Goal: Use online tool/utility: Utilize a website feature to perform a specific function

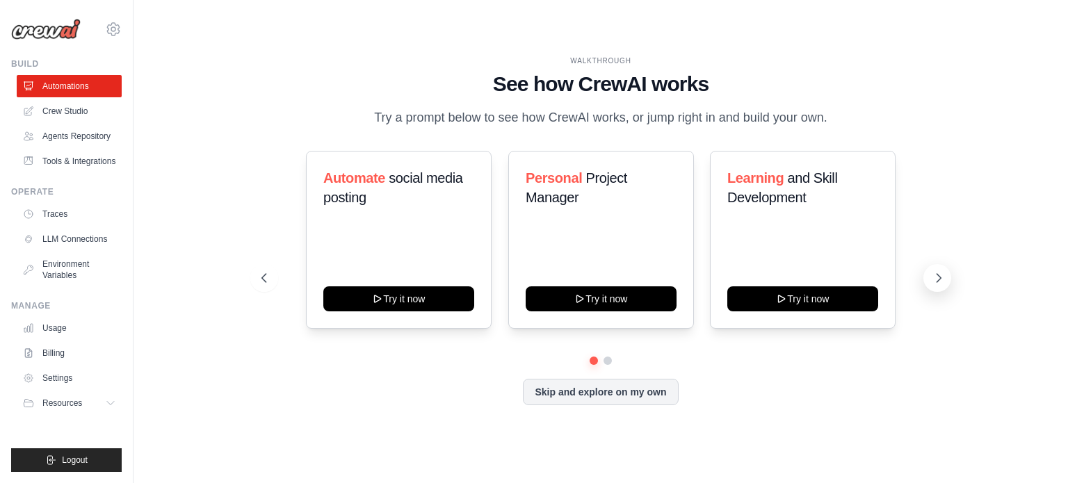
click at [940, 275] on icon at bounding box center [939, 278] width 14 height 14
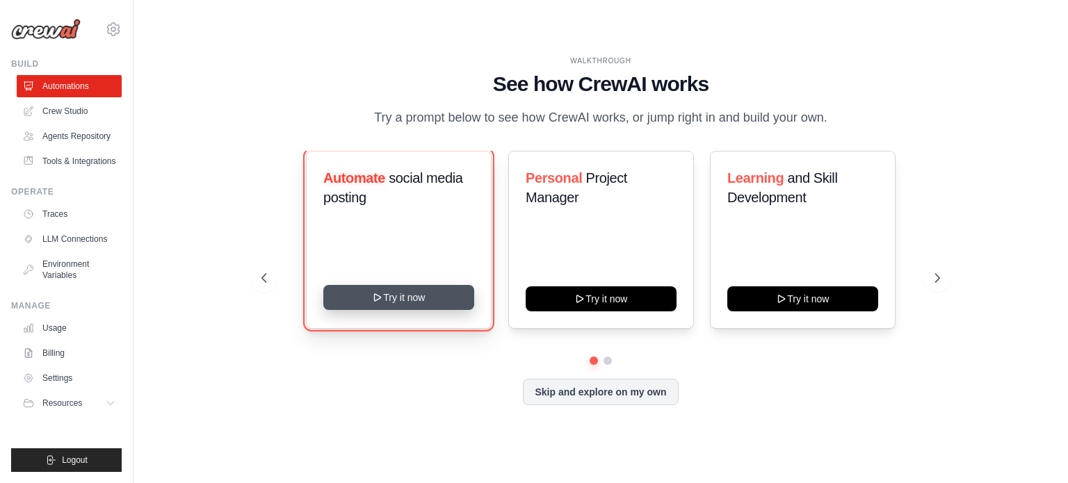
click at [400, 300] on button "Try it now" at bounding box center [398, 297] width 151 height 25
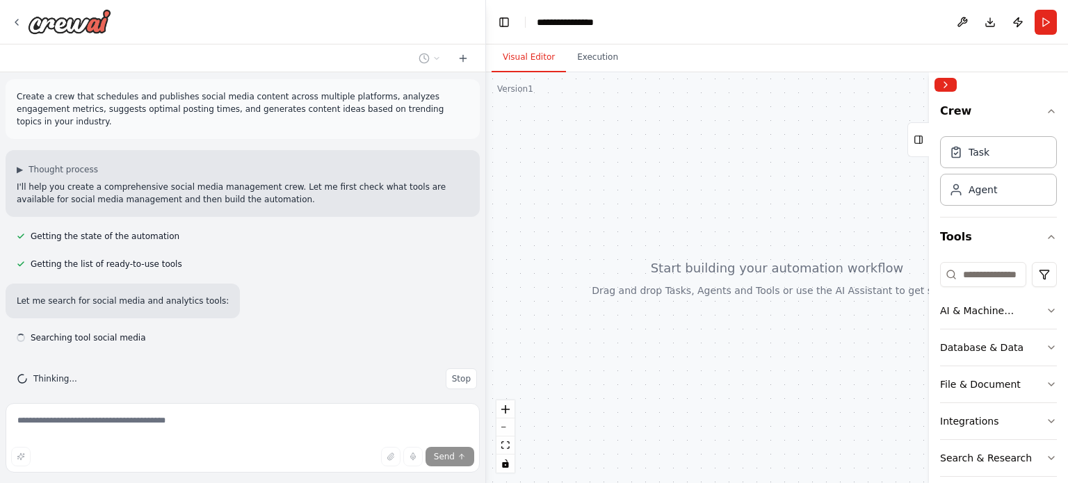
scroll to position [1, 0]
click at [452, 376] on span "Stop" at bounding box center [461, 381] width 19 height 11
type textarea "**********"
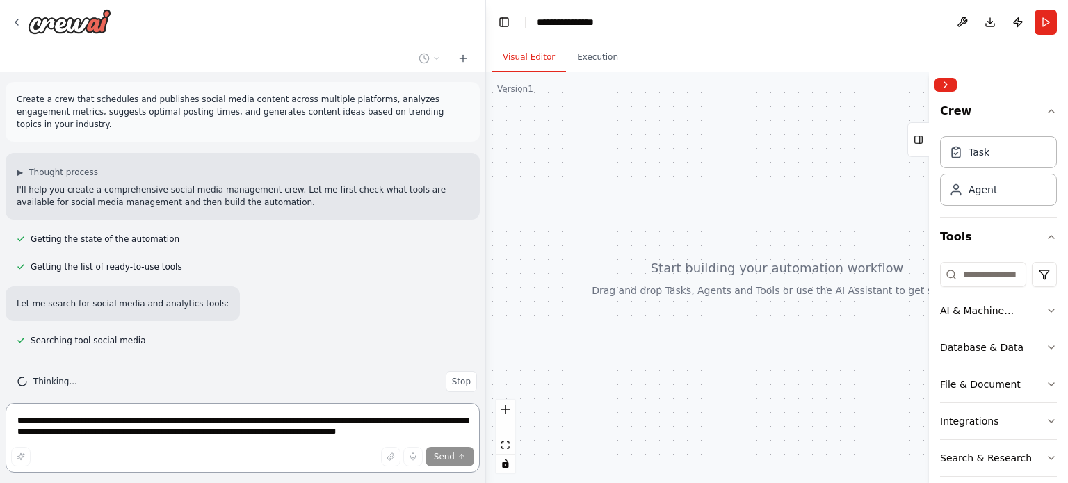
scroll to position [0, 0]
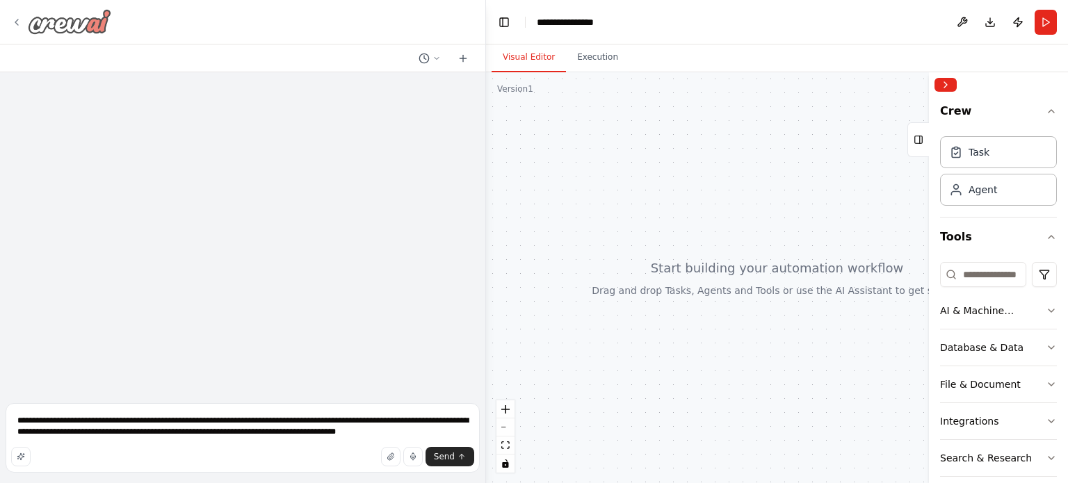
click at [15, 21] on icon at bounding box center [16, 22] width 11 height 11
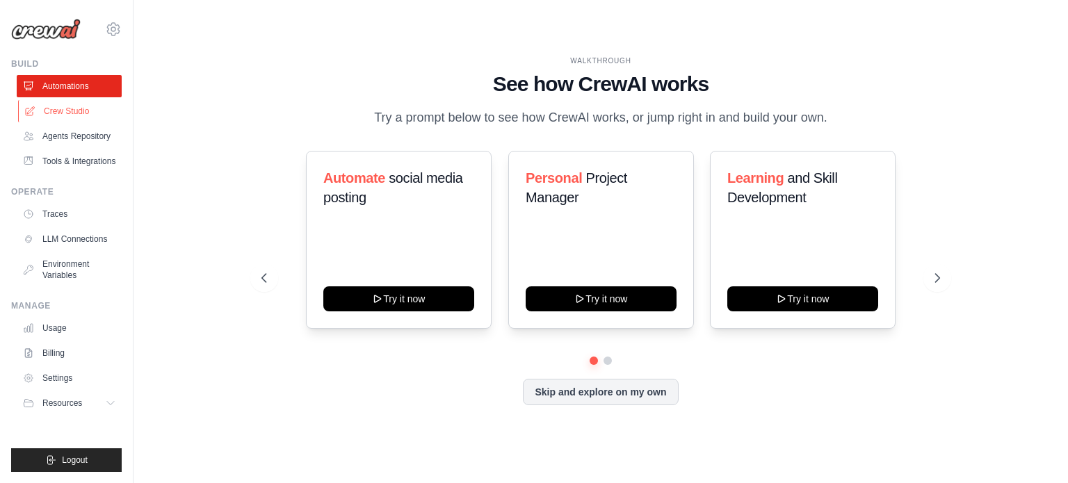
click at [72, 105] on link "Crew Studio" at bounding box center [70, 111] width 105 height 22
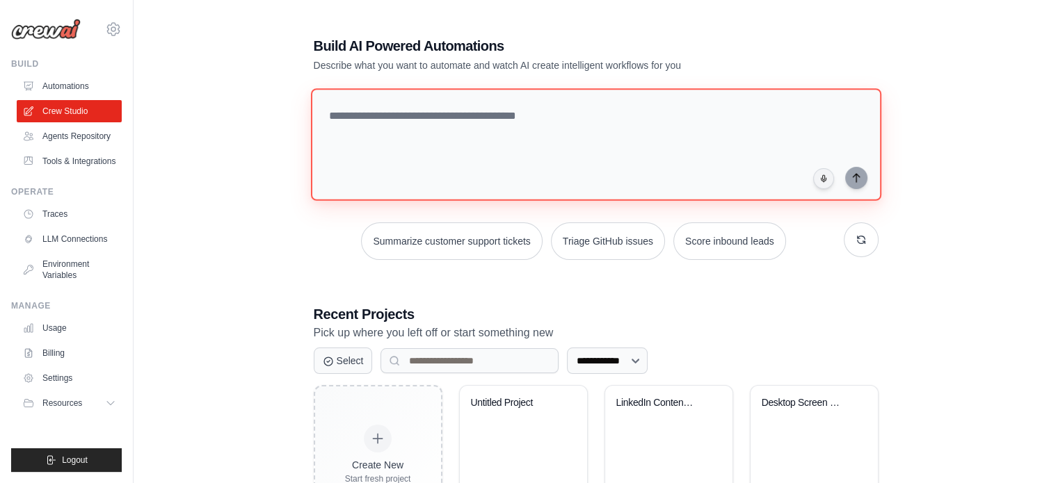
click at [416, 127] on textarea at bounding box center [595, 144] width 570 height 113
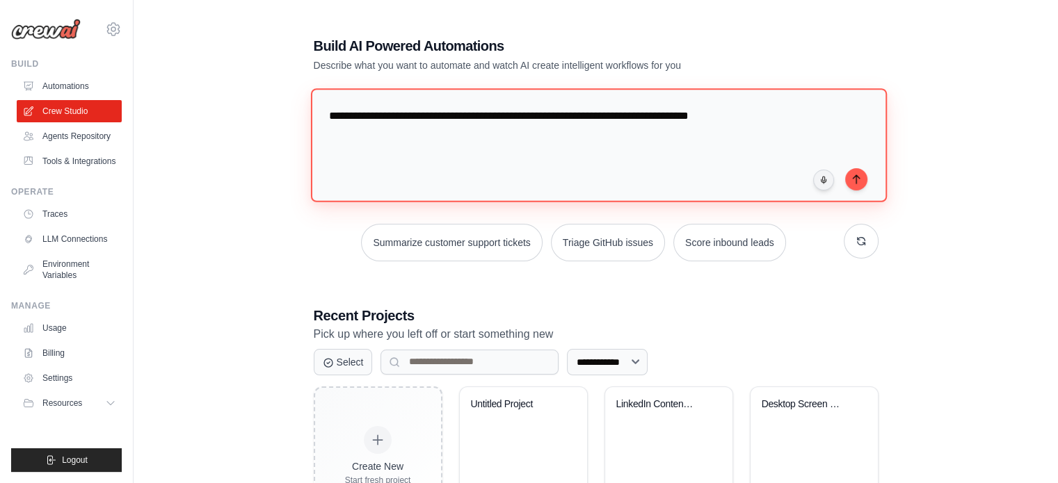
drag, startPoint x: 722, startPoint y: 115, endPoint x: 688, endPoint y: 113, distance: 33.4
click at [688, 113] on textarea "**********" at bounding box center [598, 144] width 576 height 113
click at [780, 127] on textarea "**********" at bounding box center [598, 144] width 576 height 113
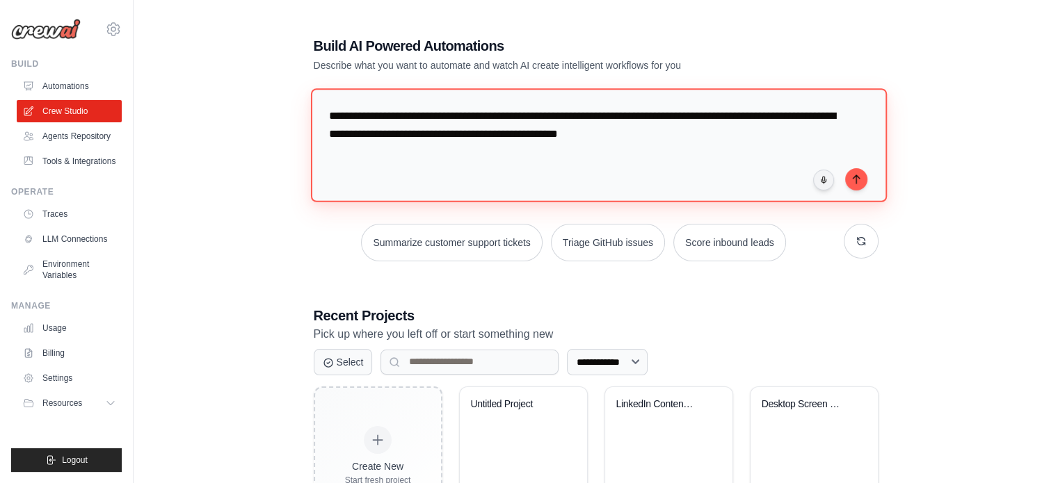
paste textarea "**********"
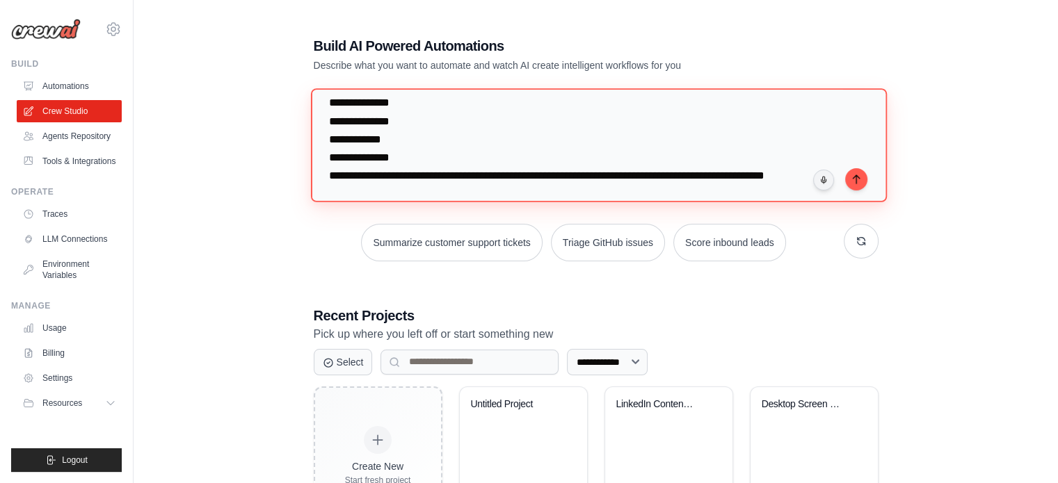
scroll to position [230, 0]
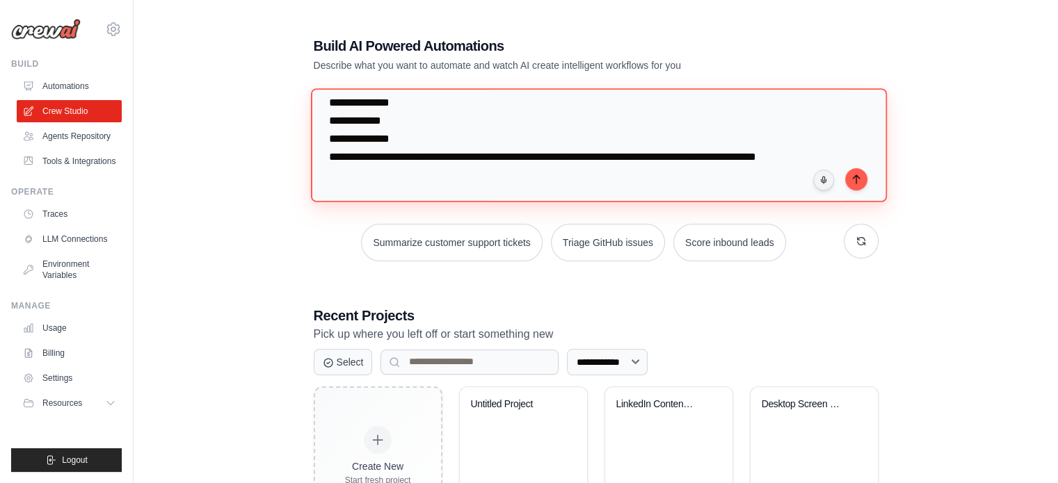
click at [597, 175] on textarea "**********" at bounding box center [598, 144] width 576 height 113
paste textarea "**********"
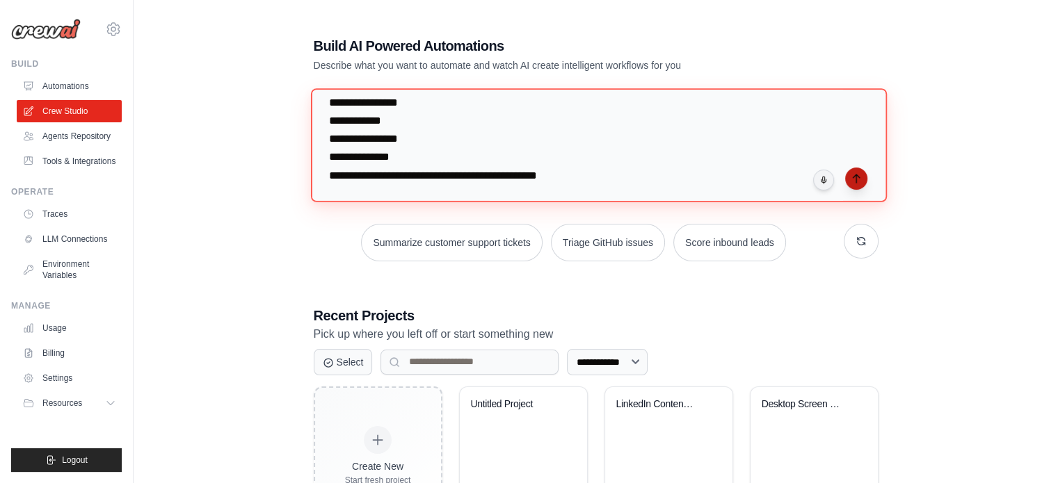
type textarea "**********"
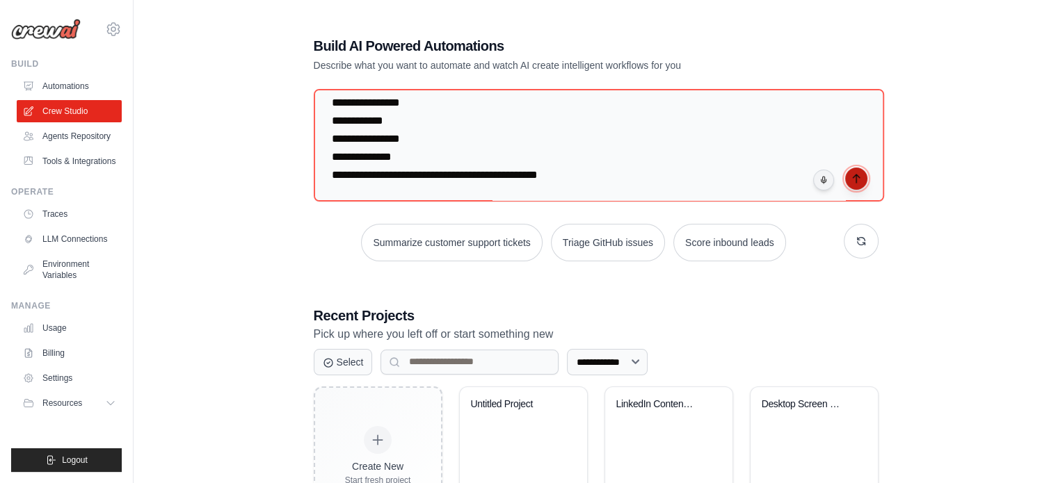
click at [851, 180] on icon "submit" at bounding box center [855, 178] width 11 height 11
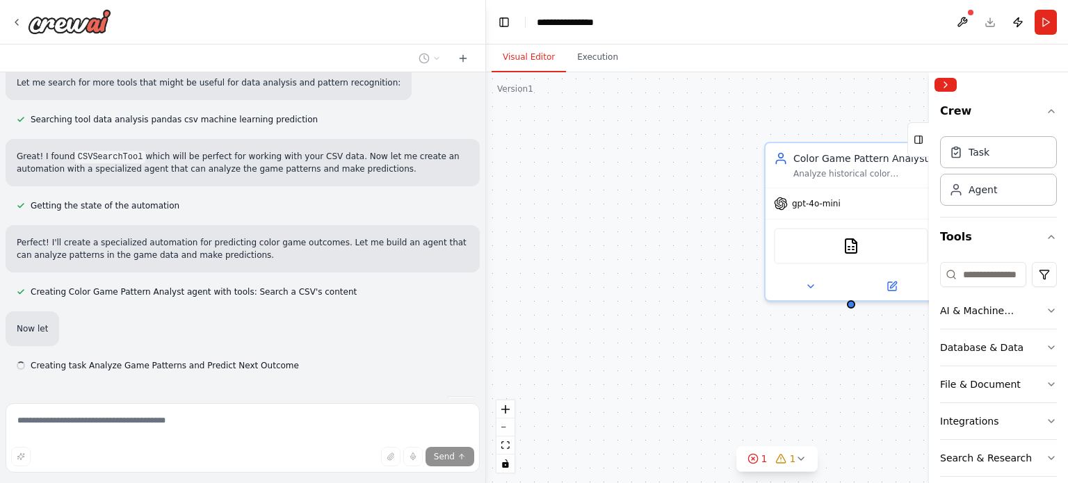
scroll to position [260, 0]
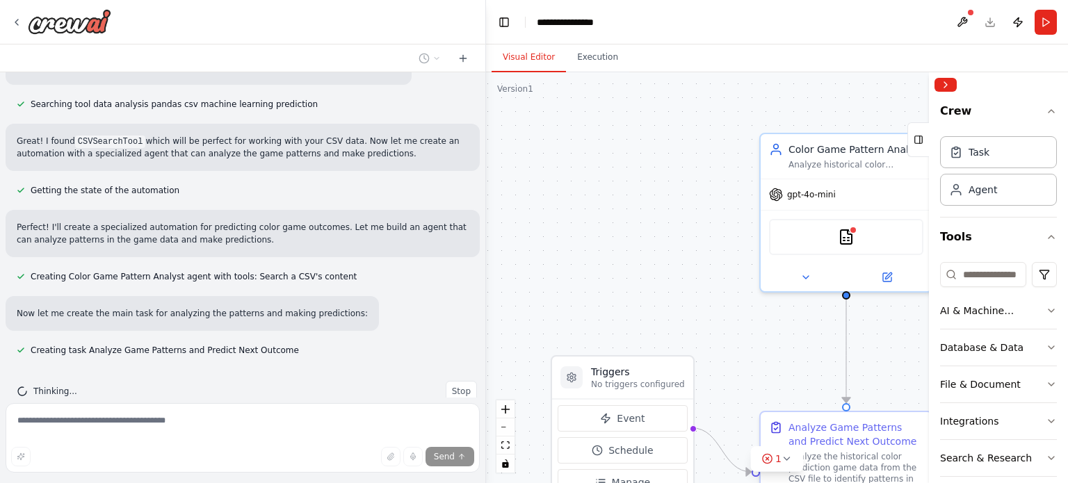
drag, startPoint x: 701, startPoint y: 302, endPoint x: 678, endPoint y: 270, distance: 38.8
click at [678, 270] on div ".deletable-edge-delete-btn { width: 20px; height: 20px; border: 0px solid #ffff…" at bounding box center [777, 277] width 582 height 411
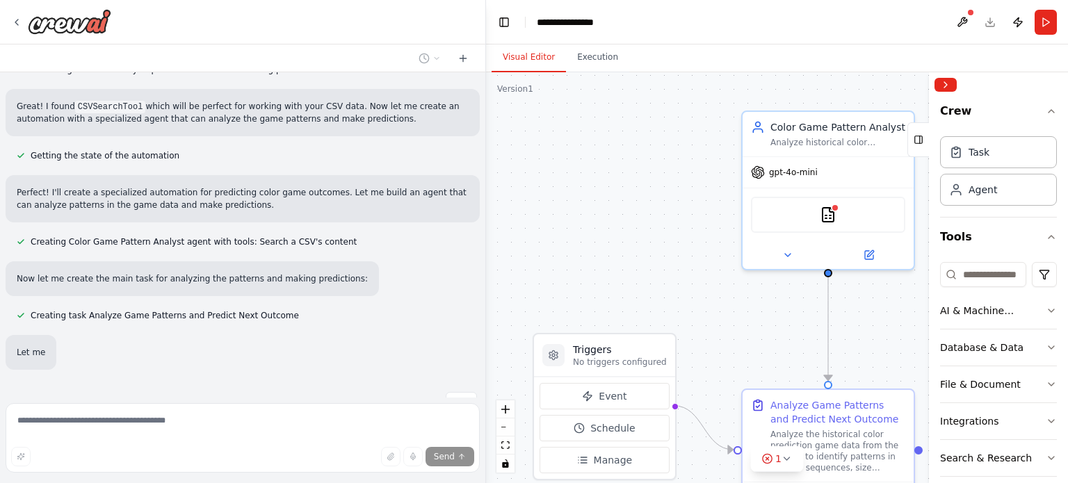
scroll to position [306, 0]
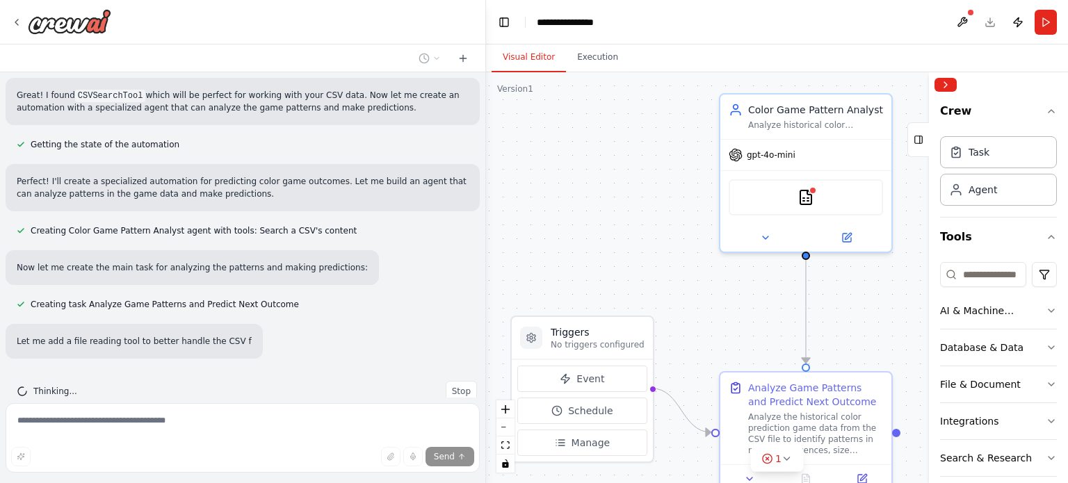
drag, startPoint x: 718, startPoint y: 294, endPoint x: 695, endPoint y: 277, distance: 28.2
click at [695, 277] on div ".deletable-edge-delete-btn { width: 20px; height: 20px; border: 0px solid #ffff…" at bounding box center [777, 277] width 582 height 411
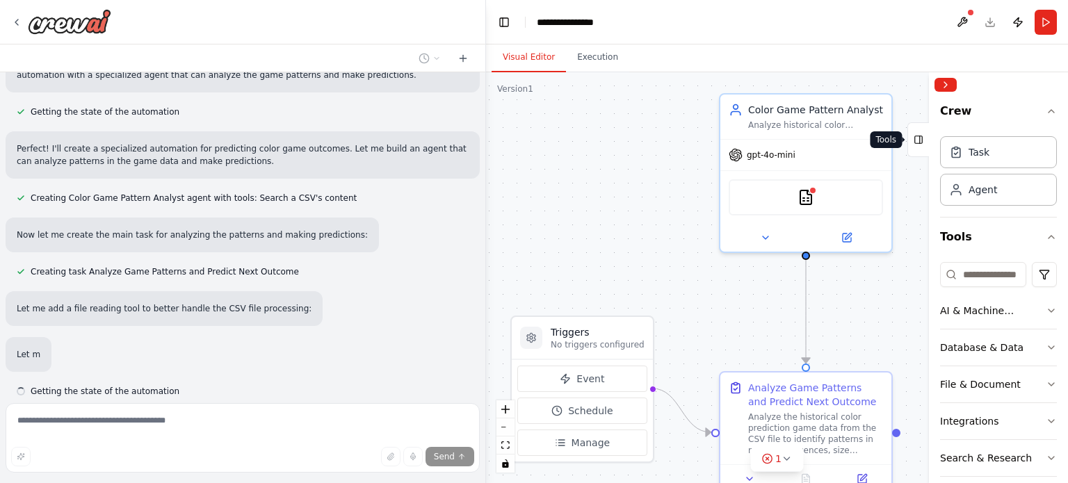
scroll to position [339, 0]
click at [921, 136] on rect at bounding box center [919, 140] width 8 height 8
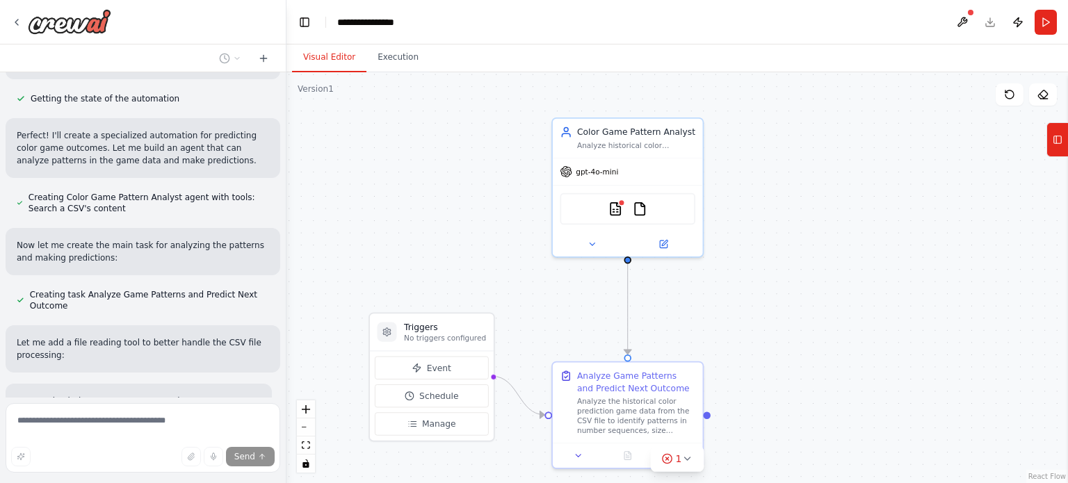
scroll to position [476, 0]
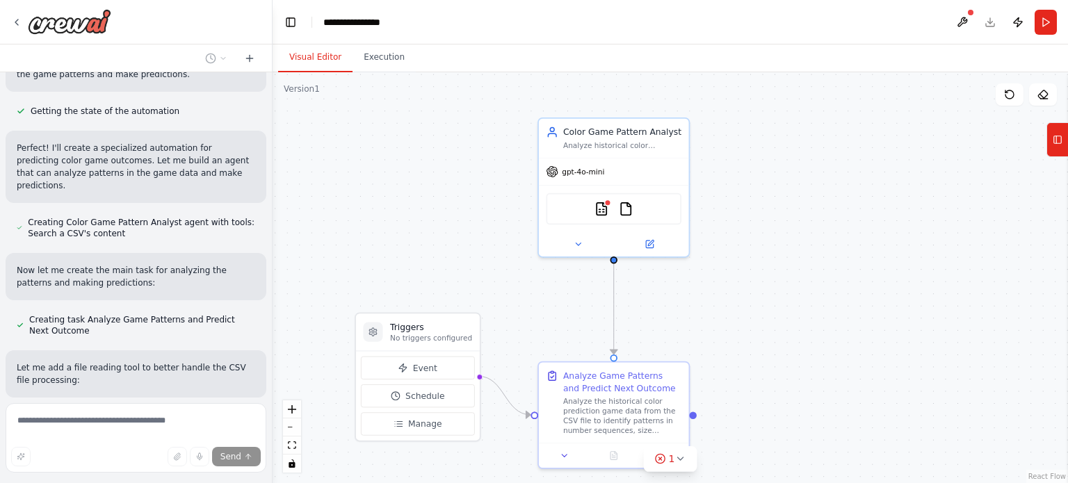
drag, startPoint x: 484, startPoint y: 191, endPoint x: 269, endPoint y: 191, distance: 214.8
click at [269, 191] on div "i want to craete an agent which reads 1000s line of outcomes from color predict…" at bounding box center [534, 241] width 1068 height 483
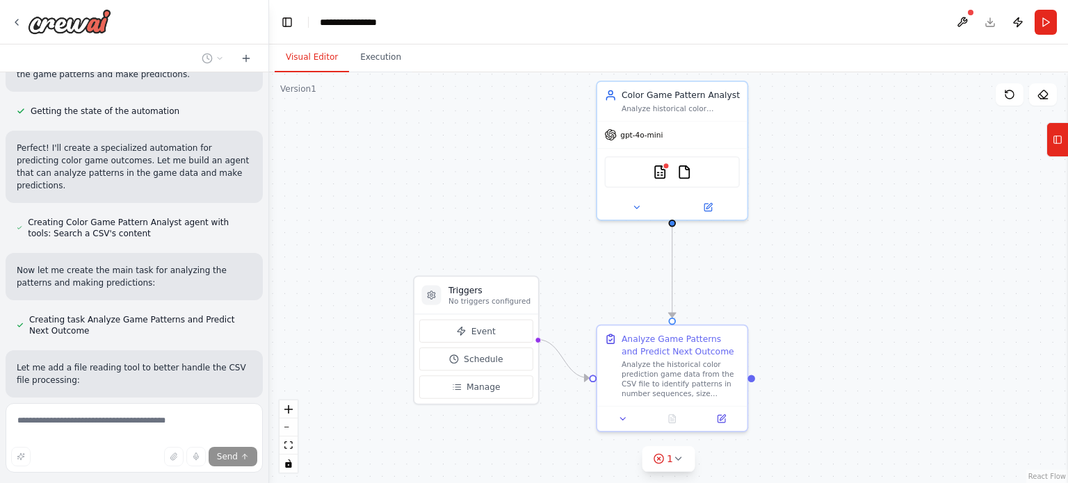
drag, startPoint x: 727, startPoint y: 278, endPoint x: 789, endPoint y: 243, distance: 71.3
click at [789, 243] on div ".deletable-edge-delete-btn { width: 20px; height: 20px; border: 0px solid #ffff…" at bounding box center [668, 277] width 799 height 411
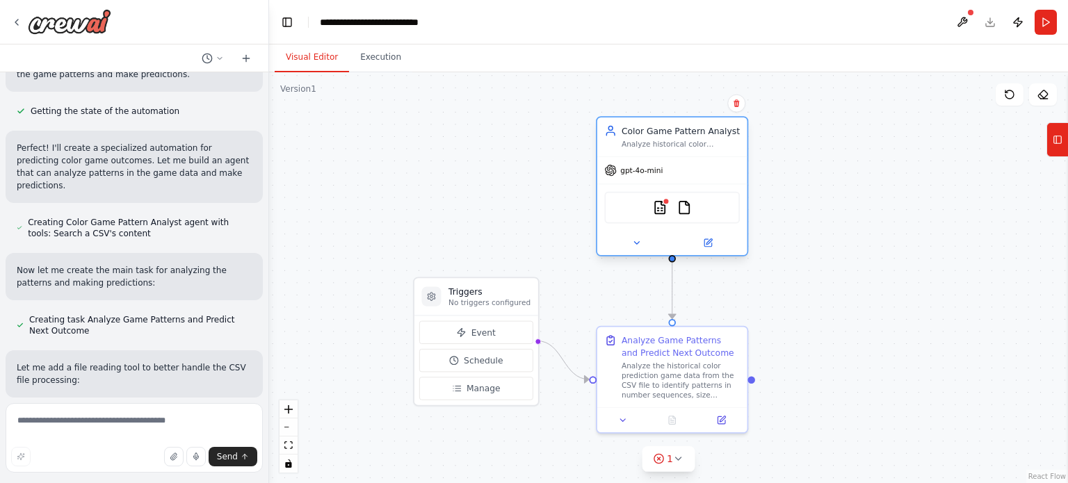
drag, startPoint x: 701, startPoint y: 131, endPoint x: 702, endPoint y: 166, distance: 35.5
click at [702, 166] on div "gpt-4o-mini" at bounding box center [672, 170] width 150 height 27
click at [478, 384] on span "Manage" at bounding box center [484, 388] width 34 height 13
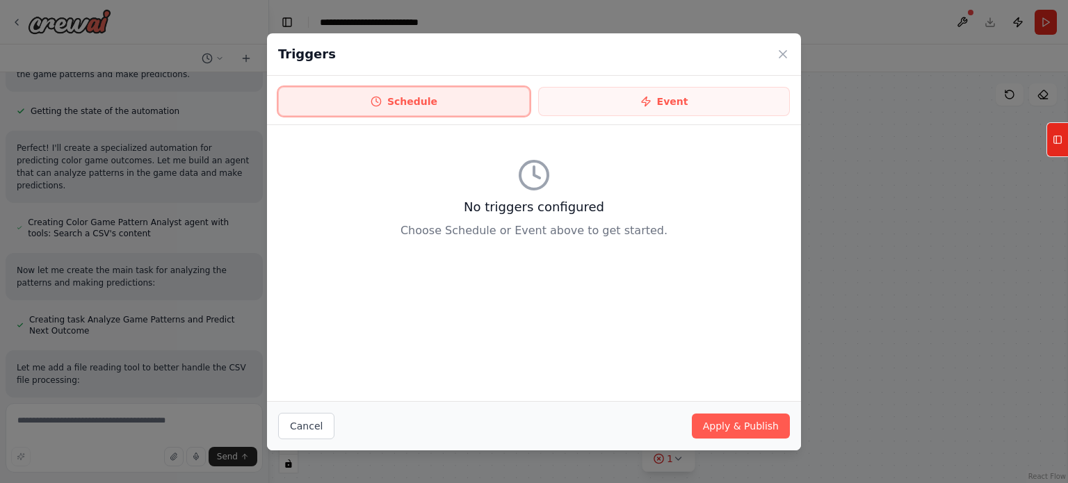
click at [472, 102] on button "Schedule" at bounding box center [404, 101] width 252 height 29
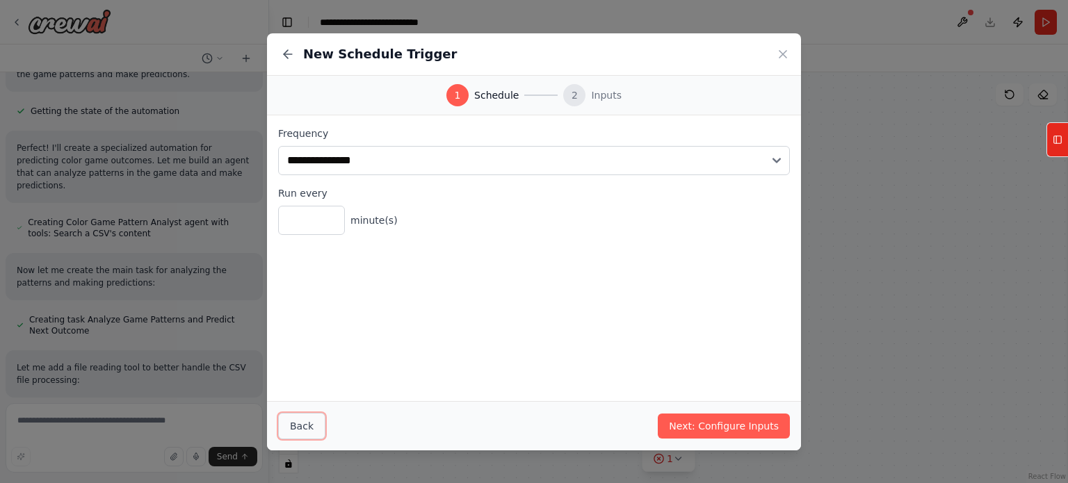
click at [309, 414] on button "Back" at bounding box center [301, 426] width 47 height 26
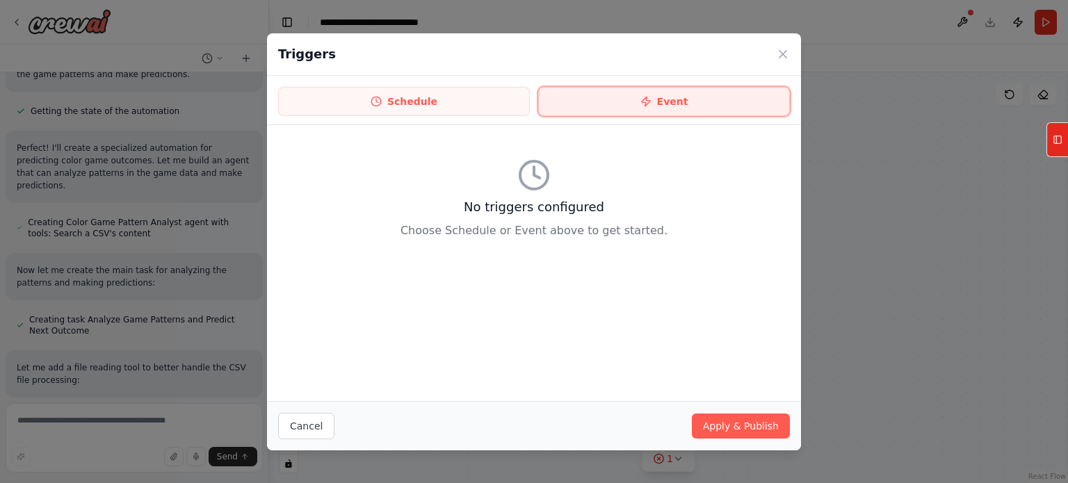
click at [624, 95] on button "Event" at bounding box center [664, 101] width 252 height 29
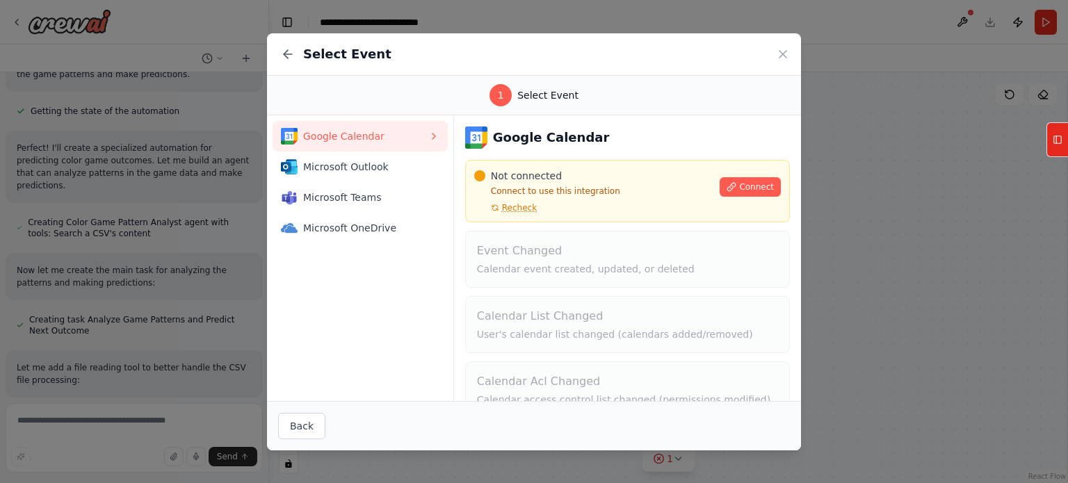
scroll to position [0, 0]
click at [299, 423] on button "Back" at bounding box center [301, 426] width 47 height 26
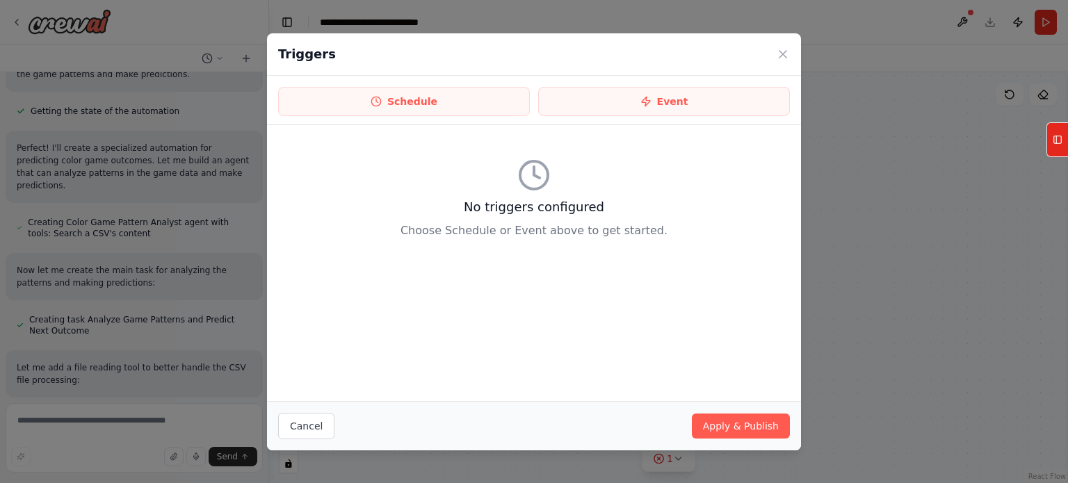
click at [822, 309] on div "Triggers Schedule Event No triggers configured Choose Schedule or Event above t…" at bounding box center [534, 241] width 1068 height 483
click at [300, 430] on button "Cancel" at bounding box center [306, 426] width 56 height 26
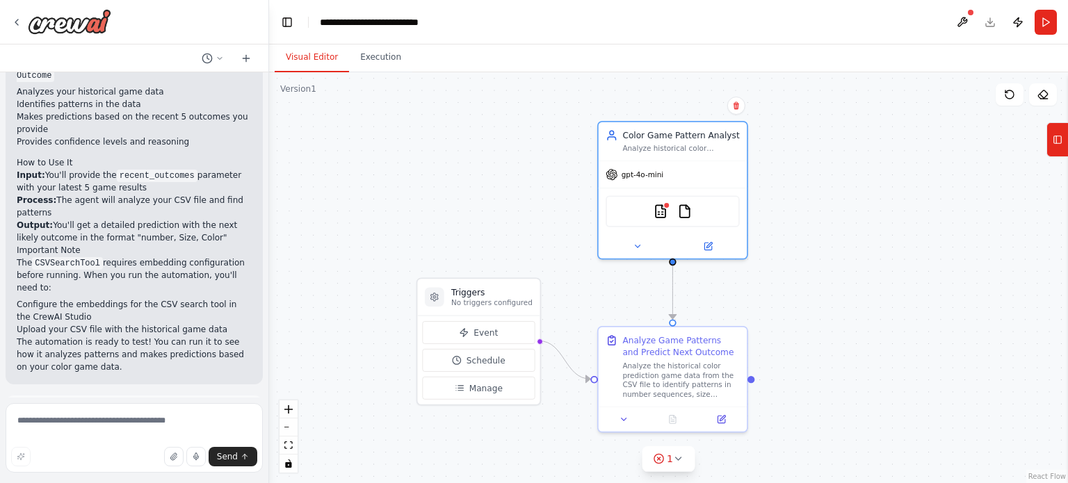
scroll to position [1371, 0]
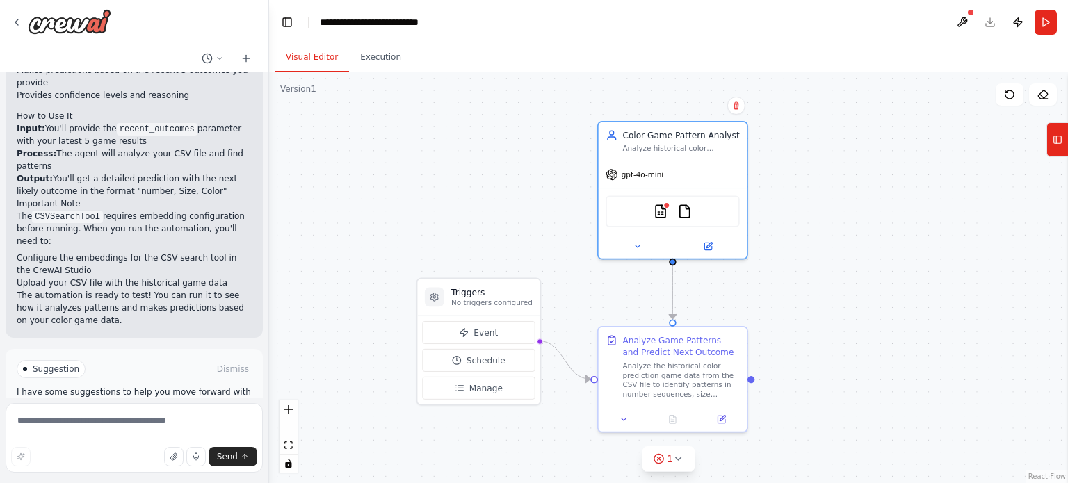
click at [95, 424] on icon at bounding box center [99, 428] width 8 height 8
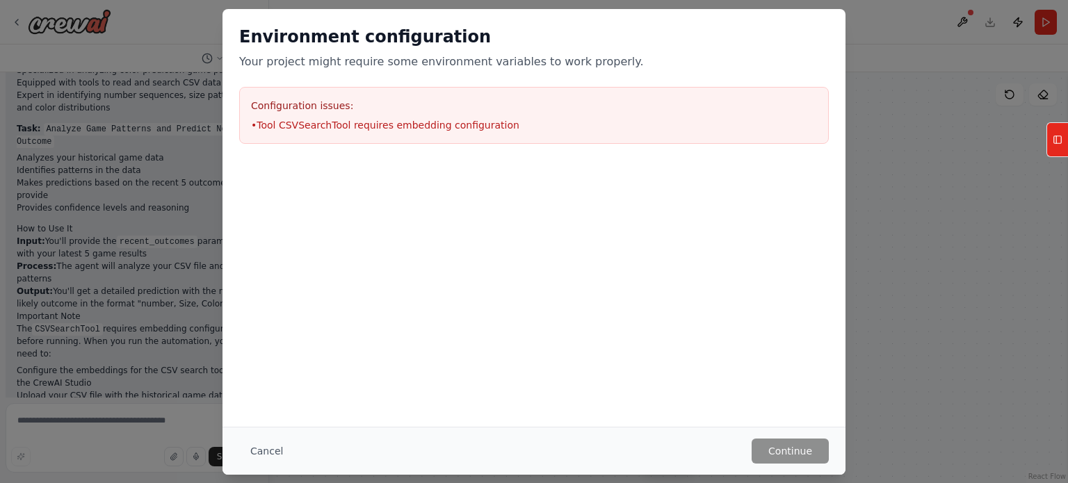
click at [960, 194] on div "Environment configuration Your project might require some environment variables…" at bounding box center [534, 241] width 1068 height 483
click at [270, 451] on button "Cancel" at bounding box center [266, 451] width 55 height 25
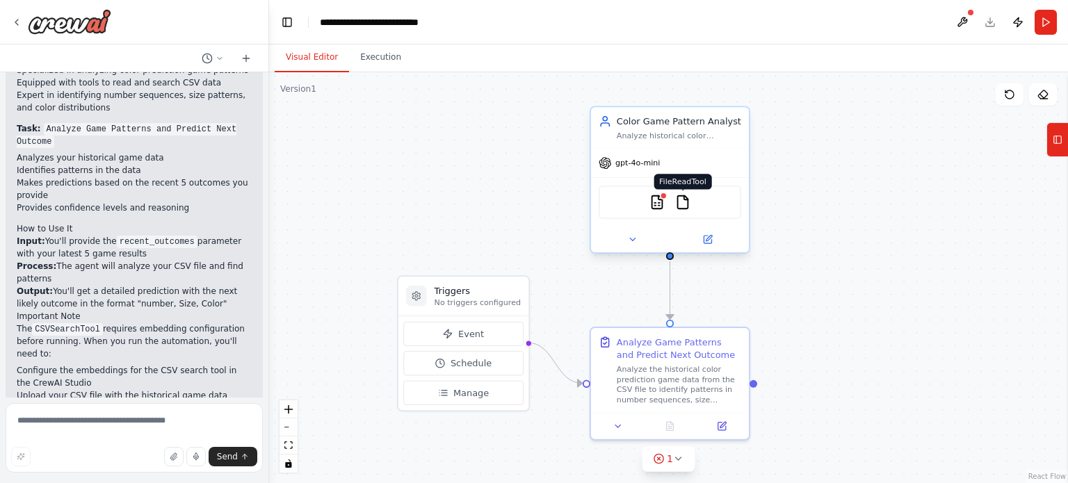
click at [679, 197] on img at bounding box center [682, 202] width 15 height 15
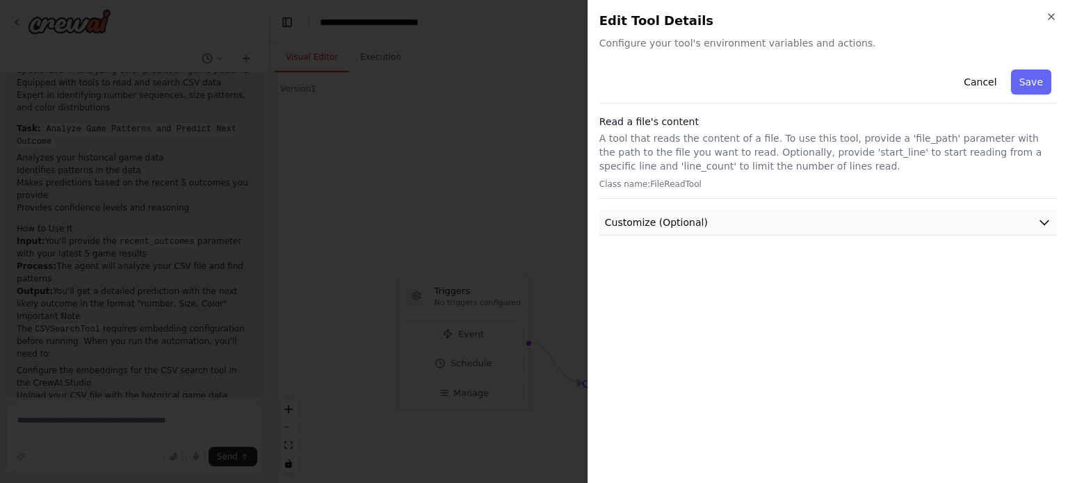
click at [717, 225] on button "Customize (Optional)" at bounding box center [827, 223] width 457 height 26
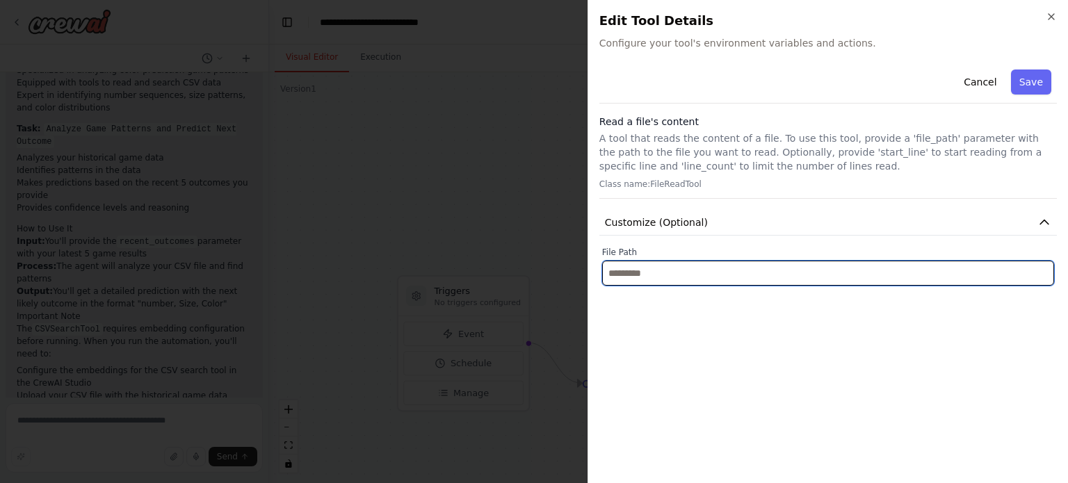
click at [683, 277] on input "text" at bounding box center [828, 273] width 452 height 25
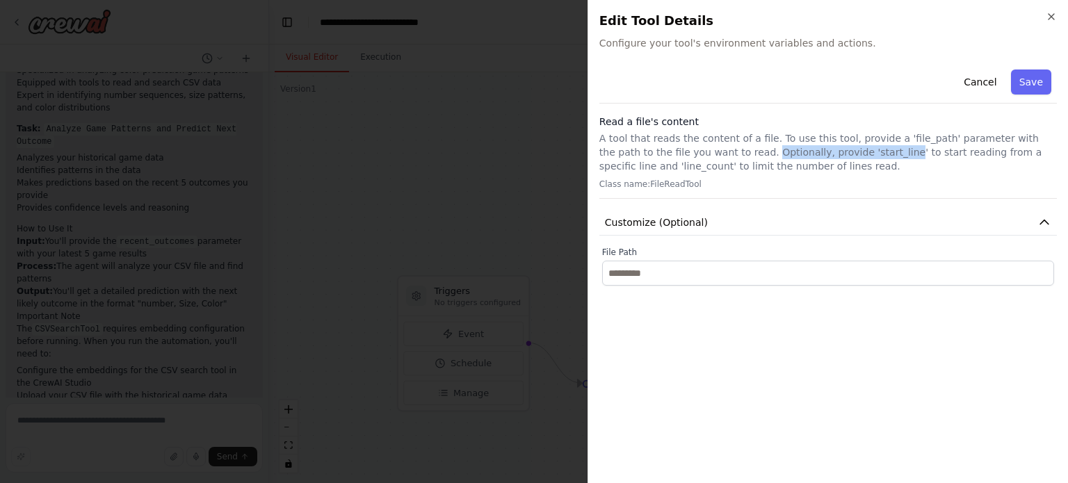
drag, startPoint x: 693, startPoint y: 154, endPoint x: 816, endPoint y: 150, distance: 122.4
click at [816, 150] on p "A tool that reads the content of a file. To use this tool, provide a 'file_path…" at bounding box center [827, 152] width 457 height 42
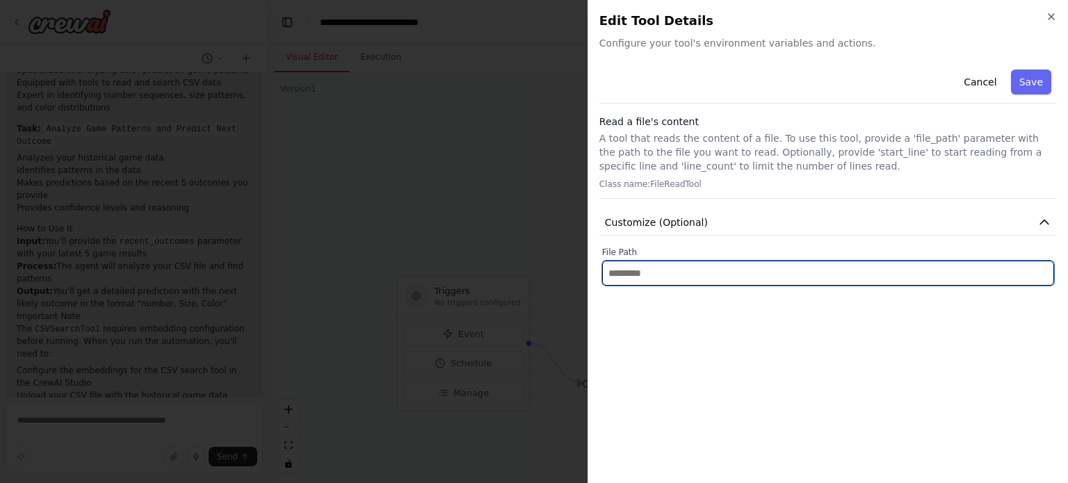
click at [728, 278] on input "text" at bounding box center [828, 273] width 452 height 25
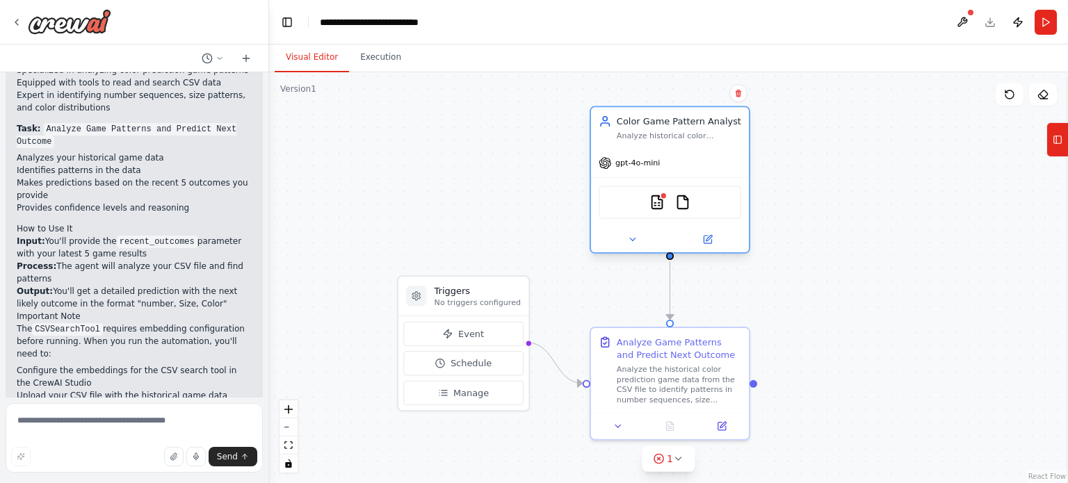
click at [678, 213] on div "CSVSearchTool FileReadTool" at bounding box center [670, 202] width 143 height 33
click at [711, 245] on div "Color Game Pattern Analyst Analyze historical color prediction game outcomes fr…" at bounding box center [670, 179] width 161 height 147
click at [711, 245] on button at bounding box center [707, 239] width 72 height 15
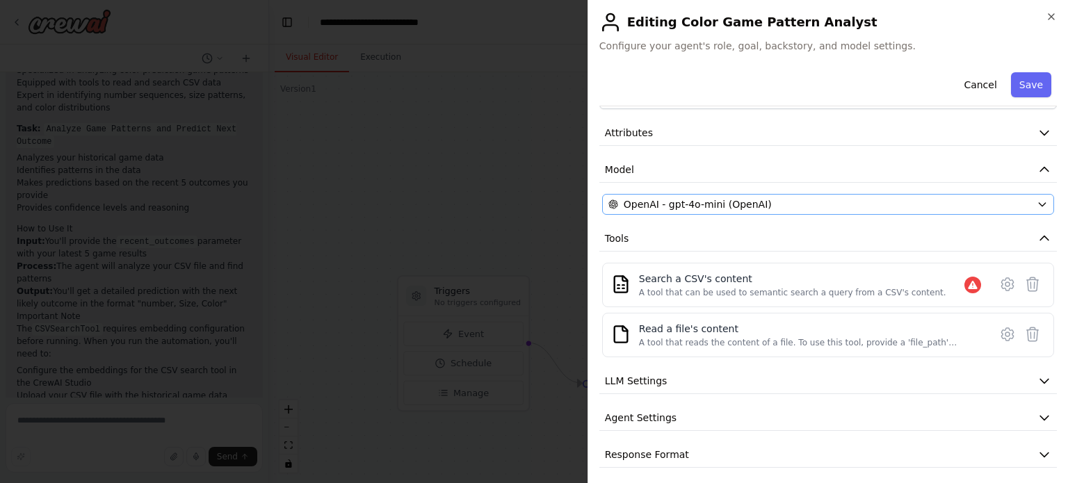
scroll to position [49, 0]
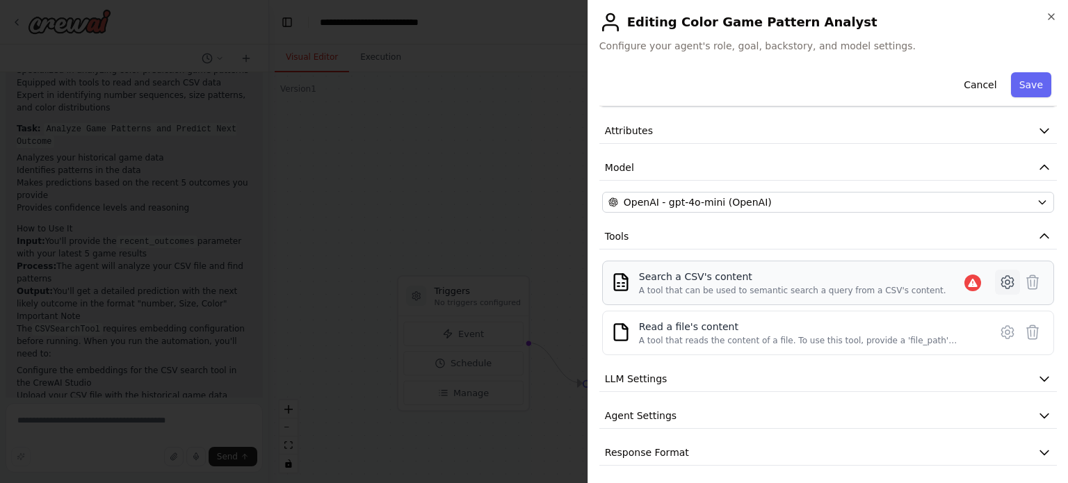
click at [999, 277] on icon at bounding box center [1007, 282] width 17 height 17
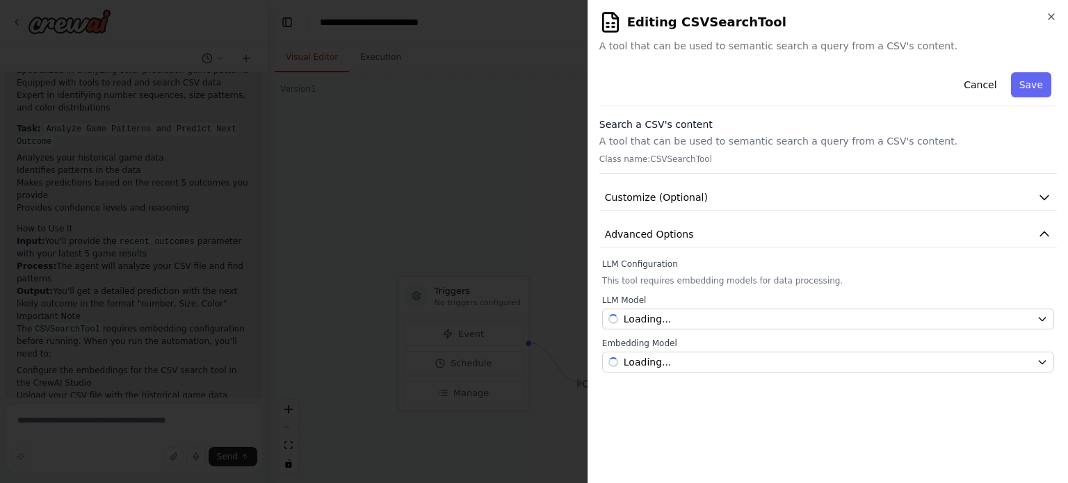
scroll to position [0, 0]
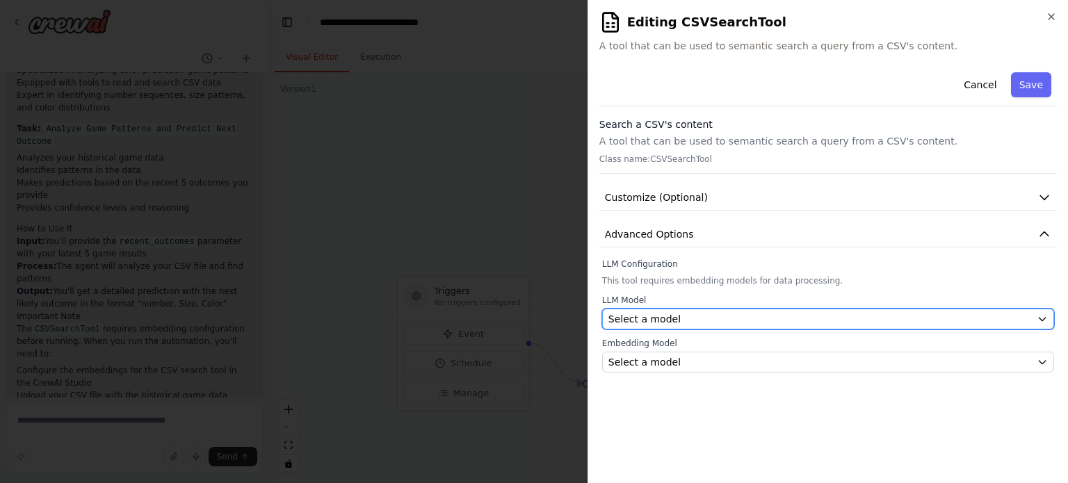
click at [731, 316] on div "Select a model" at bounding box center [819, 319] width 423 height 14
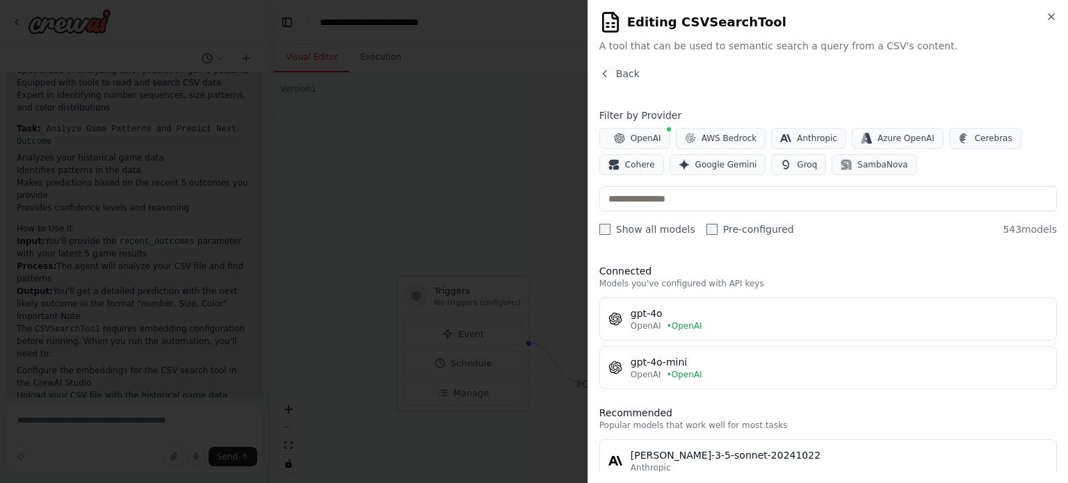
click at [1045, 14] on h2 "Editing CSVSearchTool" at bounding box center [827, 22] width 457 height 22
click at [1053, 19] on icon "button" at bounding box center [1051, 17] width 6 height 6
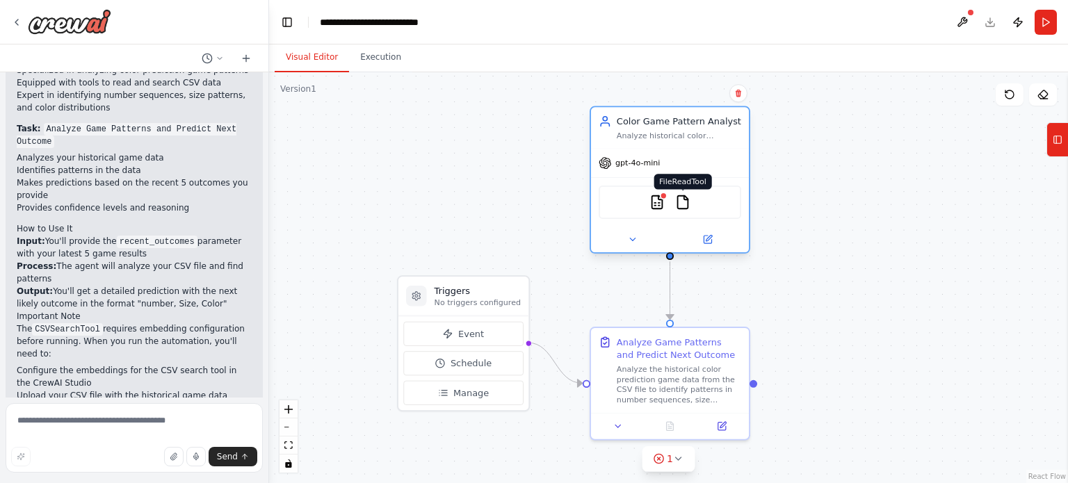
click at [684, 202] on img at bounding box center [682, 202] width 15 height 15
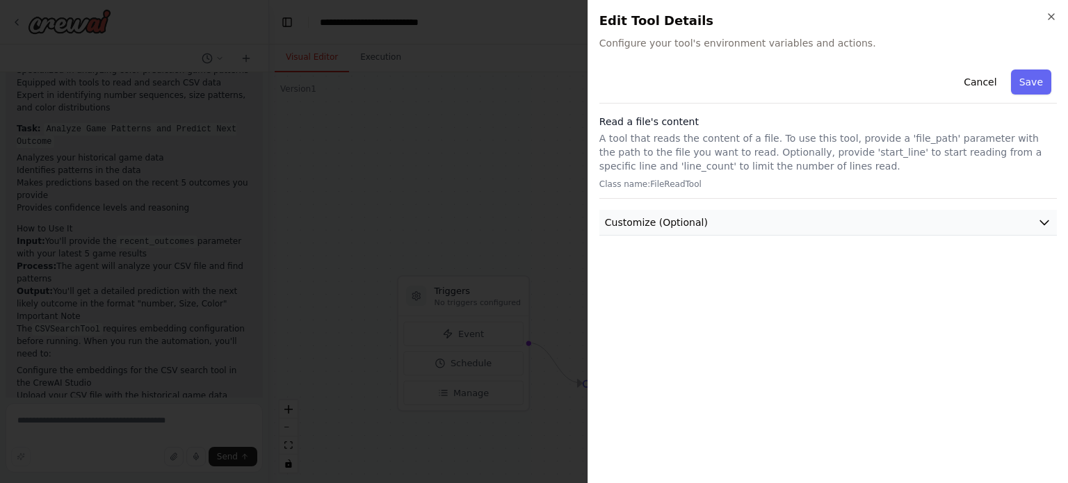
click at [689, 227] on span "Customize (Optional)" at bounding box center [656, 223] width 103 height 14
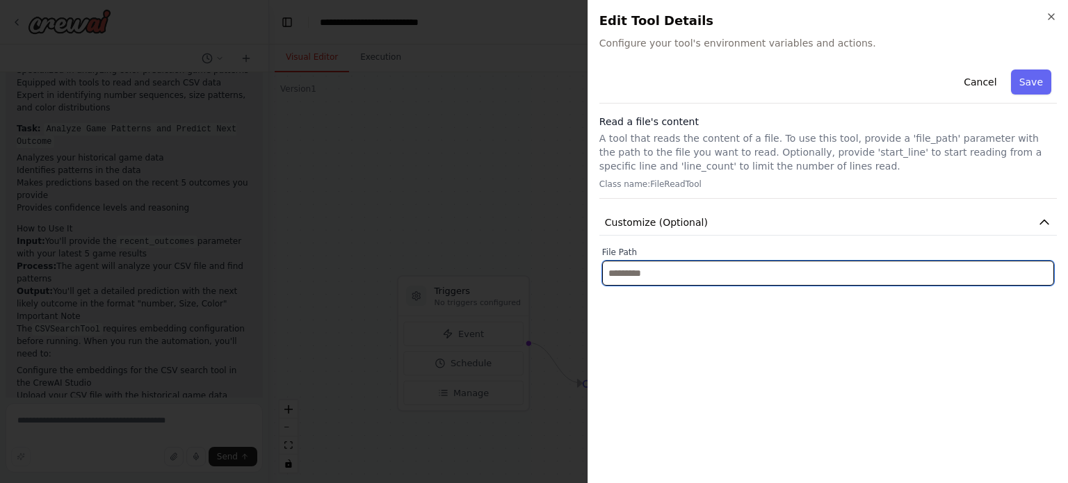
click at [681, 268] on input "text" at bounding box center [828, 273] width 452 height 25
paste input "**********"
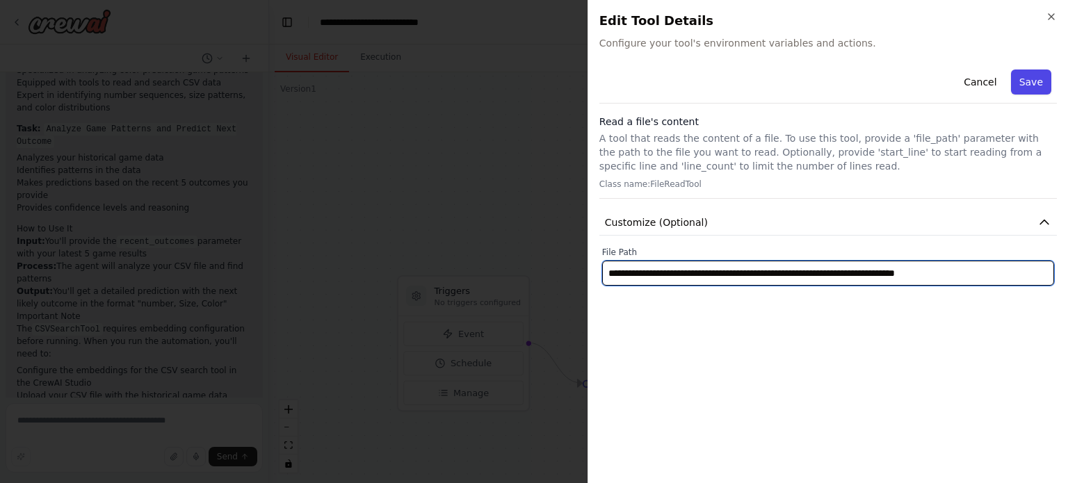
type input "**********"
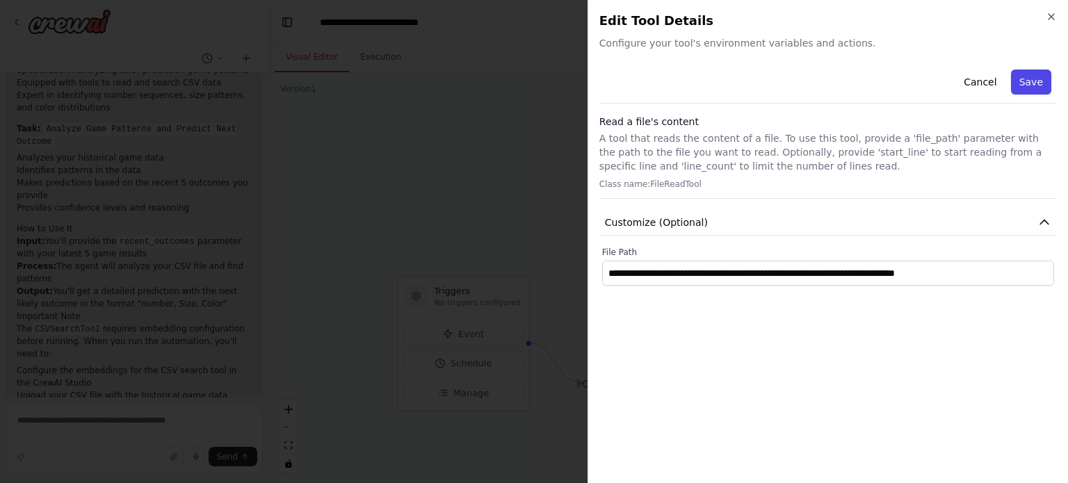
click at [1034, 83] on button "Save" at bounding box center [1031, 82] width 40 height 25
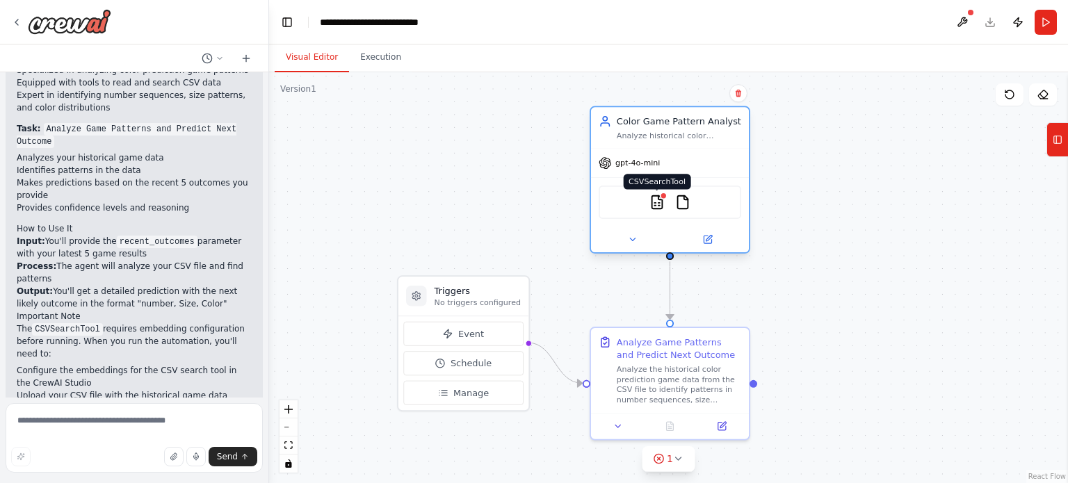
click at [657, 206] on img at bounding box center [656, 202] width 15 height 15
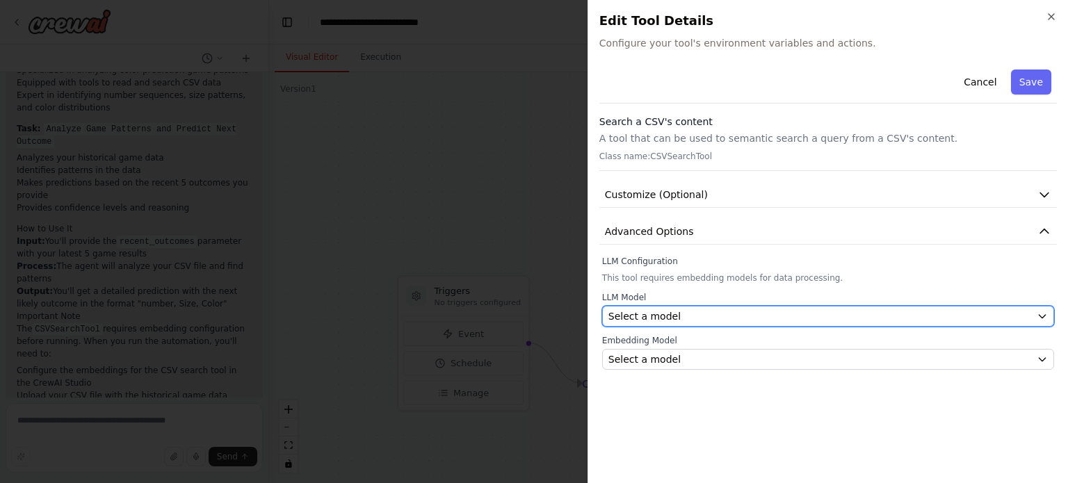
click at [791, 317] on div "Select a model" at bounding box center [819, 316] width 423 height 14
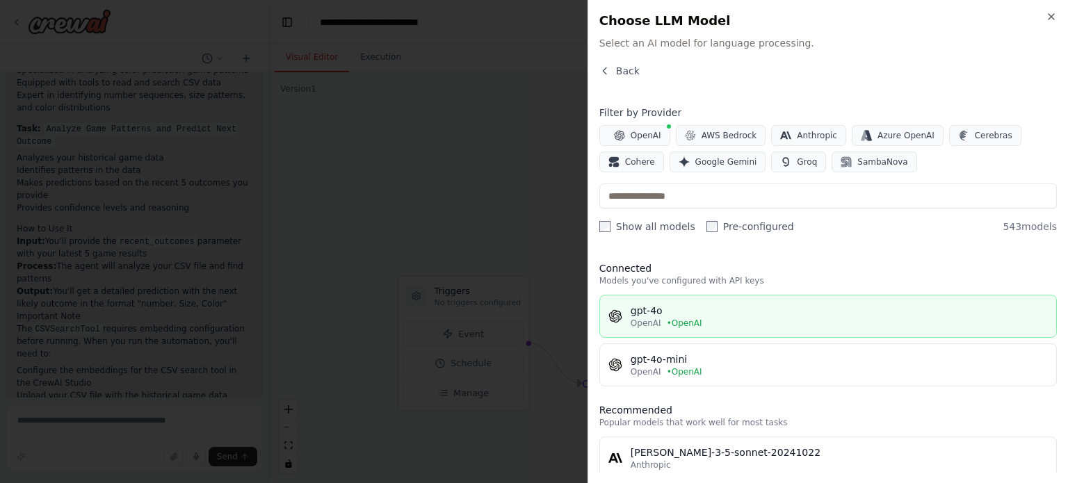
click at [717, 310] on div "gpt-4o" at bounding box center [839, 311] width 417 height 14
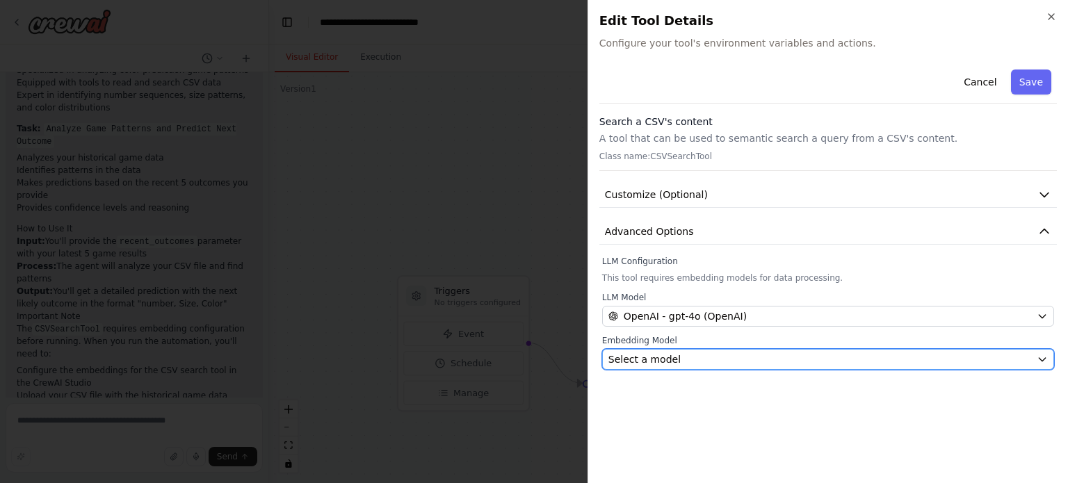
click at [709, 359] on div "Select a model" at bounding box center [819, 360] width 423 height 14
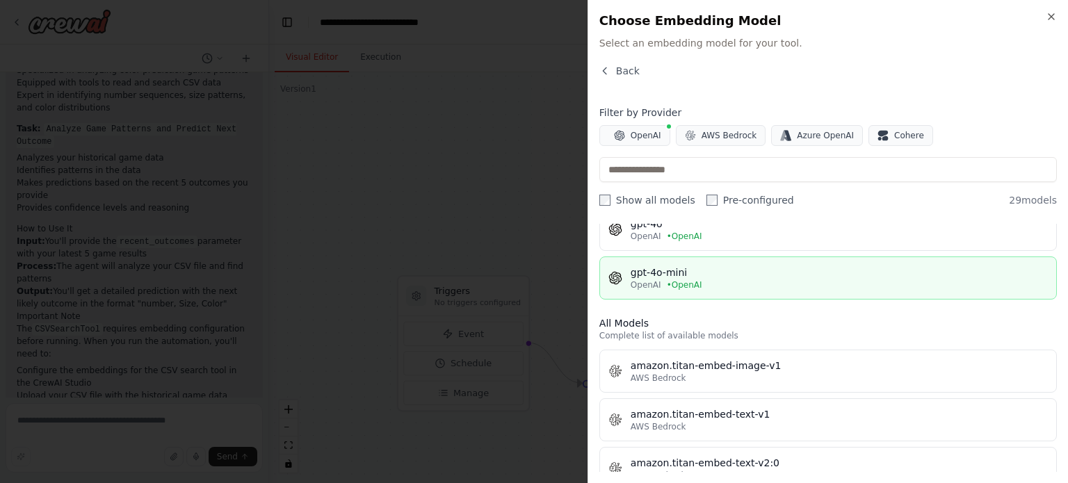
scroll to position [43, 0]
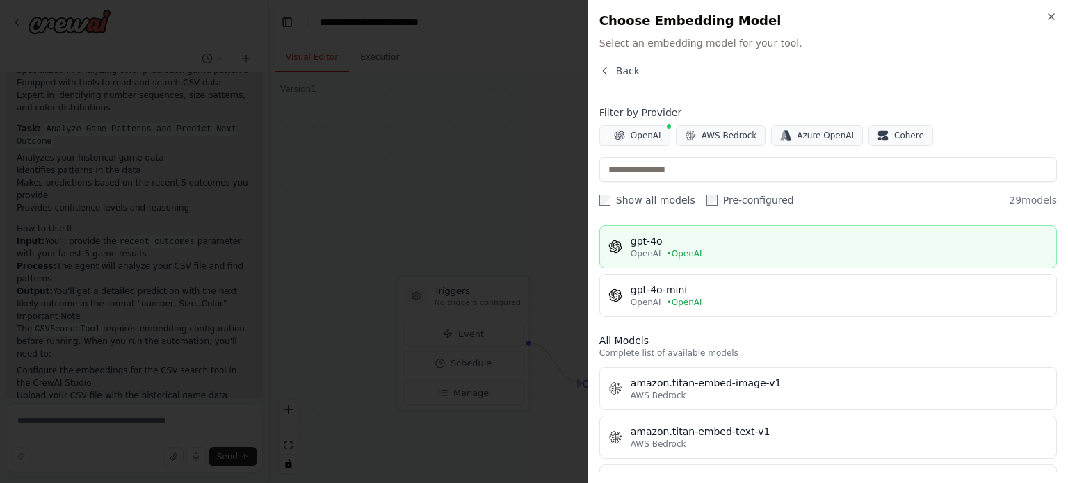
click at [716, 259] on button "gpt-4o OpenAI • OpenAI" at bounding box center [827, 246] width 457 height 43
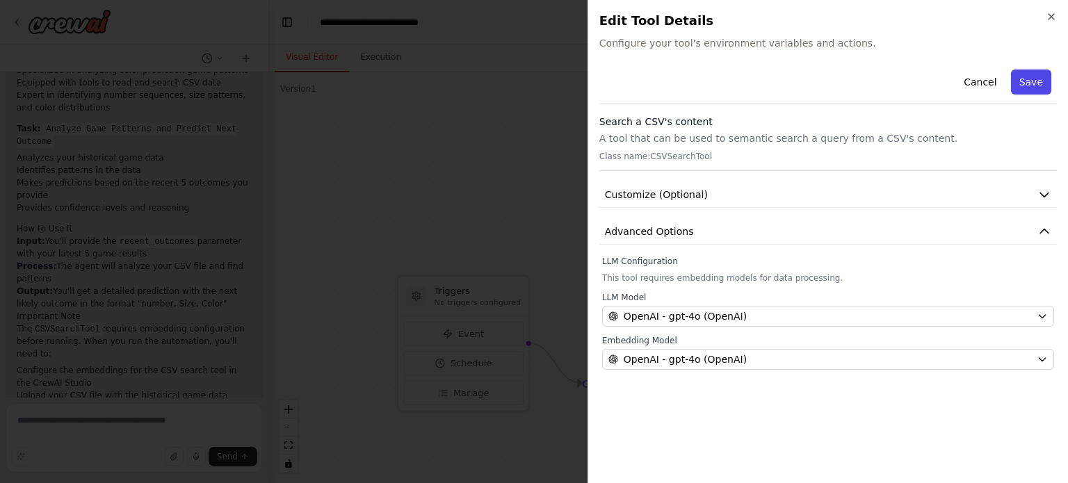
click at [1036, 71] on button "Save" at bounding box center [1031, 82] width 40 height 25
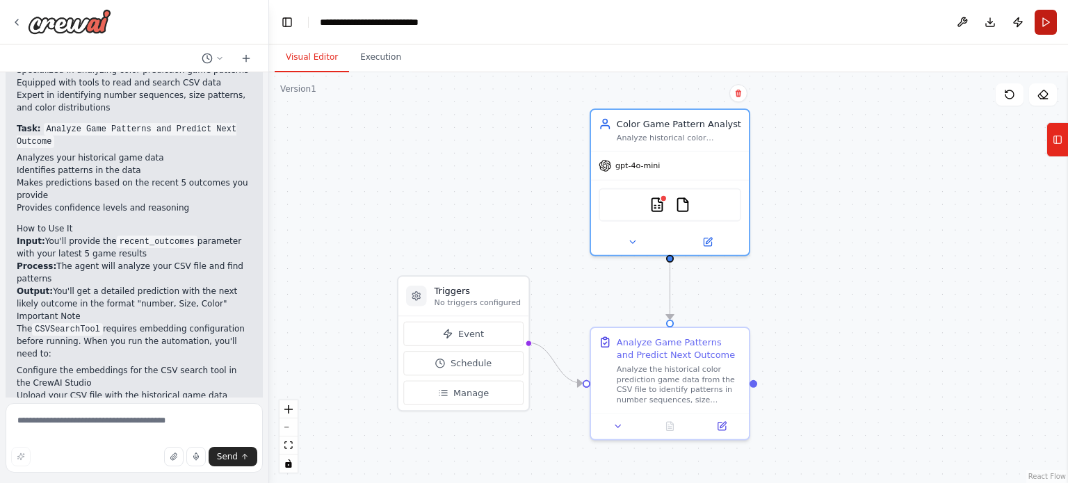
click at [1045, 26] on button "Run" at bounding box center [1046, 22] width 22 height 25
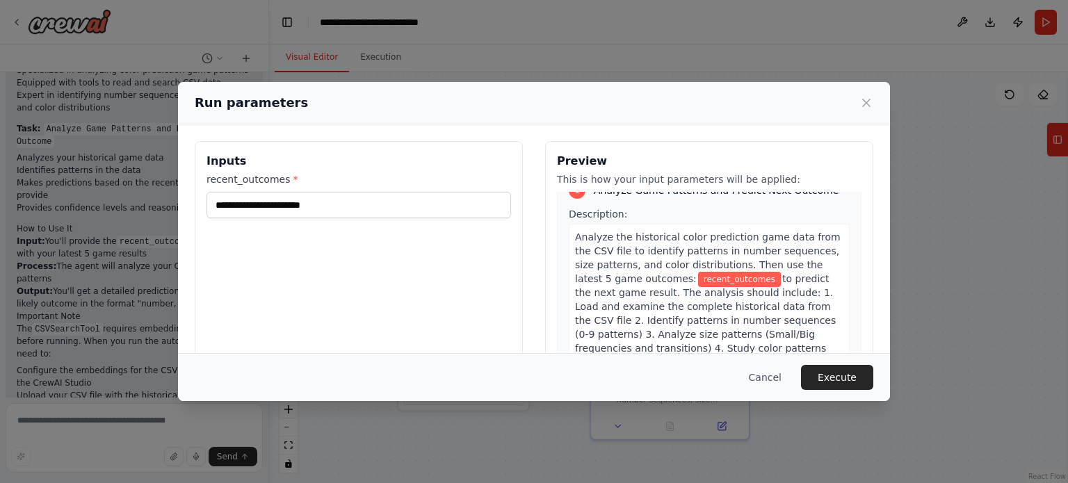
scroll to position [0, 0]
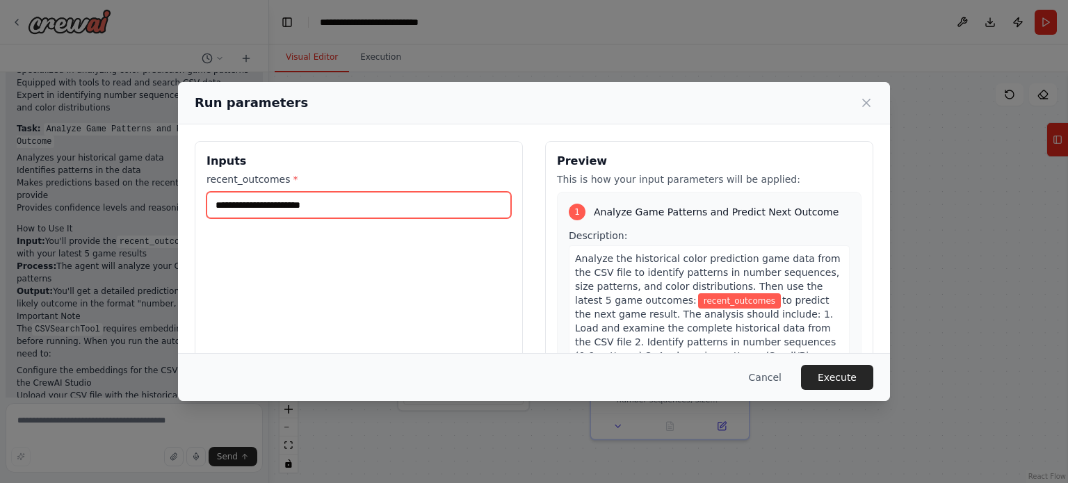
click at [339, 208] on input "recent_outcomes *" at bounding box center [358, 205] width 305 height 26
click at [351, 198] on input "recent_outcomes *" at bounding box center [358, 205] width 305 height 26
paste input "**********"
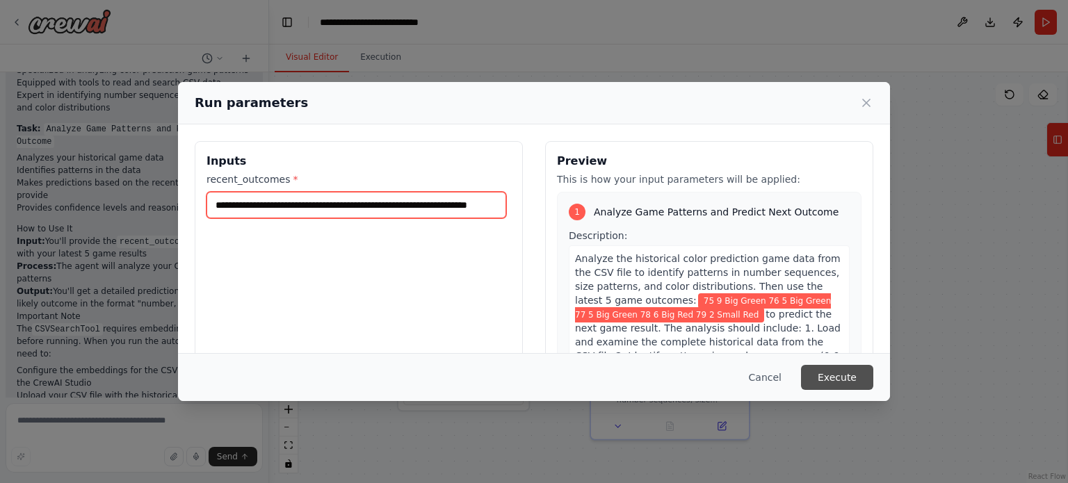
type input "**********"
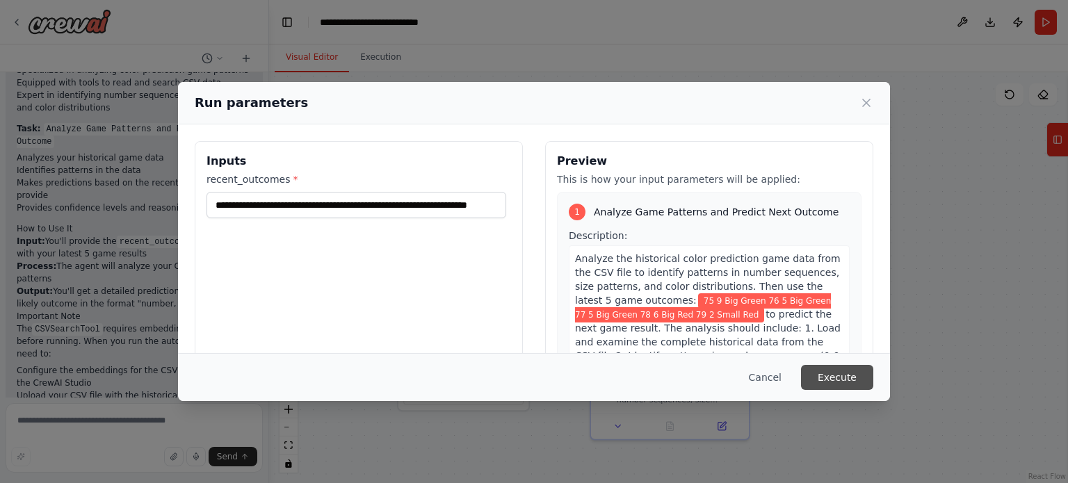
scroll to position [0, 0]
click at [836, 387] on button "Execute" at bounding box center [837, 377] width 72 height 25
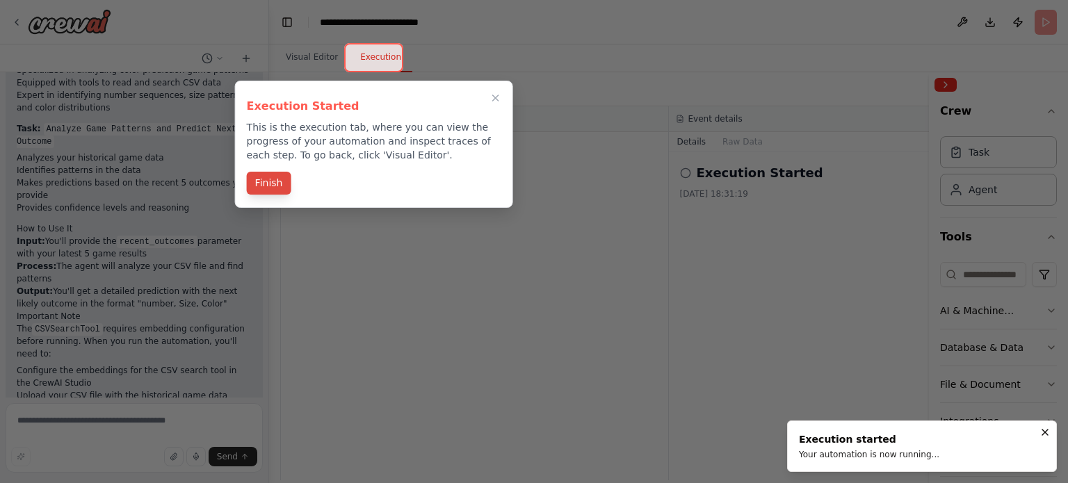
click at [272, 179] on button "Finish" at bounding box center [269, 183] width 44 height 23
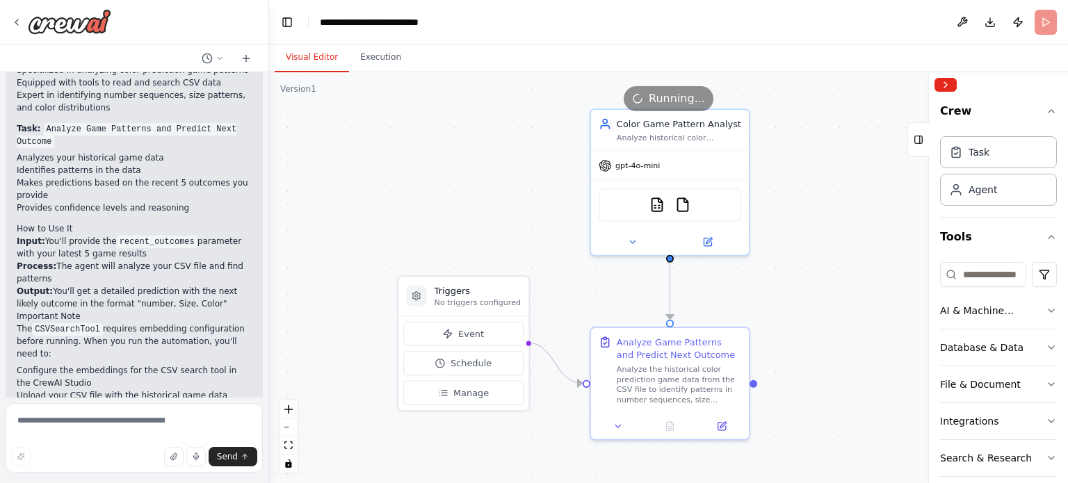
click at [305, 61] on button "Visual Editor" at bounding box center [312, 57] width 74 height 29
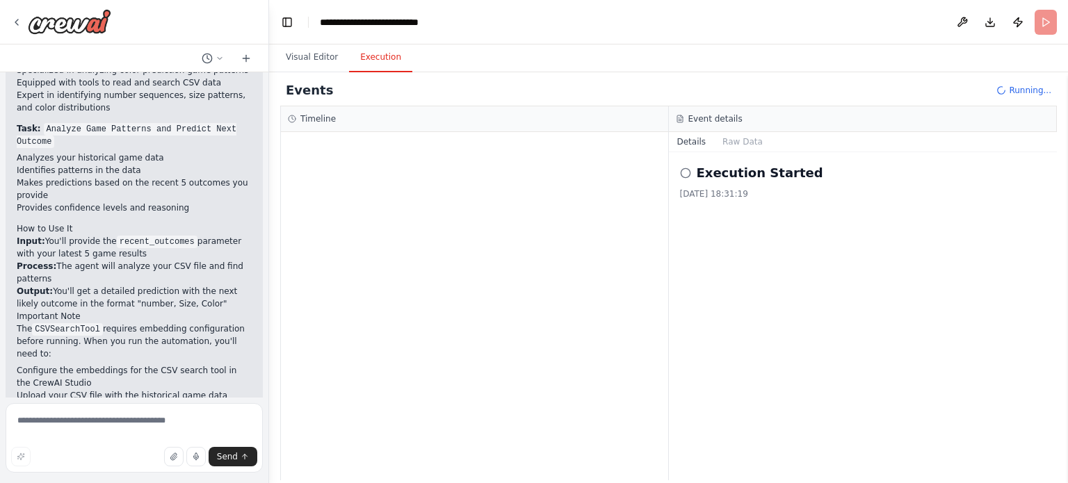
click at [375, 60] on button "Execution" at bounding box center [380, 57] width 63 height 29
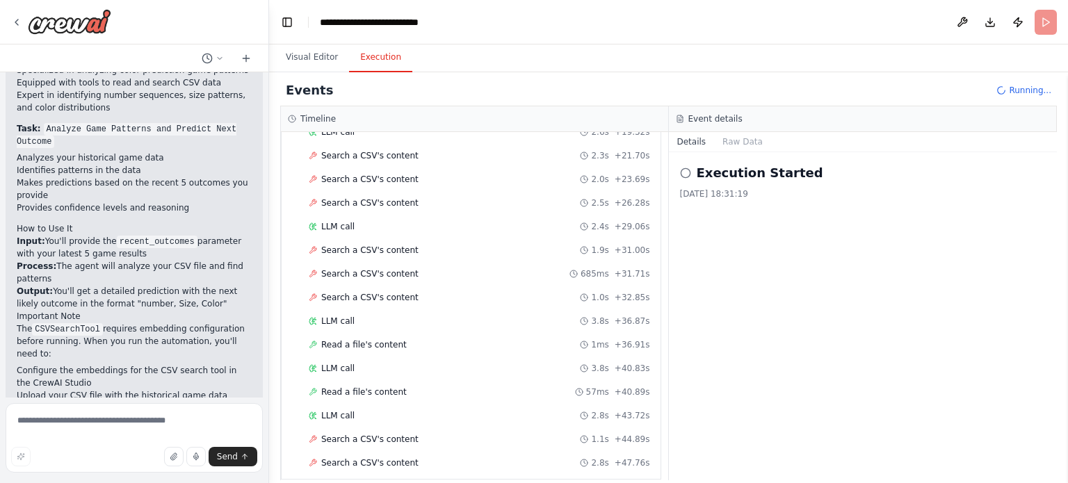
scroll to position [392, 0]
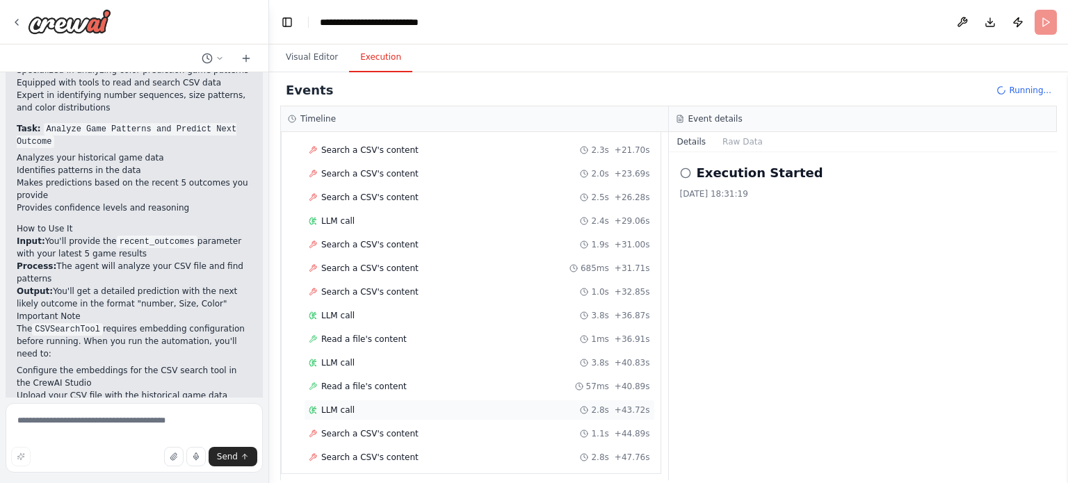
click at [327, 405] on span "LLM call" at bounding box center [337, 410] width 33 height 11
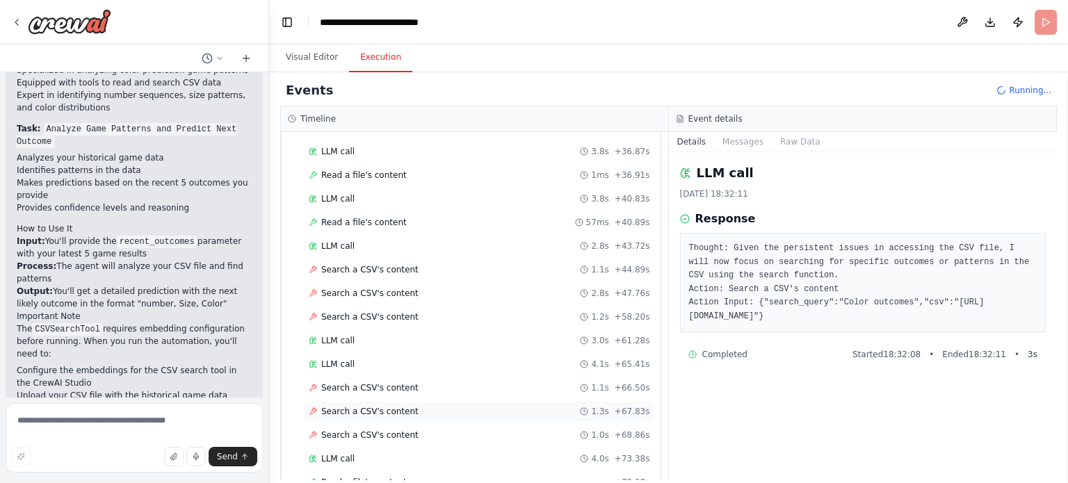
scroll to position [603, 0]
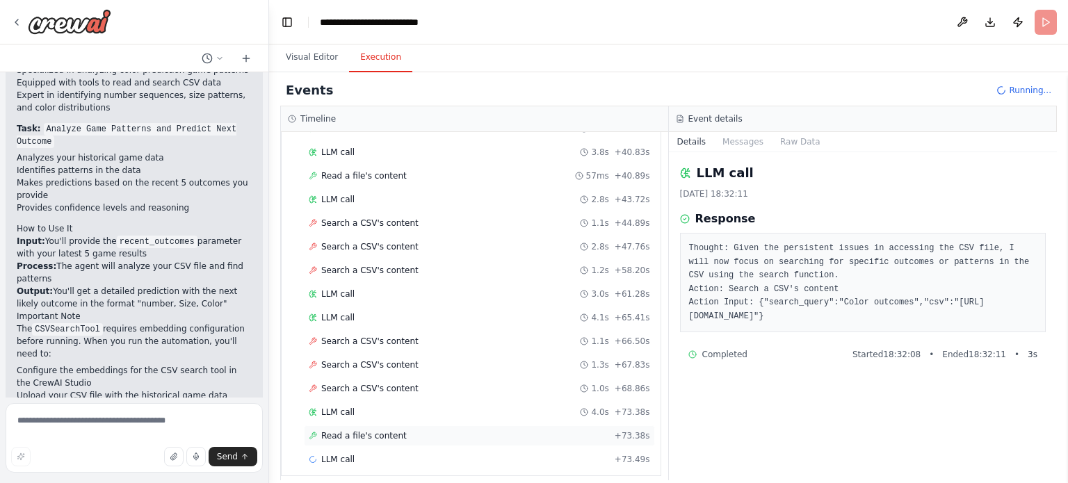
click at [400, 430] on div "Read a file's content + 73.38s" at bounding box center [479, 435] width 341 height 11
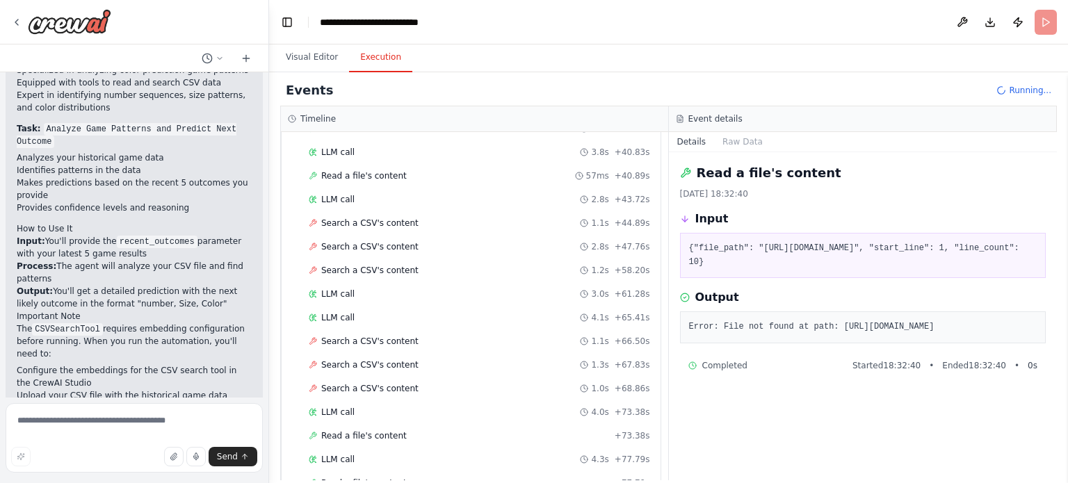
drag, startPoint x: 722, startPoint y: 328, endPoint x: 824, endPoint y: 337, distance: 102.6
click at [824, 334] on pre "Error: File not found at path: https://drive.google.com/file/d/1B6n8f-0uBESqSXn…" at bounding box center [863, 328] width 348 height 14
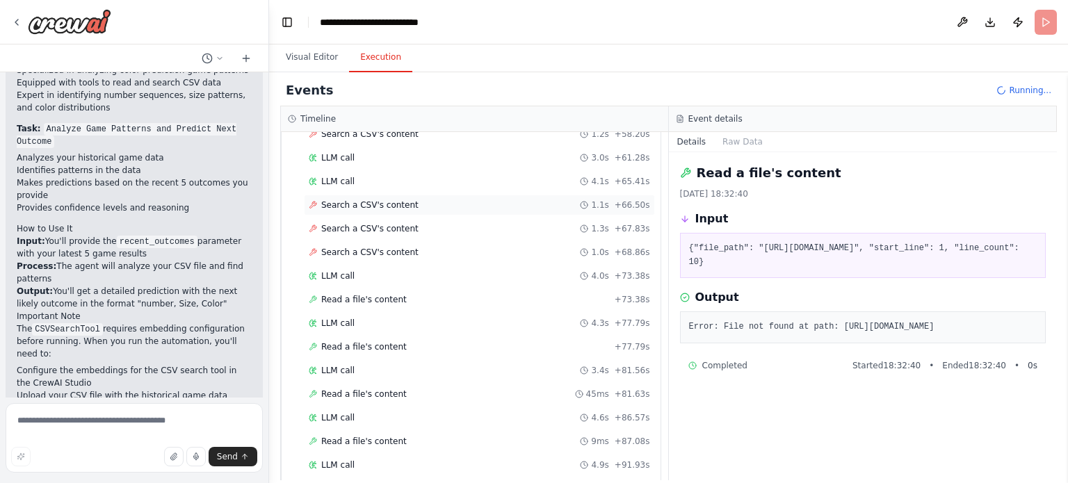
scroll to position [1023, 0]
click at [301, 52] on button "Visual Editor" at bounding box center [312, 57] width 74 height 29
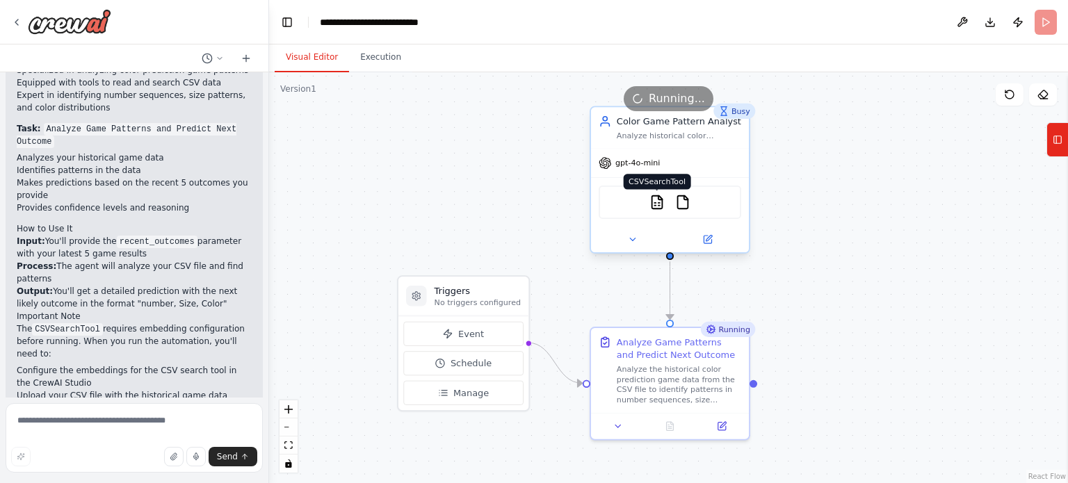
click at [660, 204] on img at bounding box center [656, 202] width 15 height 15
click at [686, 199] on img at bounding box center [682, 202] width 15 height 15
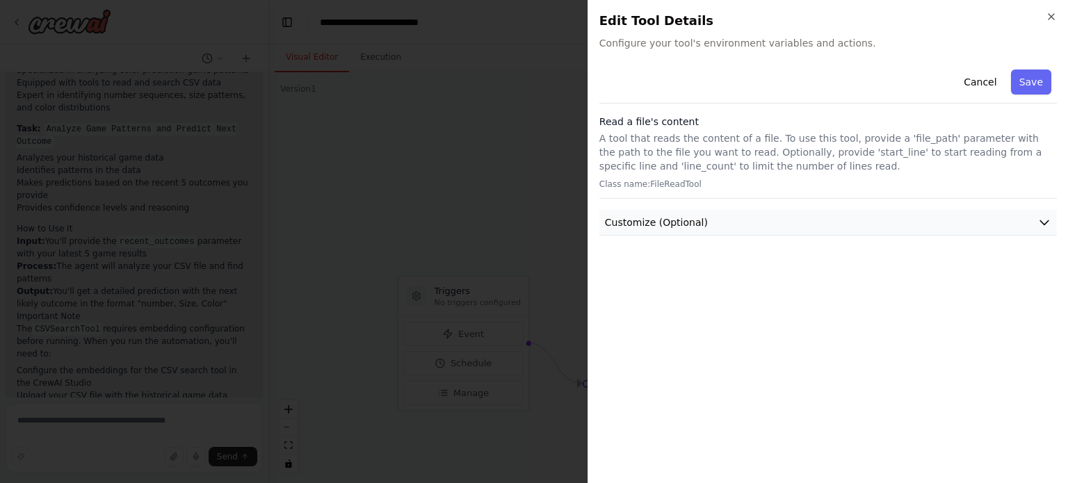
click at [777, 227] on button "Customize (Optional)" at bounding box center [827, 223] width 457 height 26
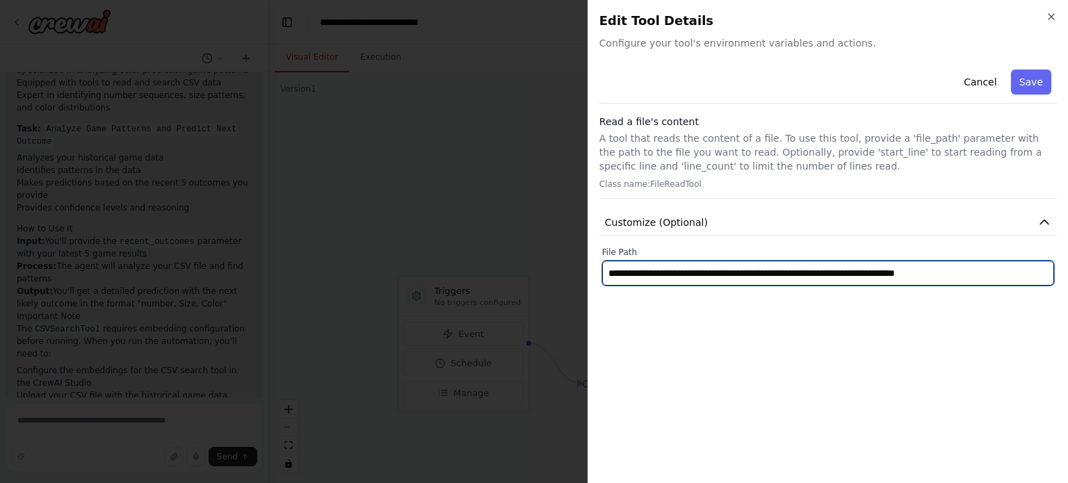
click at [725, 269] on input "**********" at bounding box center [828, 273] width 452 height 25
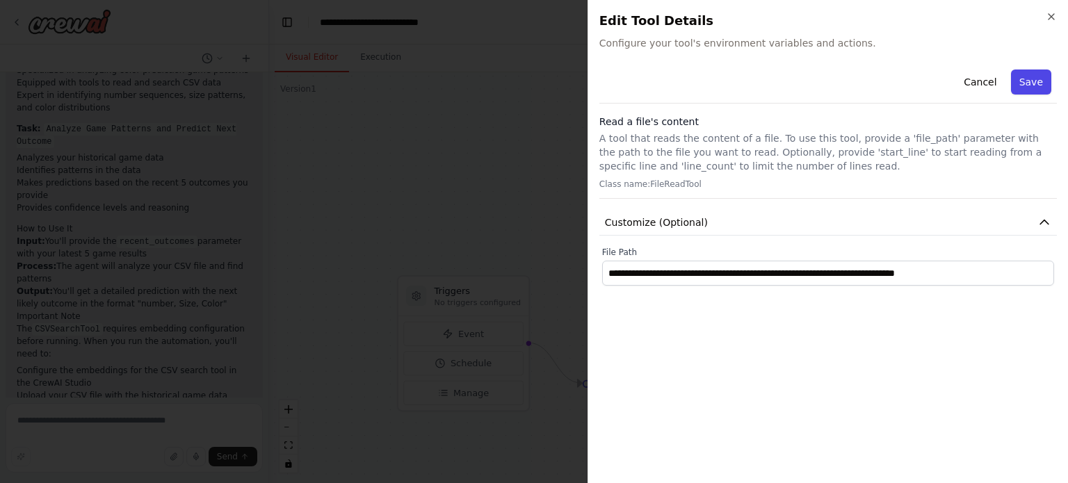
click at [1030, 89] on button "Save" at bounding box center [1031, 82] width 40 height 25
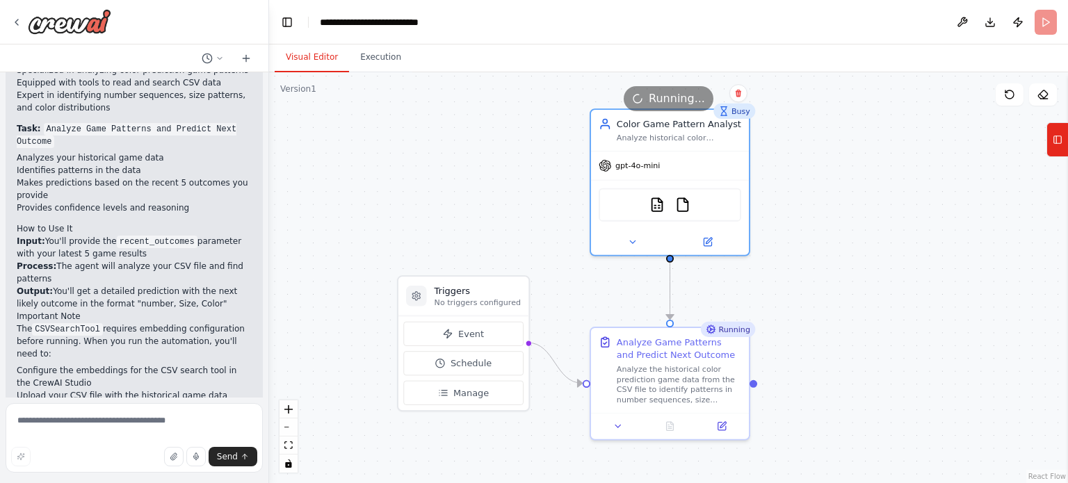
click at [500, 211] on div ".deletable-edge-delete-btn { width: 20px; height: 20px; border: 0px solid #ffff…" at bounding box center [668, 277] width 799 height 411
click at [370, 61] on button "Execution" at bounding box center [380, 57] width 63 height 29
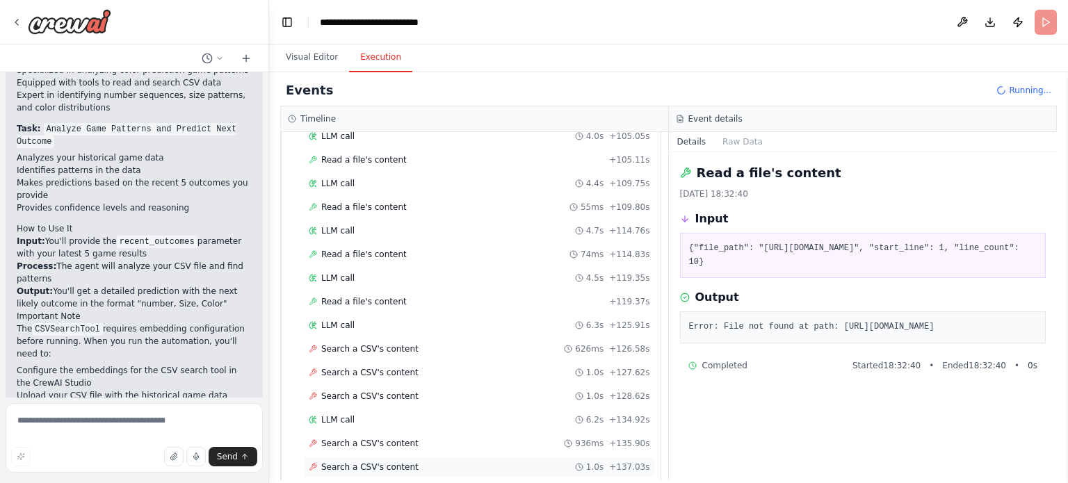
scroll to position [1211, 0]
click at [345, 460] on span "Search a CSV's content" at bounding box center [369, 465] width 97 height 11
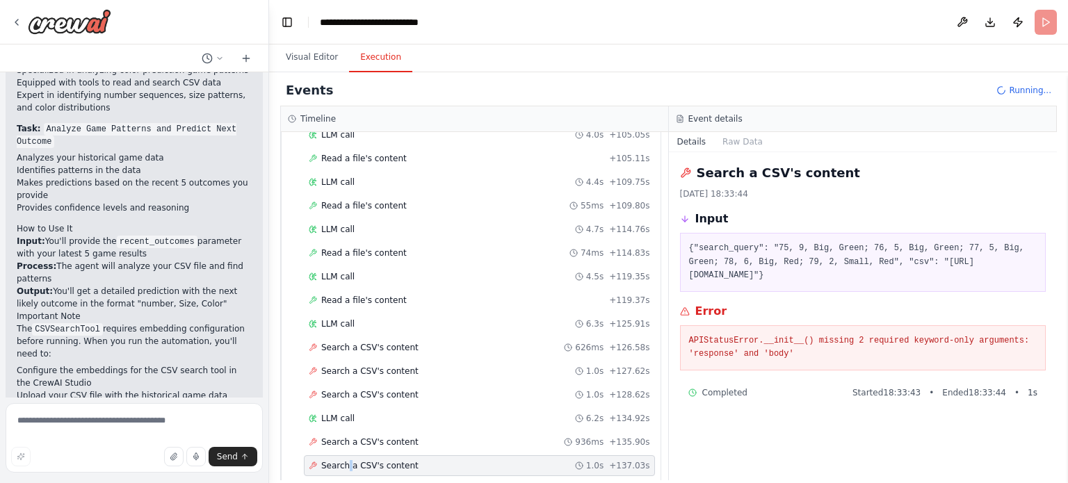
click at [345, 460] on span "Search a CSV's content" at bounding box center [369, 465] width 97 height 11
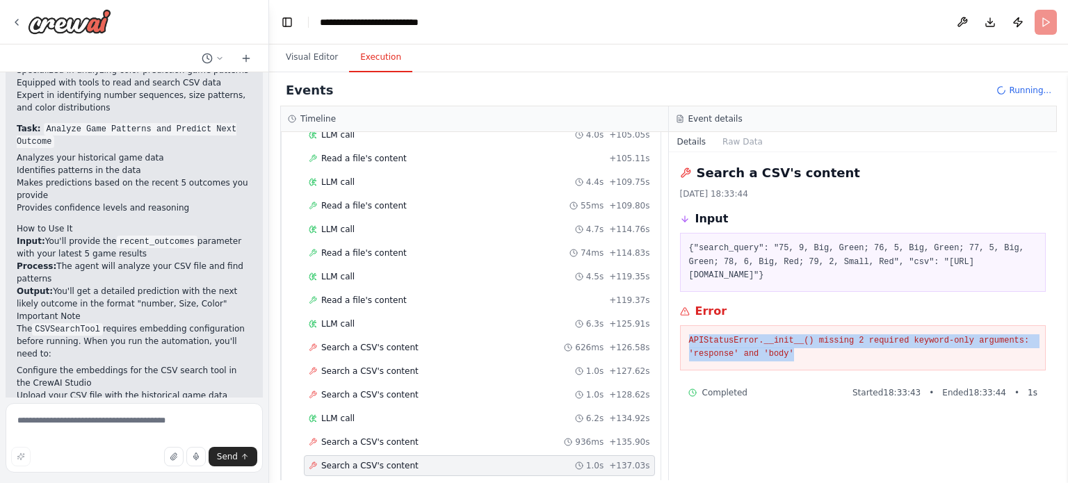
drag, startPoint x: 790, startPoint y: 373, endPoint x: 686, endPoint y: 355, distance: 105.0
click at [686, 355] on div "APIStatusError.__init__() missing 2 required keyword-only arguments: 'response'…" at bounding box center [863, 347] width 366 height 45
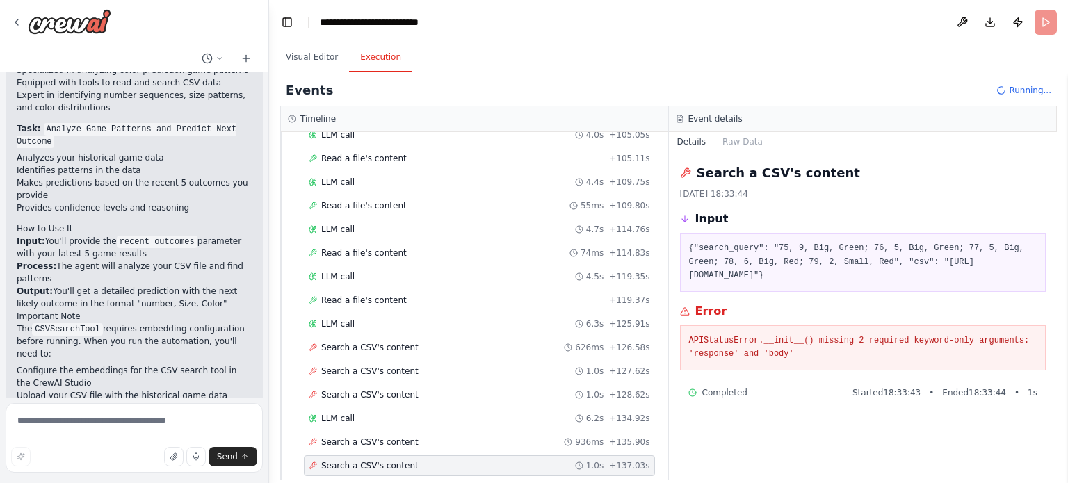
click at [686, 355] on div "APIStatusError.__init__() missing 2 required keyword-only arguments: 'response'…" at bounding box center [863, 347] width 366 height 45
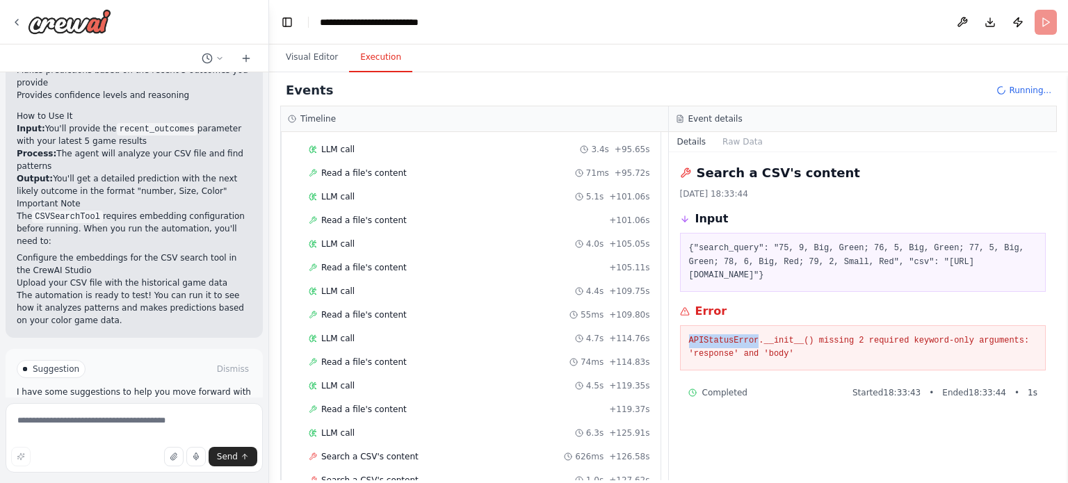
scroll to position [1280, 0]
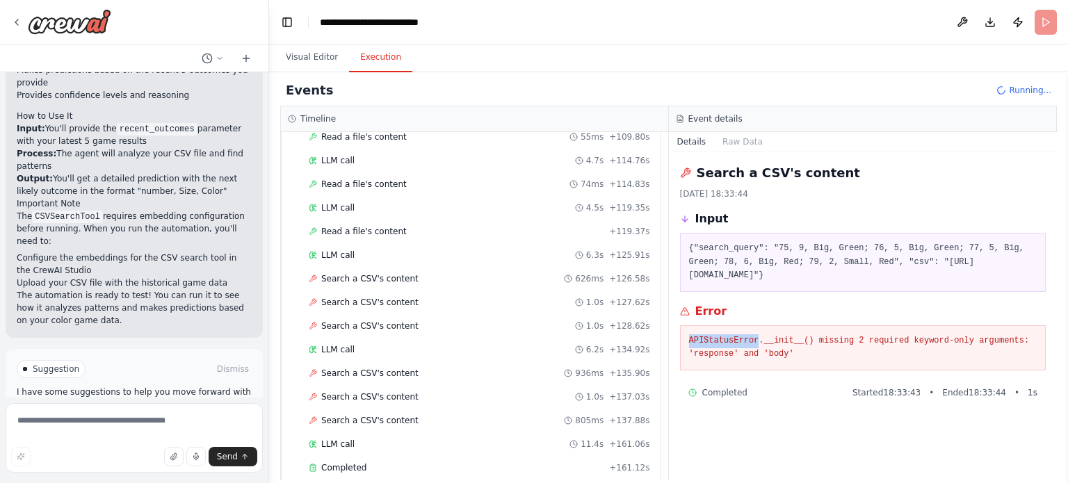
click at [145, 417] on button "Improve automation" at bounding box center [134, 428] width 235 height 22
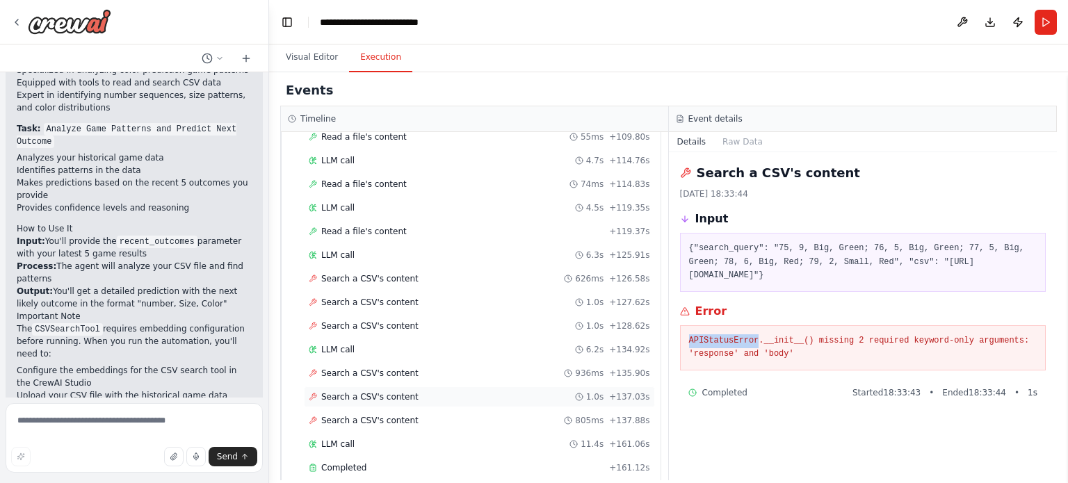
scroll to position [1313, 0]
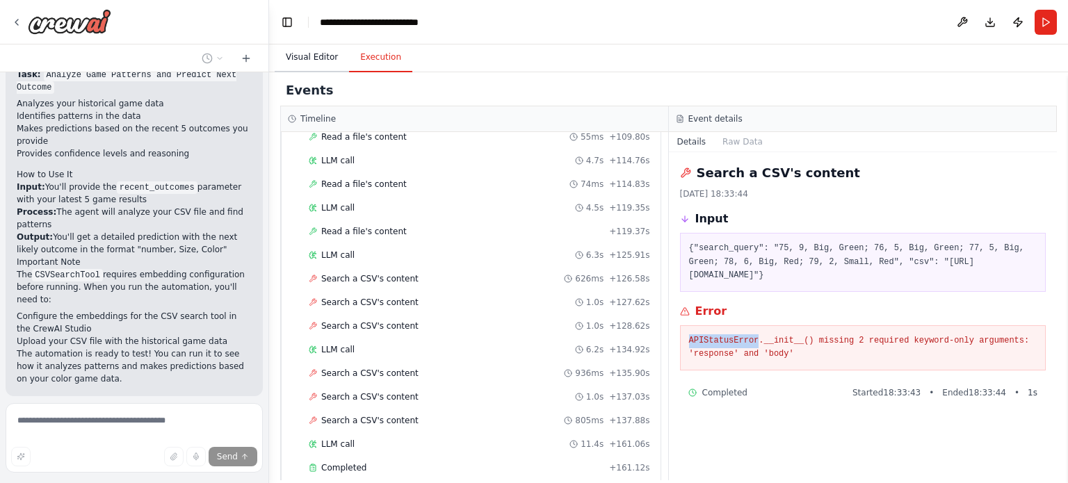
click at [306, 48] on button "Visual Editor" at bounding box center [312, 57] width 74 height 29
click at [384, 63] on button "Execution" at bounding box center [380, 57] width 63 height 29
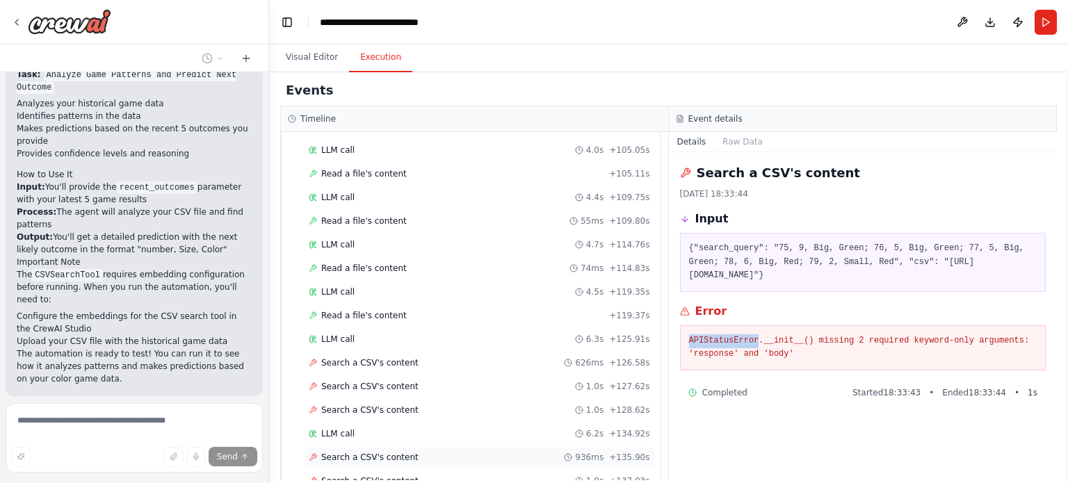
scroll to position [1280, 0]
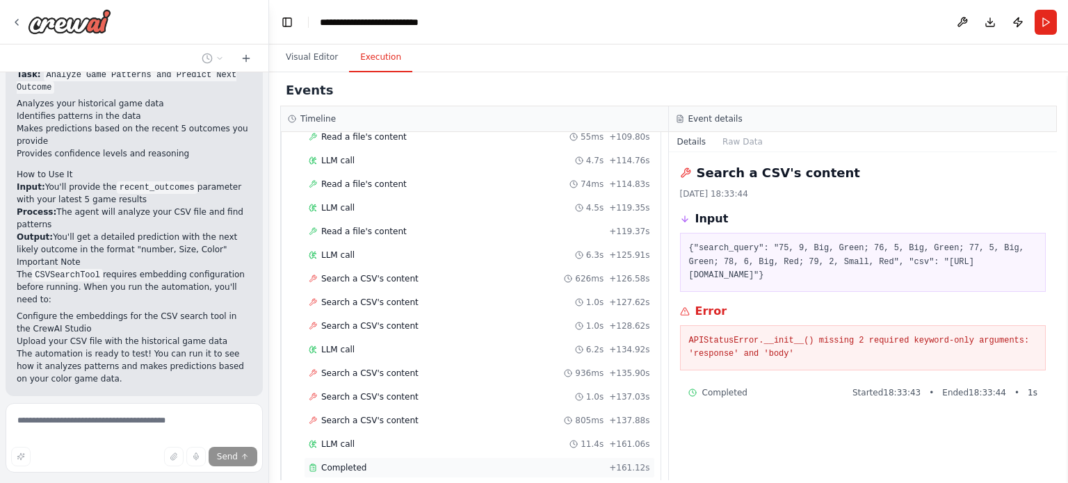
click at [410, 457] on div "Completed + 161.12s" at bounding box center [479, 467] width 351 height 21
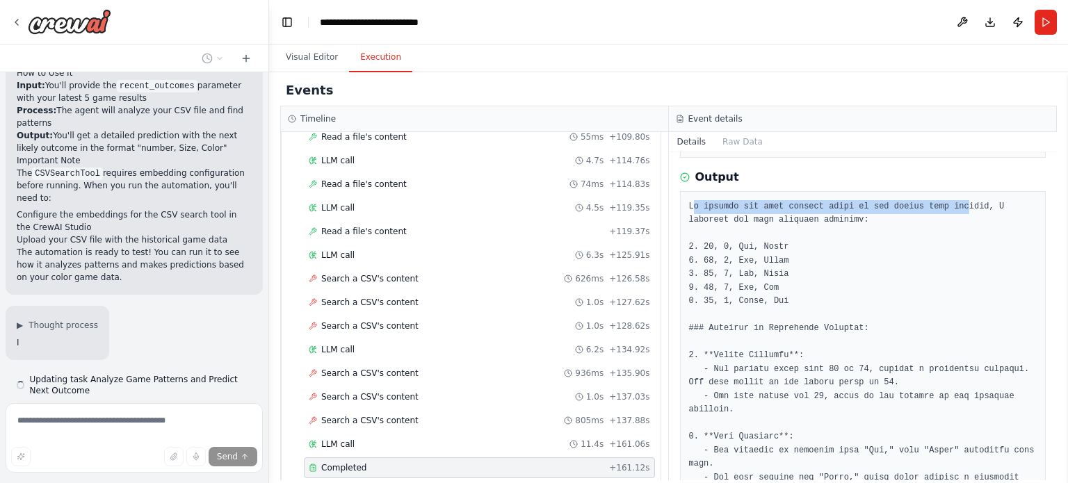
scroll to position [1417, 0]
drag, startPoint x: 695, startPoint y: 211, endPoint x: 964, endPoint y: 211, distance: 268.4
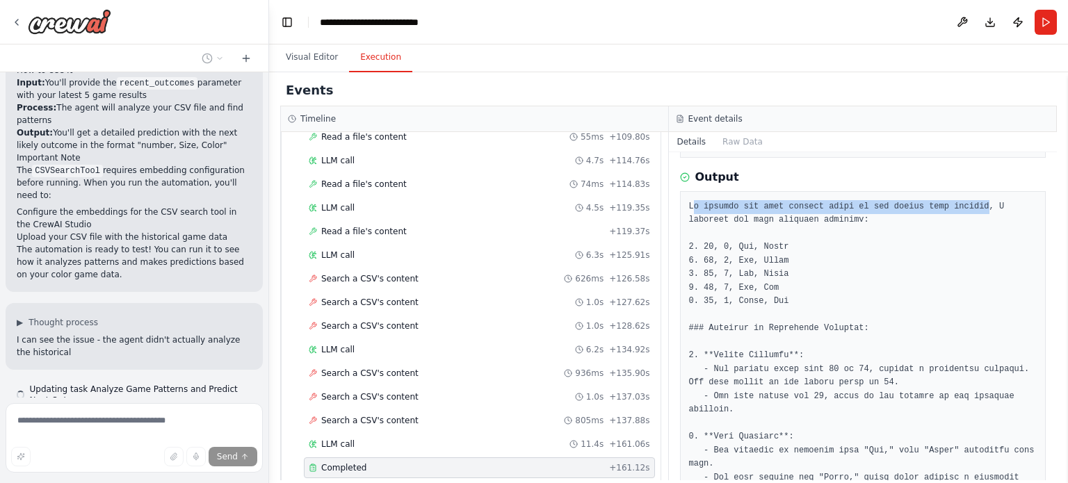
scroll to position [1430, 0]
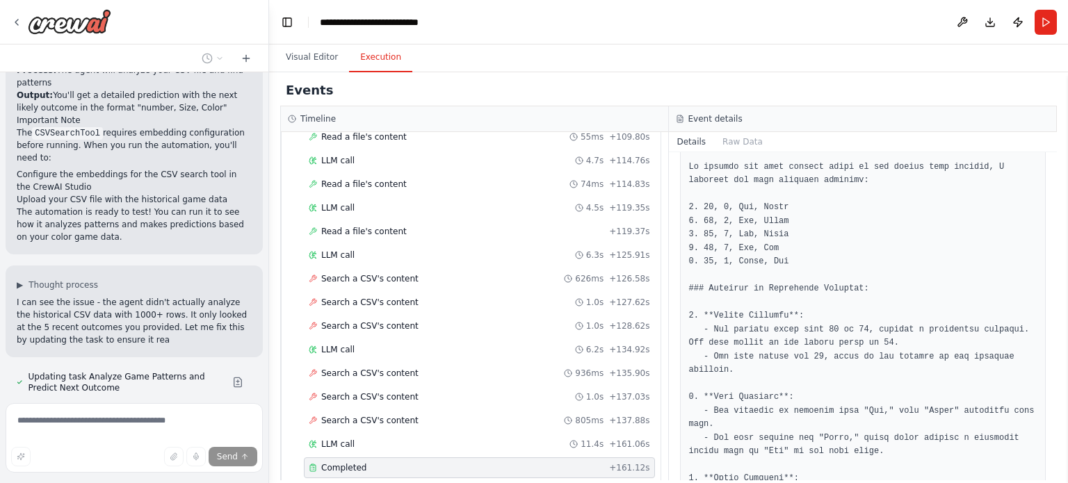
scroll to position [1566, 0]
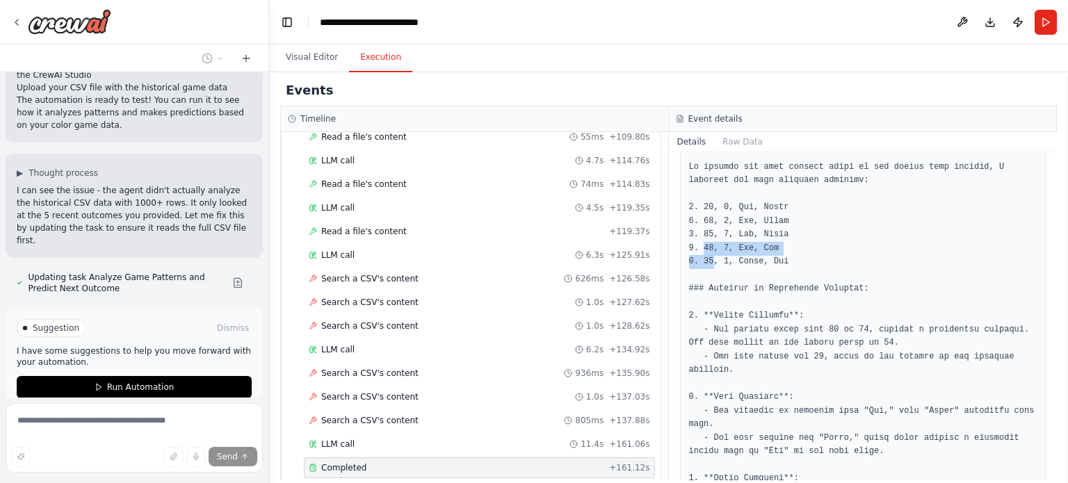
drag, startPoint x: 711, startPoint y: 259, endPoint x: 704, endPoint y: 247, distance: 14.3
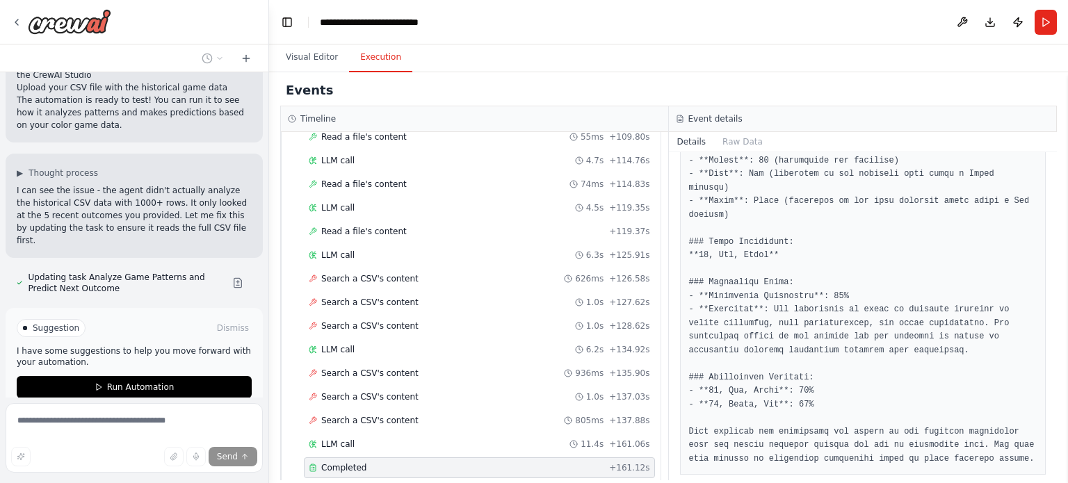
scroll to position [745, 0]
drag, startPoint x: 698, startPoint y: 239, endPoint x: 763, endPoint y: 238, distance: 64.7
click at [763, 238] on pre at bounding box center [863, 108] width 348 height 719
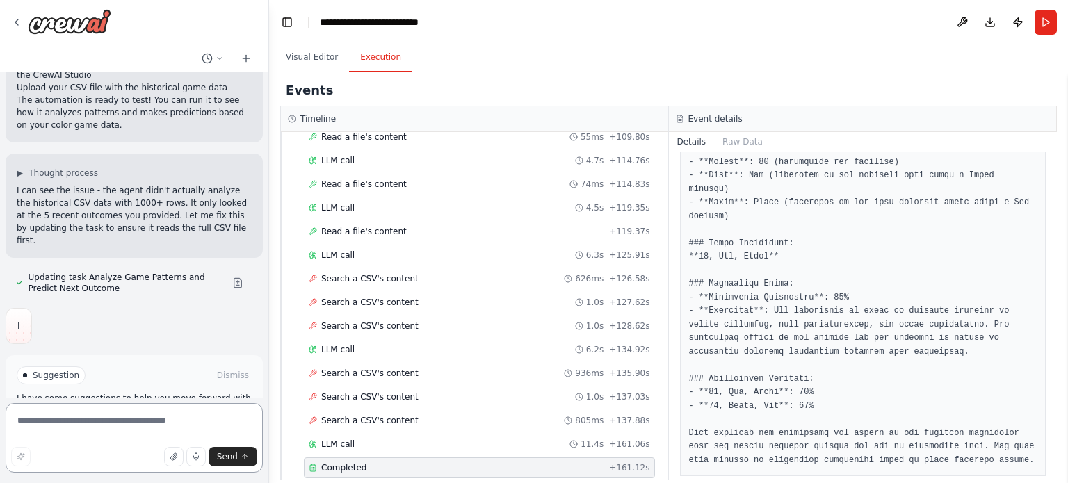
scroll to position [1560, 0]
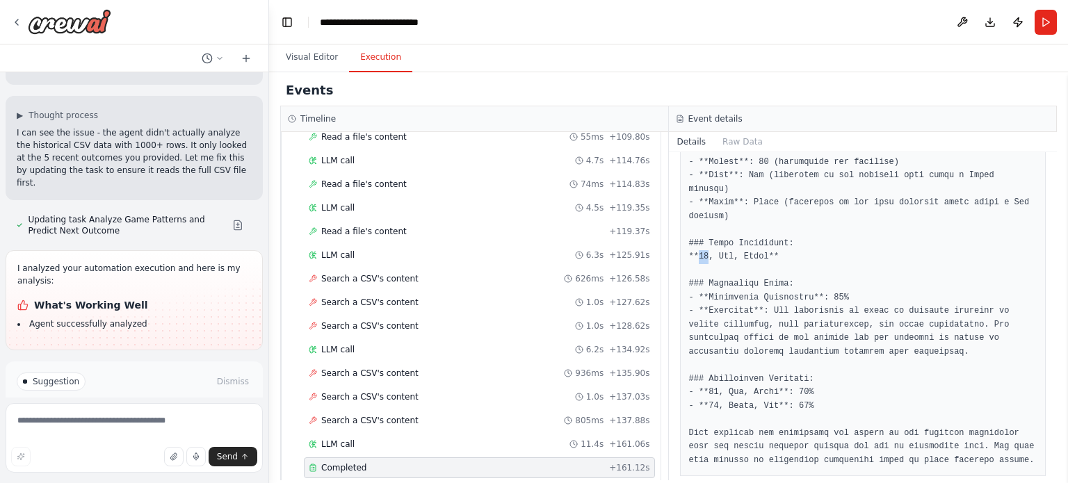
drag, startPoint x: 706, startPoint y: 240, endPoint x: 698, endPoint y: 240, distance: 8.3
click at [698, 240] on pre at bounding box center [863, 108] width 348 height 719
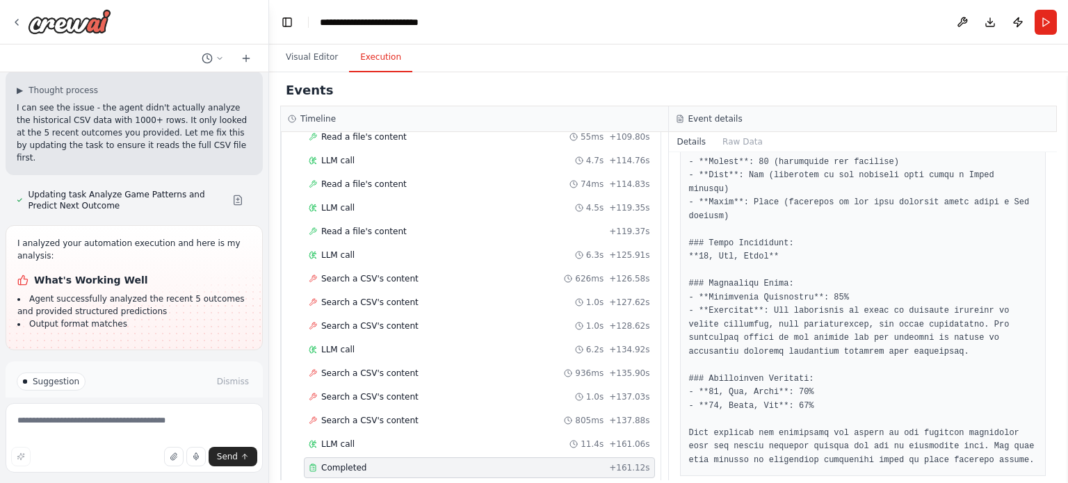
click at [733, 250] on pre at bounding box center [863, 108] width 348 height 719
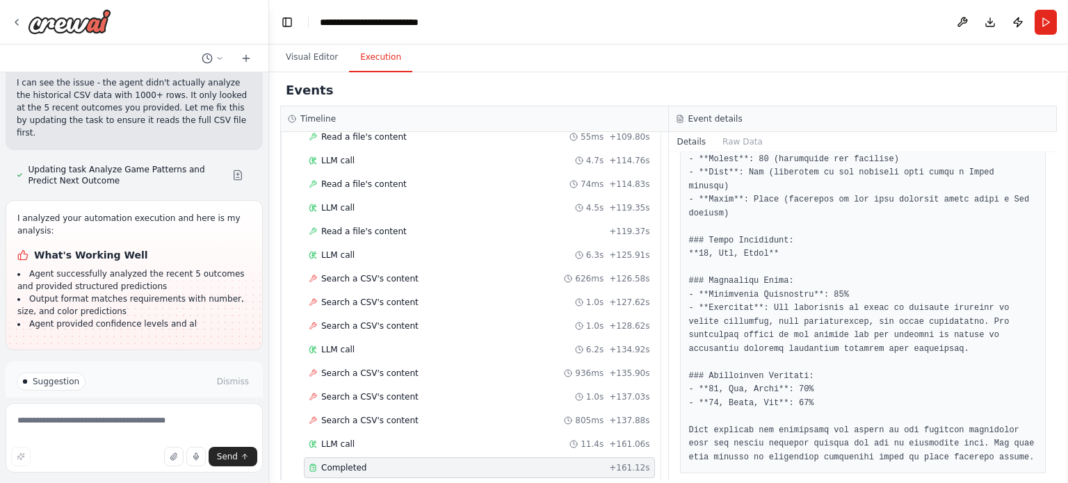
scroll to position [748, 0]
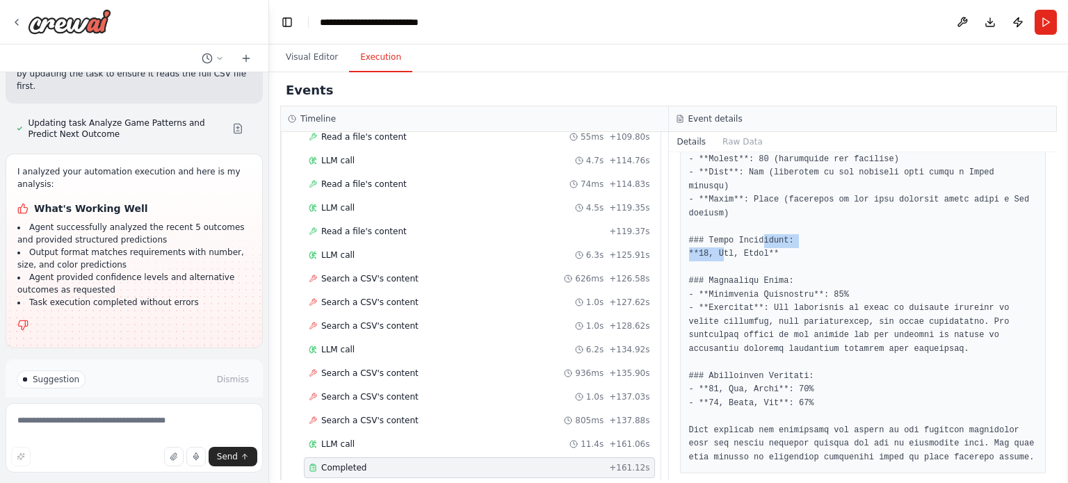
drag, startPoint x: 720, startPoint y: 236, endPoint x: 759, endPoint y: 230, distance: 39.3
click at [759, 230] on pre at bounding box center [863, 105] width 348 height 719
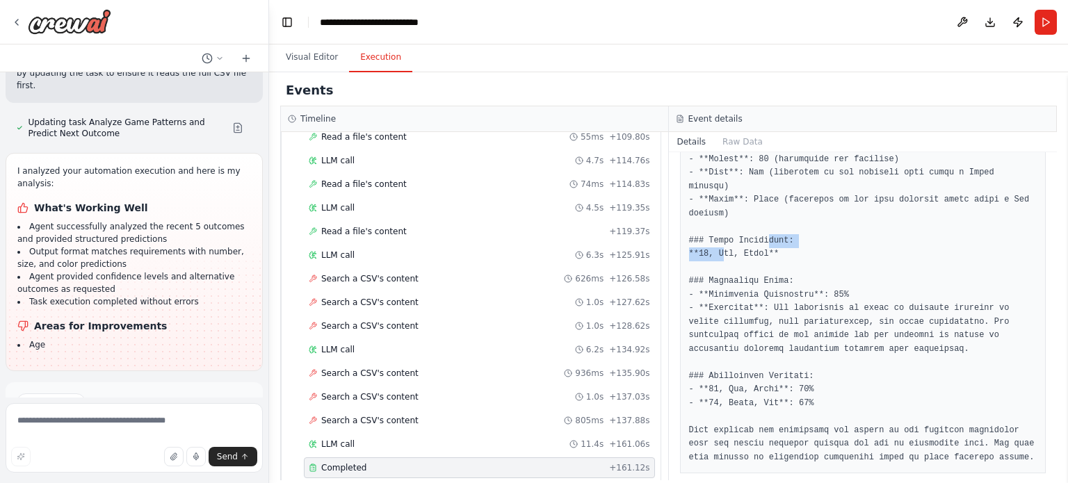
scroll to position [1742, 0]
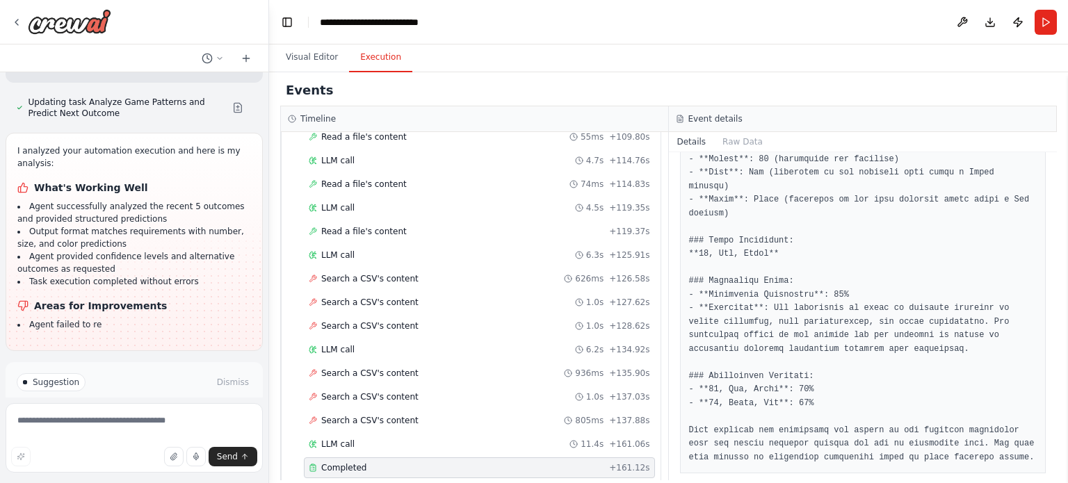
click at [833, 252] on pre at bounding box center [863, 105] width 348 height 719
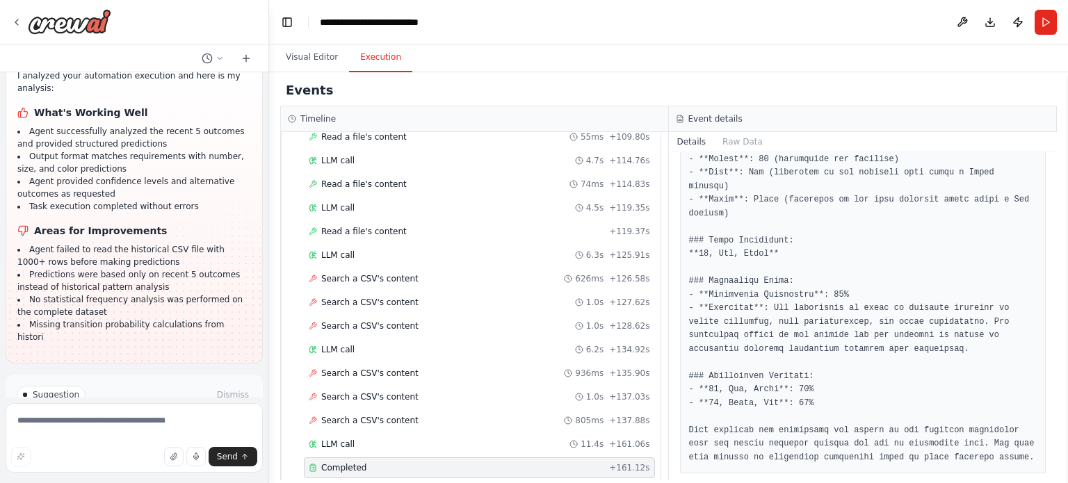
scroll to position [1830, 0]
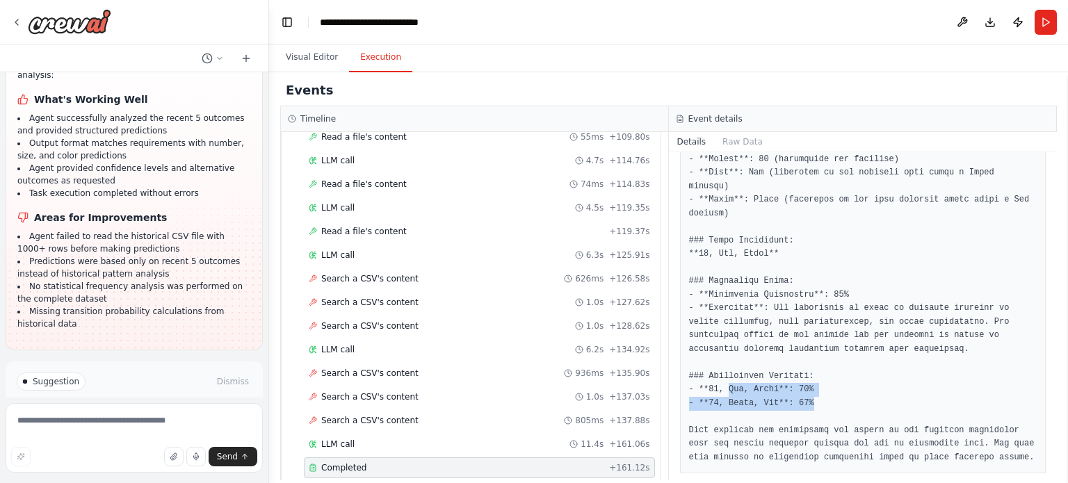
drag, startPoint x: 813, startPoint y: 382, endPoint x: 726, endPoint y: 378, distance: 87.0
click at [726, 378] on pre at bounding box center [863, 105] width 348 height 719
click at [830, 366] on pre at bounding box center [863, 105] width 348 height 719
drag, startPoint x: 707, startPoint y: 375, endPoint x: 786, endPoint y: 372, distance: 78.6
click at [786, 372] on pre at bounding box center [863, 105] width 348 height 719
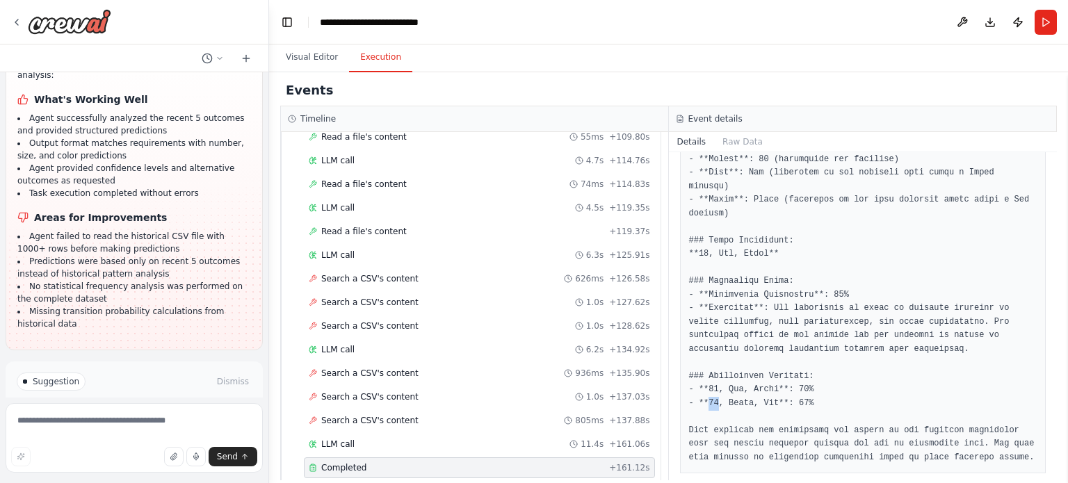
drag, startPoint x: 715, startPoint y: 389, endPoint x: 706, endPoint y: 389, distance: 9.1
click at [706, 389] on pre at bounding box center [863, 105] width 348 height 719
click at [763, 393] on pre at bounding box center [863, 105] width 348 height 719
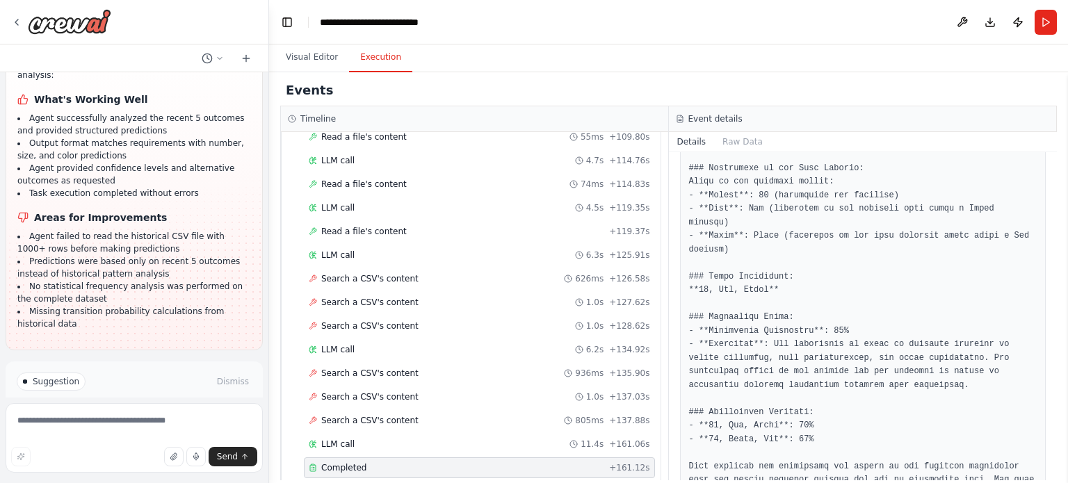
scroll to position [748, 0]
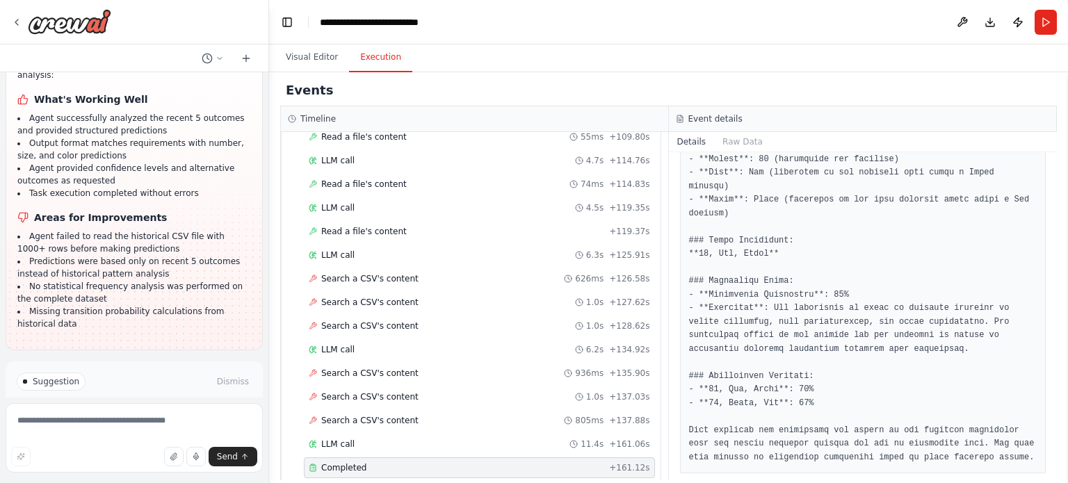
click at [172, 430] on button "Run Automation" at bounding box center [134, 441] width 235 height 22
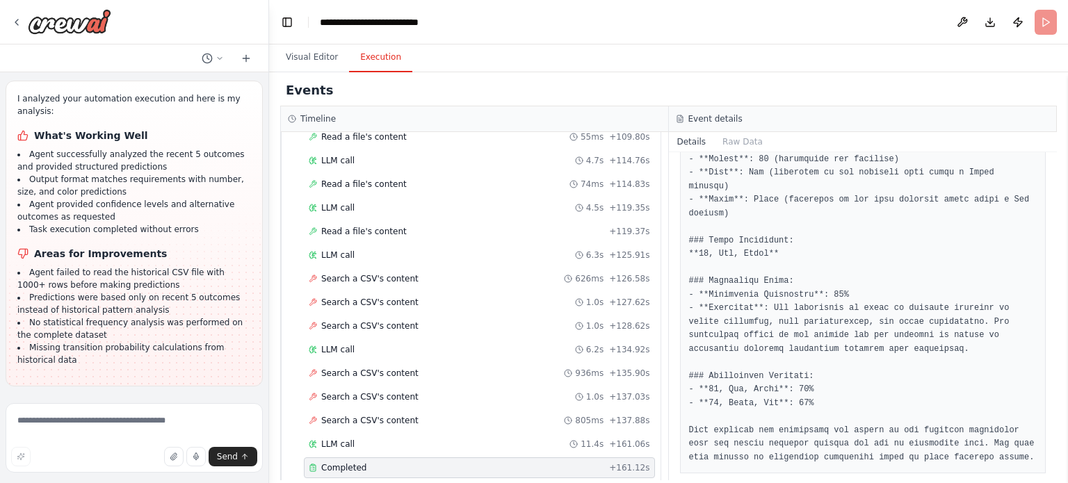
scroll to position [1717, 0]
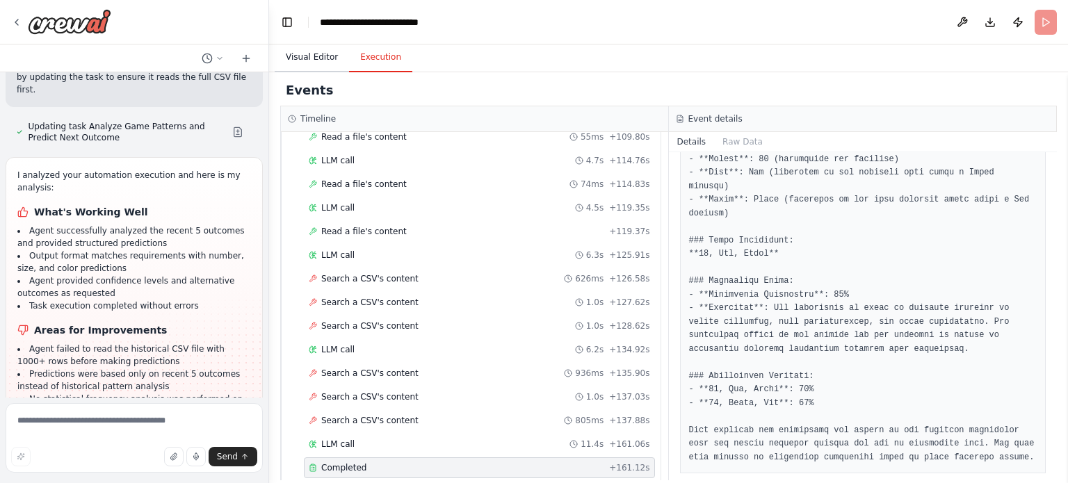
click at [322, 64] on button "Visual Editor" at bounding box center [312, 57] width 74 height 29
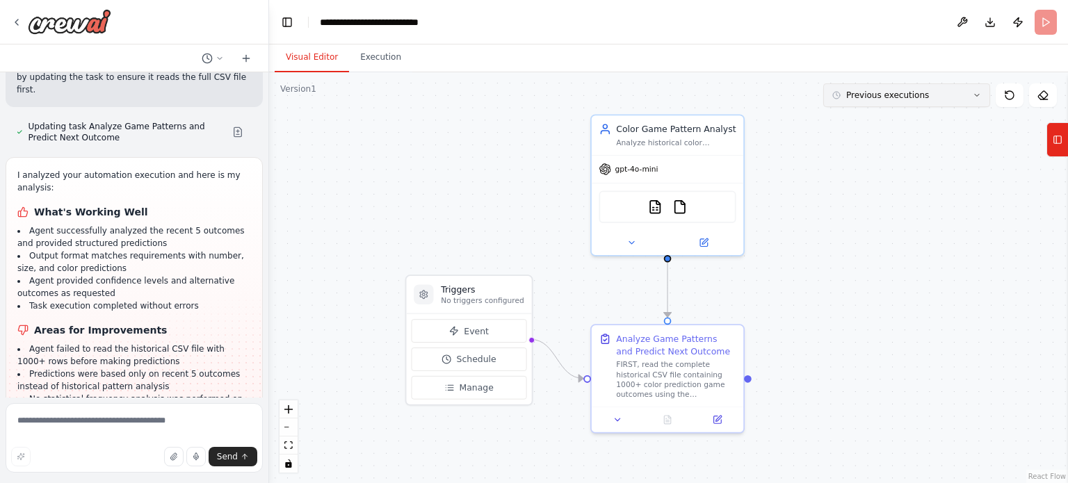
click at [917, 99] on span "Previous executions" at bounding box center [887, 95] width 83 height 11
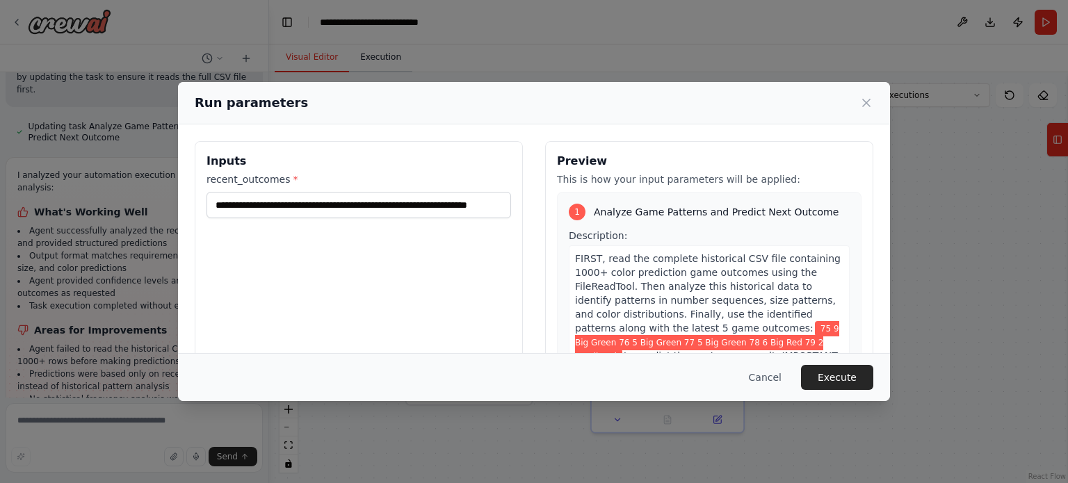
click at [357, 60] on div "**********" at bounding box center [534, 241] width 1068 height 483
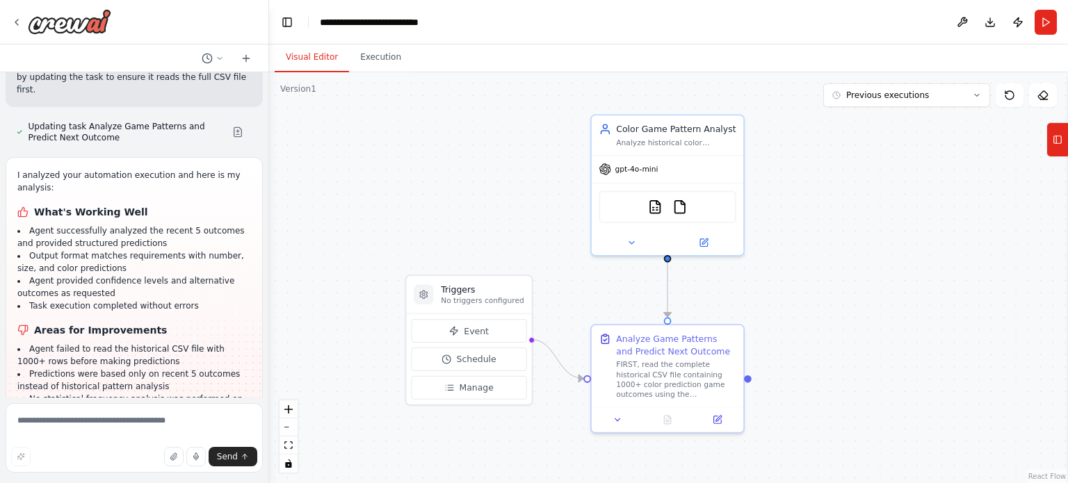
click at [313, 60] on button "Visual Editor" at bounding box center [312, 57] width 74 height 29
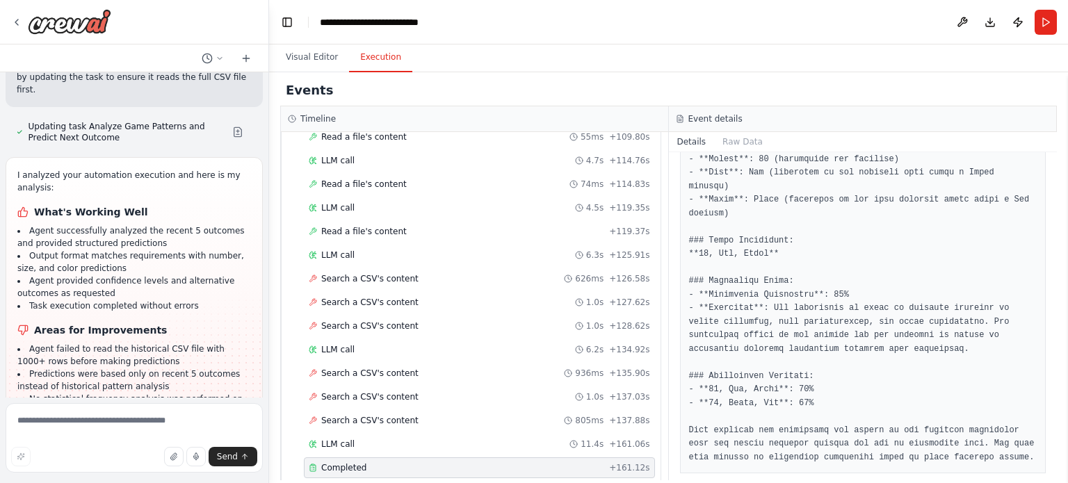
click at [380, 60] on button "Execution" at bounding box center [380, 57] width 63 height 29
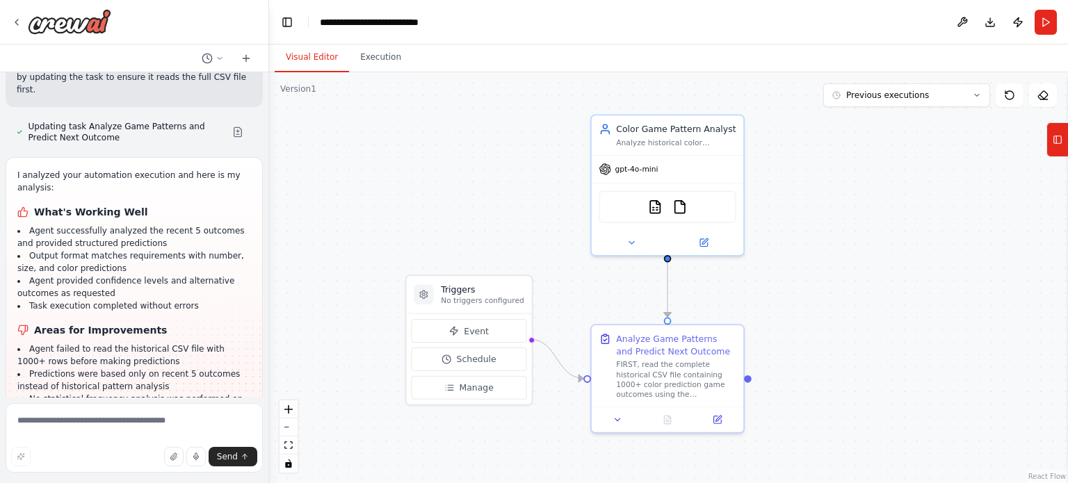
click at [322, 54] on button "Visual Editor" at bounding box center [312, 57] width 74 height 29
click at [1045, 21] on button "Run" at bounding box center [1046, 22] width 22 height 25
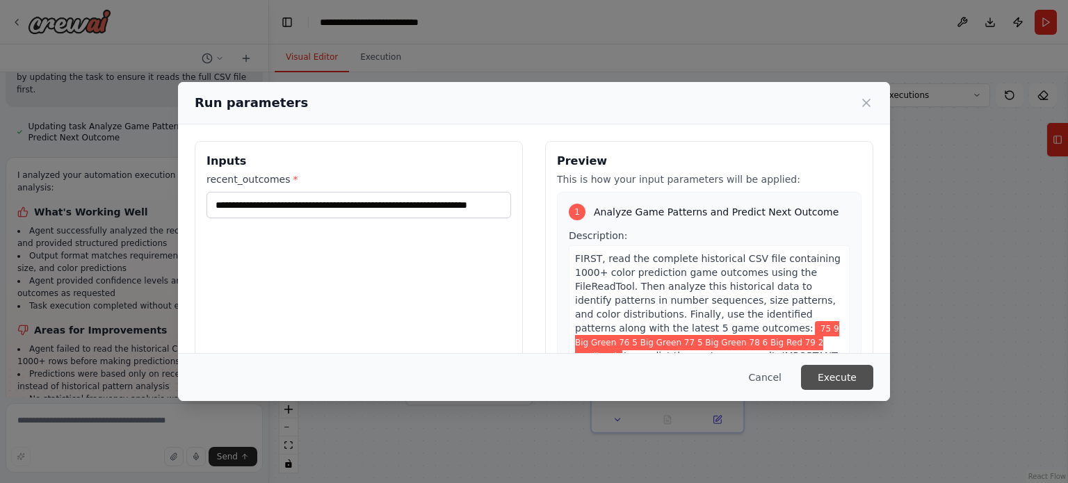
click at [836, 375] on button "Execute" at bounding box center [837, 377] width 72 height 25
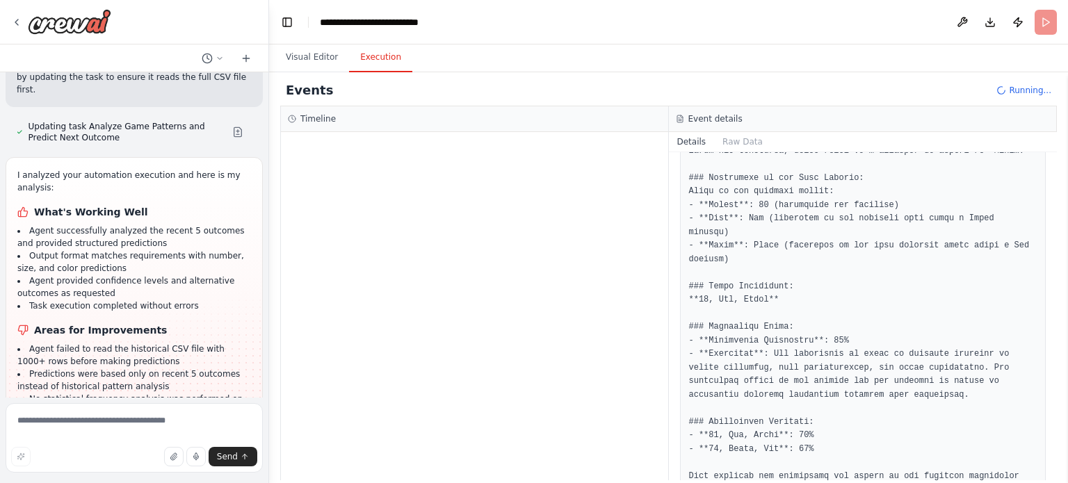
scroll to position [748, 0]
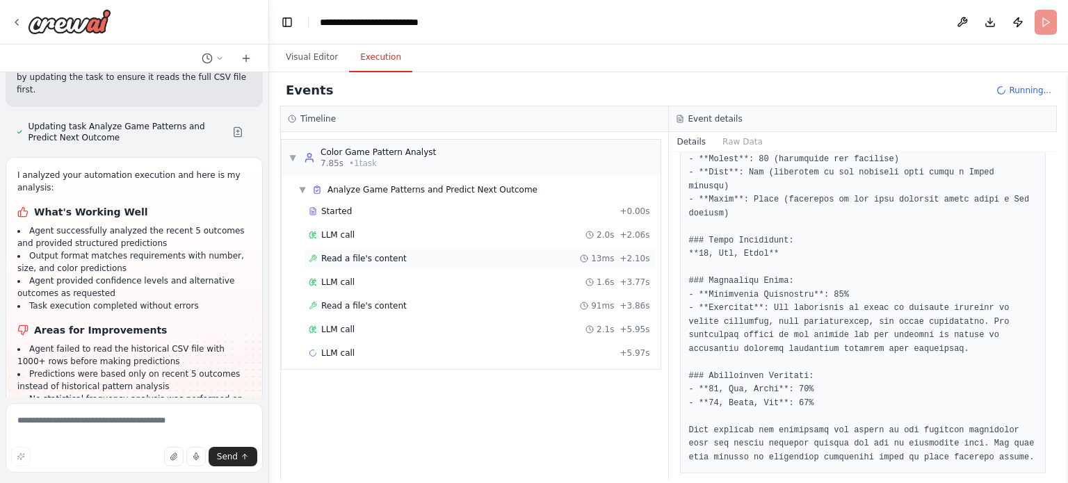
click at [354, 257] on span "Read a file's content" at bounding box center [364, 258] width 86 height 11
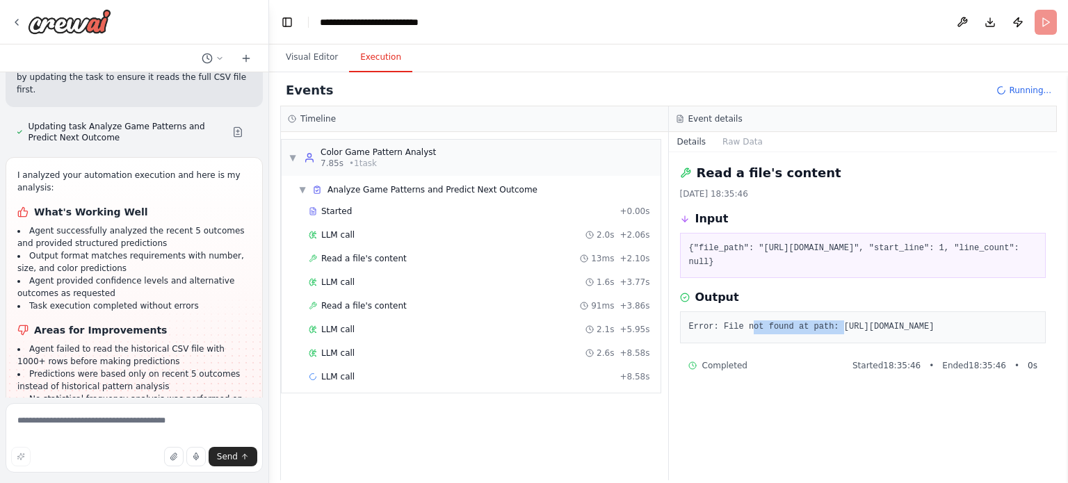
drag, startPoint x: 745, startPoint y: 344, endPoint x: 834, endPoint y: 343, distance: 89.0
click at [834, 334] on pre "Error: File not found at path: https://drive.google.com/file/d/1B6n8f-0uBESqSXn…" at bounding box center [863, 328] width 348 height 14
drag, startPoint x: 912, startPoint y: 352, endPoint x: 672, endPoint y: 335, distance: 239.8
click at [672, 335] on div "Read a file's content 13/10/2025, 18:35:46 Input {"file_path": "https://drive.g…" at bounding box center [863, 316] width 389 height 328
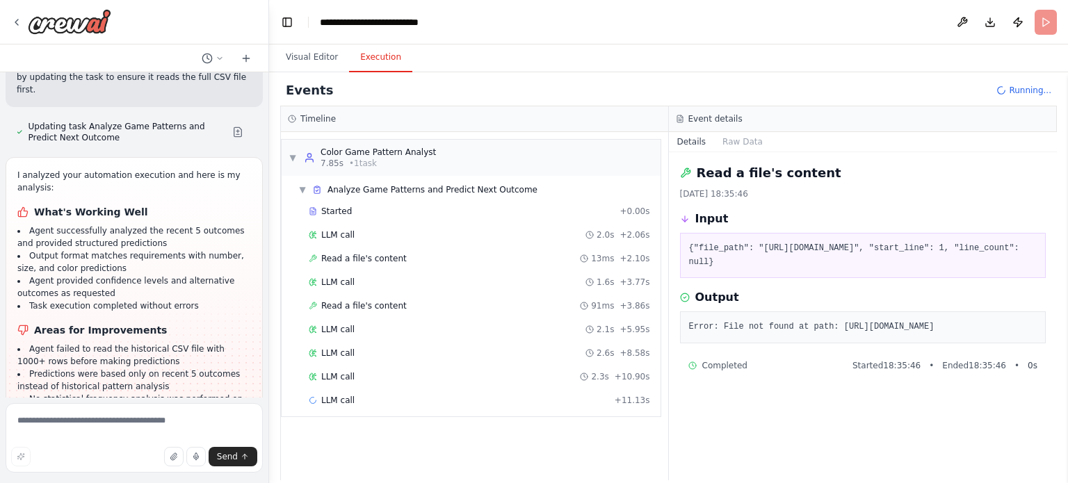
click at [913, 306] on div "Output" at bounding box center [863, 297] width 366 height 17
click at [353, 348] on div "LLM call 2.6s + 8.58s" at bounding box center [479, 353] width 341 height 11
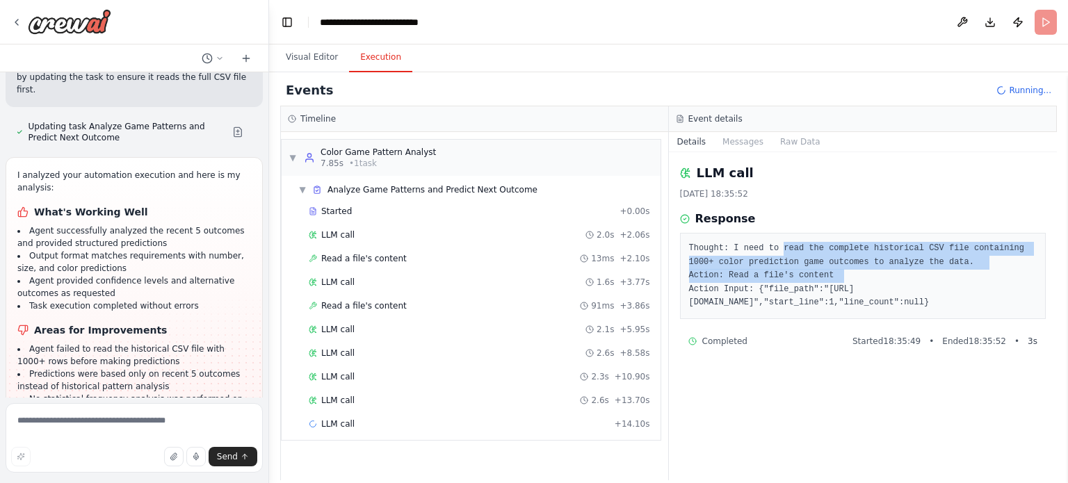
drag, startPoint x: 775, startPoint y: 245, endPoint x: 926, endPoint y: 268, distance: 152.6
click at [926, 268] on pre "Thought: I need to read the complete historical CSV file containing 1000+ color…" at bounding box center [863, 276] width 348 height 68
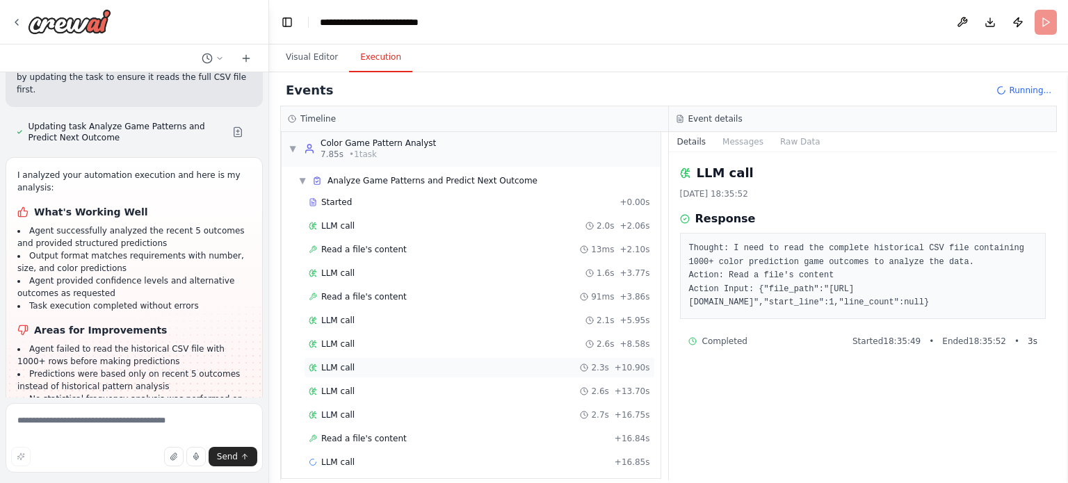
scroll to position [19, 0]
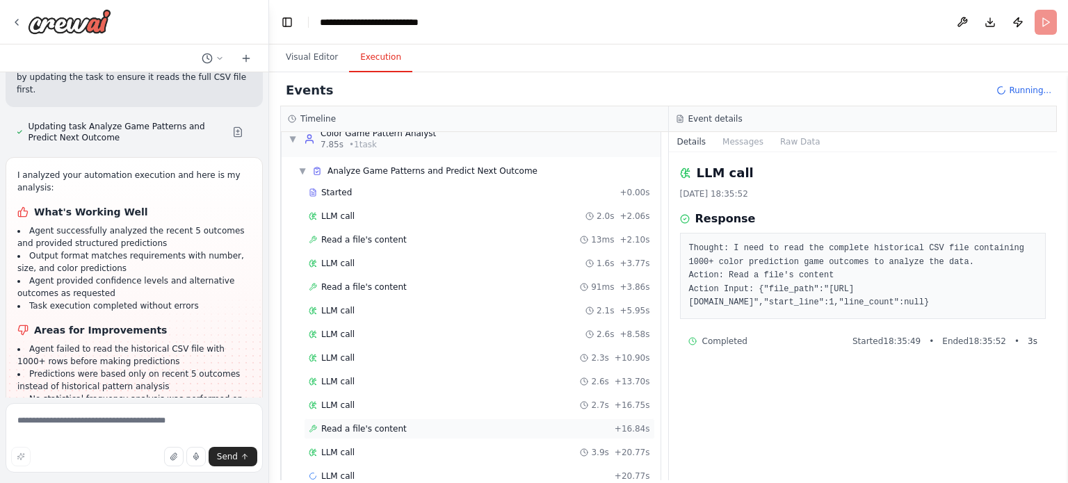
click at [387, 423] on span "Read a file's content" at bounding box center [364, 428] width 86 height 11
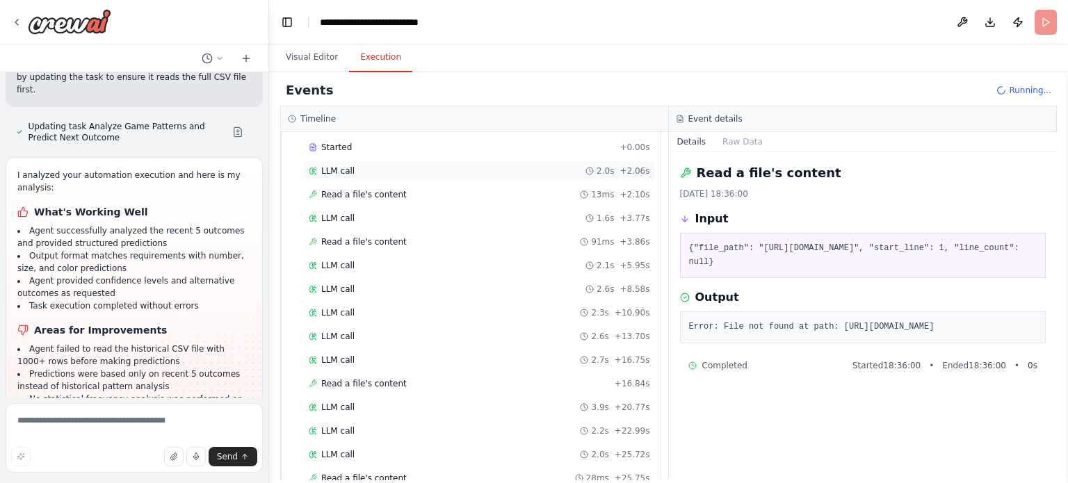
scroll to position [0, 0]
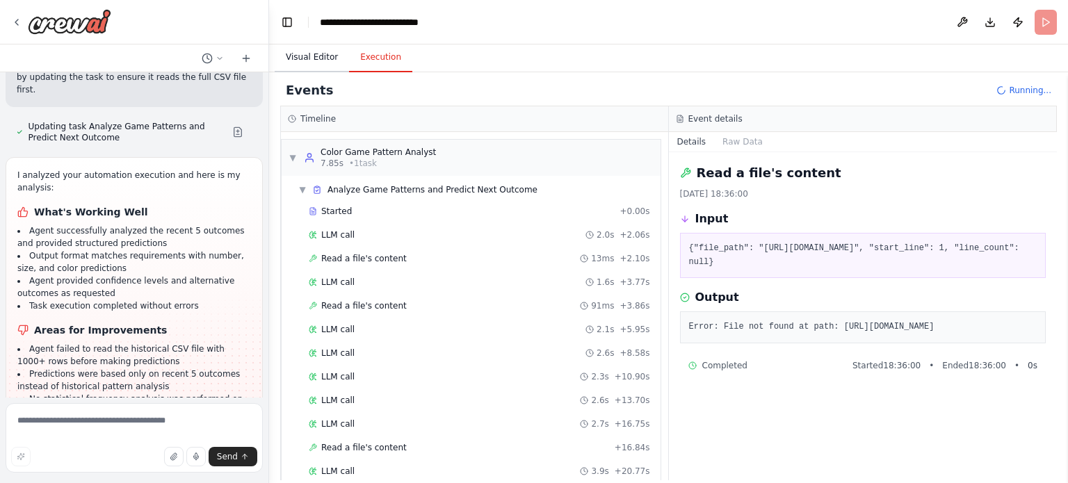
click at [325, 58] on button "Visual Editor" at bounding box center [312, 57] width 74 height 29
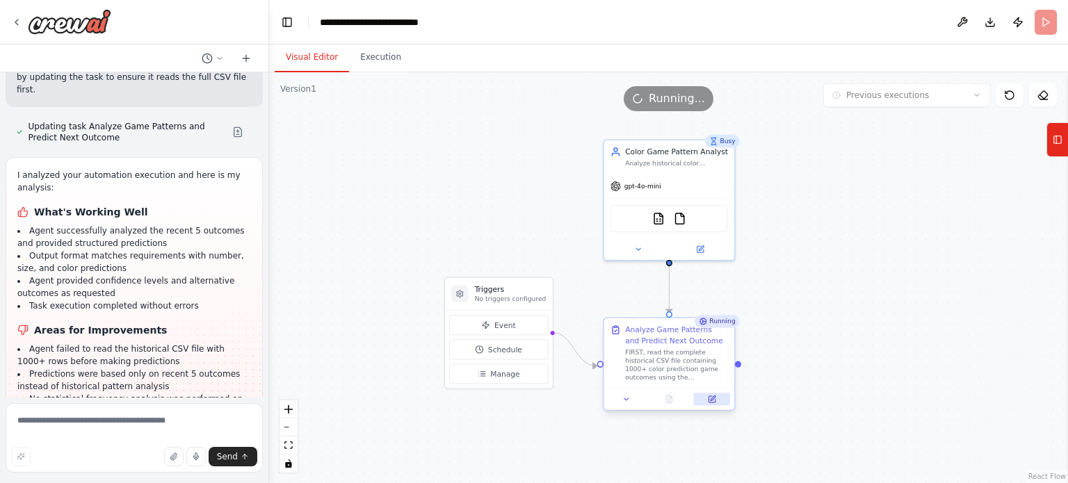
click at [713, 399] on icon at bounding box center [711, 399] width 6 height 6
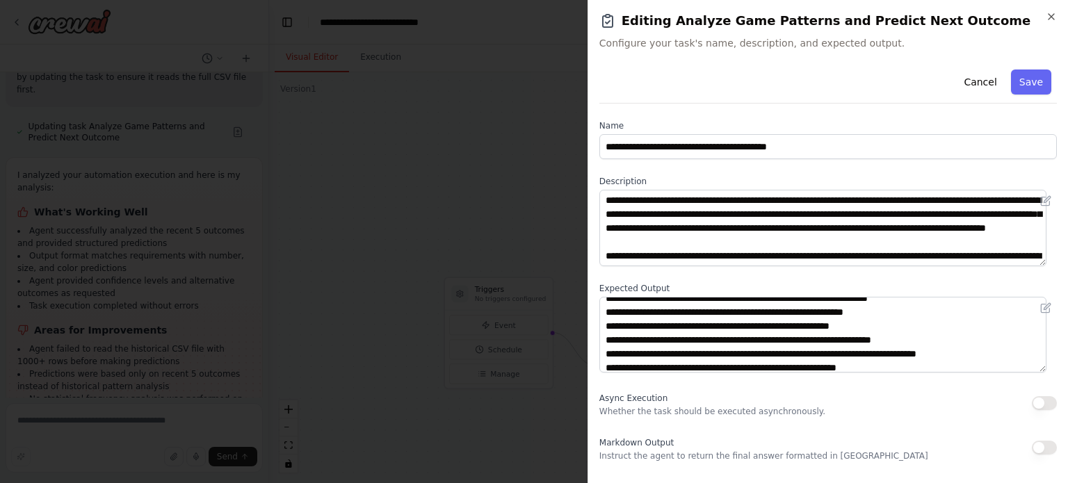
scroll to position [42, 0]
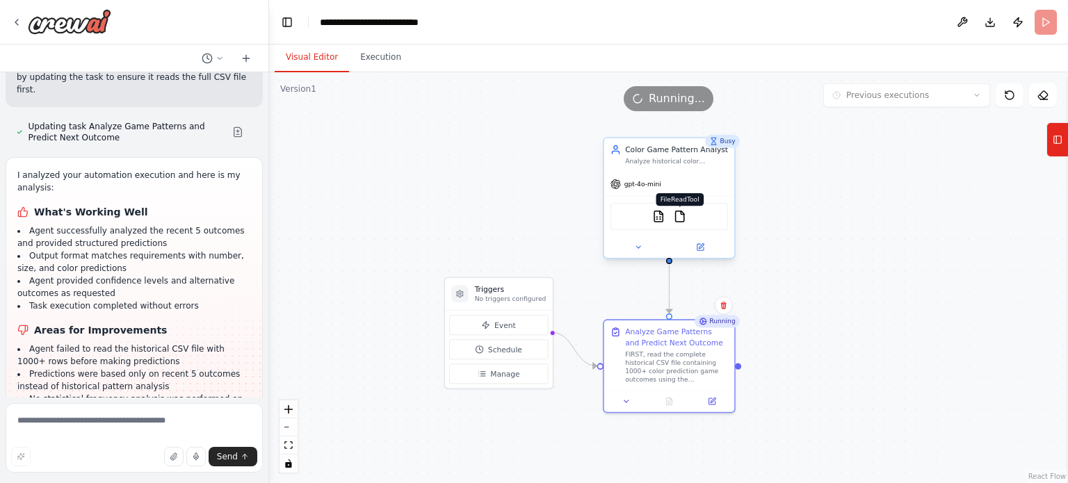
click at [685, 220] on img at bounding box center [680, 216] width 13 height 13
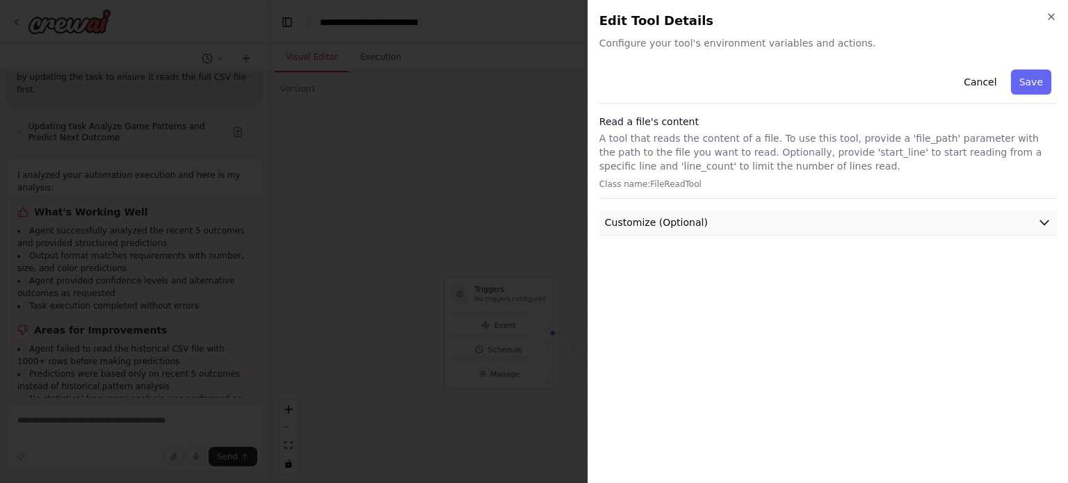
click at [719, 227] on button "Customize (Optional)" at bounding box center [827, 223] width 457 height 26
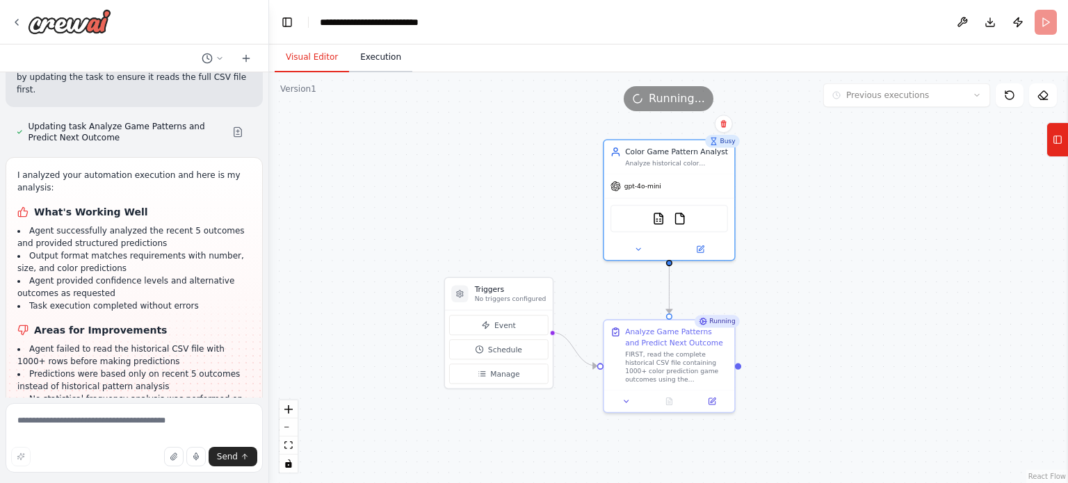
click at [380, 51] on button "Execution" at bounding box center [380, 57] width 63 height 29
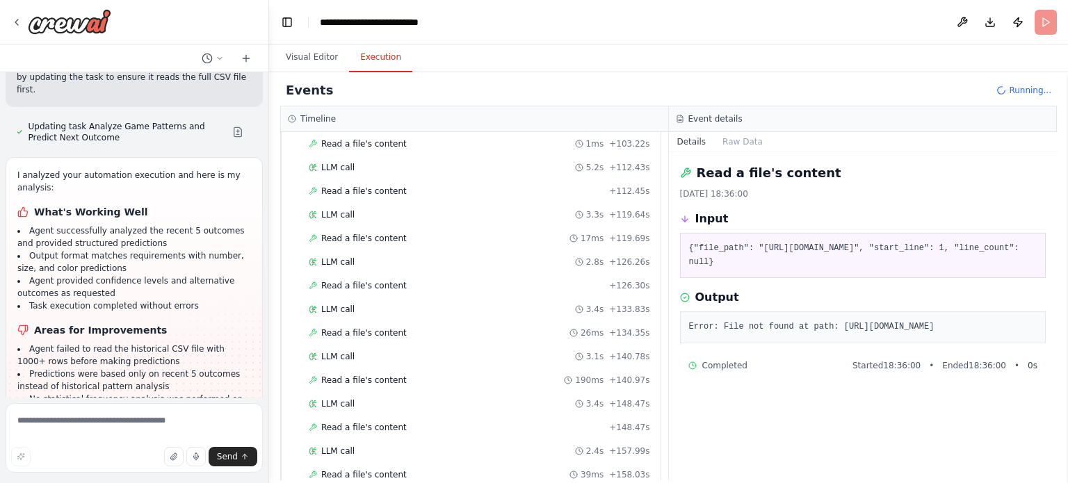
scroll to position [1117, 0]
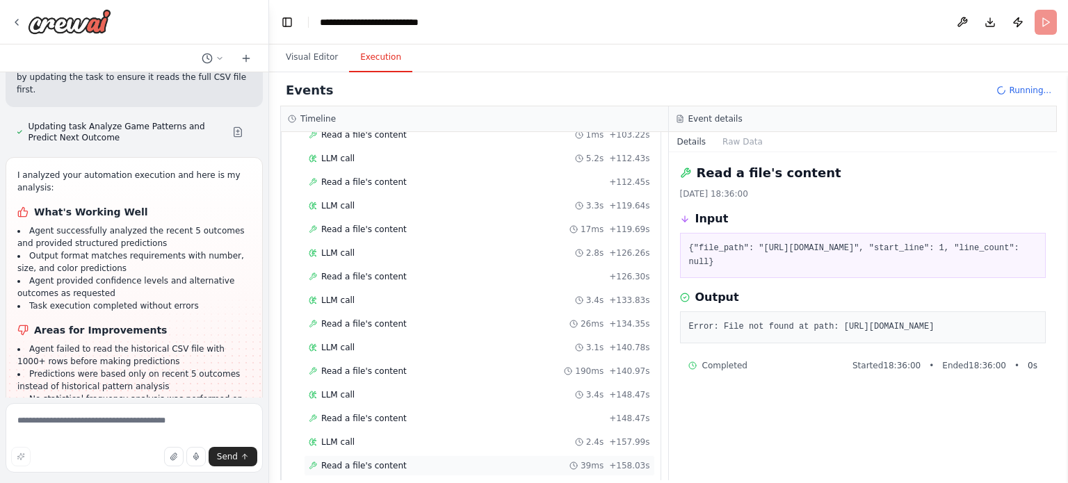
click at [407, 460] on div "Read a file's content 39ms + 158.03s" at bounding box center [479, 465] width 341 height 11
click at [453, 295] on div "LLM call 3.4s + 133.83s" at bounding box center [479, 300] width 341 height 11
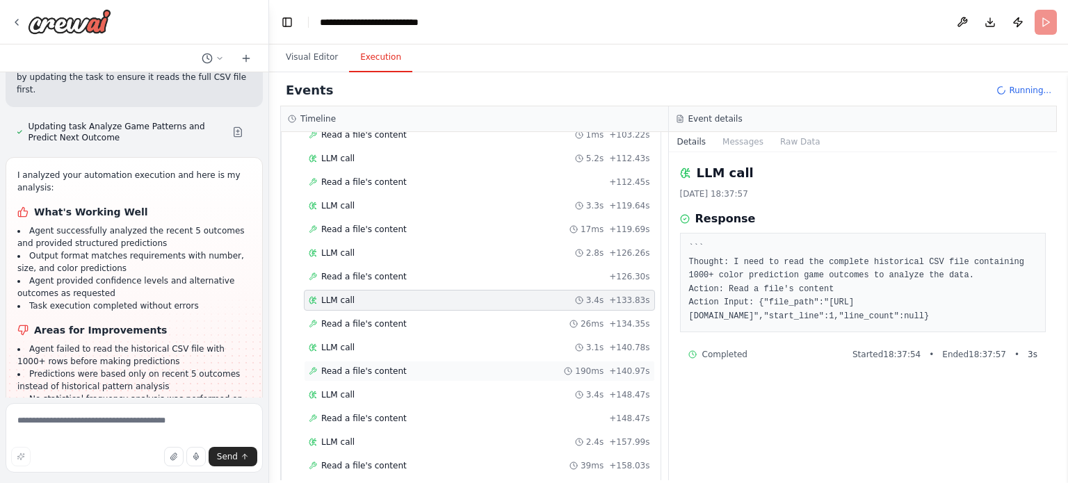
scroll to position [1163, 0]
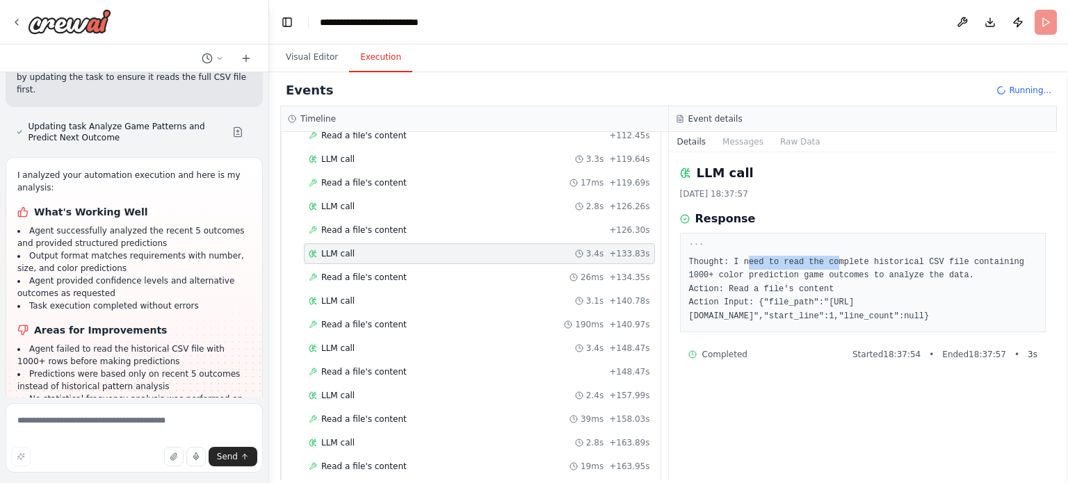
drag, startPoint x: 743, startPoint y: 262, endPoint x: 826, endPoint y: 266, distance: 82.8
click at [826, 266] on pre "``` Thought: I need to read the complete historical CSV file containing 1000+ c…" at bounding box center [863, 282] width 348 height 81
click at [439, 390] on div "LLM call 2.4s + 157.99s" at bounding box center [479, 395] width 341 height 11
click at [384, 437] on div "LLM call 2.8s + 163.89s" at bounding box center [479, 442] width 341 height 11
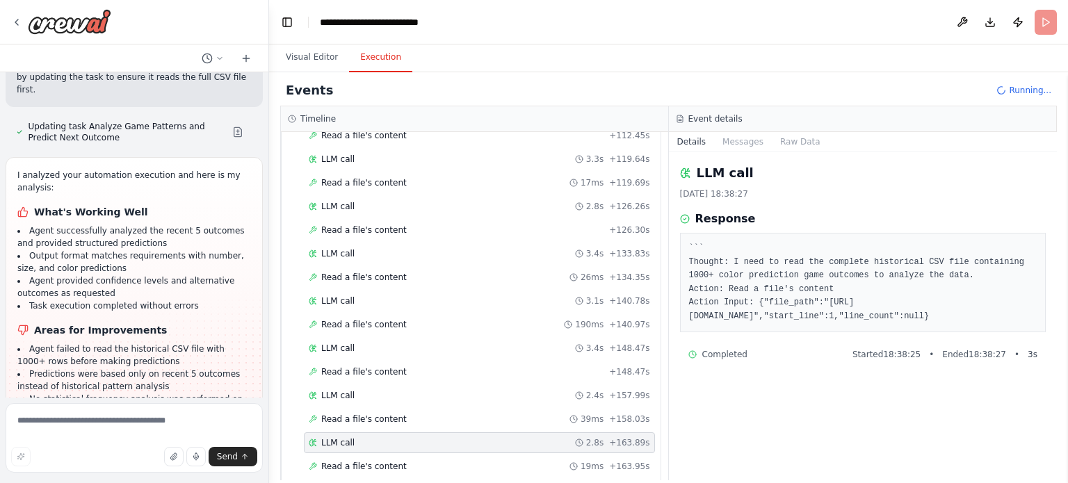
scroll to position [1187, 0]
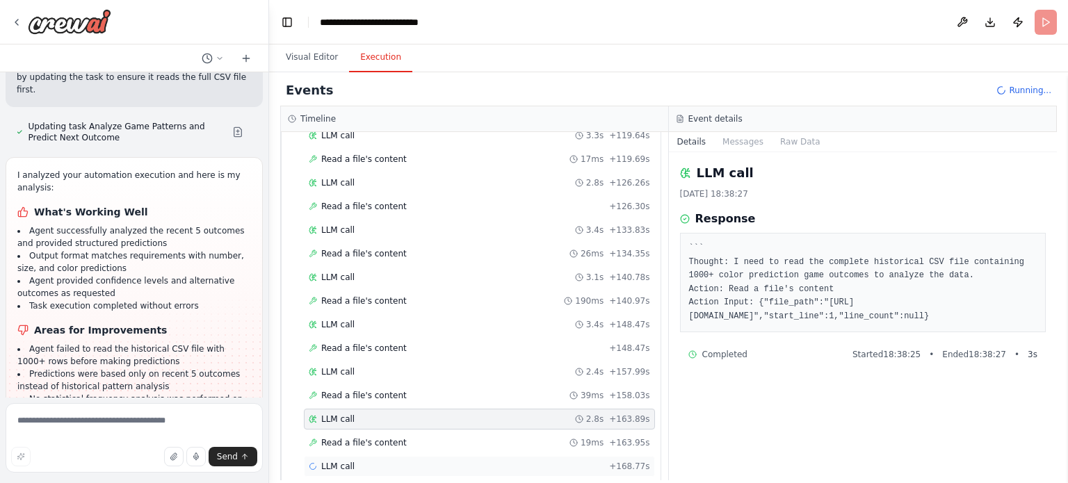
click at [369, 456] on div "LLM call + 168.77s" at bounding box center [479, 466] width 351 height 21
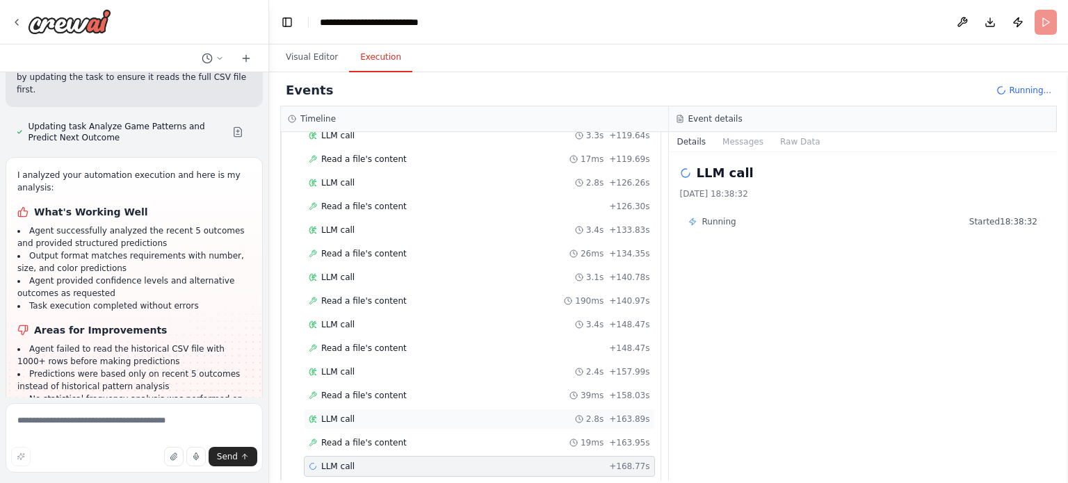
click at [423, 409] on div "LLM call 2.8s + 163.89s" at bounding box center [479, 419] width 351 height 21
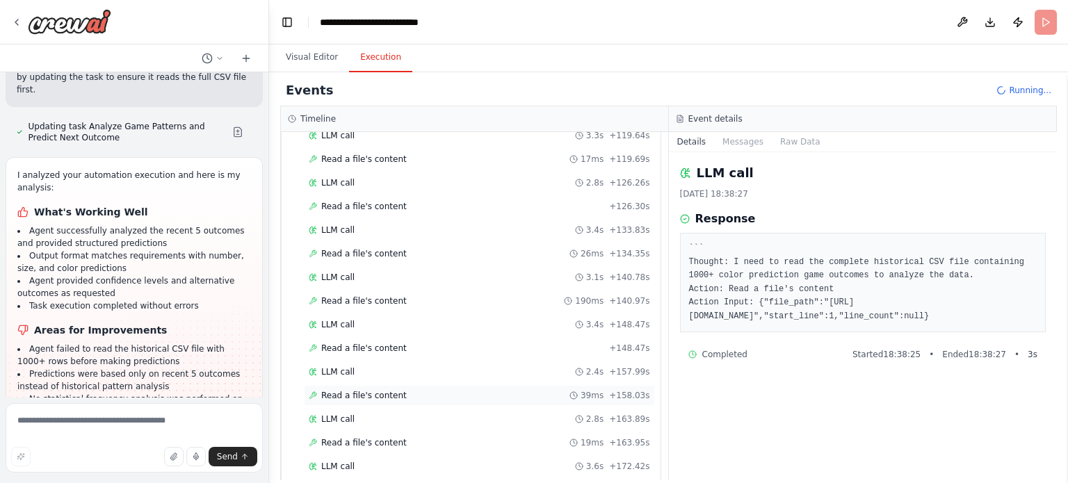
click at [435, 390] on div "Read a file's content 39ms + 158.03s" at bounding box center [479, 395] width 341 height 11
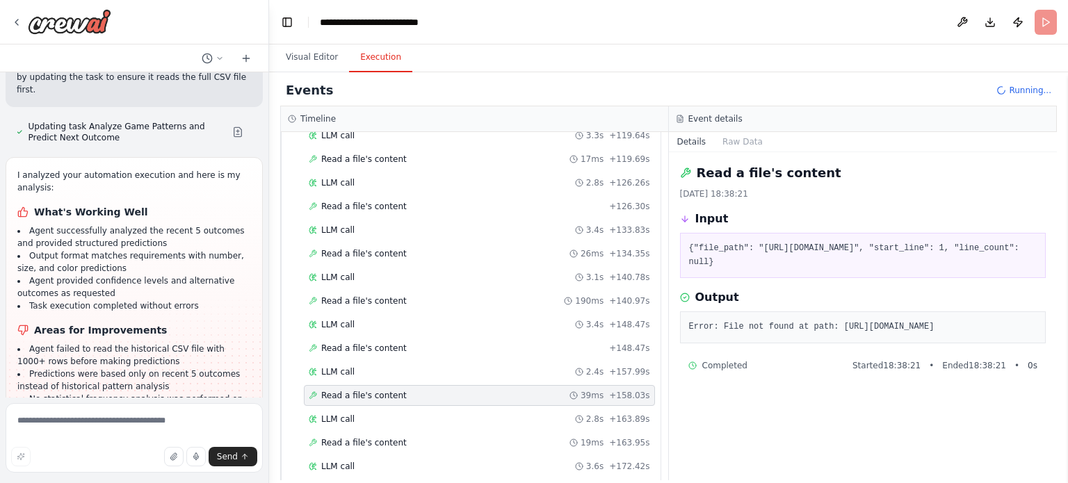
click at [440, 480] on div "Read a file's content 42ms + 172.46s" at bounding box center [479, 490] width 351 height 21
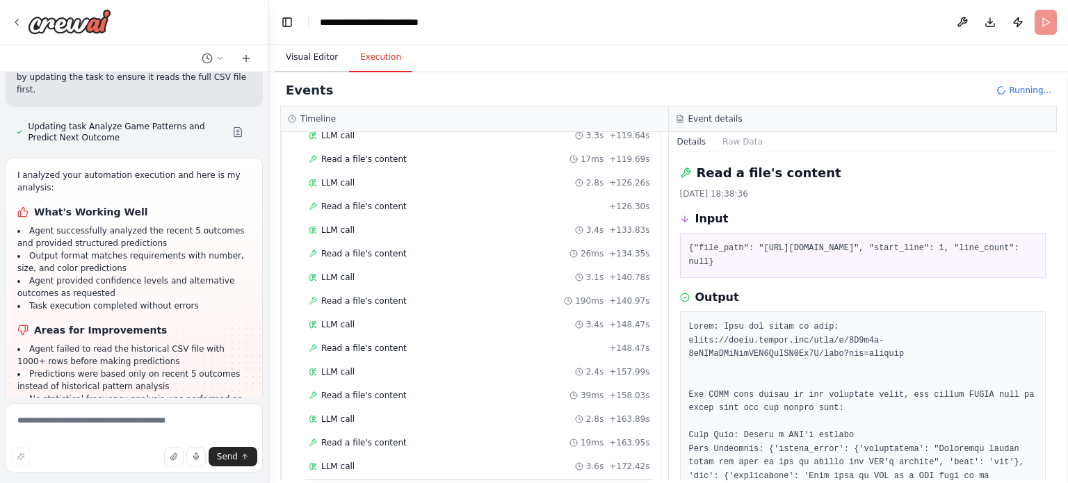
click at [298, 52] on button "Visual Editor" at bounding box center [312, 57] width 74 height 29
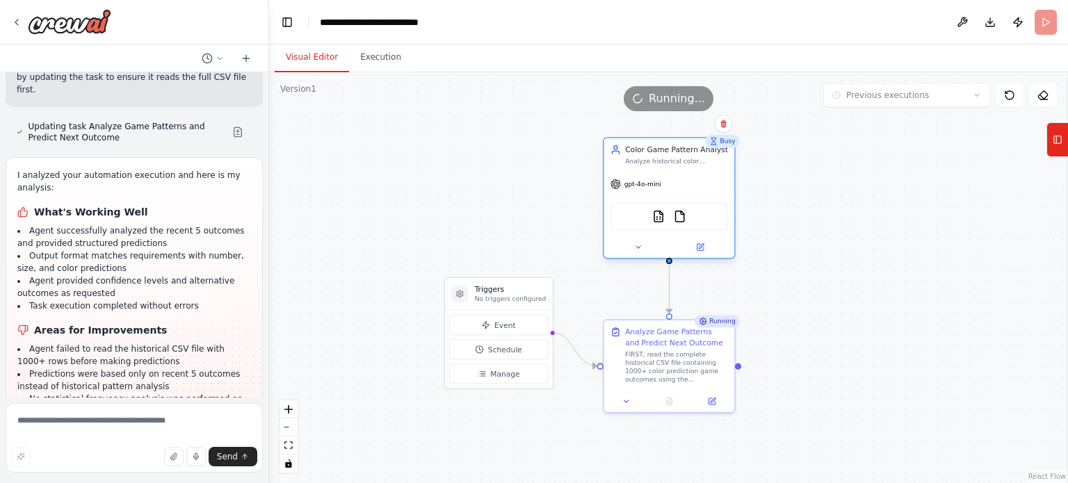
click at [684, 225] on div "CSVSearchTool FileReadTool" at bounding box center [669, 217] width 118 height 28
click at [682, 216] on img at bounding box center [680, 216] width 13 height 13
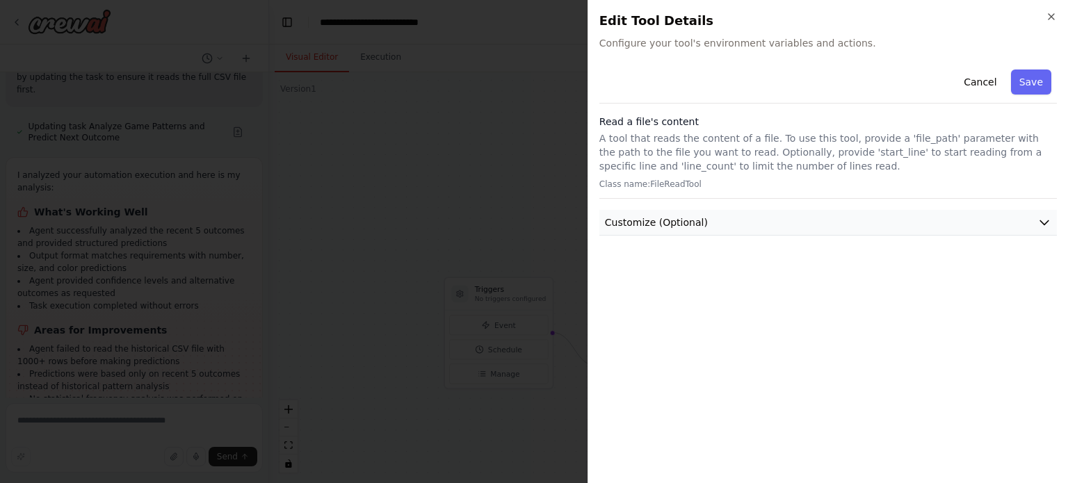
click at [784, 229] on button "Customize (Optional)" at bounding box center [827, 223] width 457 height 26
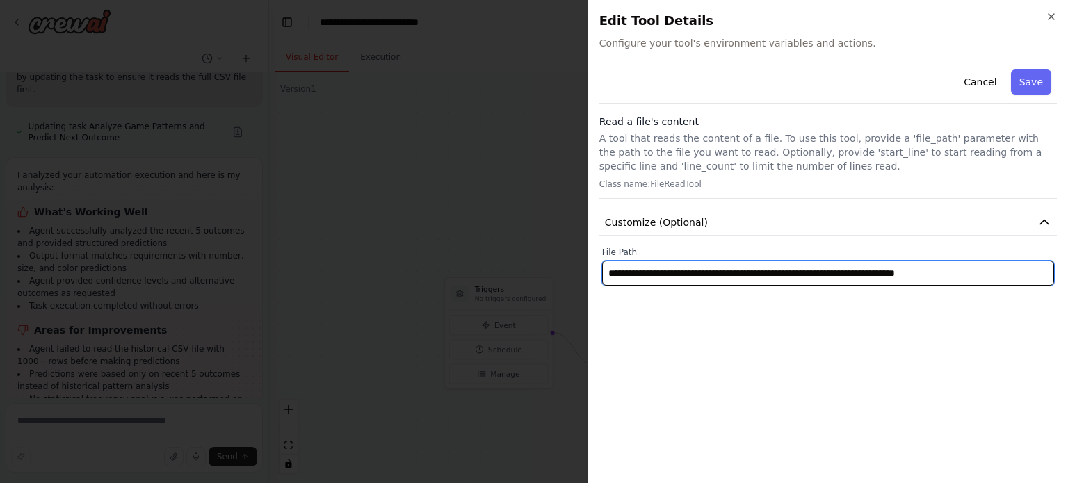
click at [761, 280] on input "**********" at bounding box center [828, 273] width 452 height 25
paste input "text"
type input "**********"
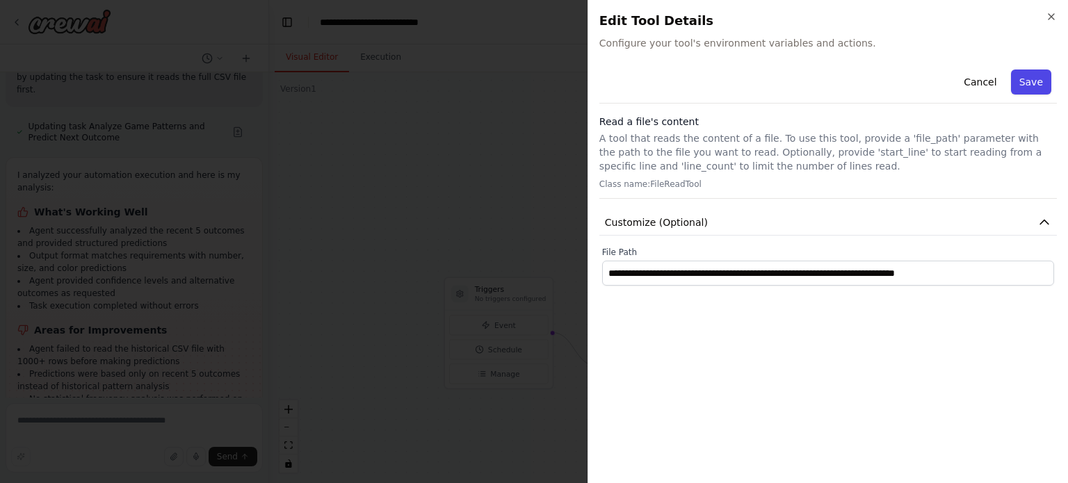
click at [1023, 81] on button "Save" at bounding box center [1031, 82] width 40 height 25
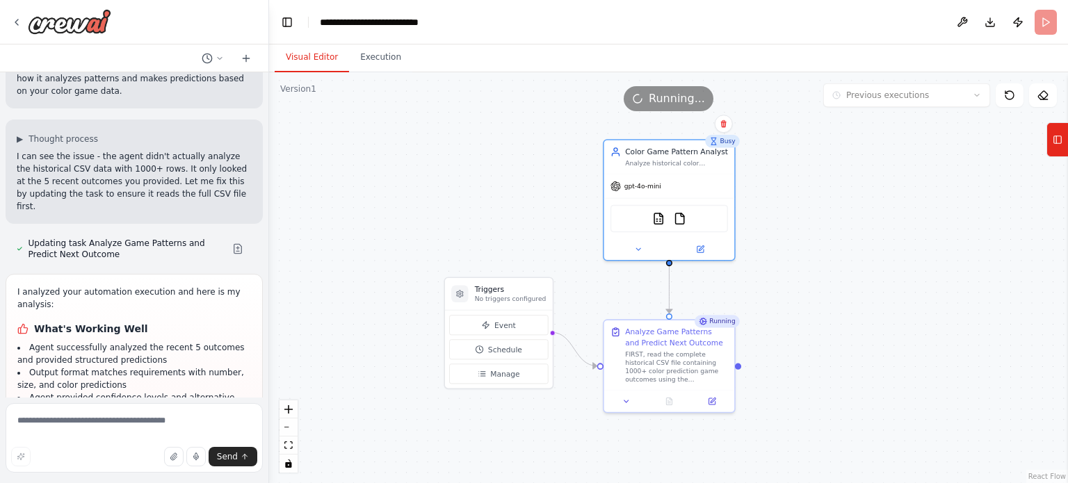
scroll to position [1717, 0]
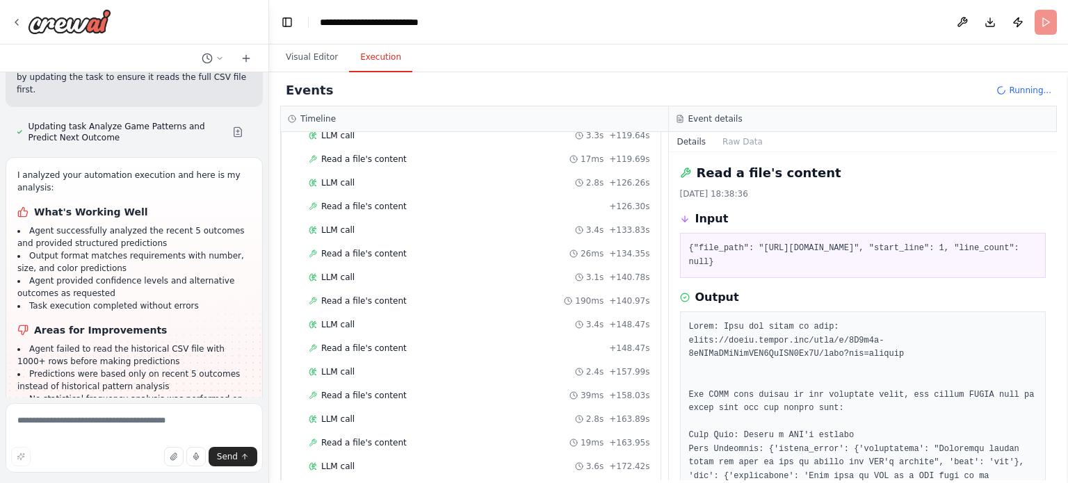
click at [355, 60] on button "Execution" at bounding box center [380, 57] width 63 height 29
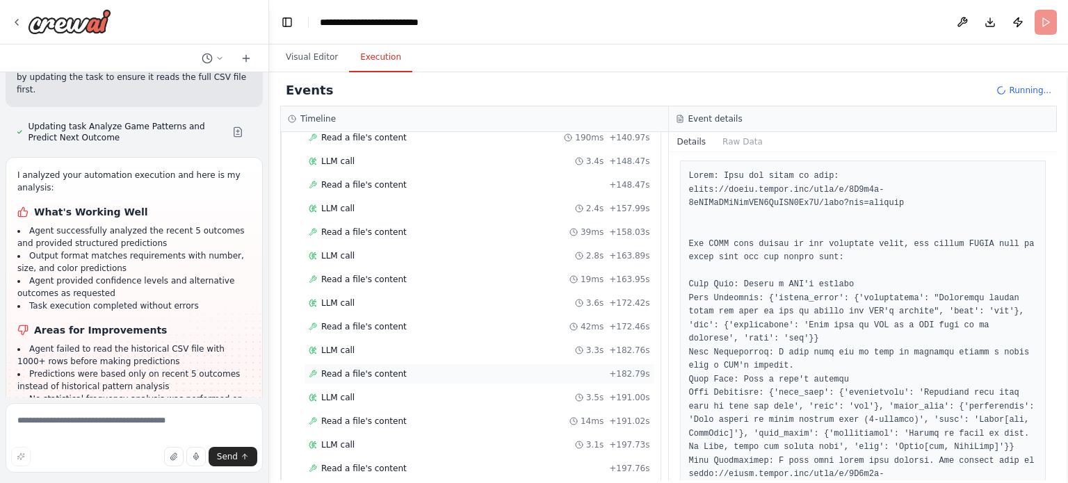
scroll to position [1397, 0]
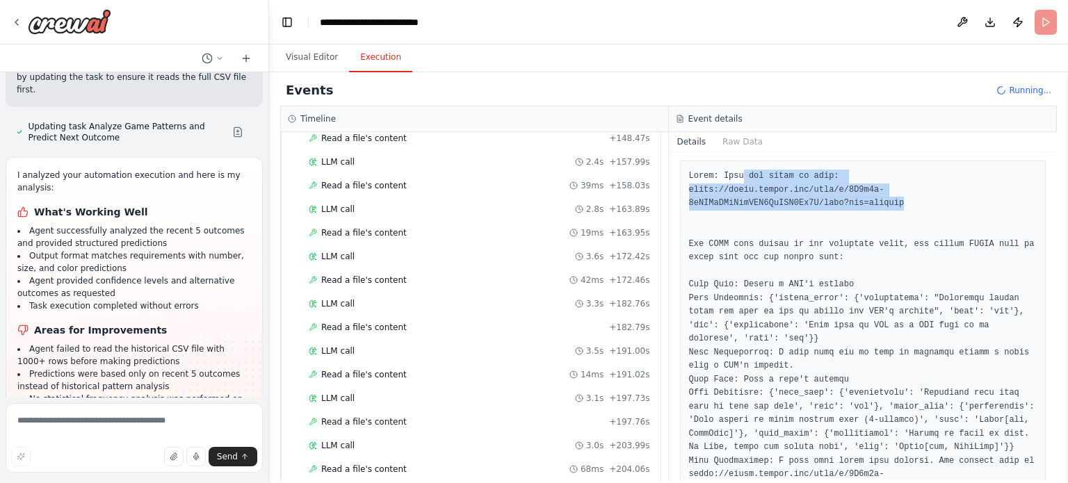
drag, startPoint x: 740, startPoint y: 183, endPoint x: 904, endPoint y: 203, distance: 164.6
click at [904, 203] on pre at bounding box center [863, 482] width 348 height 624
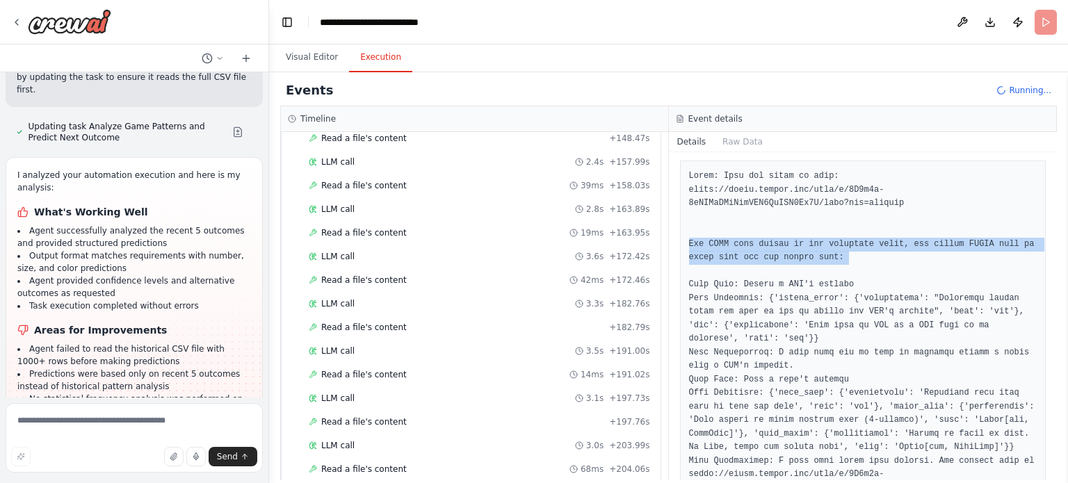
drag, startPoint x: 685, startPoint y: 247, endPoint x: 877, endPoint y: 271, distance: 193.4
click at [877, 271] on div at bounding box center [863, 482] width 366 height 642
click at [877, 271] on pre at bounding box center [863, 482] width 348 height 624
drag, startPoint x: 857, startPoint y: 263, endPoint x: 676, endPoint y: 241, distance: 182.1
click at [676, 241] on div "Read a file's content 13/10/2025, 18:38:36 Input {"file_path": "https://drive.g…" at bounding box center [863, 316] width 389 height 328
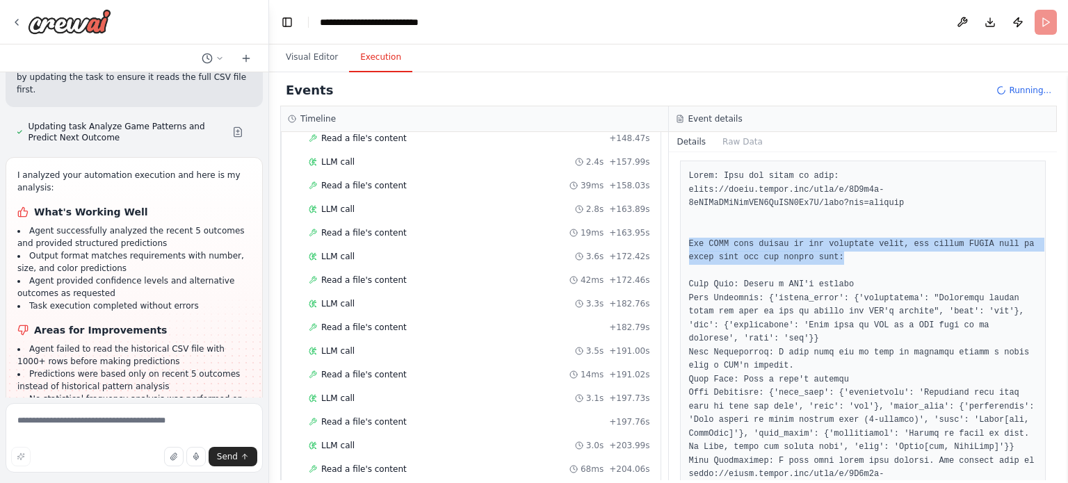
click at [676, 241] on div "Read a file's content 13/10/2025, 18:38:36 Input {"file_path": "https://drive.g…" at bounding box center [863, 316] width 389 height 328
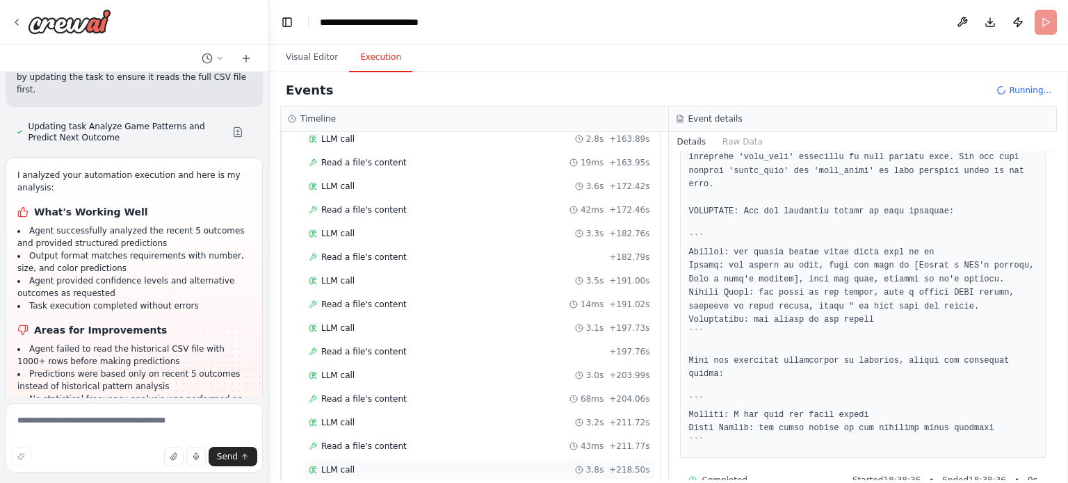
scroll to position [1491, 0]
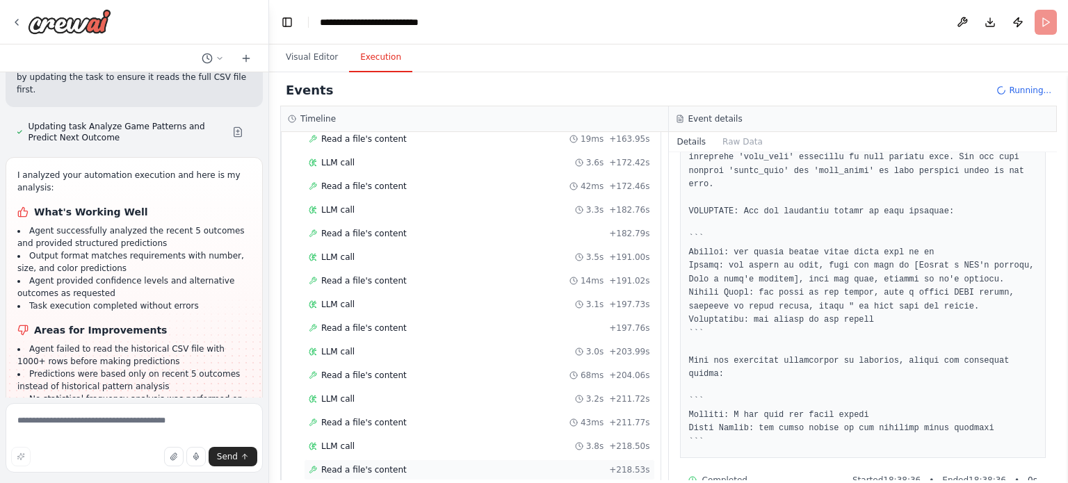
click at [396, 464] on div "Read a file's content + 218.53s" at bounding box center [479, 469] width 341 height 11
click at [357, 441] on div "LLM call 3.8s + 218.50s" at bounding box center [479, 446] width 341 height 11
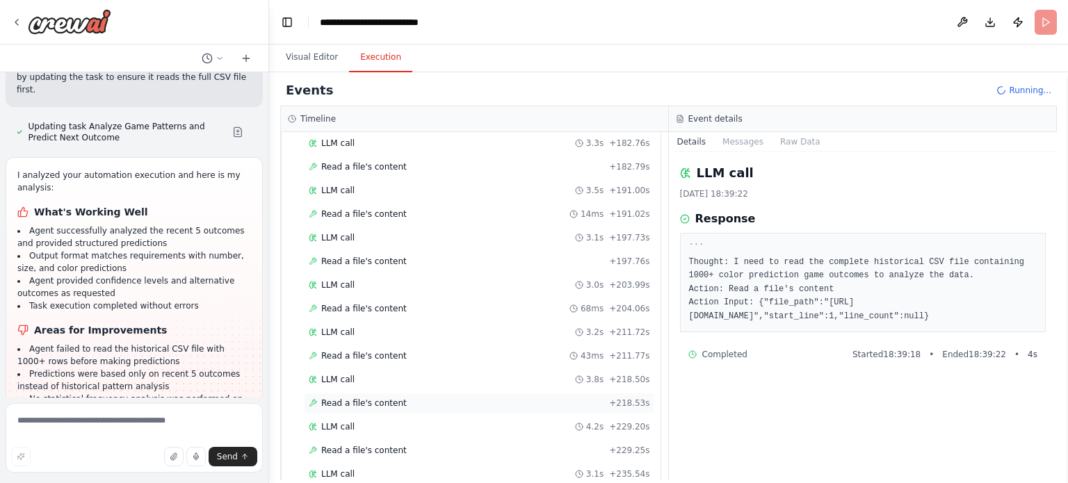
scroll to position [1771, 0]
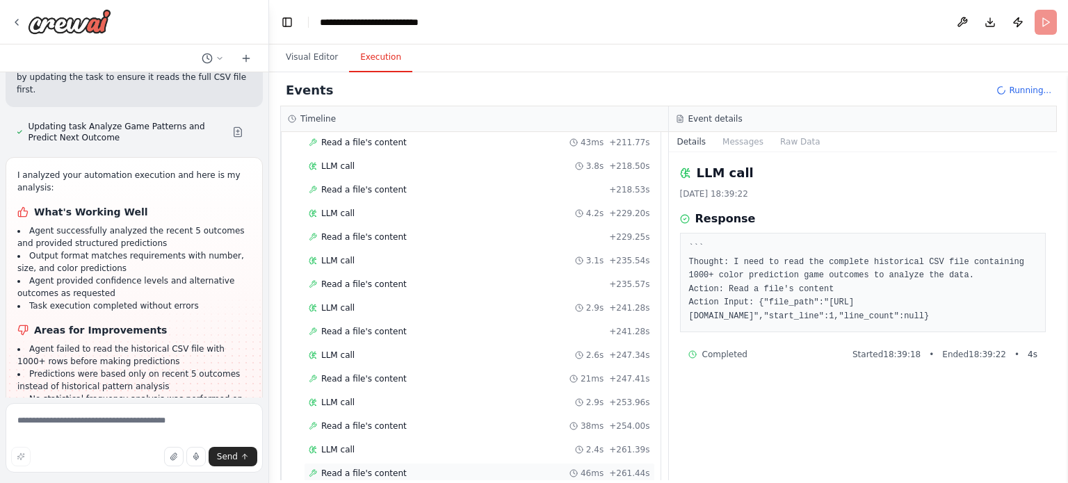
click at [412, 468] on div "Read a file's content 46ms + 261.44s" at bounding box center [479, 473] width 341 height 11
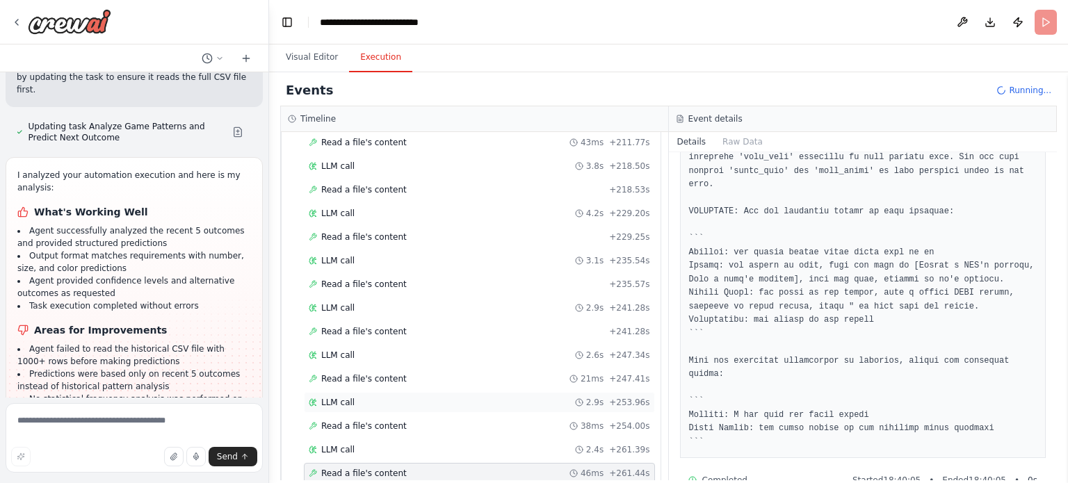
scroll to position [497, 0]
click at [371, 468] on span "Read a file's content" at bounding box center [364, 473] width 86 height 11
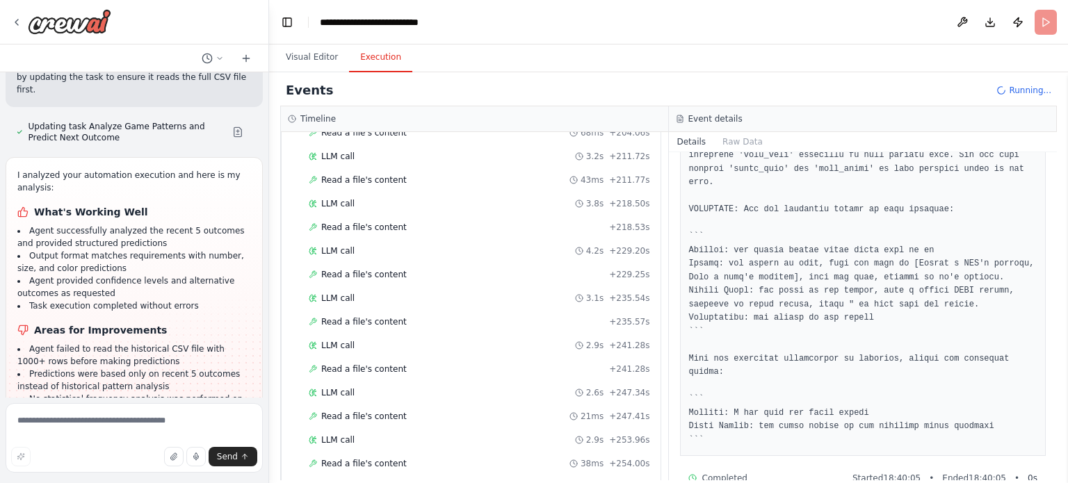
scroll to position [1771, 0]
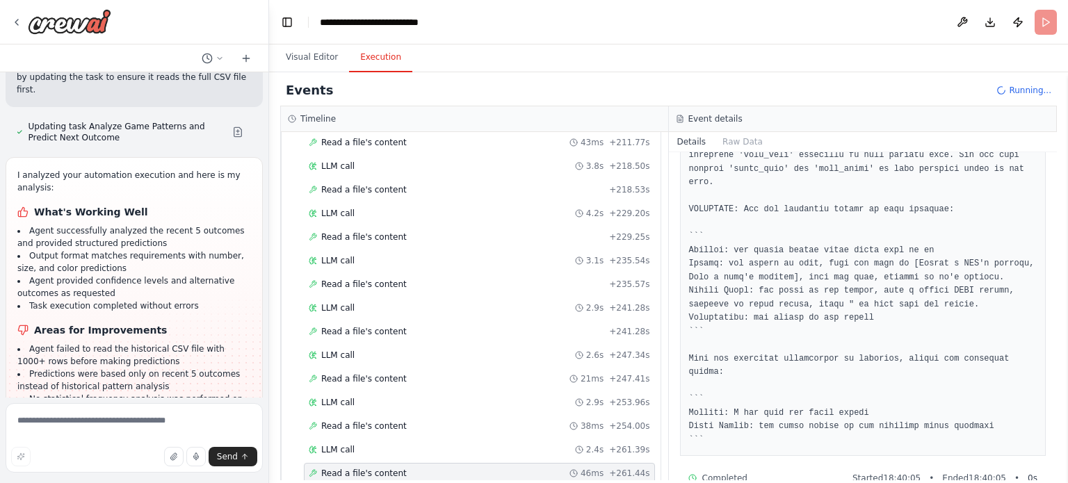
drag, startPoint x: 371, startPoint y: 448, endPoint x: 387, endPoint y: 127, distance: 320.9
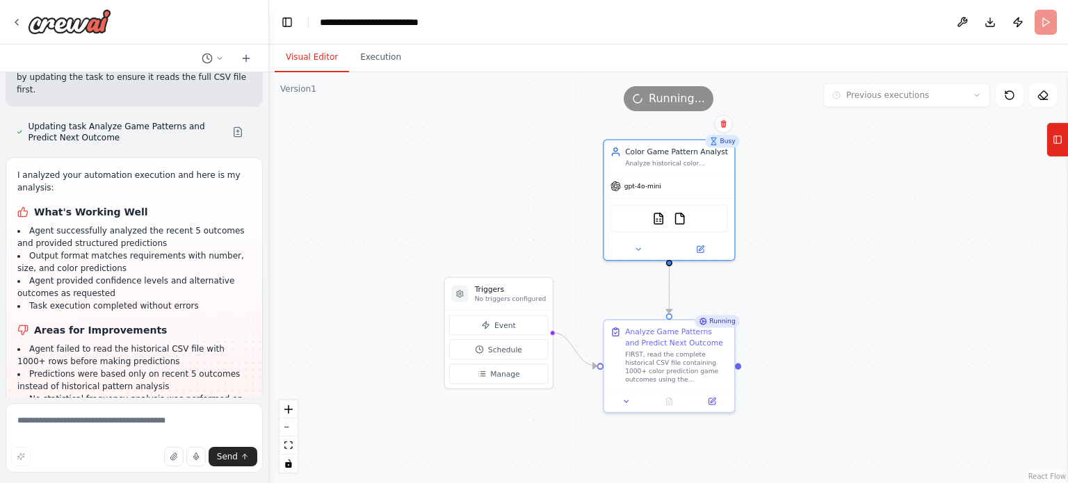
click at [299, 51] on button "Visual Editor" at bounding box center [312, 57] width 74 height 29
click at [679, 220] on img at bounding box center [680, 216] width 13 height 13
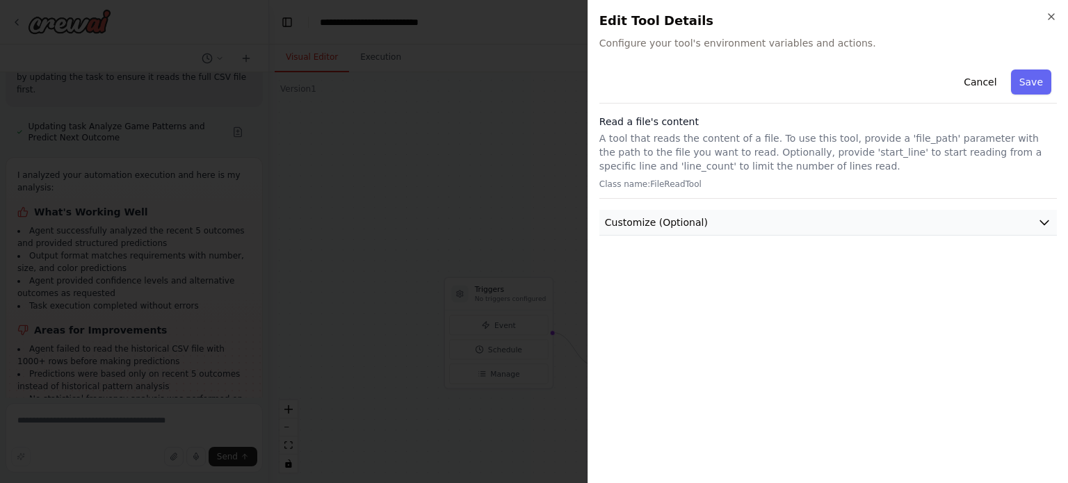
click at [820, 222] on button "Customize (Optional)" at bounding box center [827, 223] width 457 height 26
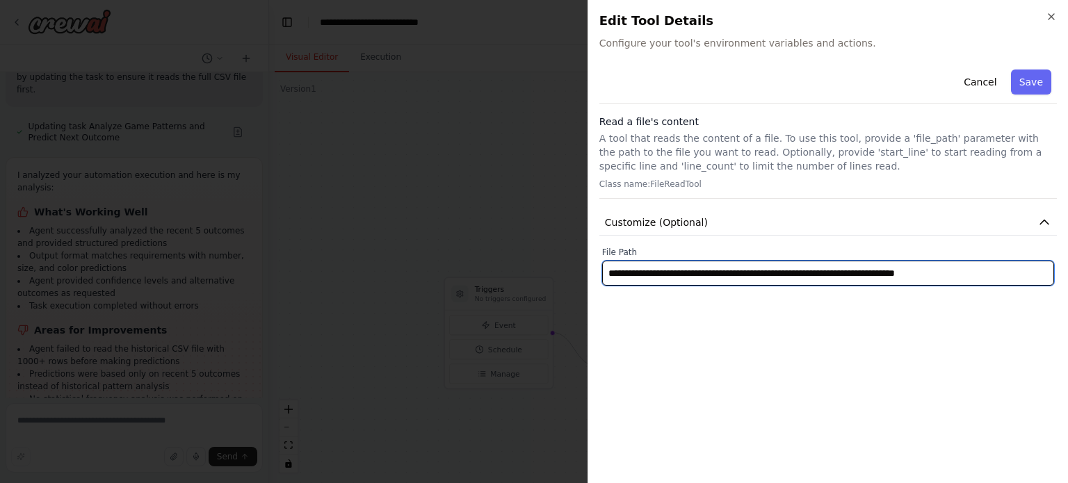
click at [726, 271] on input "**********" at bounding box center [828, 273] width 452 height 25
click at [756, 280] on input "**********" at bounding box center [828, 273] width 452 height 25
paste input "text"
type input "**********"
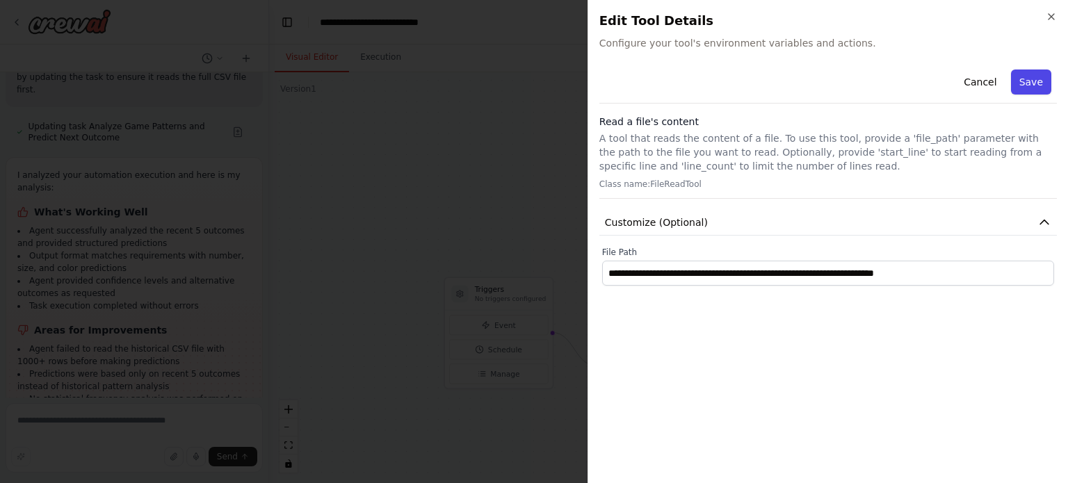
click at [1034, 81] on button "Save" at bounding box center [1031, 82] width 40 height 25
click at [759, 222] on button "Customize (Optional)" at bounding box center [827, 223] width 457 height 26
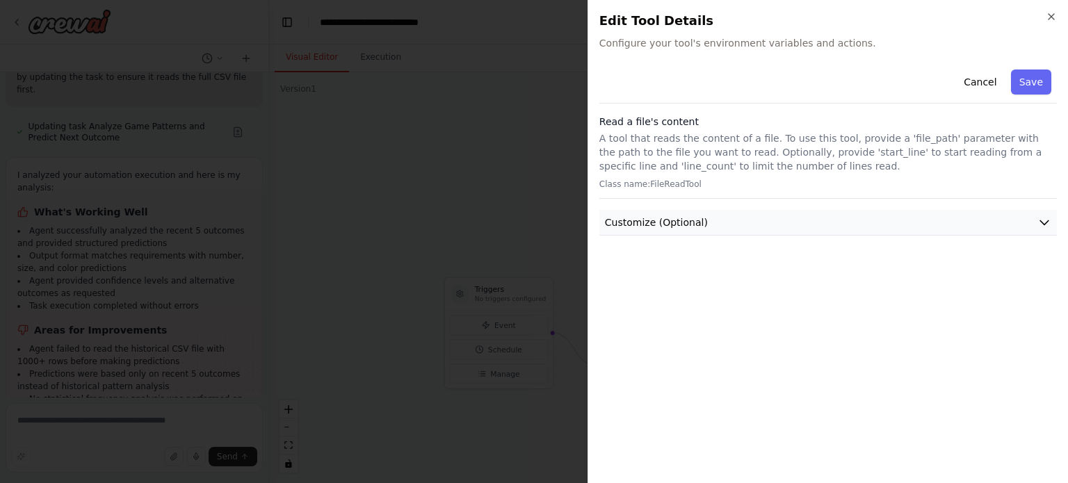
click at [912, 226] on button "Customize (Optional)" at bounding box center [827, 223] width 457 height 26
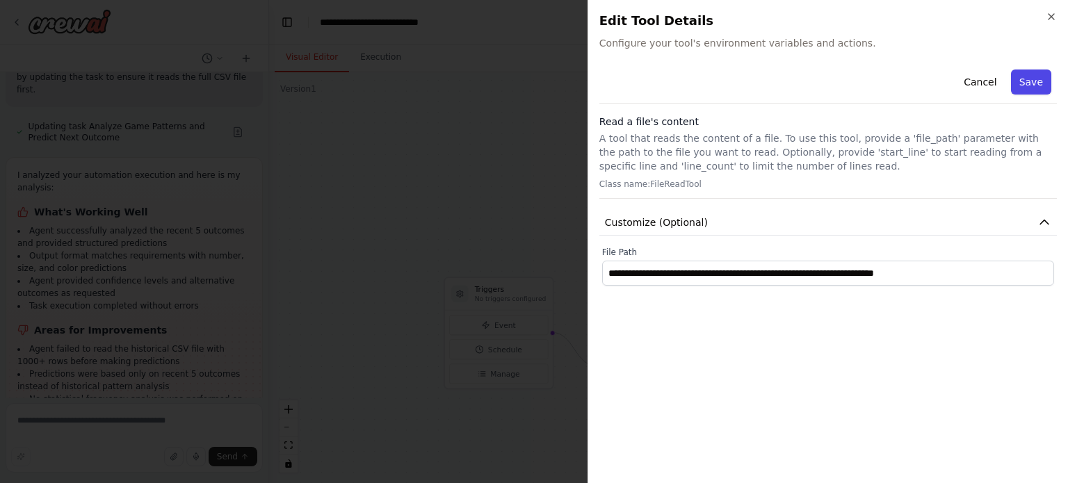
click at [1034, 79] on button "Save" at bounding box center [1031, 82] width 40 height 25
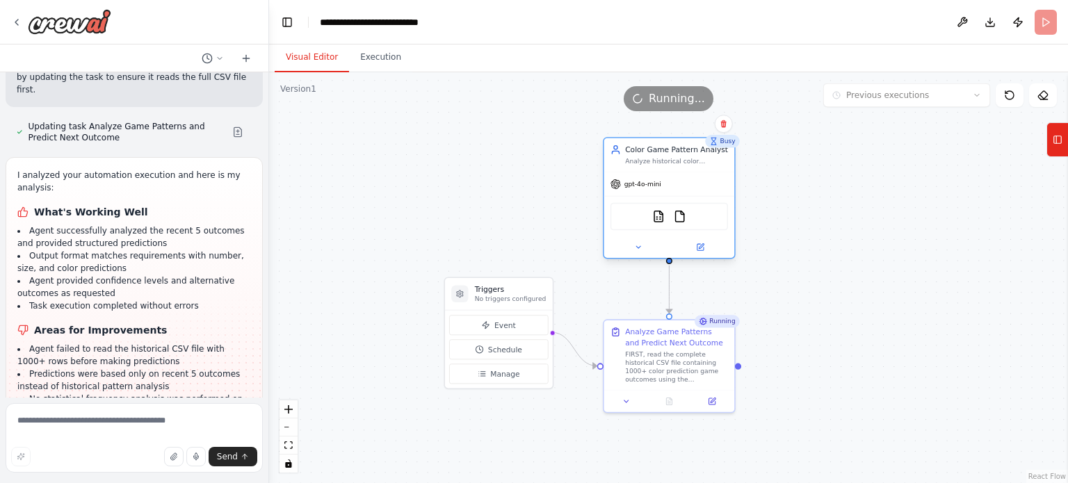
click at [686, 222] on div "CSVSearchTool FileReadTool" at bounding box center [669, 217] width 118 height 28
click at [683, 222] on div "CSVSearchTool FileReadTool" at bounding box center [669, 217] width 118 height 28
click at [679, 217] on img at bounding box center [680, 216] width 13 height 13
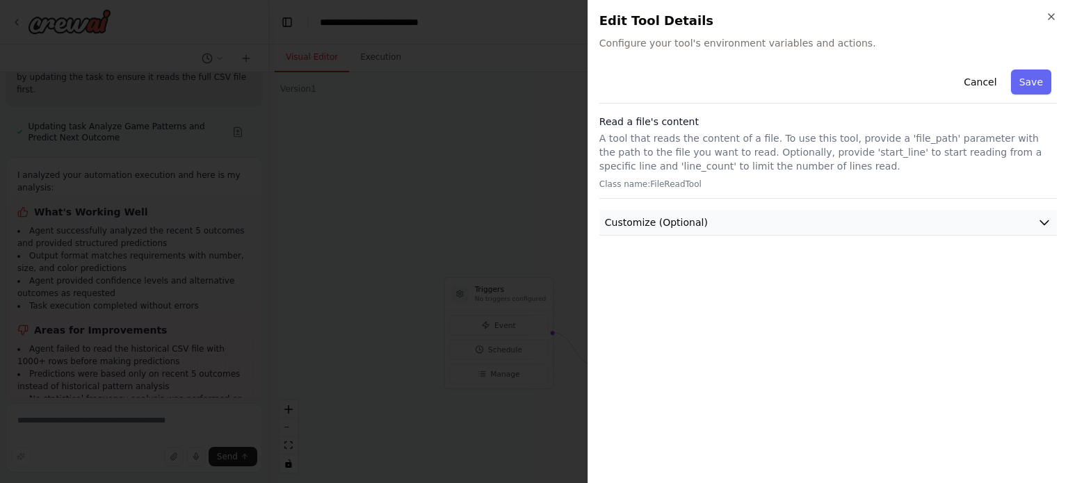
click at [870, 224] on button "Customize (Optional)" at bounding box center [827, 223] width 457 height 26
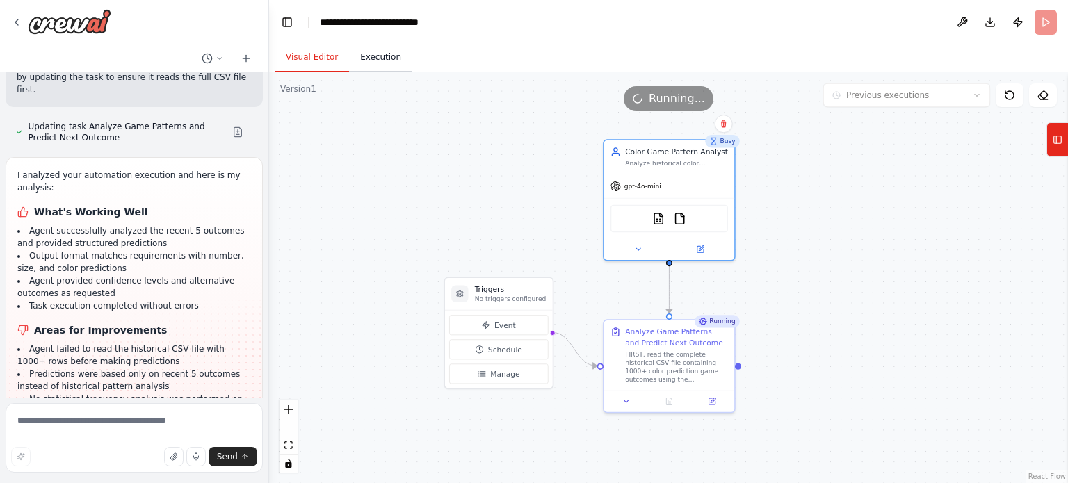
click at [367, 58] on button "Execution" at bounding box center [380, 57] width 63 height 29
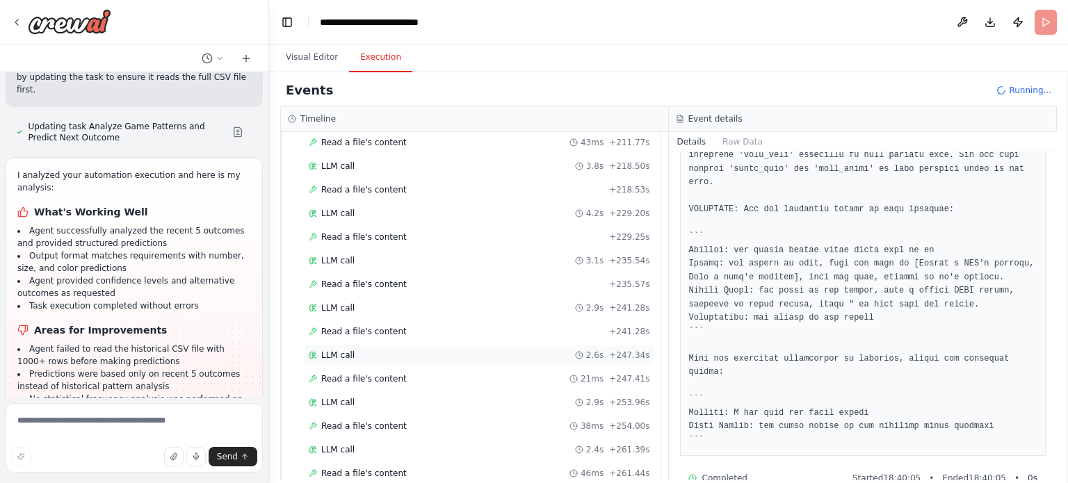
scroll to position [1864, 0]
click at [521, 441] on div "LLM call 3.0s + 429.44s" at bounding box center [479, 451] width 351 height 21
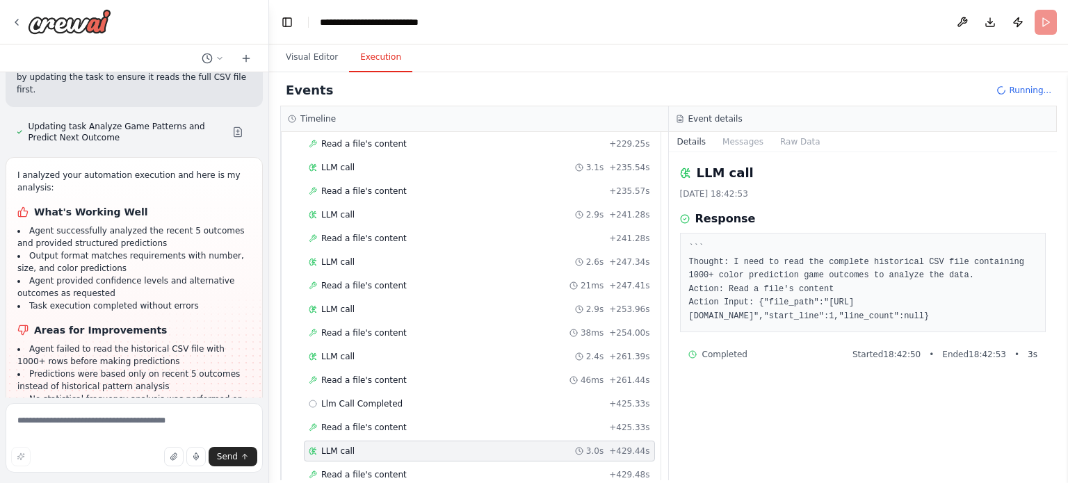
click at [446, 469] on div "Read a file's content + 429.48s" at bounding box center [479, 474] width 341 height 11
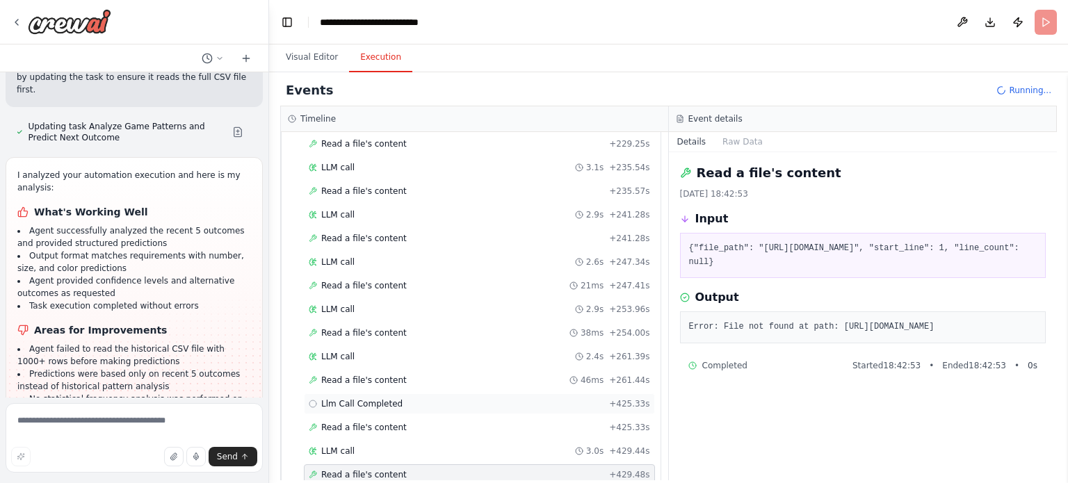
click at [456, 398] on div "Llm Call Completed + 425.33s" at bounding box center [479, 403] width 341 height 11
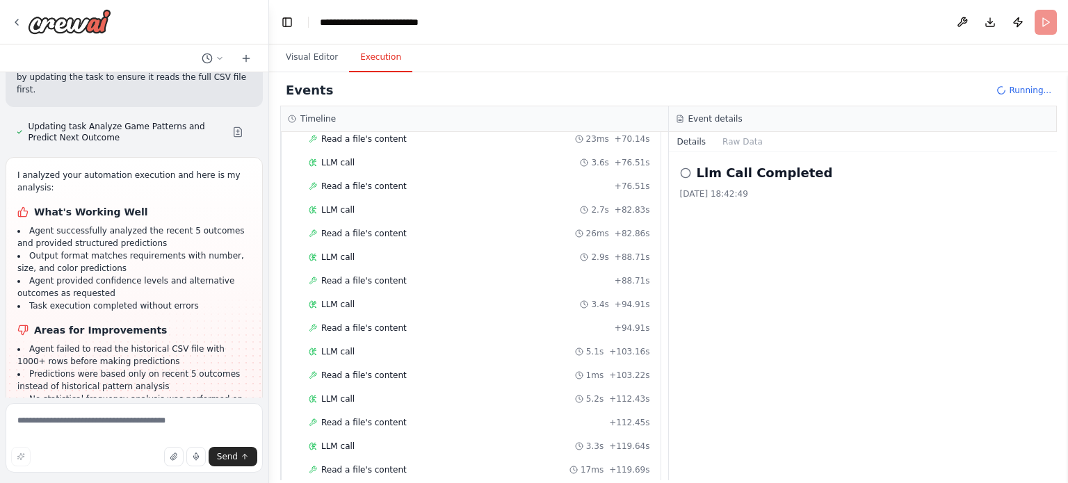
scroll to position [874, 0]
click at [20, 16] on div at bounding box center [61, 21] width 100 height 25
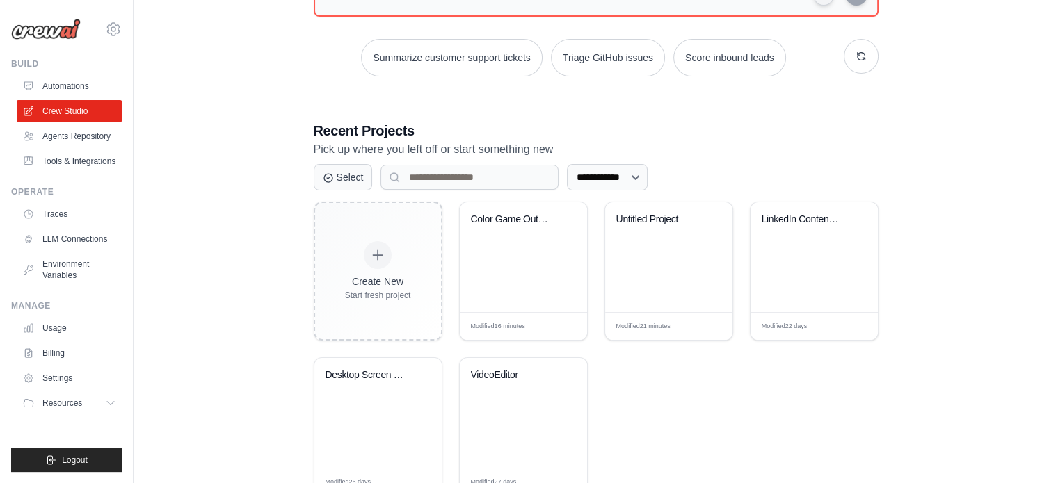
scroll to position [232, 0]
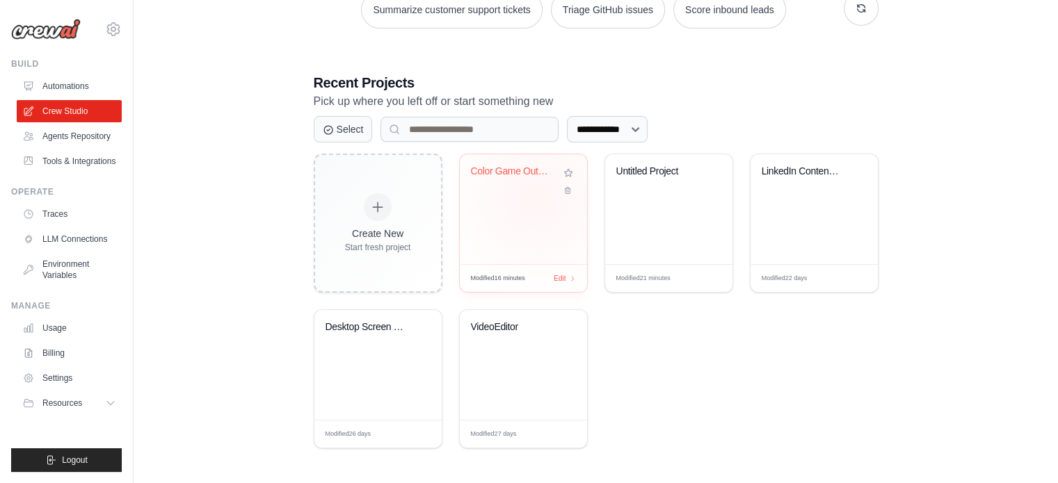
click at [535, 197] on div "Color Game Outcome Predictor" at bounding box center [523, 209] width 127 height 110
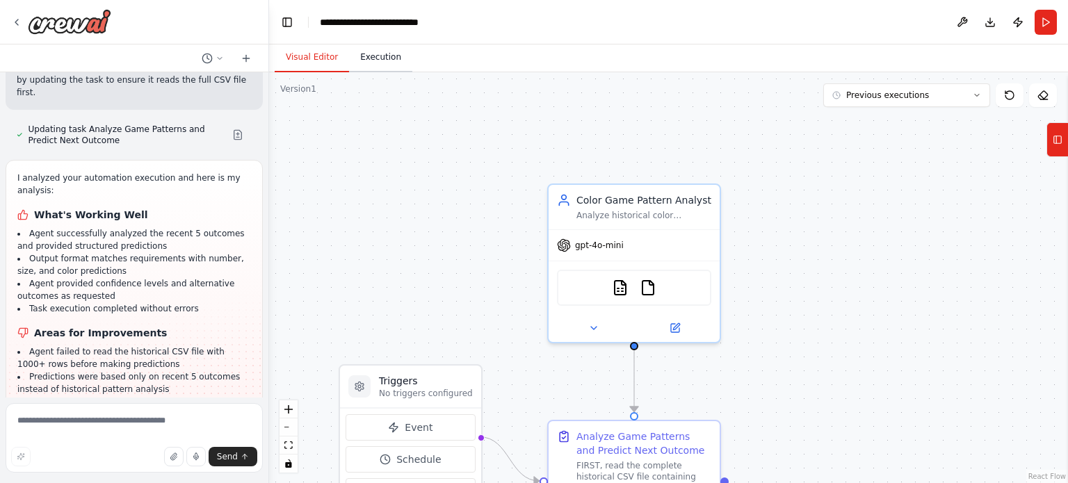
scroll to position [1717, 0]
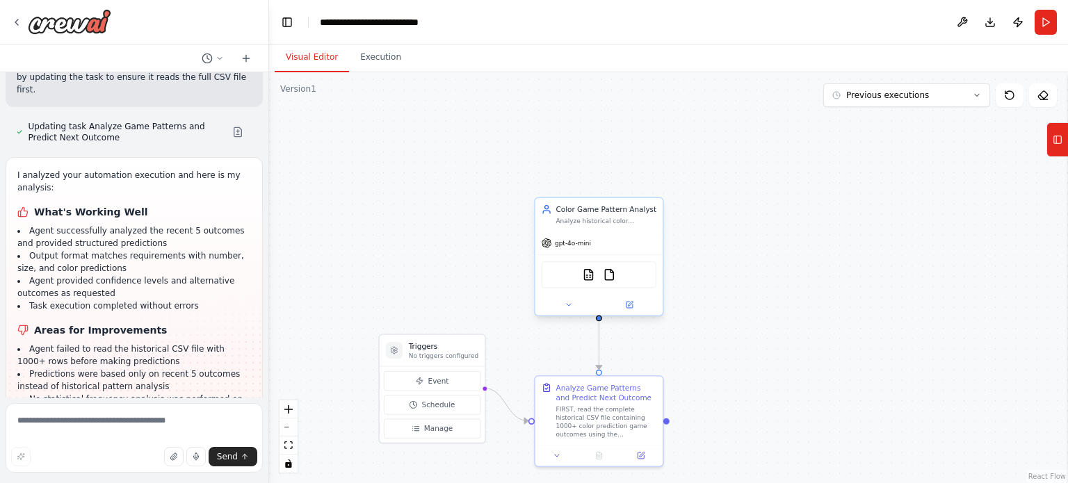
click at [613, 280] on div "CSVSearchTool FileReadTool" at bounding box center [599, 274] width 115 height 27
click at [610, 277] on img at bounding box center [609, 274] width 13 height 13
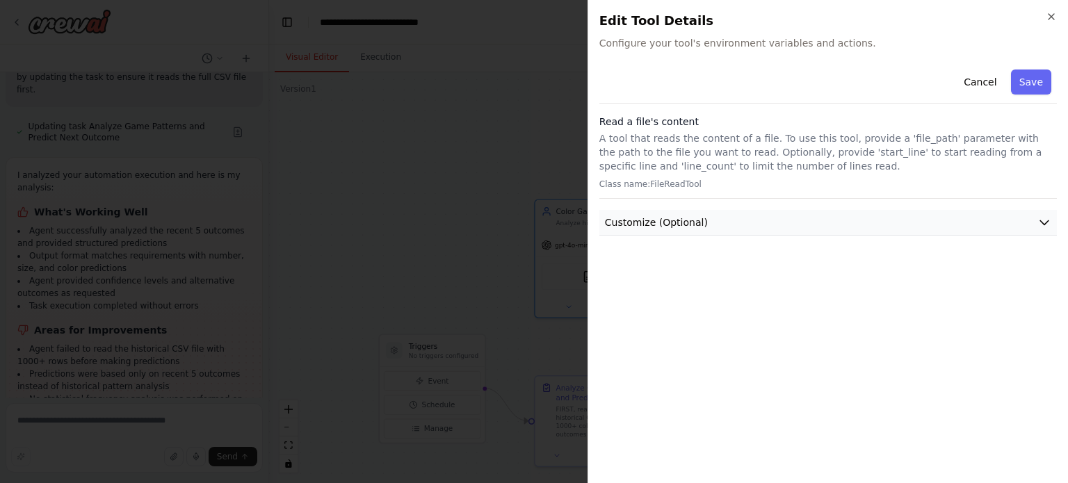
click at [779, 221] on button "Customize (Optional)" at bounding box center [827, 223] width 457 height 26
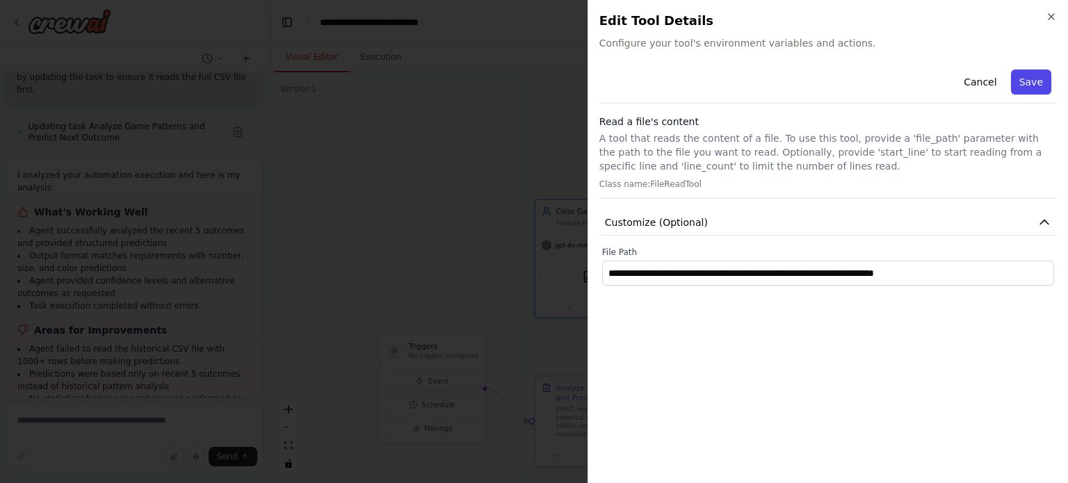
click at [1028, 81] on button "Save" at bounding box center [1031, 82] width 40 height 25
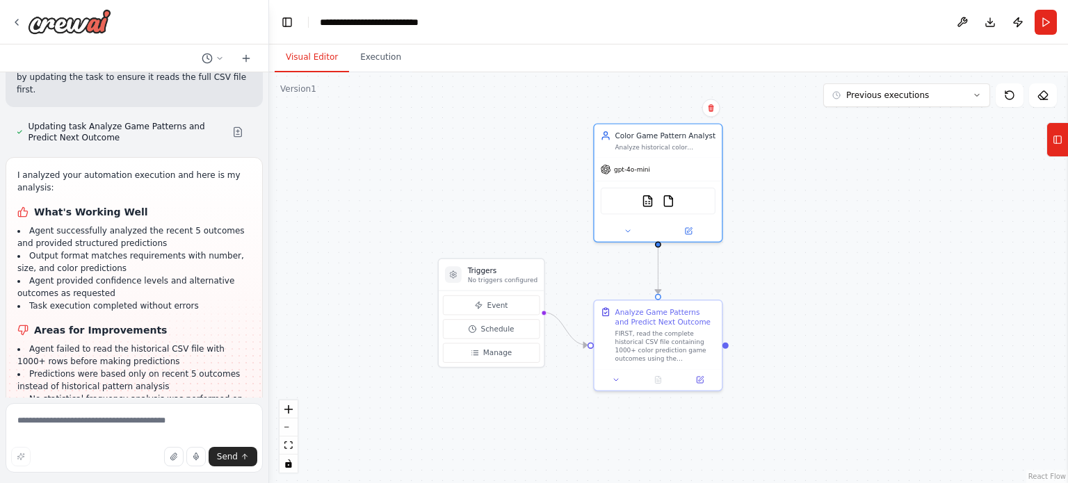
drag, startPoint x: 581, startPoint y: 182, endPoint x: 640, endPoint y: 106, distance: 96.1
click at [640, 106] on div ".deletable-edge-delete-btn { width: 20px; height: 20px; border: 0px solid #ffff…" at bounding box center [668, 277] width 799 height 411
click at [1044, 27] on button "Run" at bounding box center [1046, 22] width 22 height 25
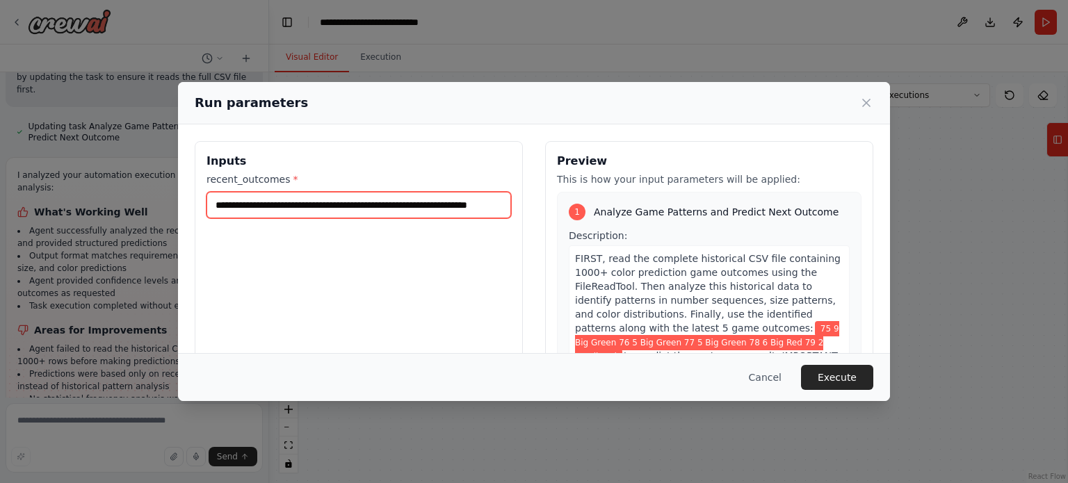
click at [464, 205] on input "**********" at bounding box center [358, 205] width 305 height 26
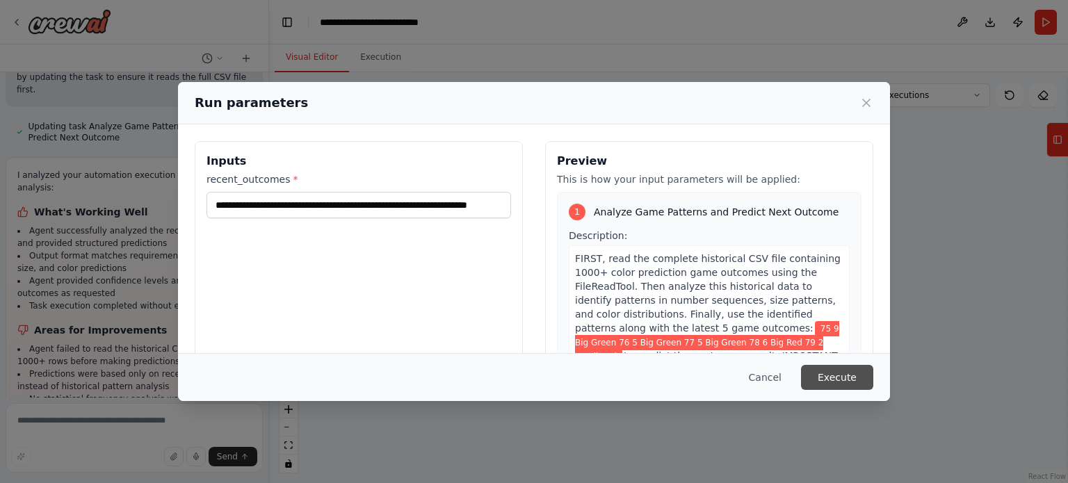
click at [846, 378] on button "Execute" at bounding box center [837, 377] width 72 height 25
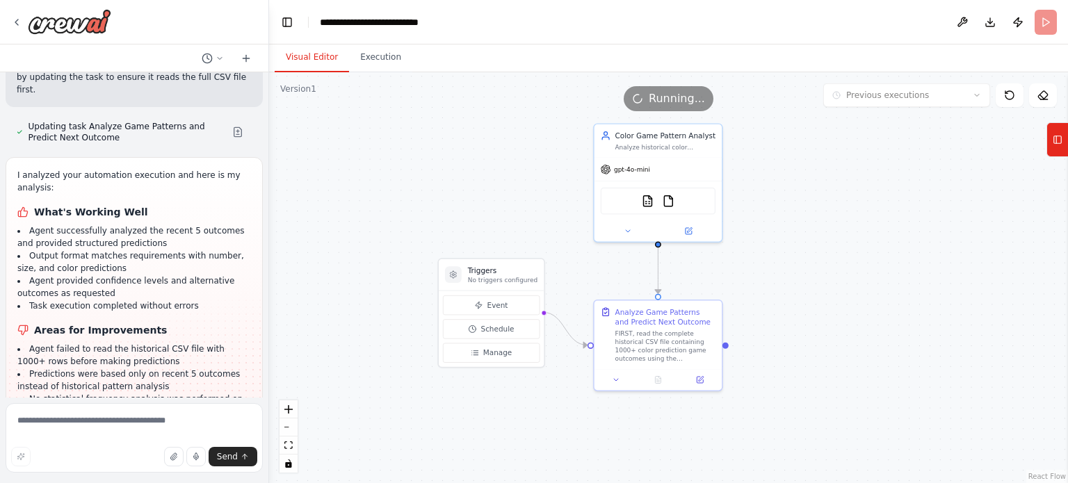
click at [325, 61] on button "Visual Editor" at bounding box center [312, 57] width 74 height 29
click at [827, 149] on div ".deletable-edge-delete-btn { width: 20px; height: 20px; border: 0px solid #ffff…" at bounding box center [668, 277] width 799 height 411
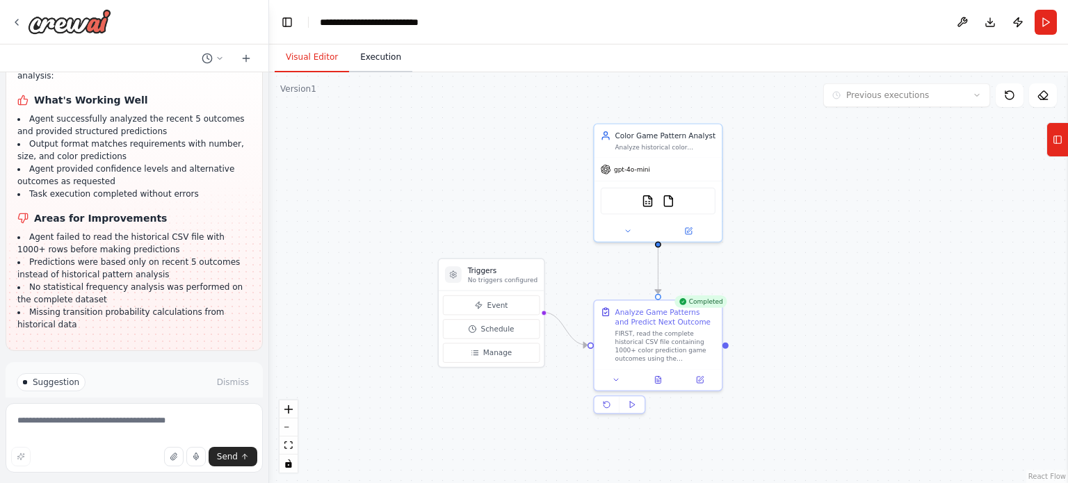
click at [364, 56] on button "Execution" at bounding box center [380, 57] width 63 height 29
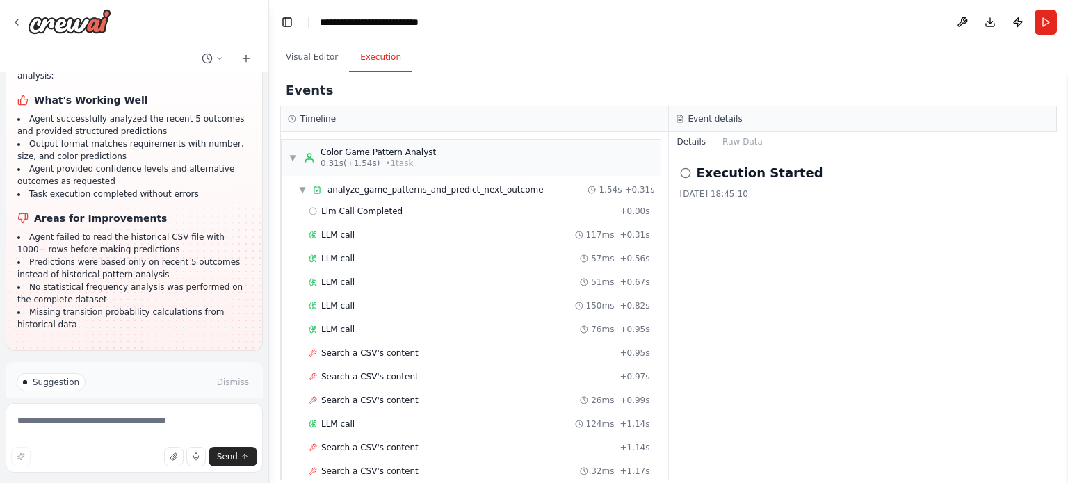
scroll to position [1830, 0]
click at [317, 52] on button "Visual Editor" at bounding box center [312, 57] width 74 height 29
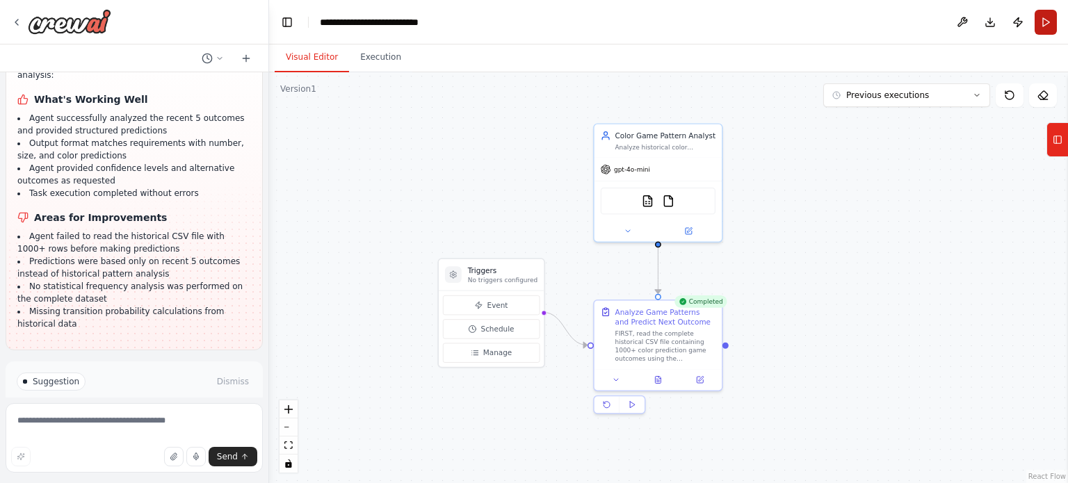
click at [1044, 24] on button "Run" at bounding box center [1046, 22] width 22 height 25
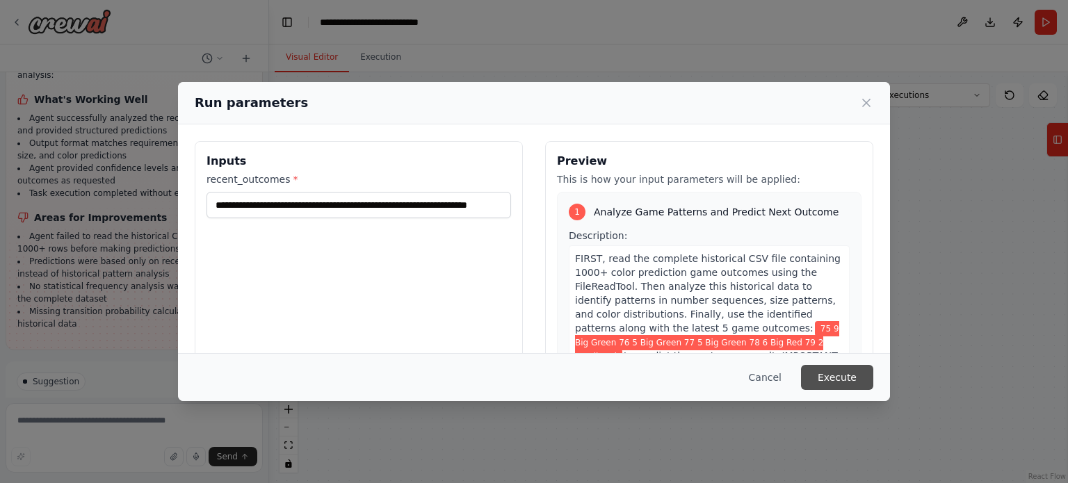
click at [834, 372] on button "Execute" at bounding box center [837, 377] width 72 height 25
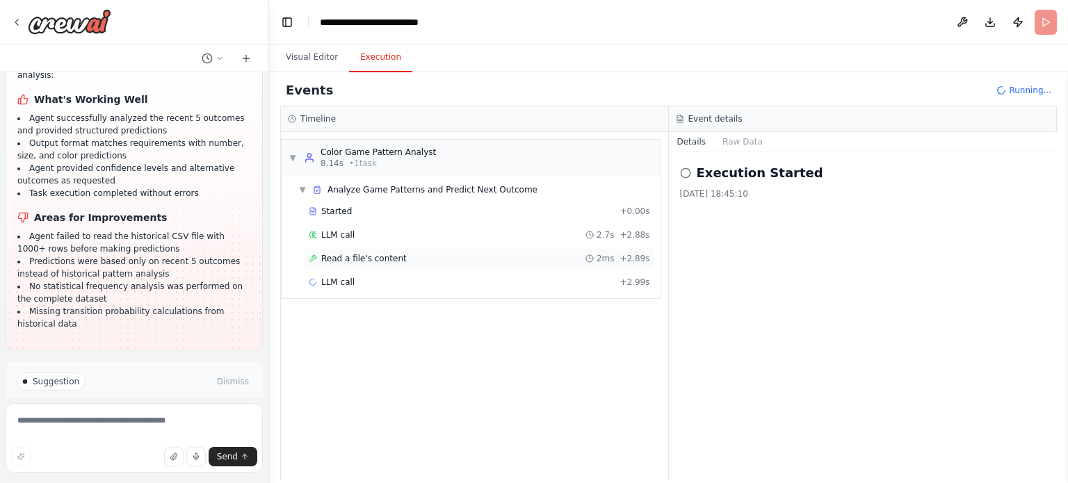
click at [359, 251] on div "Read a file's content 2ms + 2.89s" at bounding box center [479, 258] width 351 height 21
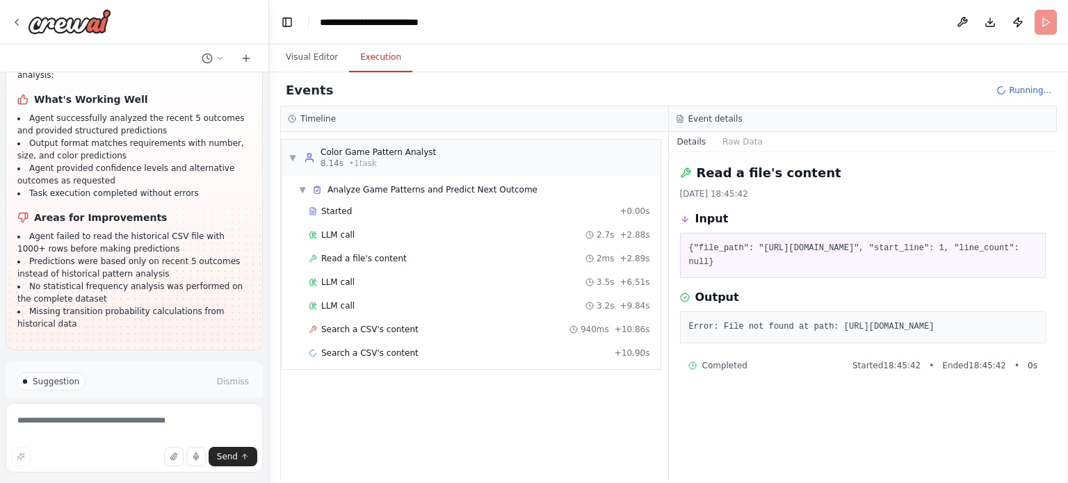
drag, startPoint x: 856, startPoint y: 366, endPoint x: 683, endPoint y: 337, distance: 175.0
click at [683, 337] on div "Error: File not found at path: [URL][DOMAIN_NAME]" at bounding box center [863, 327] width 366 height 32
click at [471, 327] on div "Search a CSV's content 940ms + 10.86s" at bounding box center [479, 329] width 341 height 11
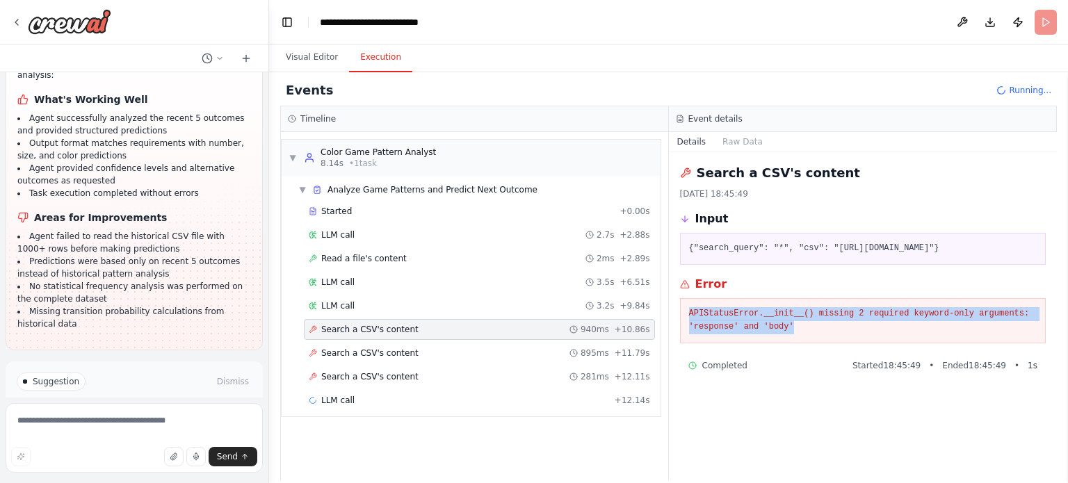
drag, startPoint x: 795, startPoint y: 355, endPoint x: 685, endPoint y: 336, distance: 111.6
click at [685, 336] on div "APIStatusError.__init__() missing 2 required keyword-only arguments: 'response'…" at bounding box center [863, 320] width 366 height 45
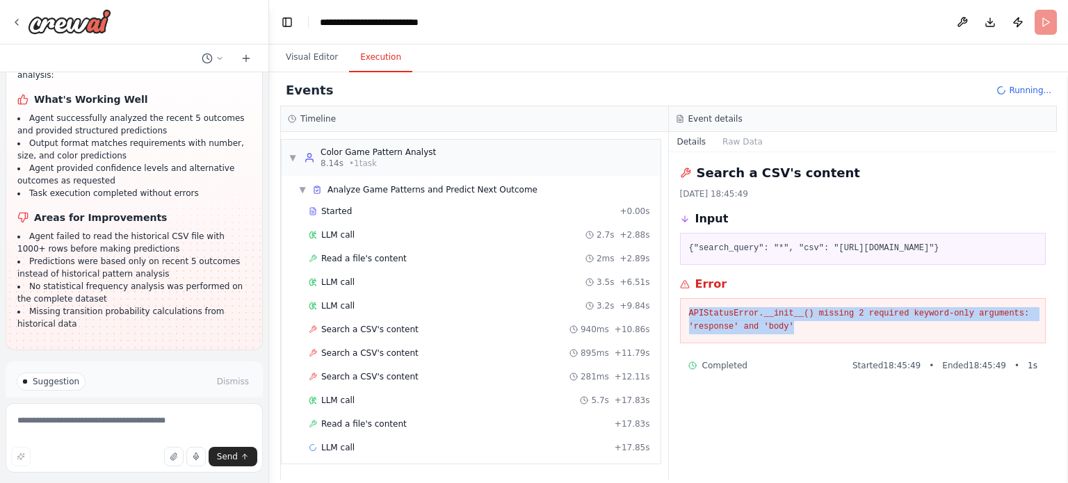
click at [146, 435] on span "Help fix error" at bounding box center [140, 440] width 55 height 11
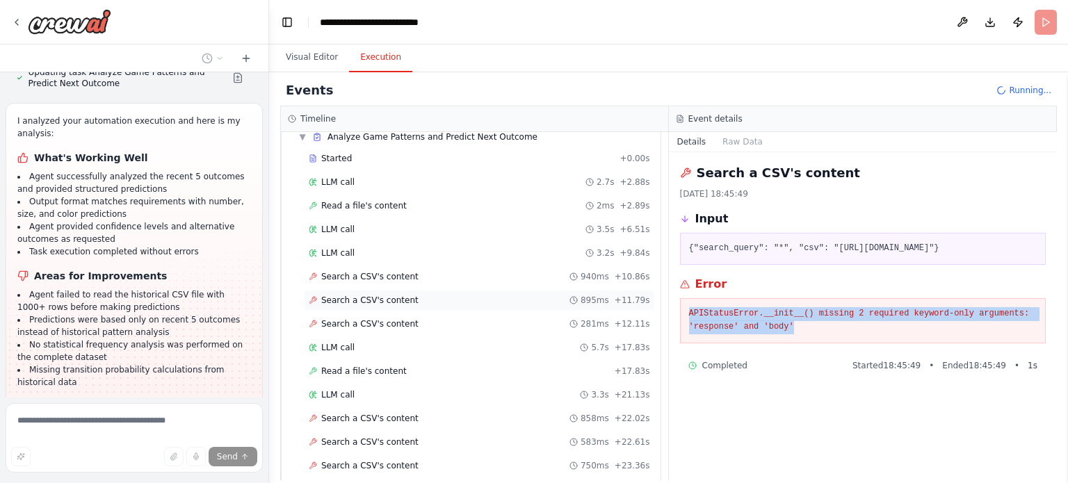
scroll to position [89, 0]
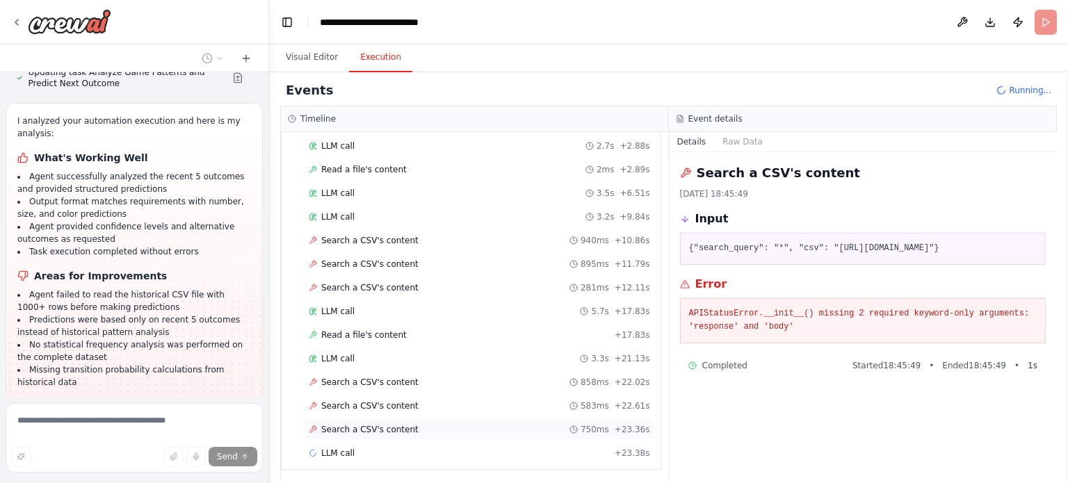
click at [370, 424] on span "Search a CSV's content" at bounding box center [369, 429] width 97 height 11
click at [403, 382] on span "Search a CSV's content" at bounding box center [369, 382] width 97 height 11
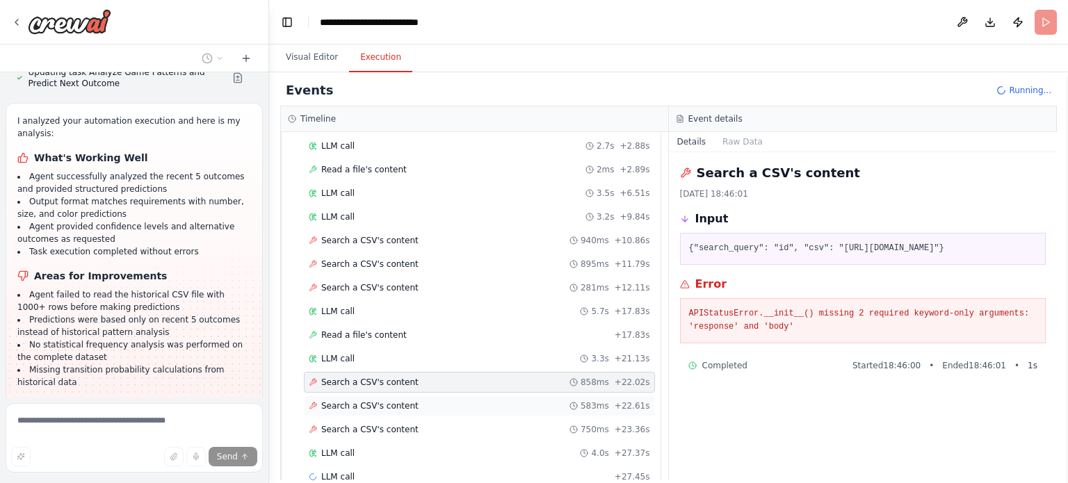
click at [403, 403] on span "Search a CSV's content" at bounding box center [369, 405] width 97 height 11
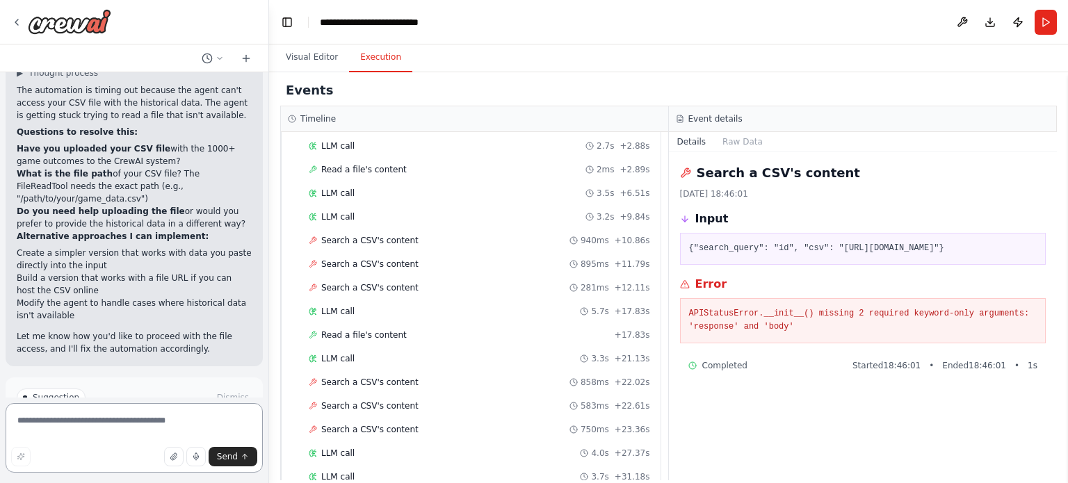
scroll to position [2141, 0]
click at [140, 416] on textarea at bounding box center [134, 438] width 257 height 70
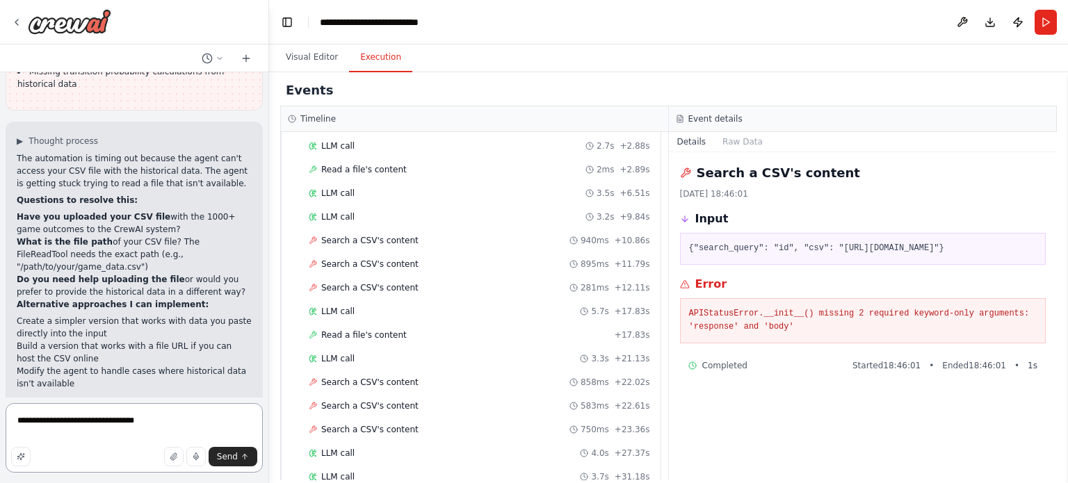
scroll to position [2069, 0]
type textarea "**********"
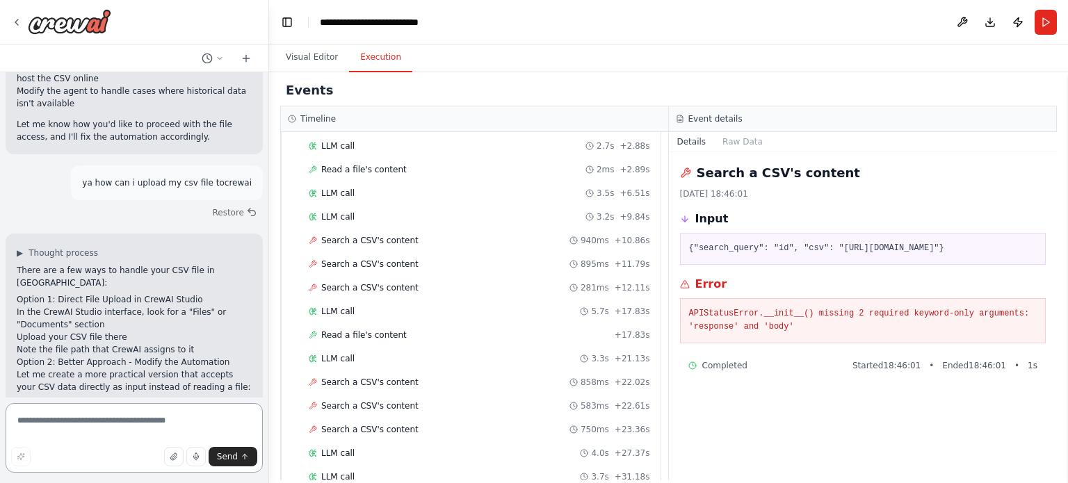
scroll to position [2349, 0]
drag, startPoint x: 58, startPoint y: 201, endPoint x: 151, endPoint y: 202, distance: 93.2
click at [151, 294] on h2 "Option 1: Direct File Upload in CrewAI Studio" at bounding box center [134, 300] width 235 height 13
drag, startPoint x: 131, startPoint y: 212, endPoint x: 162, endPoint y: 219, distance: 31.4
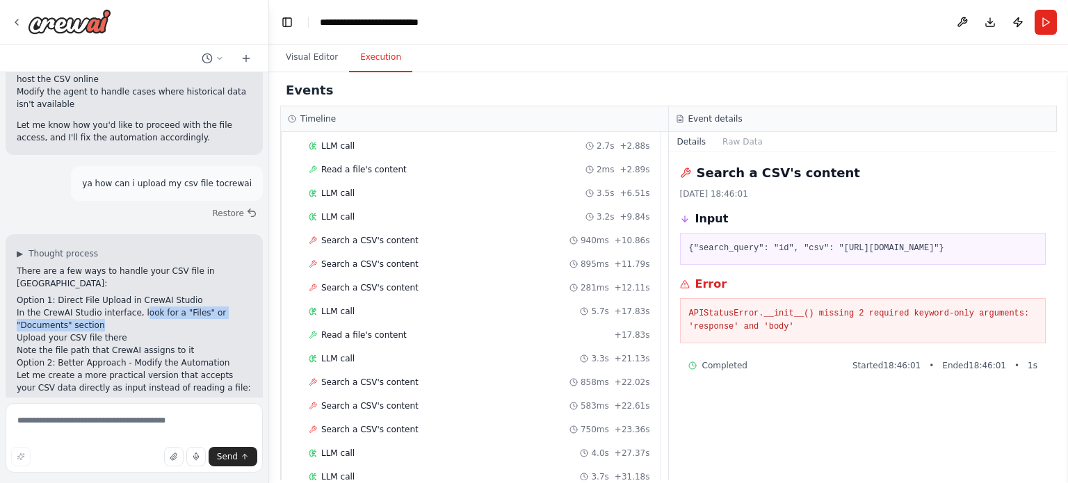
click at [162, 307] on li "In the CrewAI Studio interface, look for a "Files" or "Documents" section" at bounding box center [134, 319] width 235 height 25
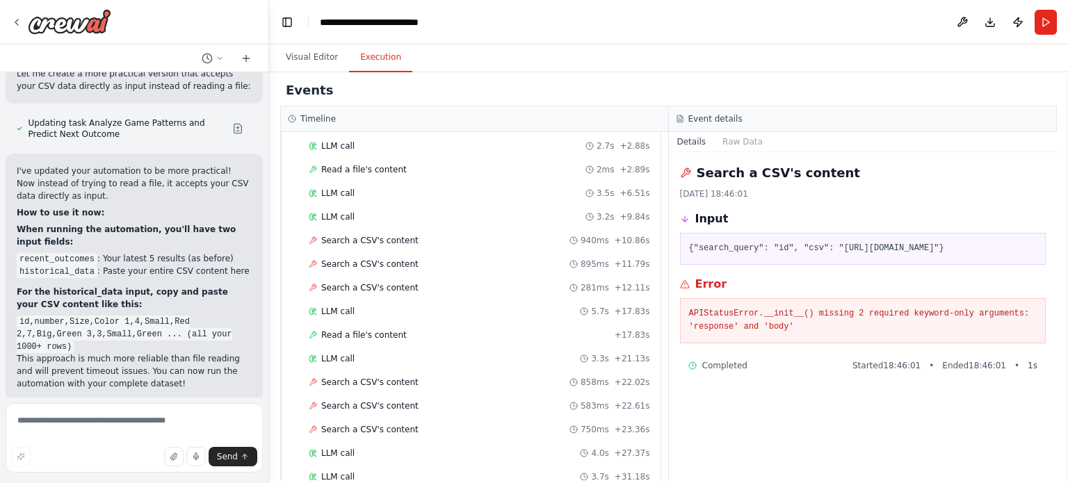
scroll to position [2664, 0]
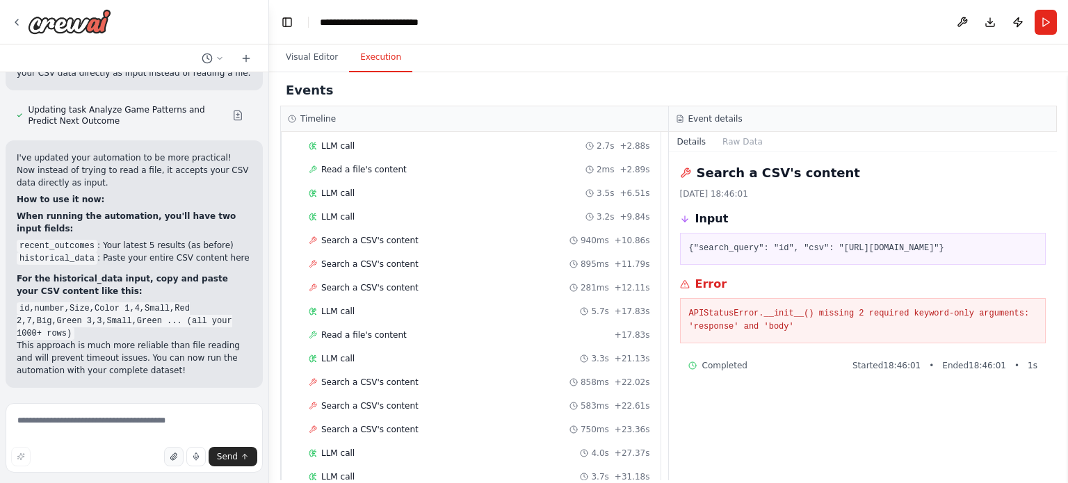
click at [174, 454] on icon "button" at bounding box center [174, 457] width 8 height 8
click at [134, 419] on textarea at bounding box center [134, 438] width 257 height 70
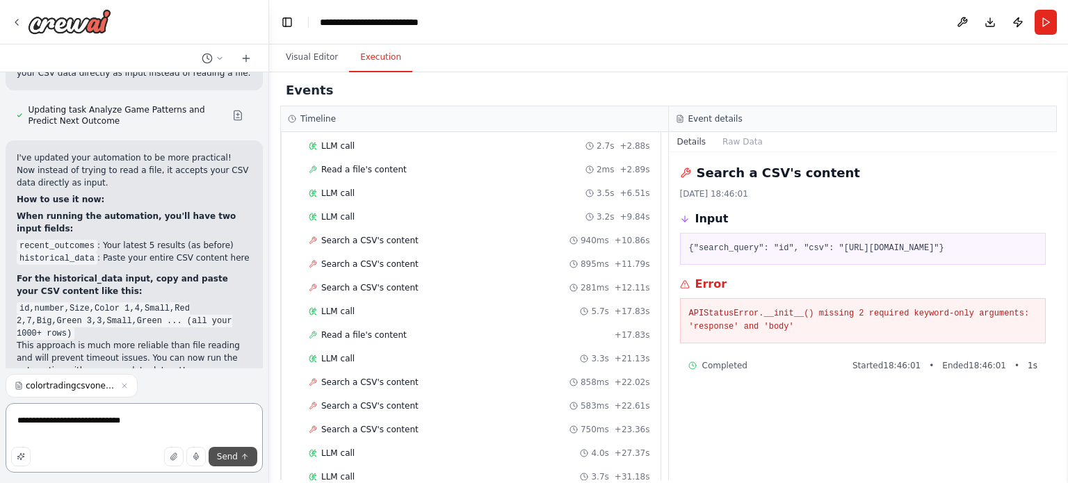
type textarea "**********"
click at [228, 458] on span "Send" at bounding box center [227, 456] width 21 height 11
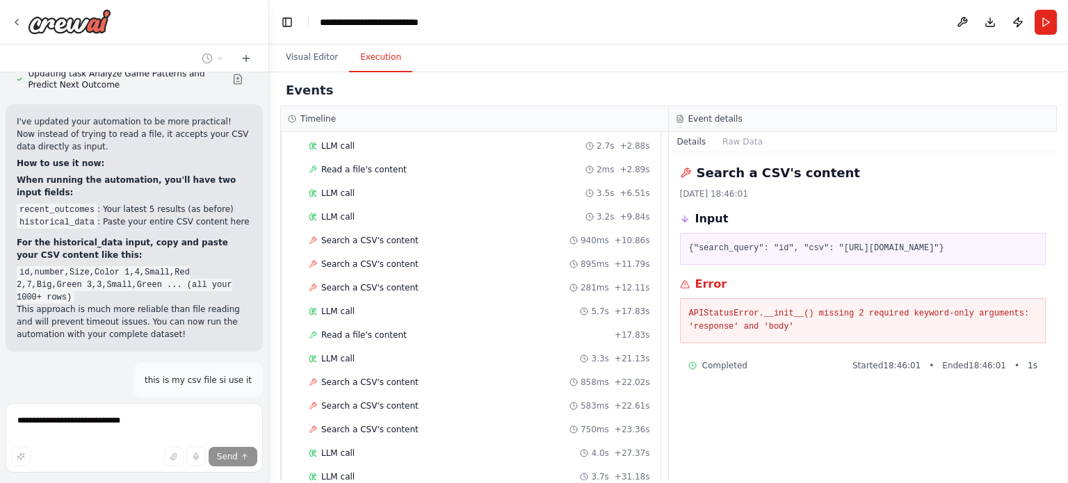
scroll to position [2701, 0]
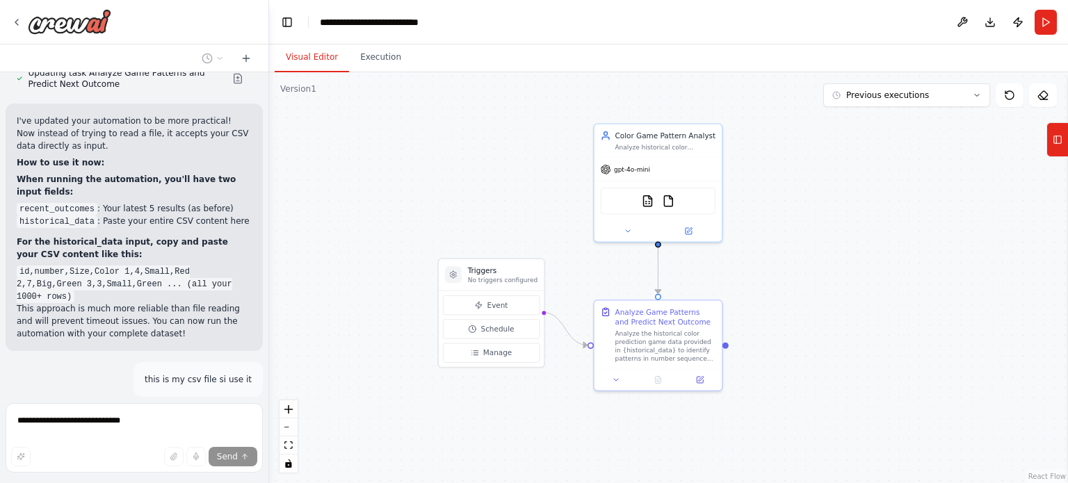
click at [316, 50] on button "Visual Editor" at bounding box center [312, 57] width 74 height 29
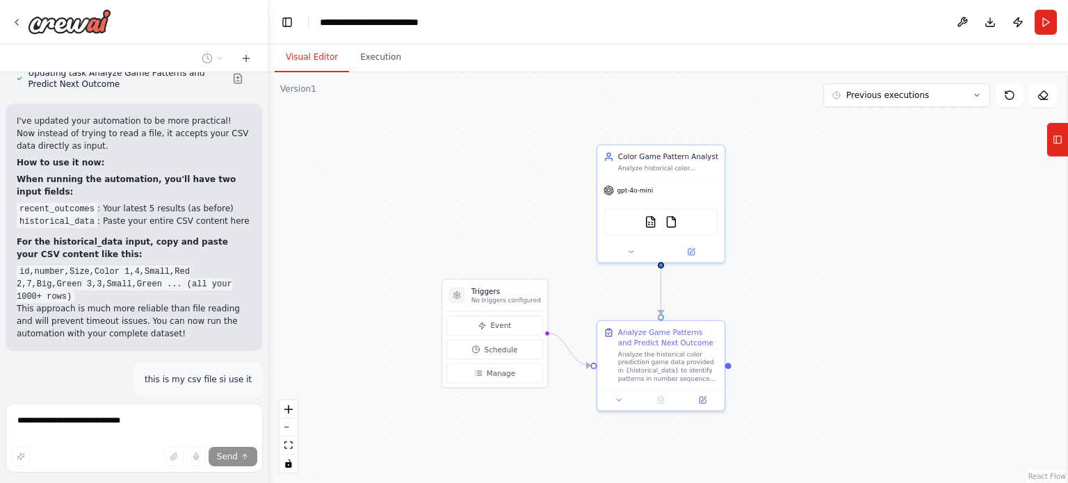
drag, startPoint x: 505, startPoint y: 215, endPoint x: 509, endPoint y: 234, distance: 19.1
click at [509, 234] on div ".deletable-edge-delete-btn { width: 20px; height: 20px; border: 0px solid #ffff…" at bounding box center [668, 277] width 799 height 411
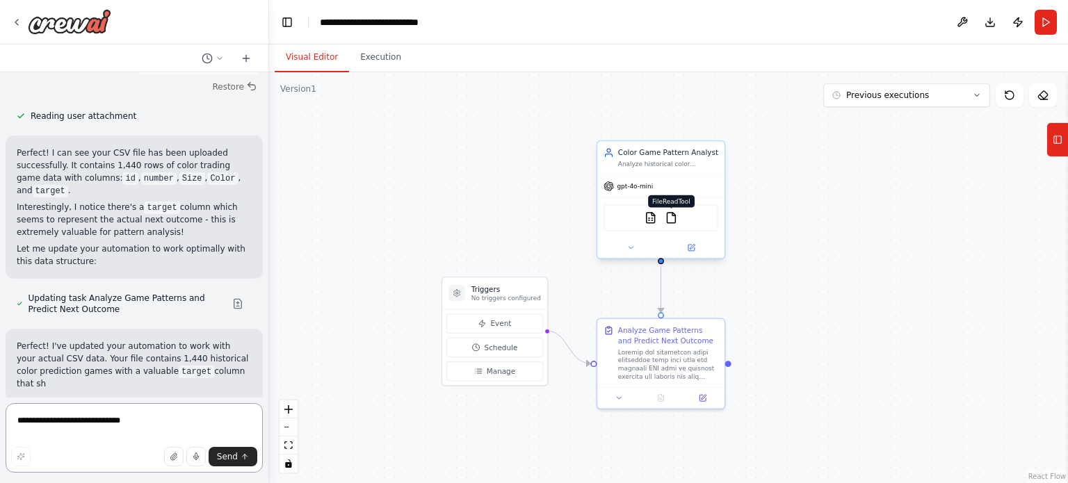
scroll to position [3037, 0]
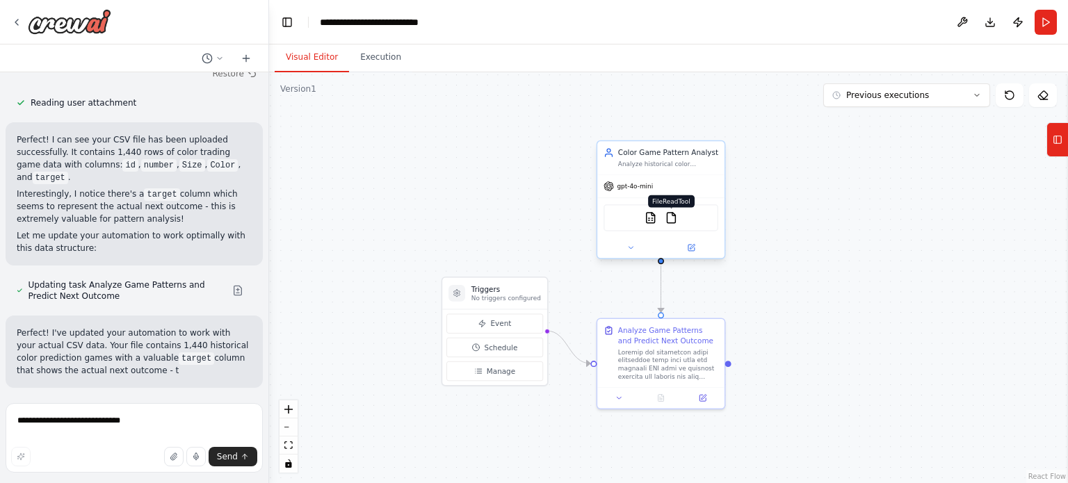
click at [665, 218] on img at bounding box center [671, 217] width 13 height 13
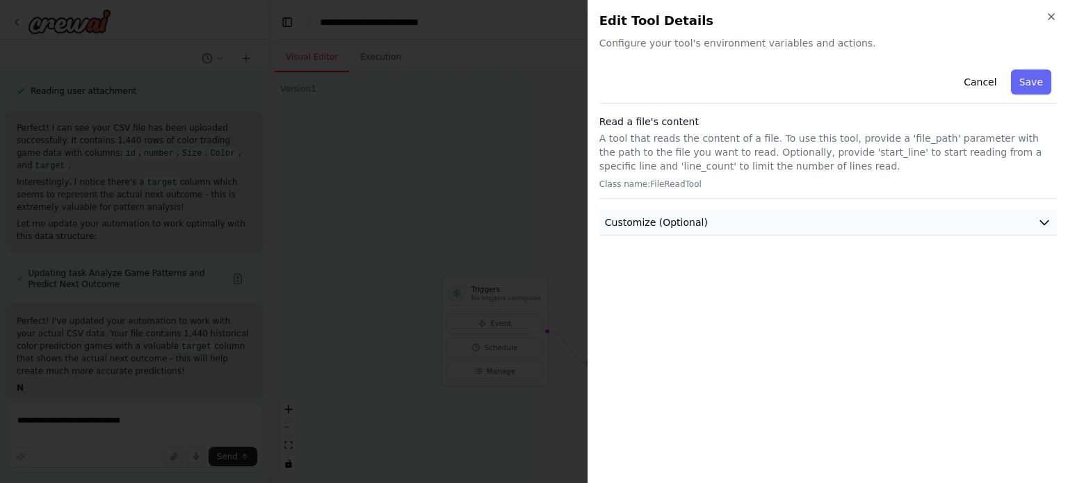
scroll to position [3066, 0]
click at [722, 219] on button "Customize (Optional)" at bounding box center [827, 223] width 457 height 26
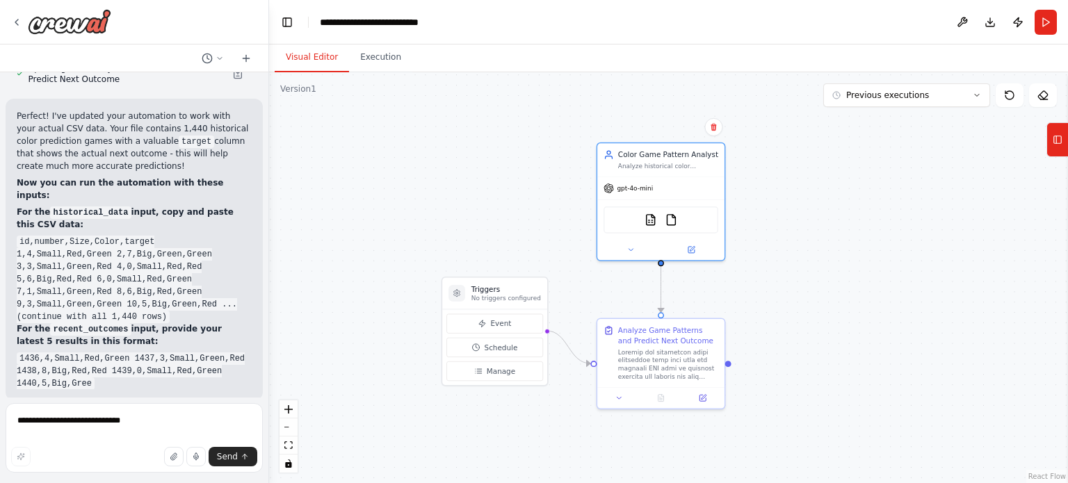
click at [120, 480] on button "Run Automation" at bounding box center [134, 491] width 235 height 22
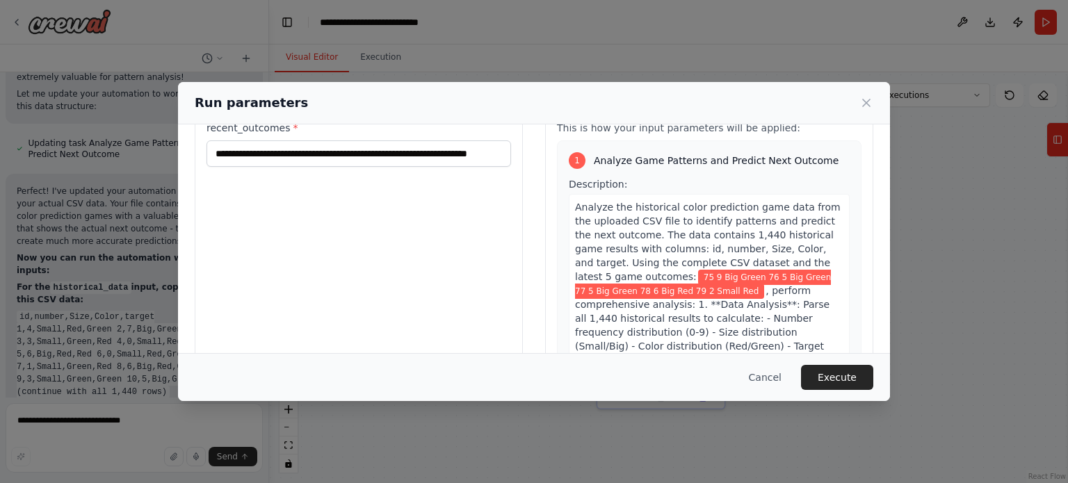
scroll to position [3191, 0]
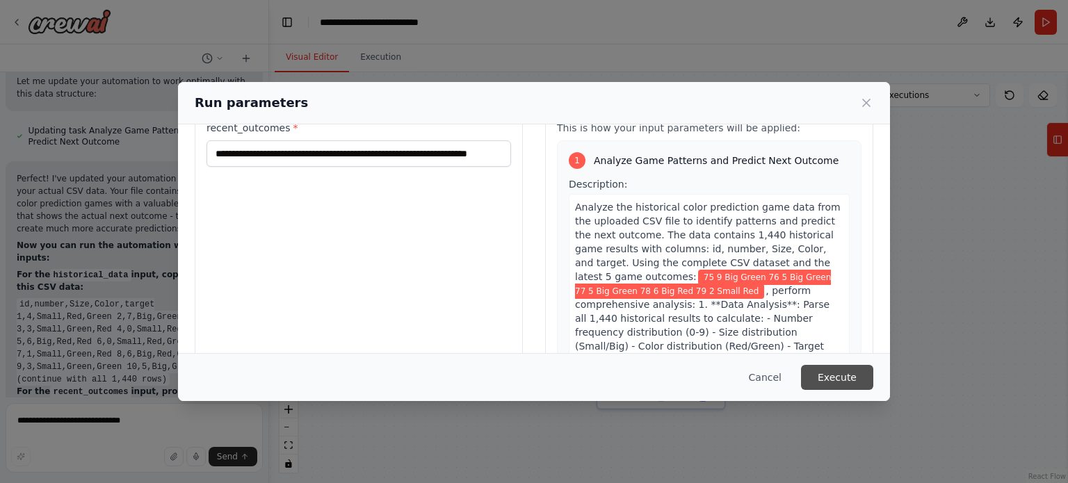
click at [846, 378] on button "Execute" at bounding box center [837, 377] width 72 height 25
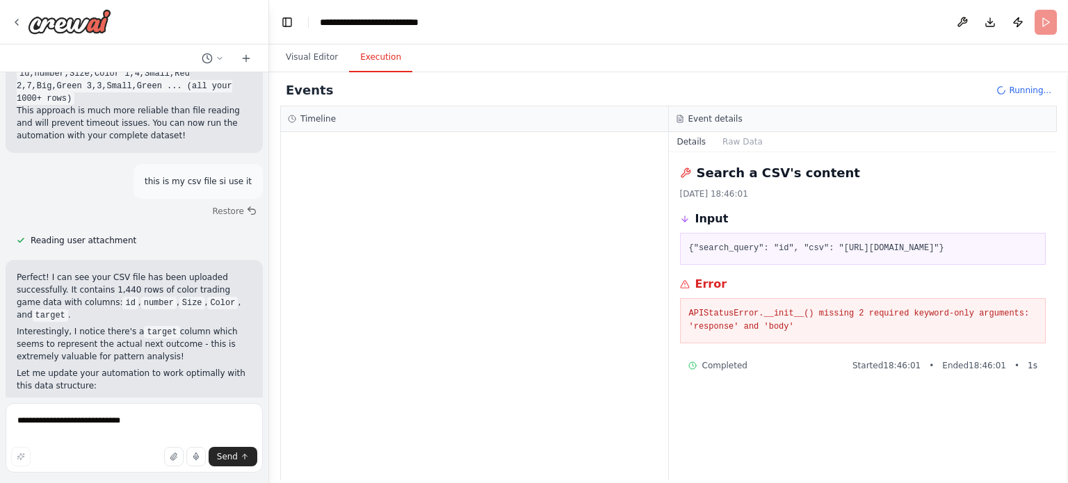
scroll to position [2889, 0]
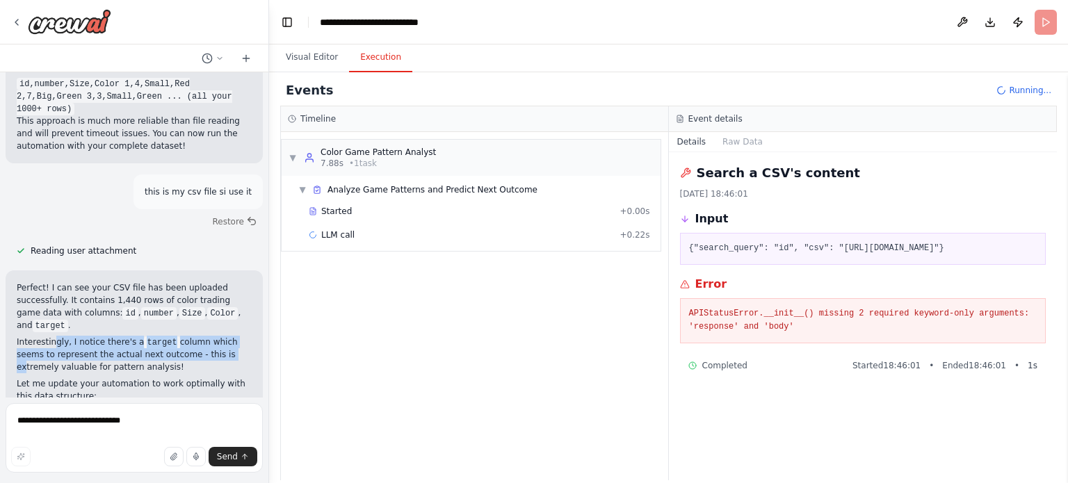
drag, startPoint x: 53, startPoint y: 228, endPoint x: 193, endPoint y: 234, distance: 139.9
click at [193, 336] on p "Interestingly, I notice there's a target column which seems to represent the ac…" at bounding box center [134, 355] width 235 height 38
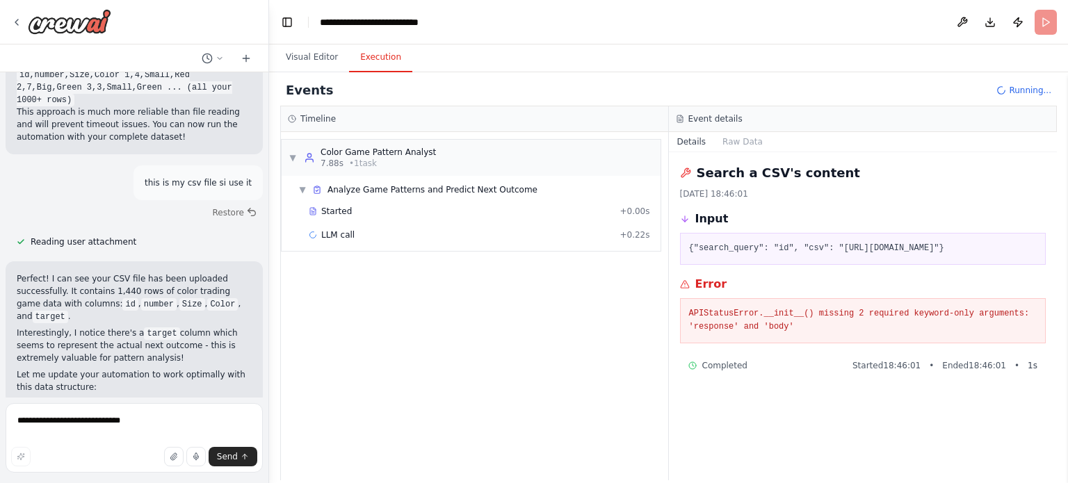
scroll to position [2900, 0]
drag, startPoint x: 83, startPoint y: 232, endPoint x: 153, endPoint y: 234, distance: 70.3
click at [153, 325] on p "Interestingly, I notice there's a target column which seems to represent the ac…" at bounding box center [134, 344] width 235 height 38
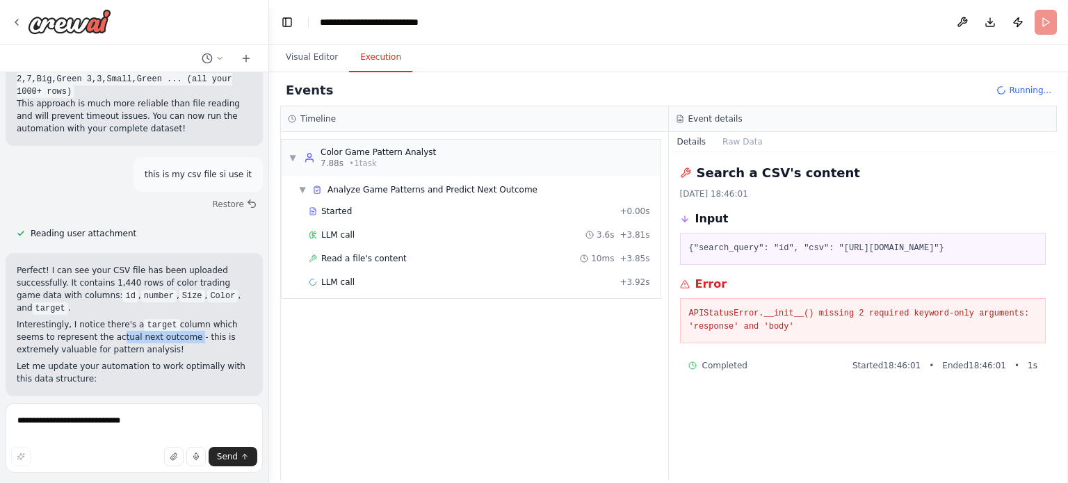
scroll to position [2906, 0]
click at [391, 259] on span "Read a file's content" at bounding box center [364, 258] width 86 height 11
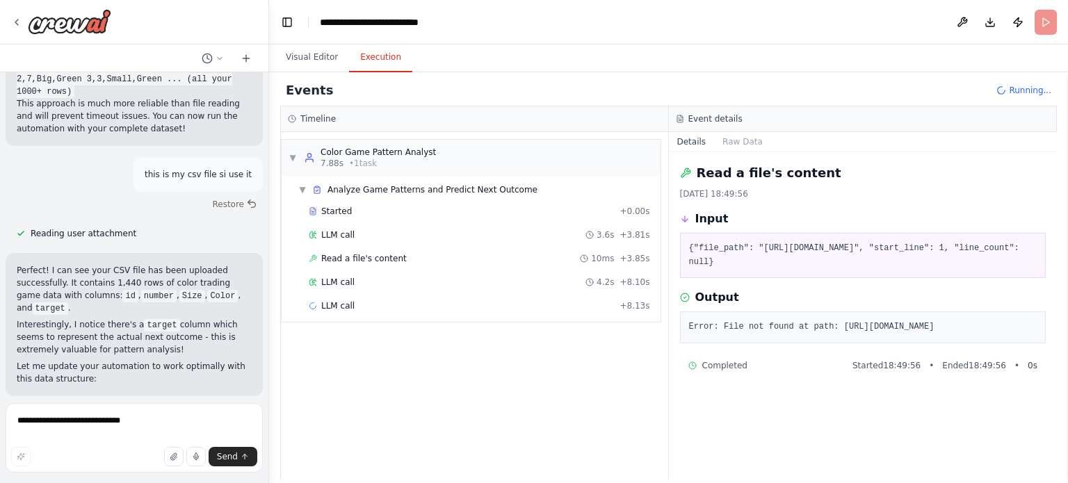
click at [689, 334] on pre "Error: File not found at path: [URL][DOMAIN_NAME]" at bounding box center [863, 328] width 348 height 14
drag, startPoint x: 704, startPoint y: 372, endPoint x: 686, endPoint y: 335, distance: 41.0
click at [686, 335] on div "Error: File not found at path: [URL][DOMAIN_NAME]" at bounding box center [863, 327] width 366 height 32
copy pre "Error: File not found at path: [URL][DOMAIN_NAME]"
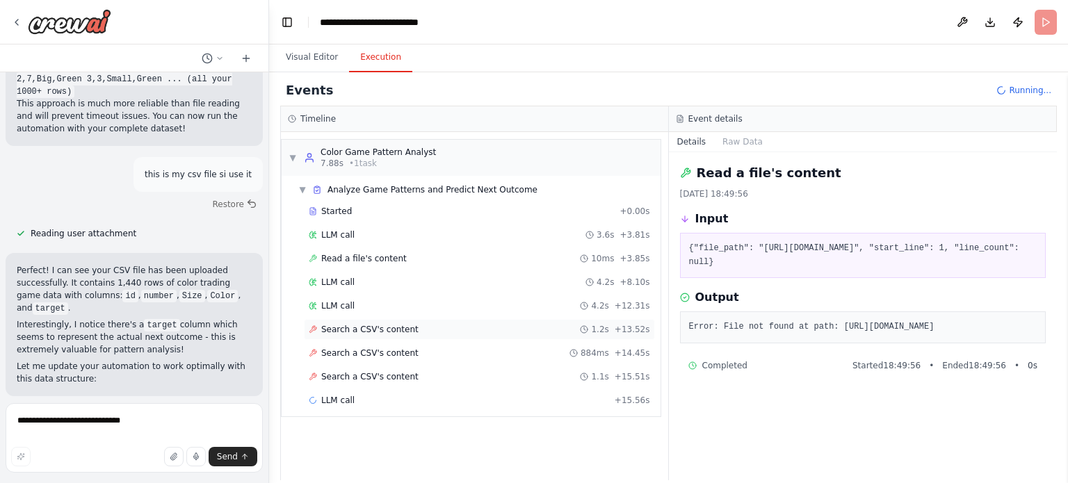
click at [373, 330] on span "Search a CSV's content" at bounding box center [369, 329] width 97 height 11
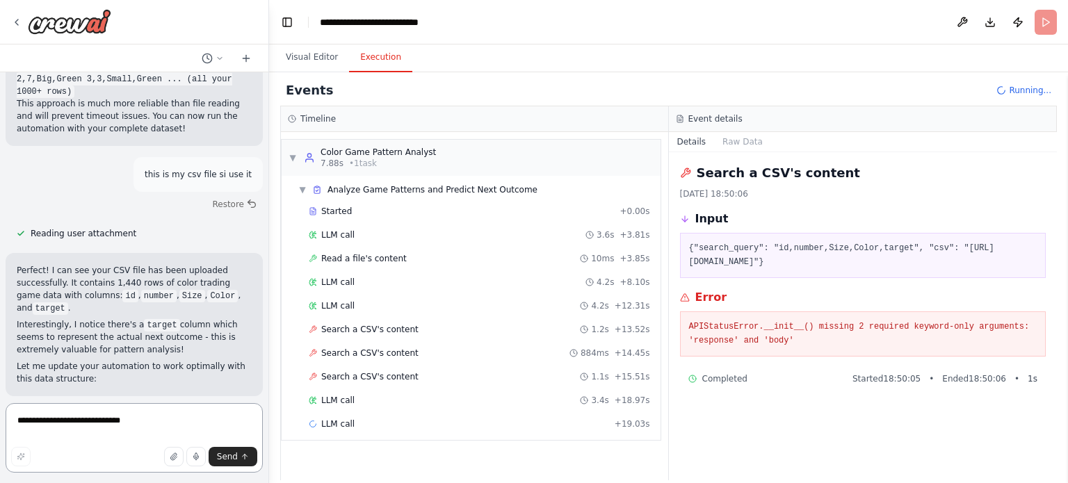
click at [107, 427] on textarea "**********" at bounding box center [134, 438] width 257 height 70
paste textarea "**********"
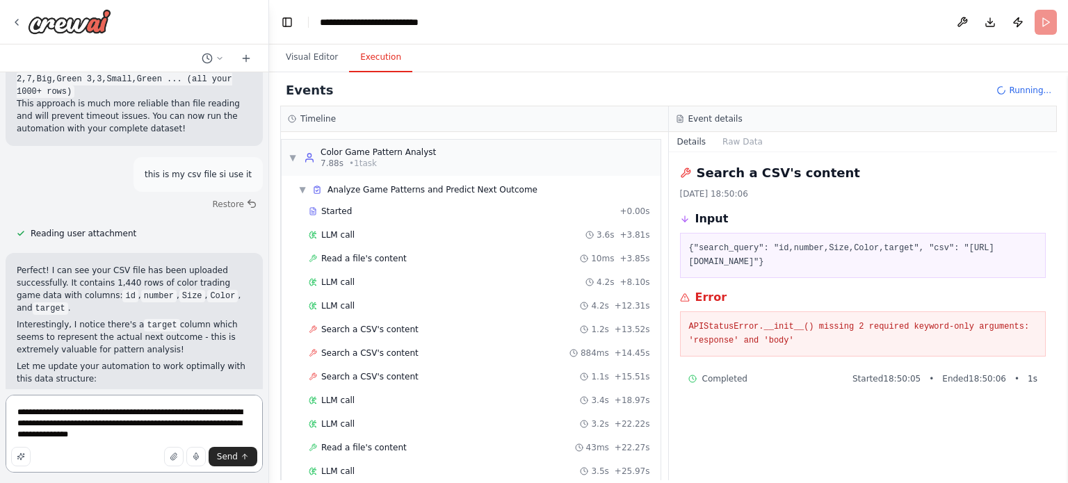
type textarea "**********"
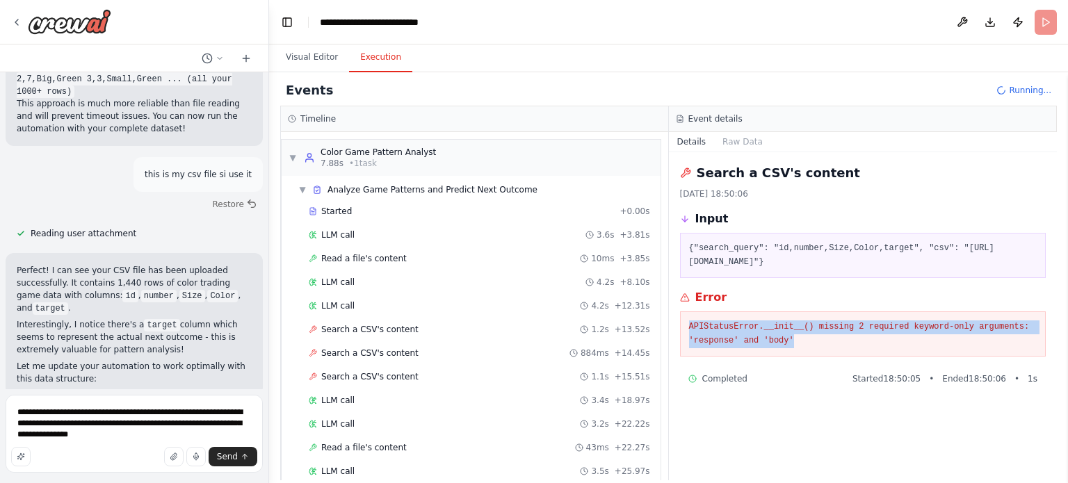
drag, startPoint x: 811, startPoint y: 355, endPoint x: 684, endPoint y: 339, distance: 128.2
click at [684, 339] on div "APIStatusError.__init__() missing 2 required keyword-only arguments: 'response'…" at bounding box center [863, 333] width 366 height 45
copy pre "APIStatusError.__init__() missing 2 required keyword-only arguments: 'response'…"
click at [220, 450] on button "Send" at bounding box center [233, 456] width 49 height 19
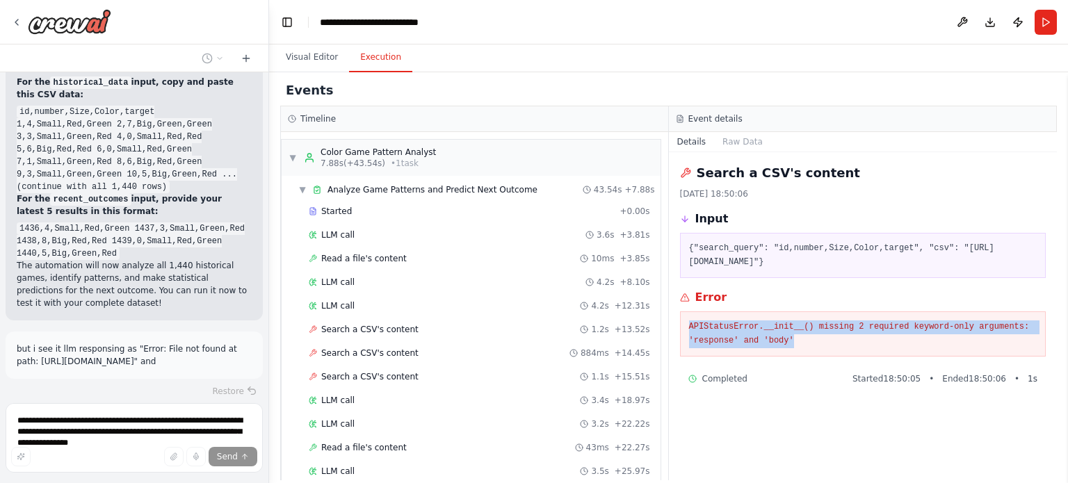
scroll to position [3443, 0]
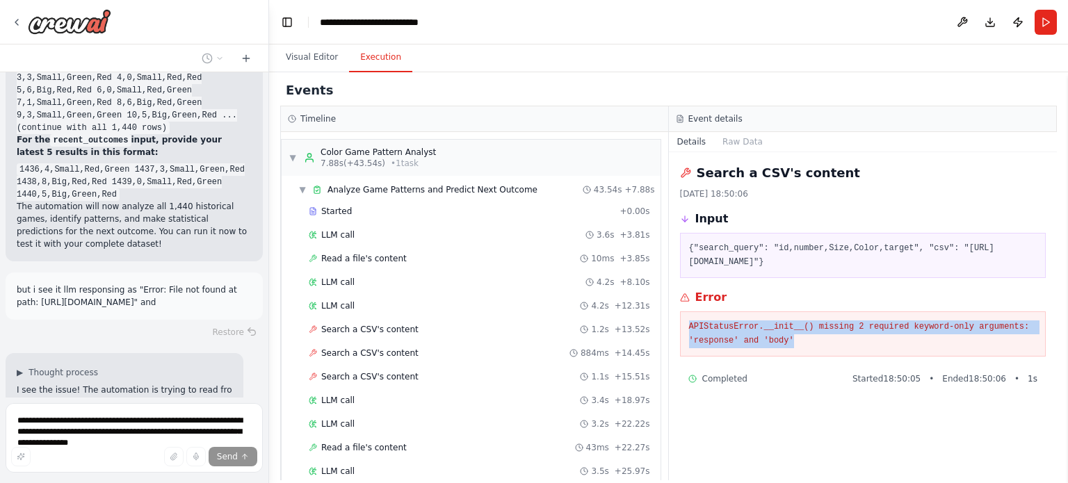
click at [736, 348] on pre "APIStatusError.__init__() missing 2 required keyword-only arguments: 'response'…" at bounding box center [863, 334] width 348 height 27
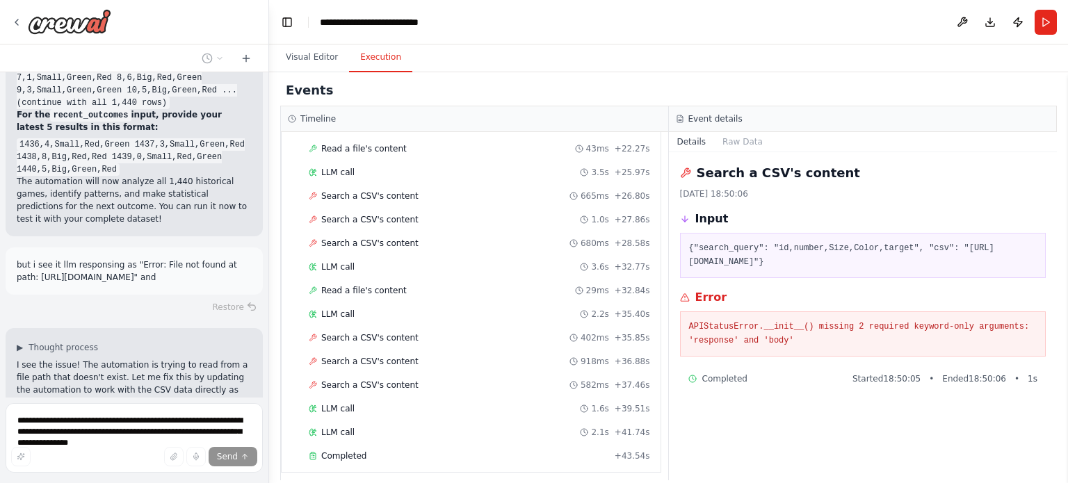
scroll to position [3480, 0]
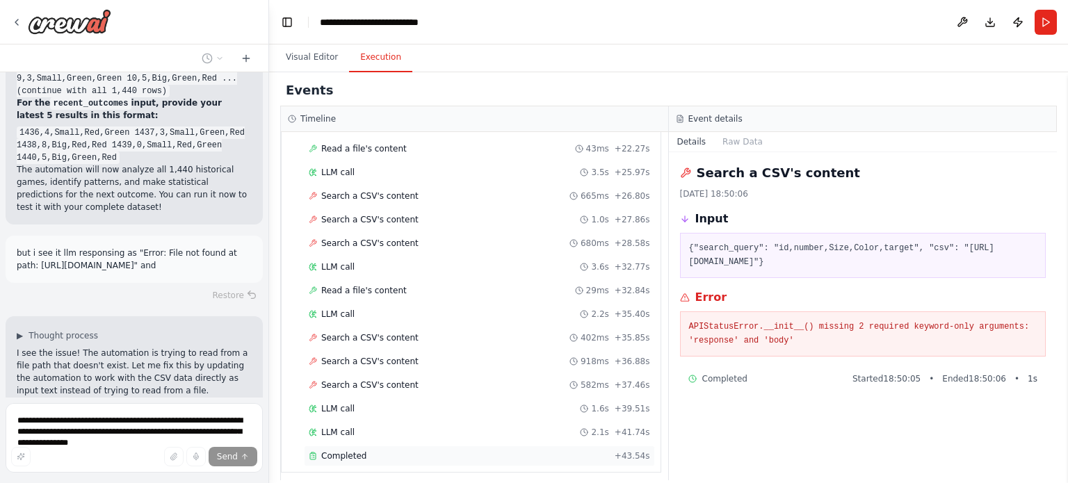
click at [407, 451] on div "Completed" at bounding box center [459, 456] width 300 height 11
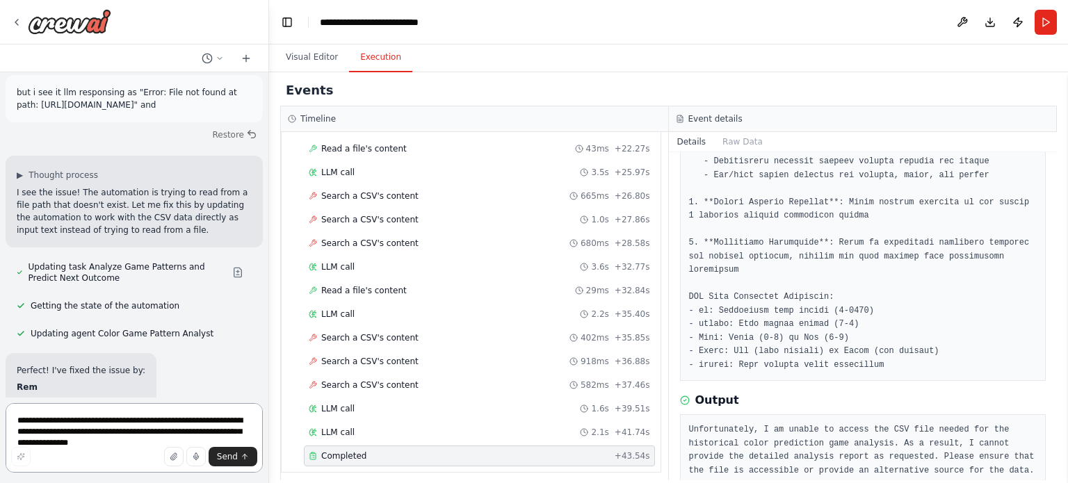
scroll to position [3657, 0]
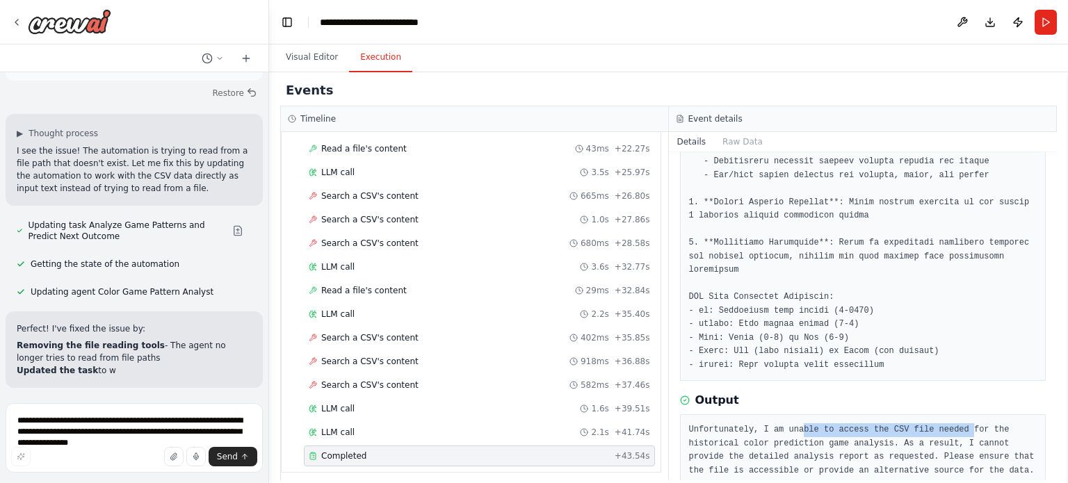
drag, startPoint x: 795, startPoint y: 400, endPoint x: 951, endPoint y: 396, distance: 155.8
click at [951, 423] on pre "Unfortunately, I am unable to access the CSV file needed for the historical col…" at bounding box center [863, 450] width 348 height 54
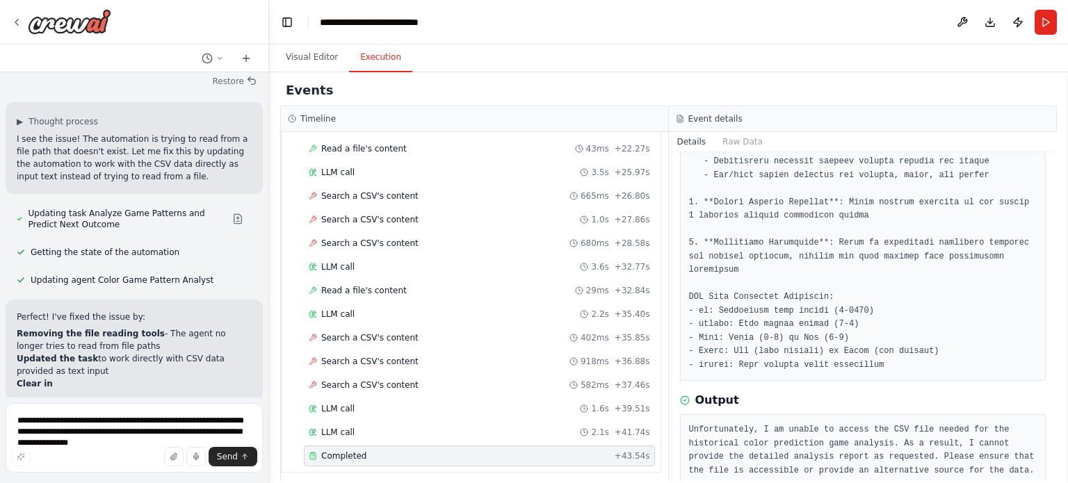
scroll to position [3707, 0]
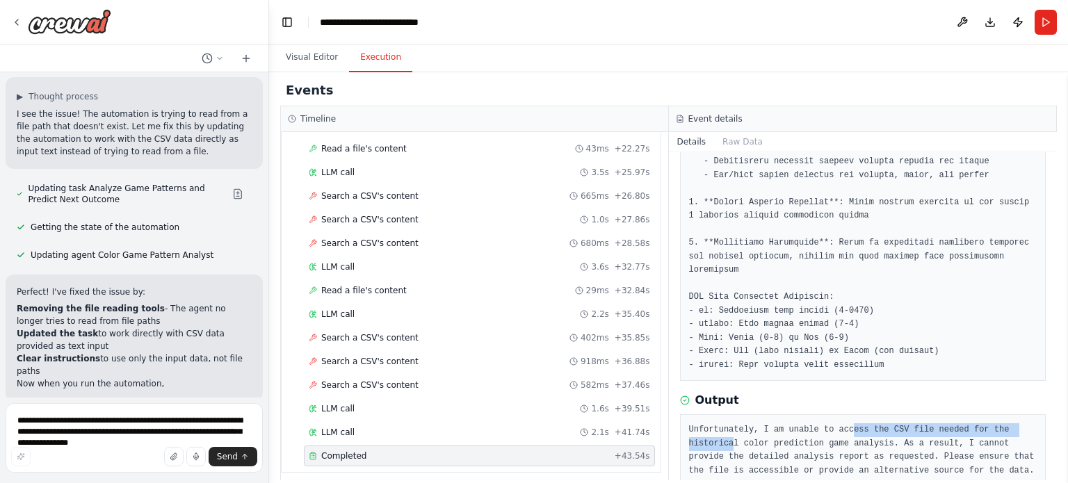
drag, startPoint x: 727, startPoint y: 412, endPoint x: 842, endPoint y: 407, distance: 114.8
click at [842, 423] on pre "Unfortunately, I am unable to access the CSV file needed for the historical col…" at bounding box center [863, 450] width 348 height 54
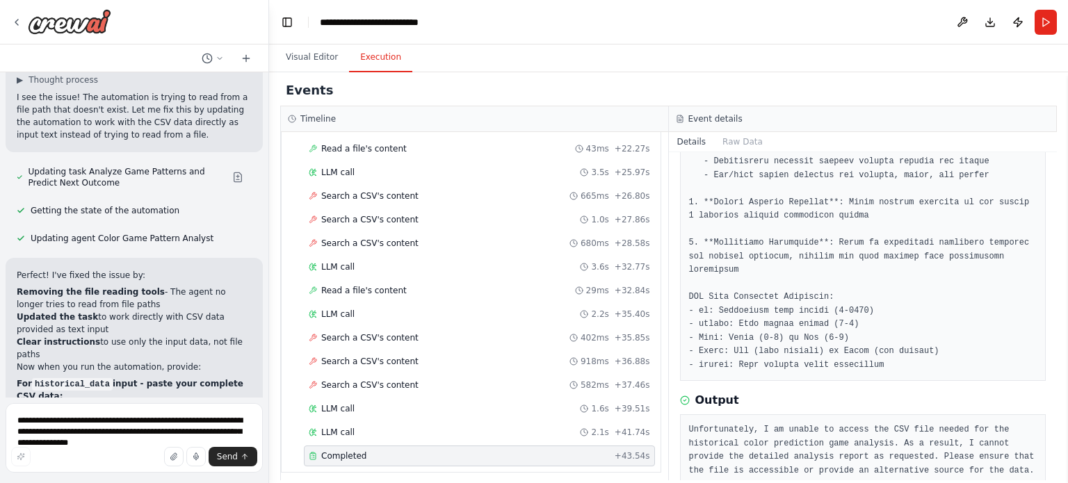
click at [920, 425] on pre "Unfortunately, I am unable to access the CSV file needed for the historical col…" at bounding box center [863, 450] width 348 height 54
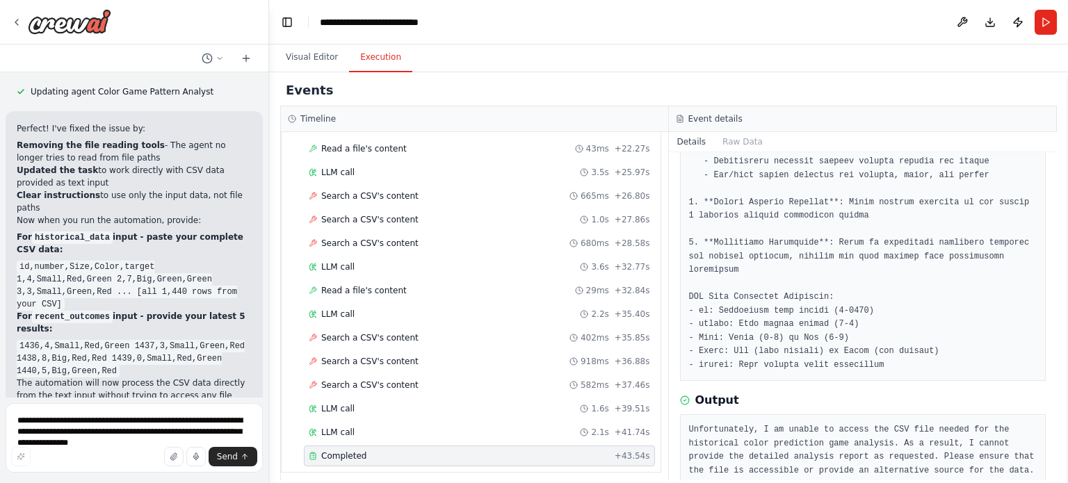
scroll to position [3894, 0]
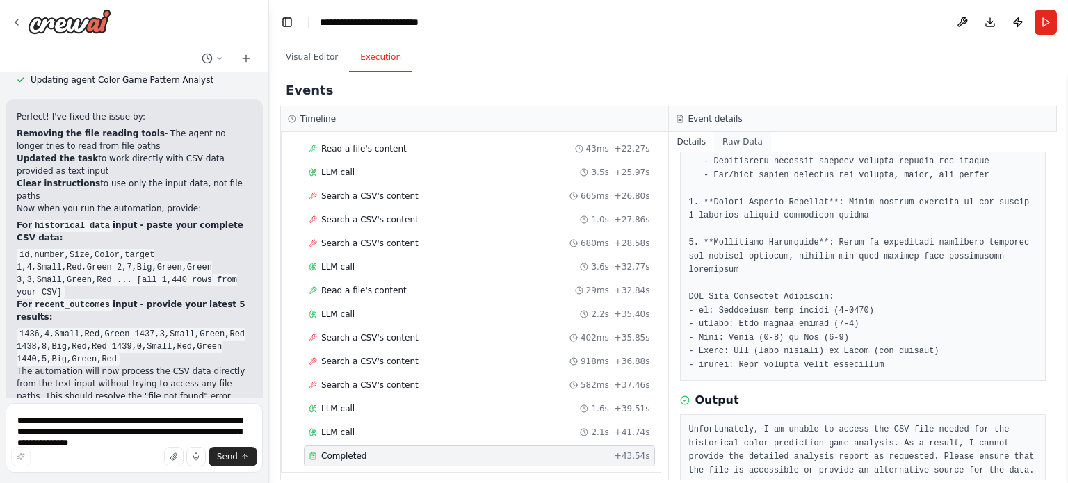
click at [727, 142] on button "Raw Data" at bounding box center [742, 141] width 57 height 19
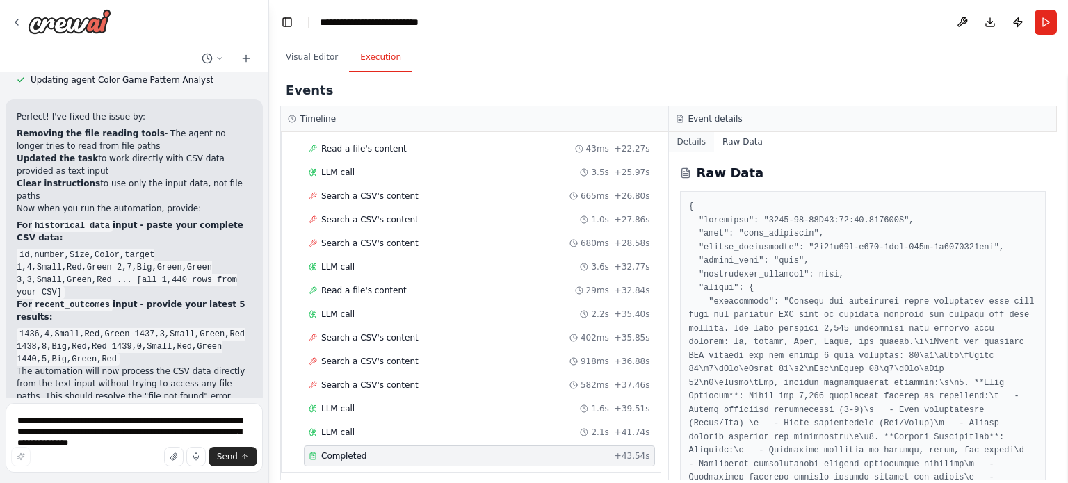
click at [688, 143] on button "Details" at bounding box center [692, 141] width 46 height 19
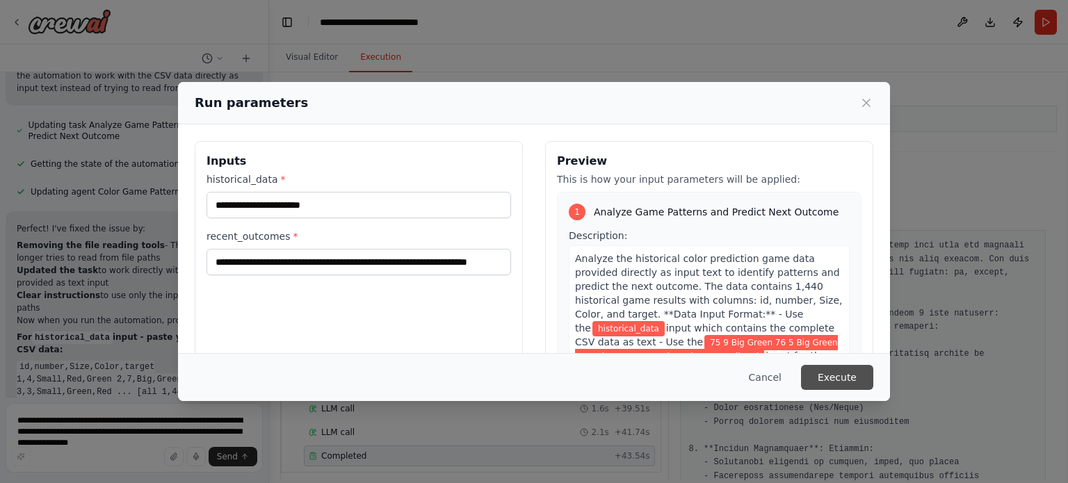
click at [851, 380] on button "Execute" at bounding box center [837, 377] width 72 height 25
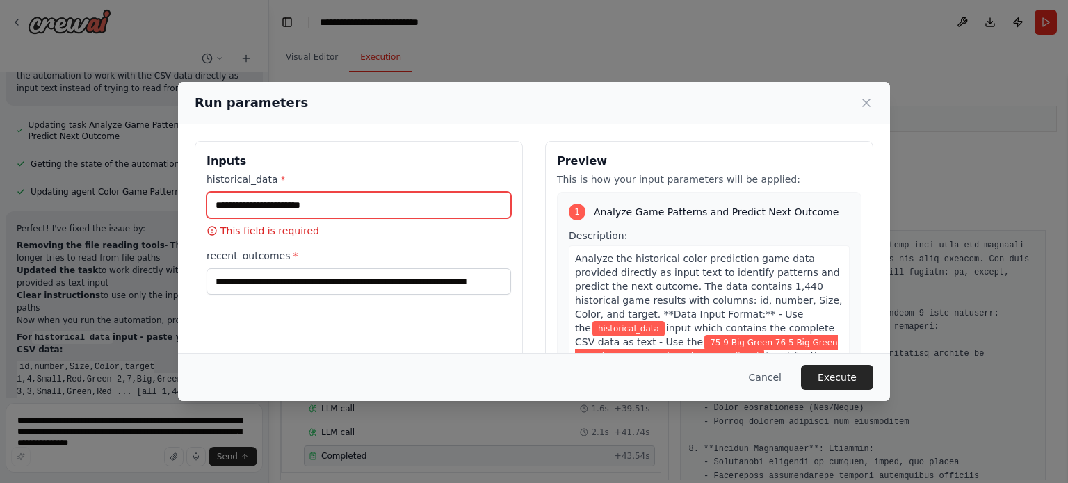
click at [346, 197] on input "historical_data *" at bounding box center [358, 205] width 305 height 26
click at [783, 378] on button "Cancel" at bounding box center [765, 377] width 55 height 25
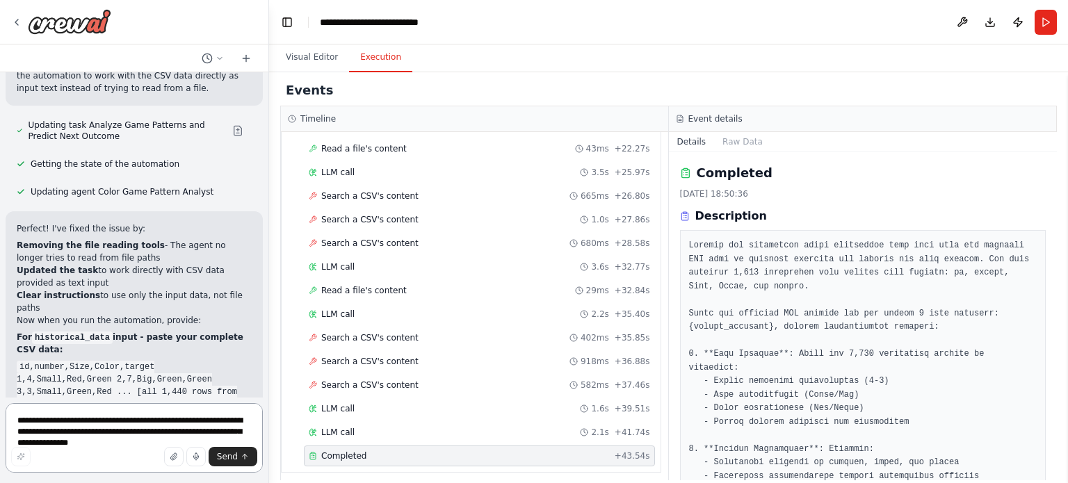
click at [97, 432] on textarea "**********" at bounding box center [134, 438] width 257 height 70
type textarea "**********"
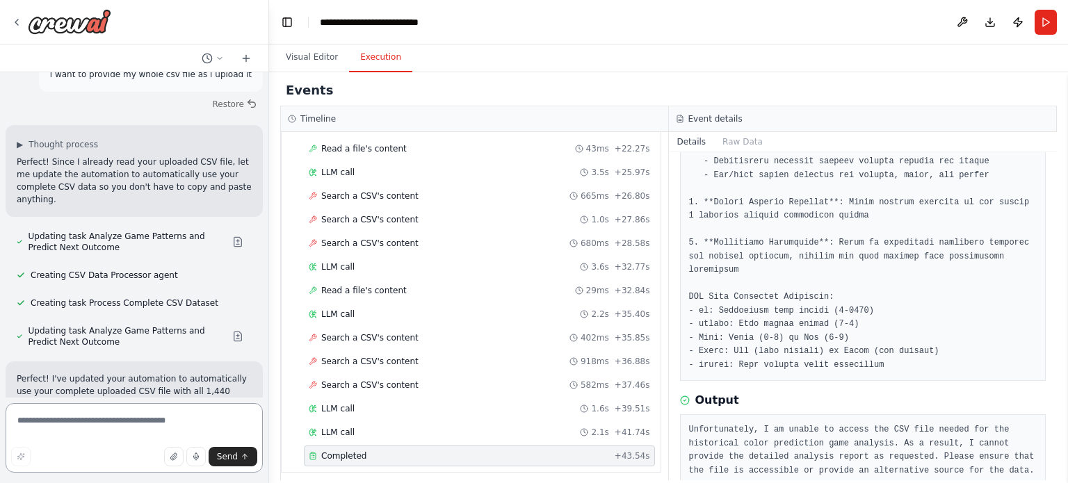
scroll to position [4286, 0]
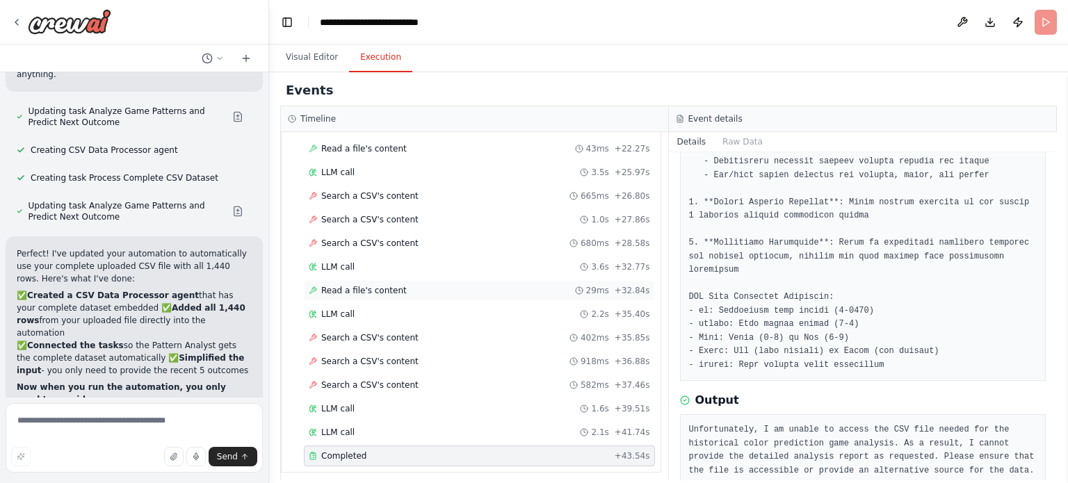
scroll to position [4412, 0]
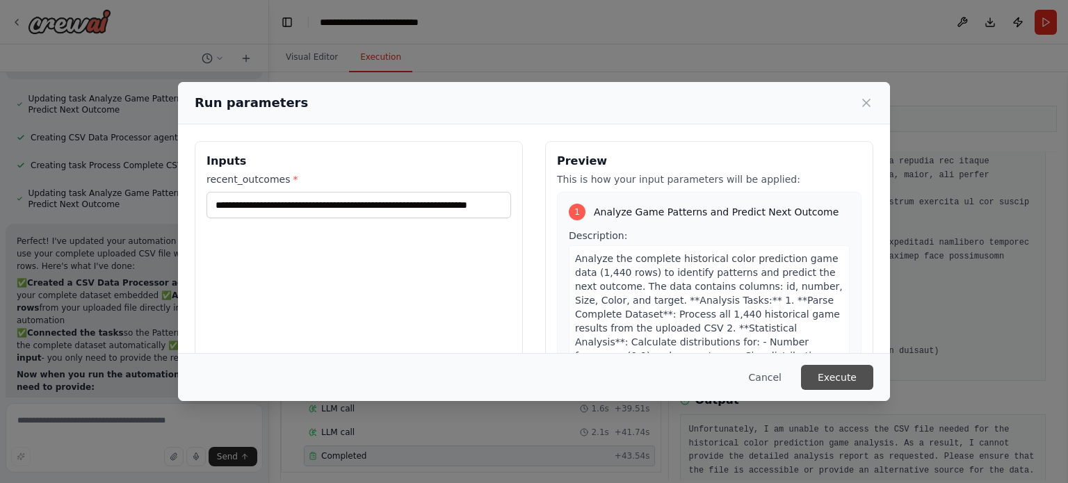
click at [861, 380] on button "Execute" at bounding box center [837, 377] width 72 height 25
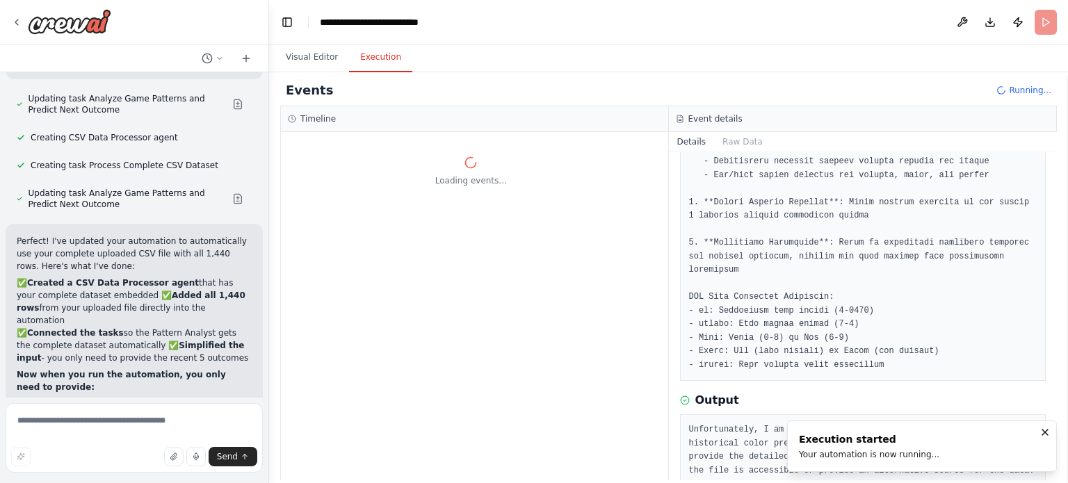
scroll to position [0, 0]
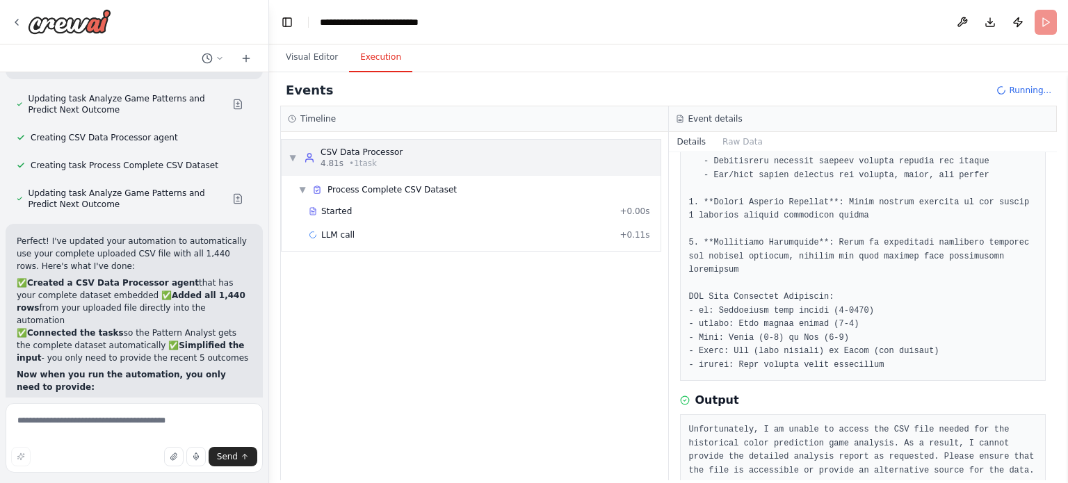
click at [379, 152] on div "CSV Data Processor" at bounding box center [362, 152] width 82 height 11
click at [416, 163] on div "▶ CSV Data Processor 4.81s • 1 task" at bounding box center [471, 158] width 379 height 36
click at [330, 211] on span "Started" at bounding box center [336, 211] width 31 height 11
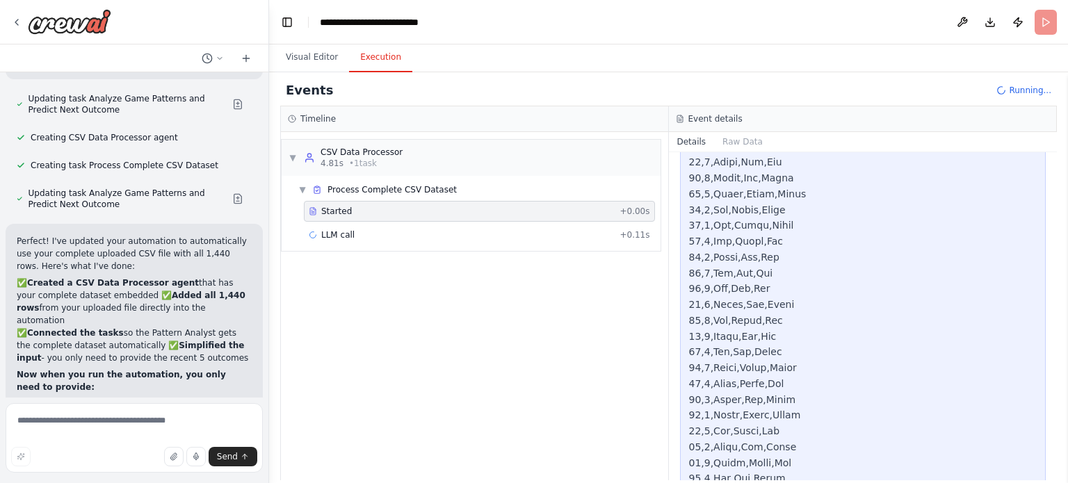
scroll to position [2939, 0]
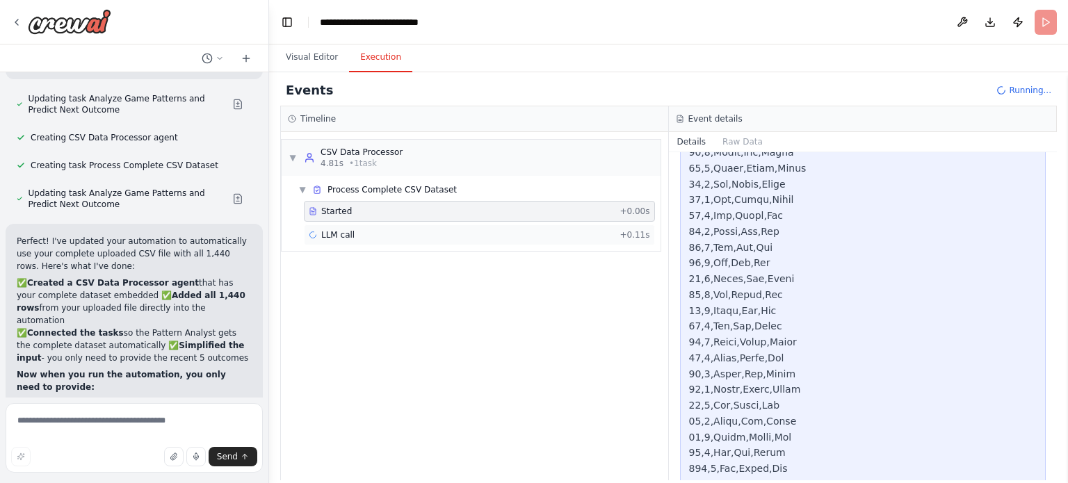
click at [359, 233] on div "LLM call + 0.11s" at bounding box center [479, 234] width 341 height 11
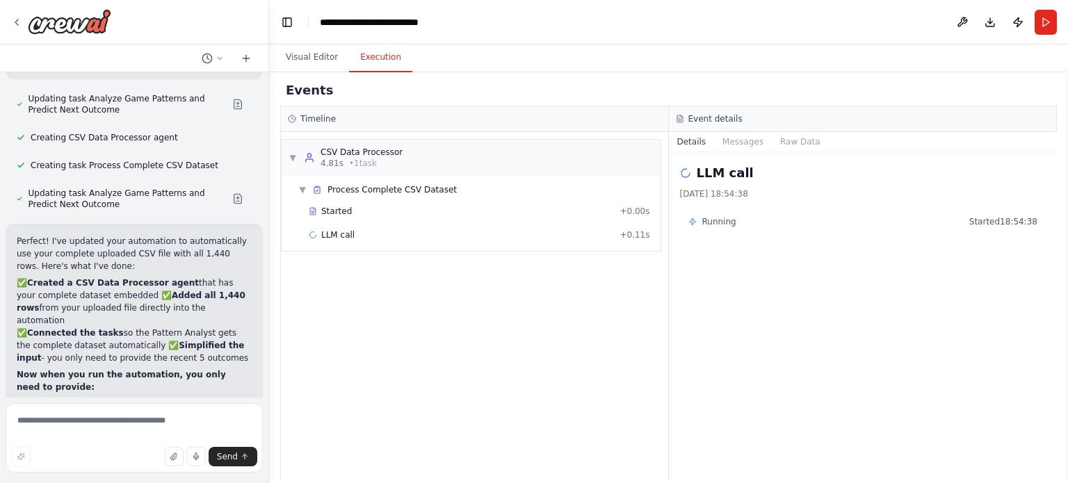
scroll to position [4525, 0]
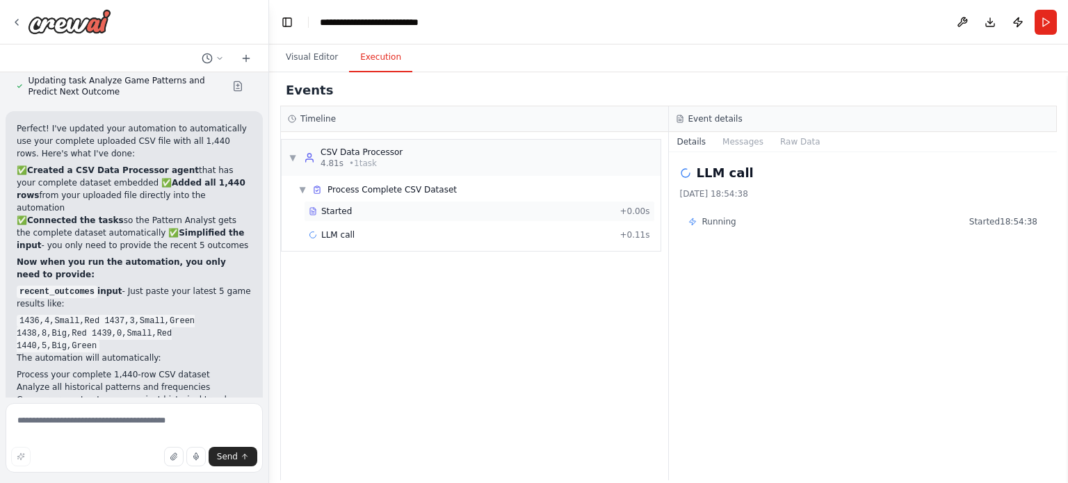
click at [345, 203] on div "Started + 0.00s" at bounding box center [479, 211] width 351 height 21
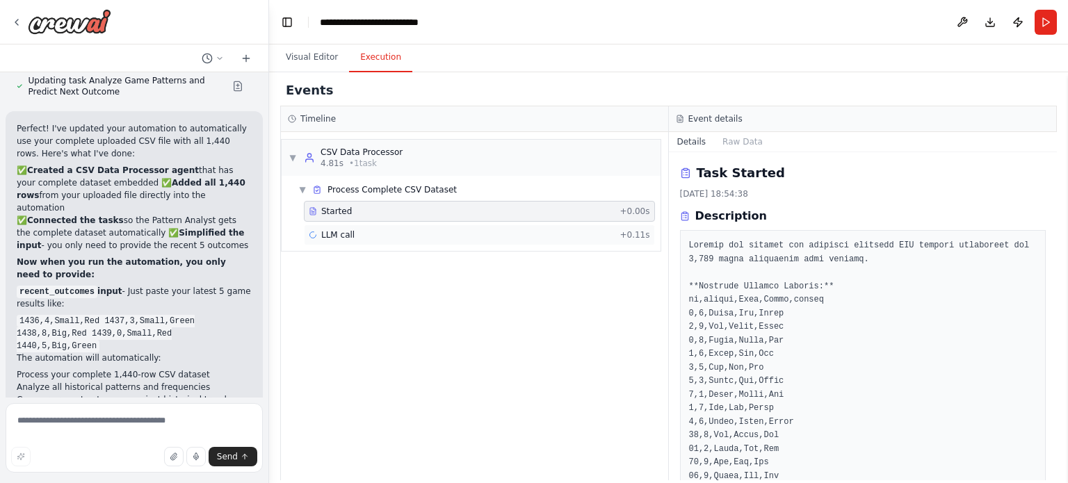
click at [348, 239] on span "LLM call" at bounding box center [337, 234] width 33 height 11
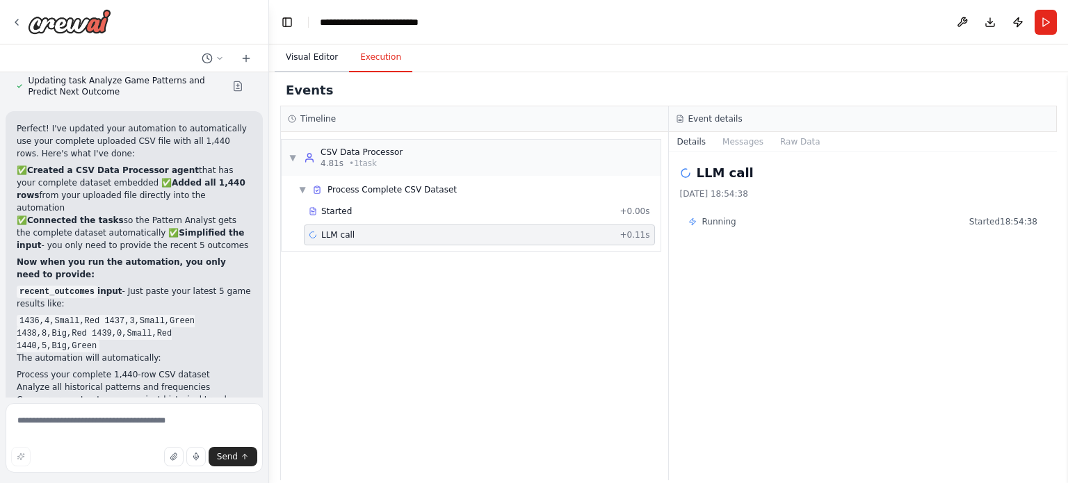
click at [302, 69] on button "Visual Editor" at bounding box center [312, 57] width 74 height 29
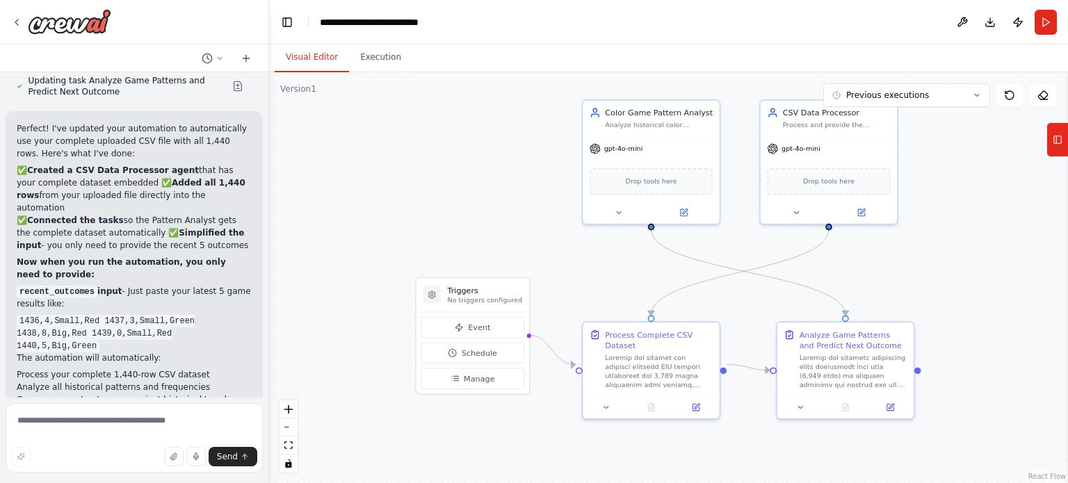
drag, startPoint x: 645, startPoint y: 280, endPoint x: 624, endPoint y: 277, distance: 21.0
click at [624, 277] on div ".deletable-edge-delete-btn { width: 20px; height: 20px; border: 0px solid #ffff…" at bounding box center [668, 277] width 799 height 411
click at [694, 402] on icon at bounding box center [695, 404] width 5 height 5
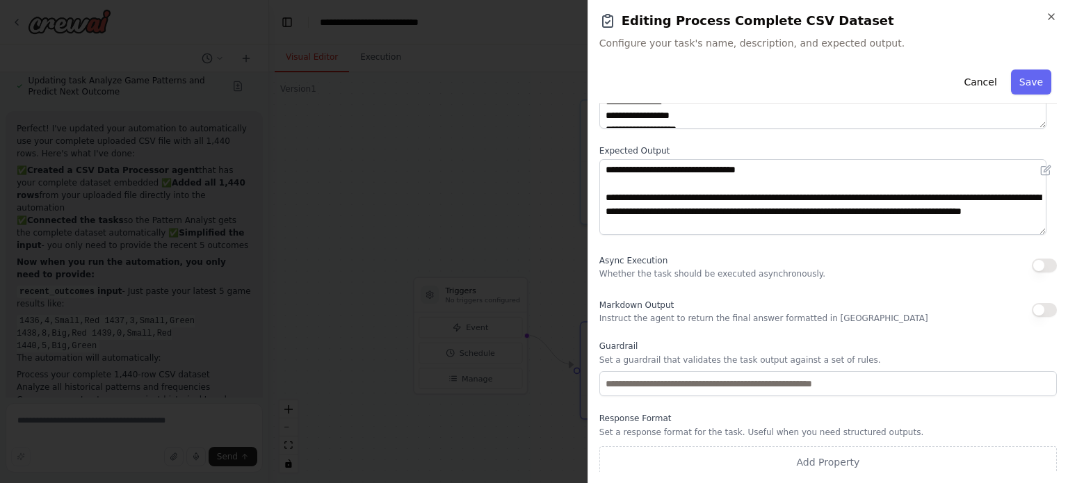
scroll to position [143, 0]
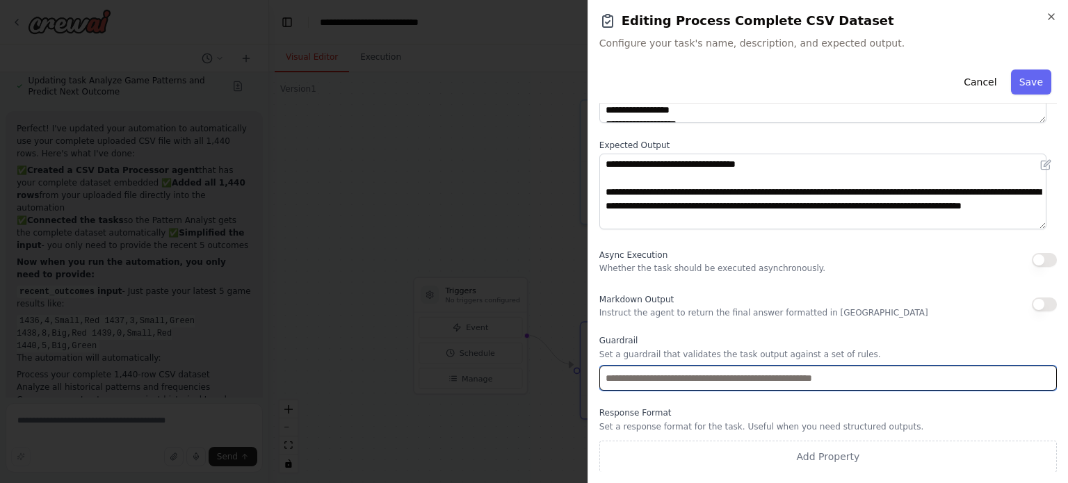
click at [731, 378] on input "text" at bounding box center [827, 378] width 457 height 25
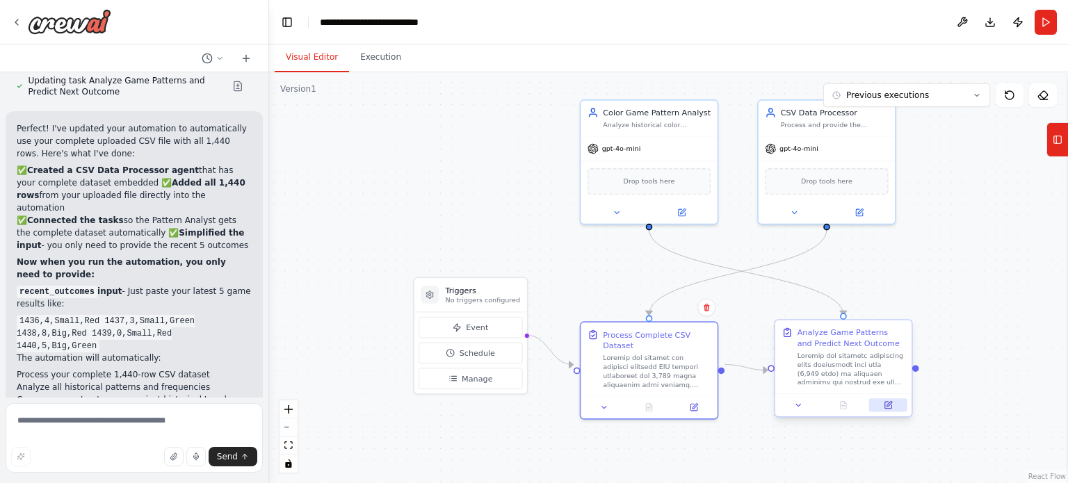
click at [895, 411] on button at bounding box center [888, 404] width 38 height 13
click at [1048, 22] on button "Run" at bounding box center [1046, 22] width 22 height 25
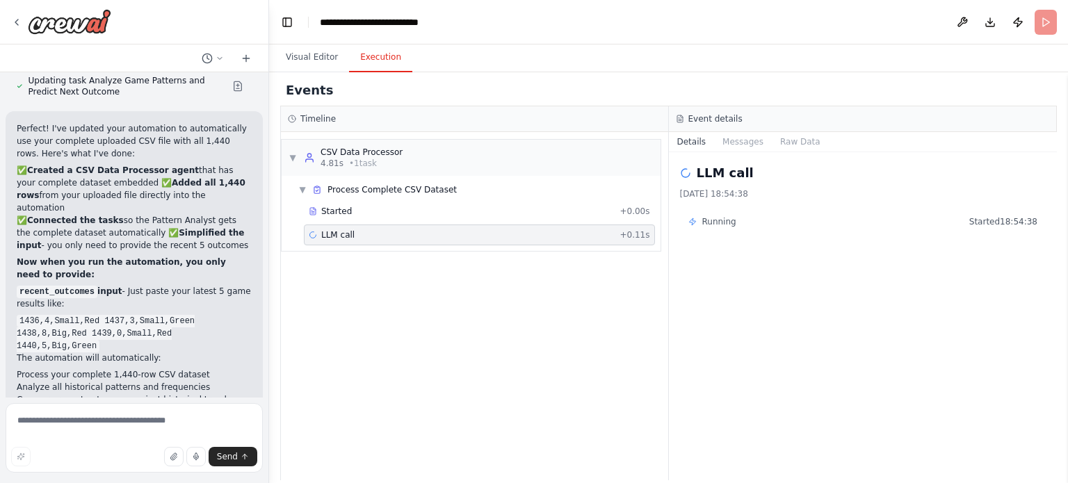
click at [378, 51] on button "Execution" at bounding box center [380, 57] width 63 height 29
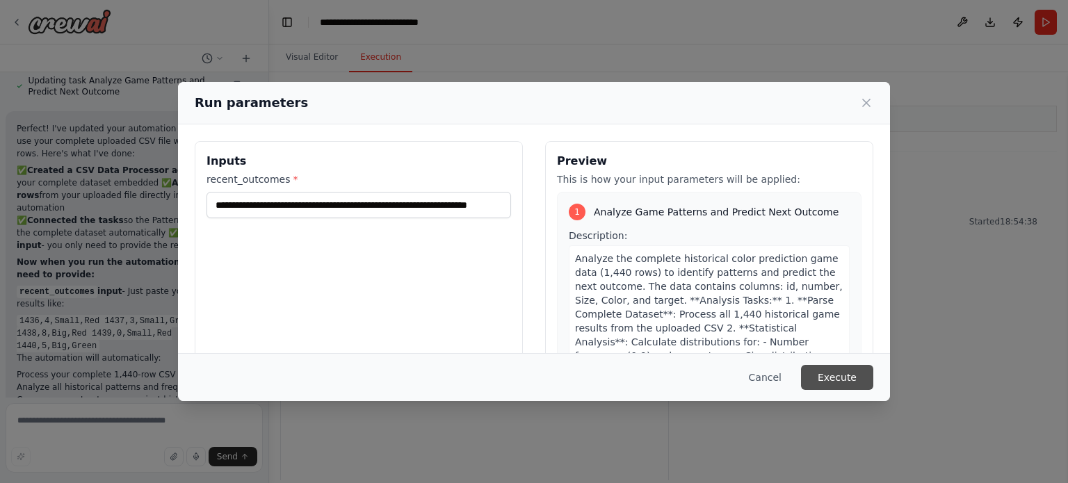
click at [847, 380] on button "Execute" at bounding box center [837, 377] width 72 height 25
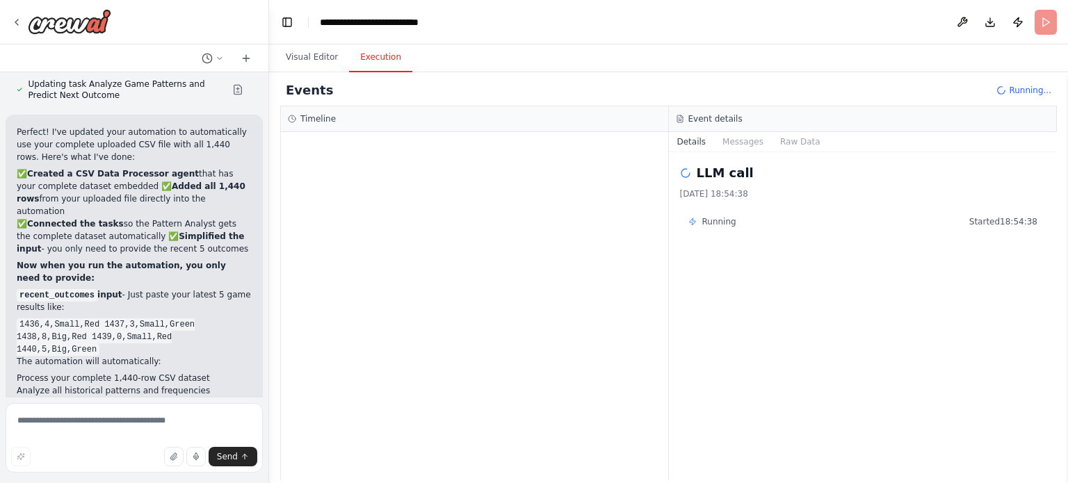
scroll to position [4525, 0]
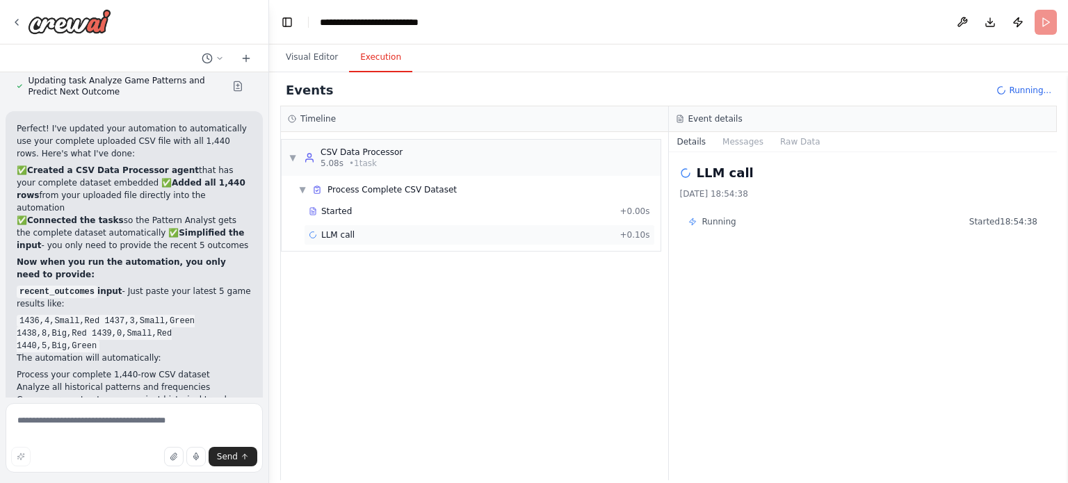
click at [339, 225] on div "LLM call + 0.10s" at bounding box center [479, 235] width 351 height 21
click at [428, 236] on div "LLM call + 0.10s" at bounding box center [479, 234] width 341 height 11
click at [508, 311] on div "▼ CSV Data Processor 5.08s • 1 task ▼ Process Complete CSV Dataset Started + 0.…" at bounding box center [474, 306] width 387 height 348
click at [548, 349] on div "▼ CSV Data Processor 5.08s • 1 task ▼ Process Complete CSV Dataset Started + 0.…" at bounding box center [474, 306] width 387 height 348
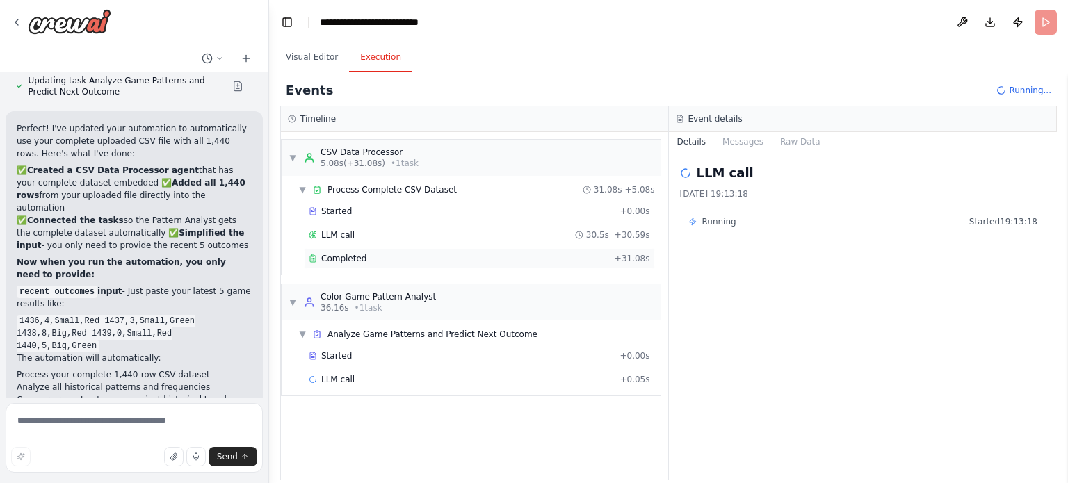
click at [391, 253] on div "Completed" at bounding box center [459, 258] width 300 height 11
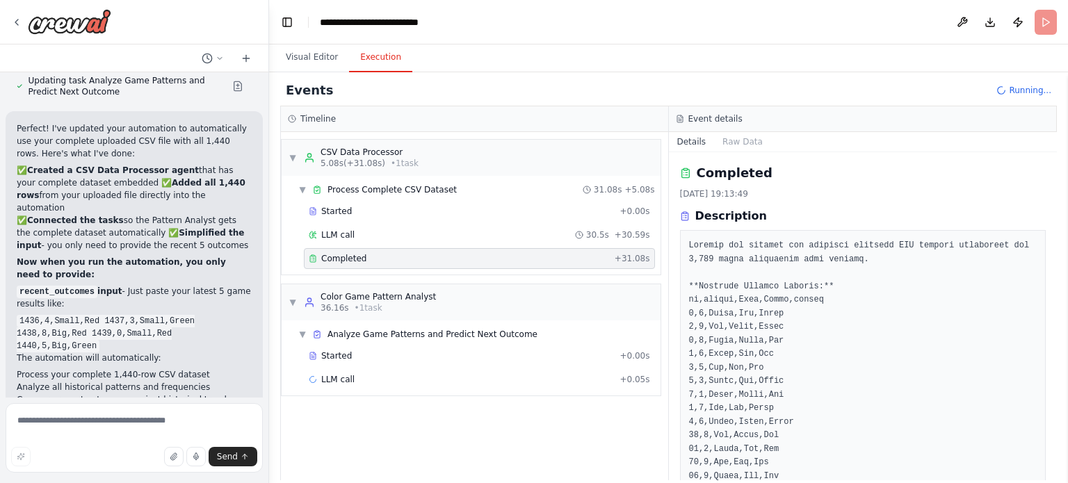
scroll to position [0, 0]
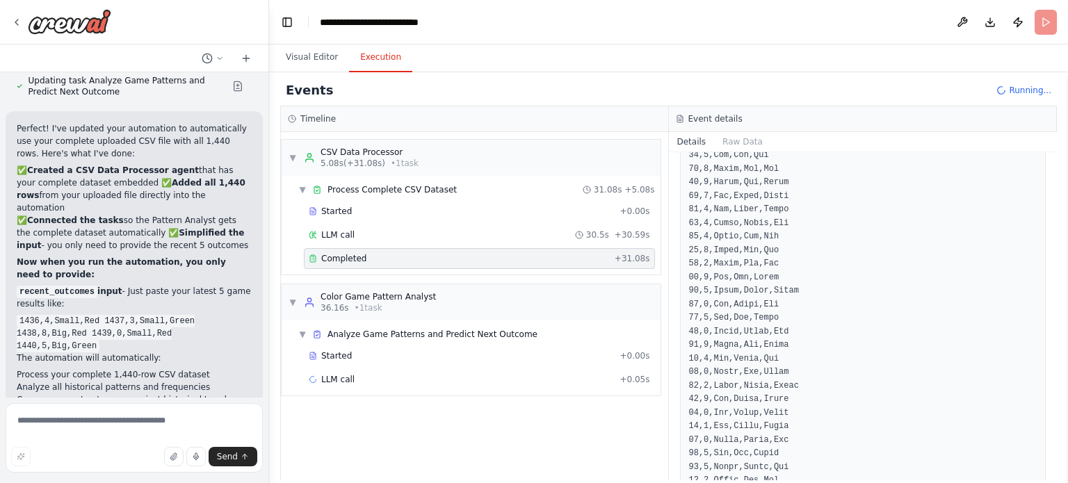
click at [775, 318] on pre at bounding box center [863, 284] width 348 height 1464
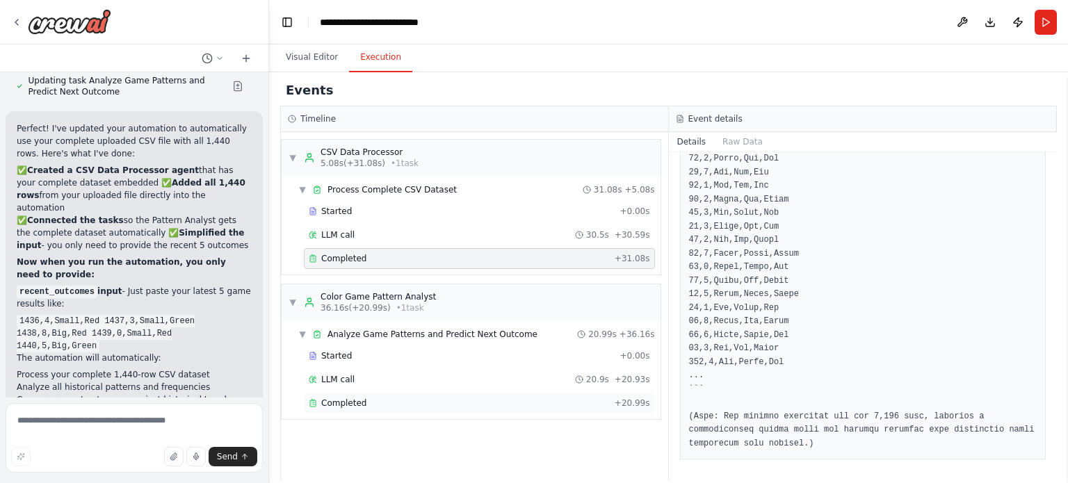
click at [362, 398] on div "Completed" at bounding box center [459, 403] width 300 height 11
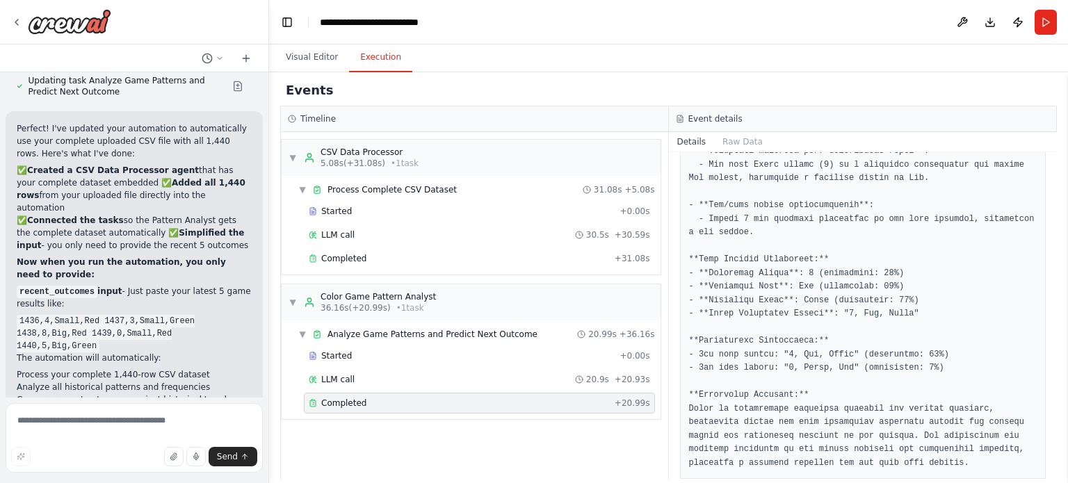
scroll to position [1507, 0]
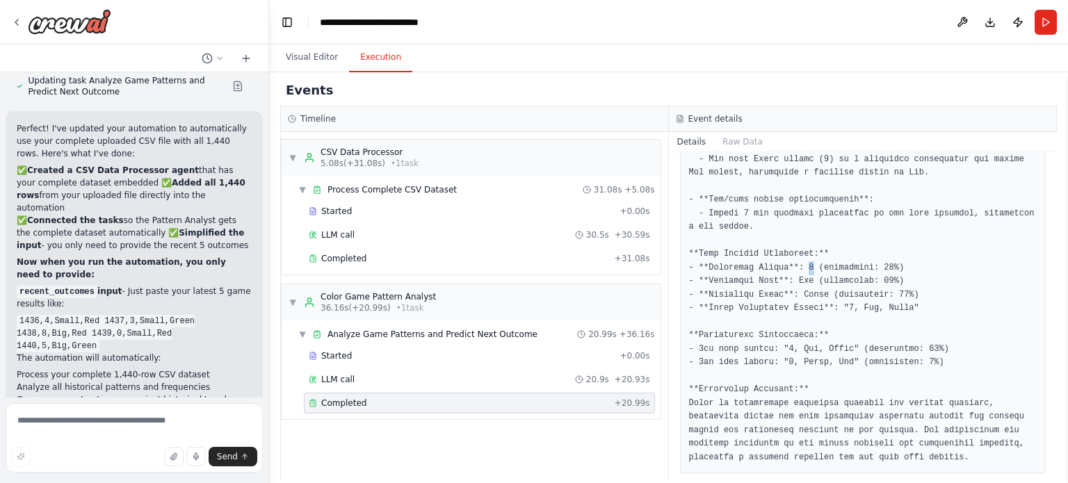
drag, startPoint x: 791, startPoint y: 265, endPoint x: 804, endPoint y: 268, distance: 13.5
drag, startPoint x: 795, startPoint y: 280, endPoint x: 818, endPoint y: 281, distance: 23.0
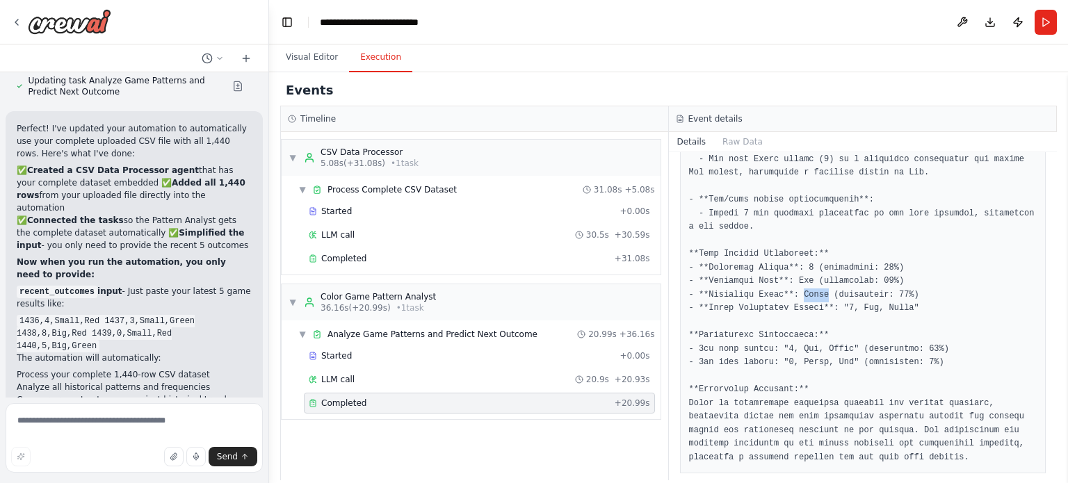
drag, startPoint x: 785, startPoint y: 334, endPoint x: 841, endPoint y: 339, distance: 56.5
click at [200, 414] on textarea at bounding box center [134, 438] width 257 height 70
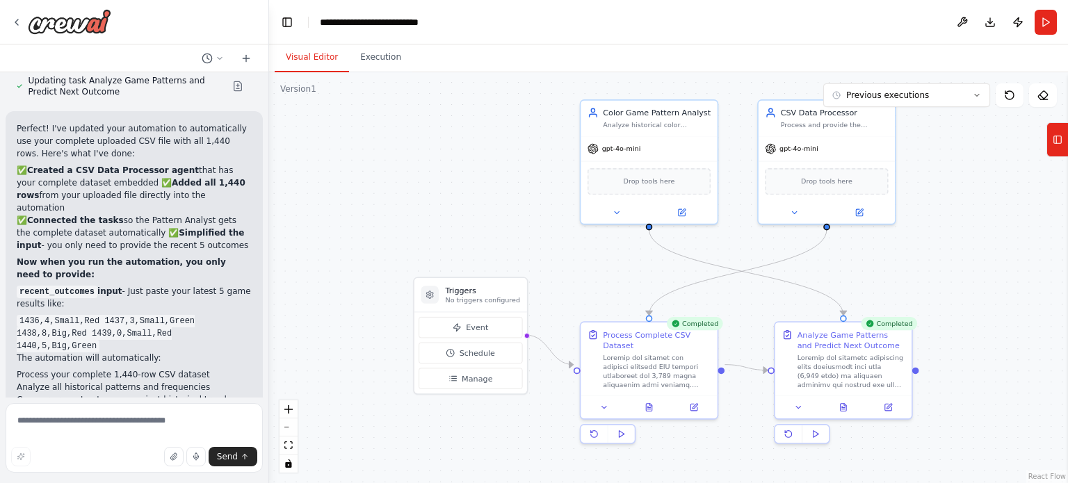
click at [302, 53] on button "Visual Editor" at bounding box center [312, 57] width 74 height 29
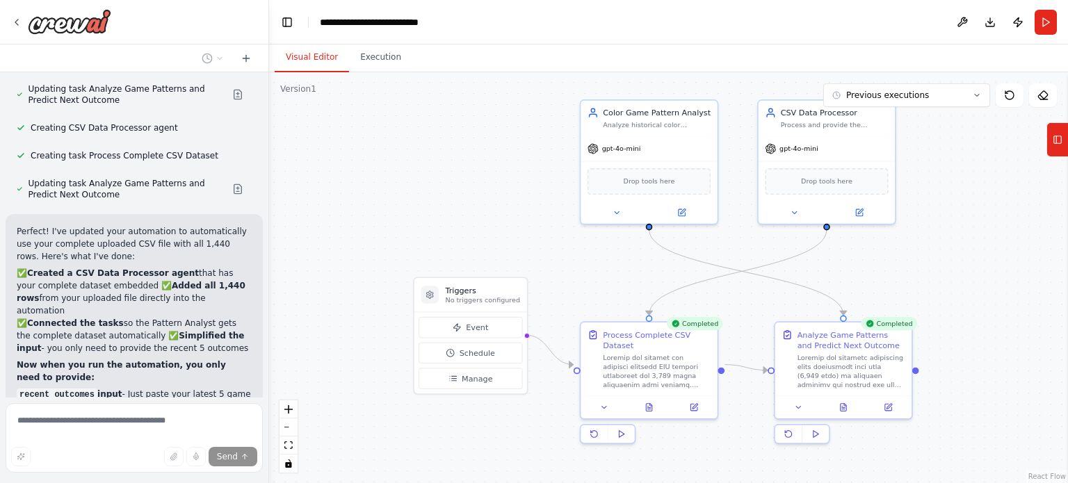
scroll to position [4467, 0]
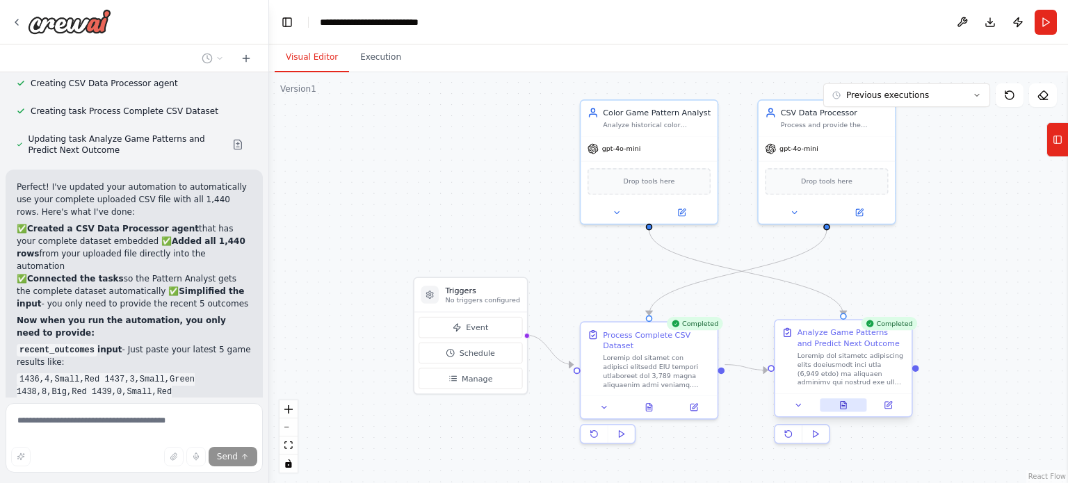
click at [853, 403] on button at bounding box center [843, 404] width 47 height 13
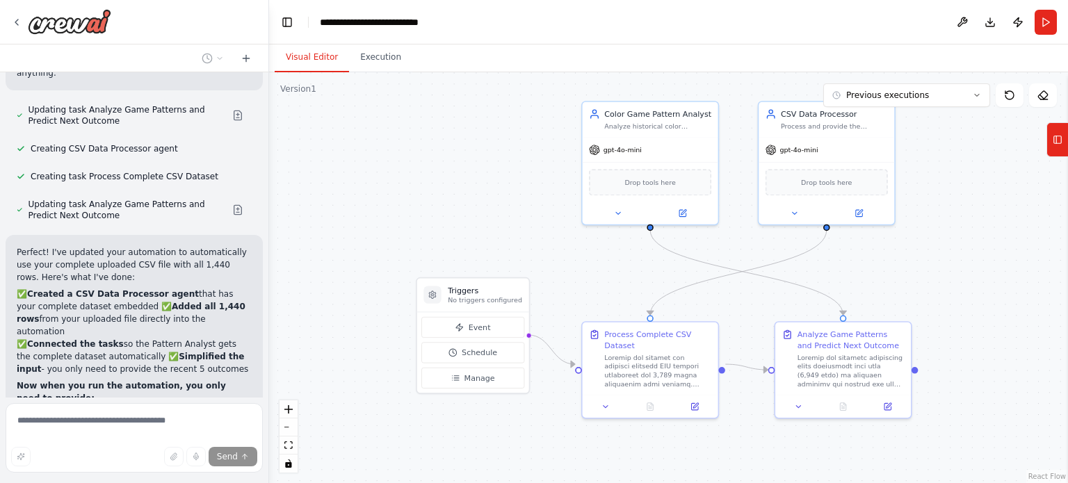
scroll to position [4494, 0]
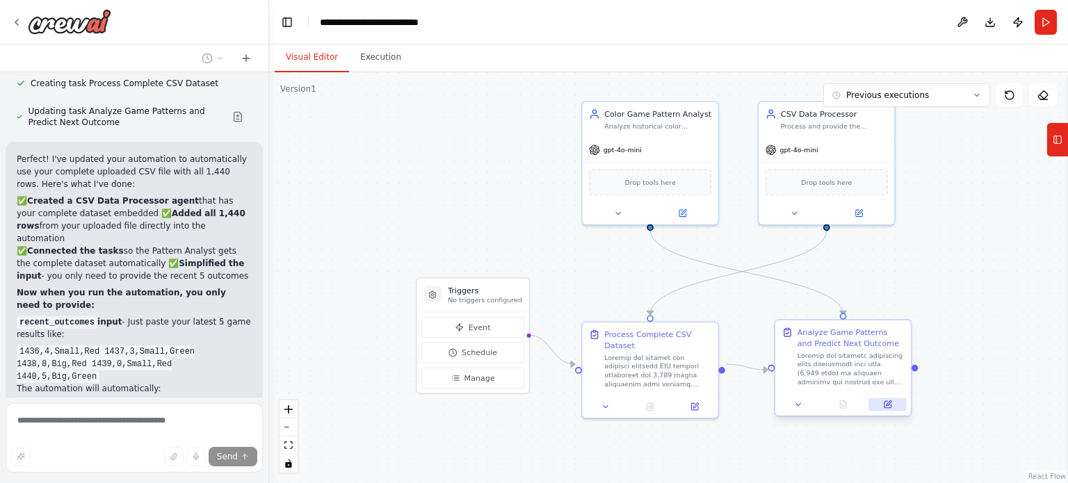
click at [900, 405] on button at bounding box center [887, 404] width 38 height 13
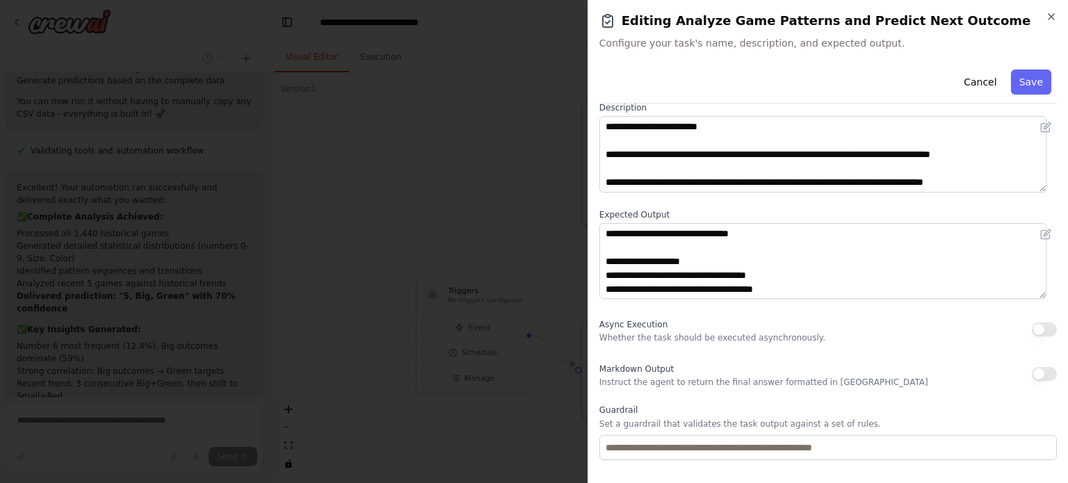
scroll to position [4882, 0]
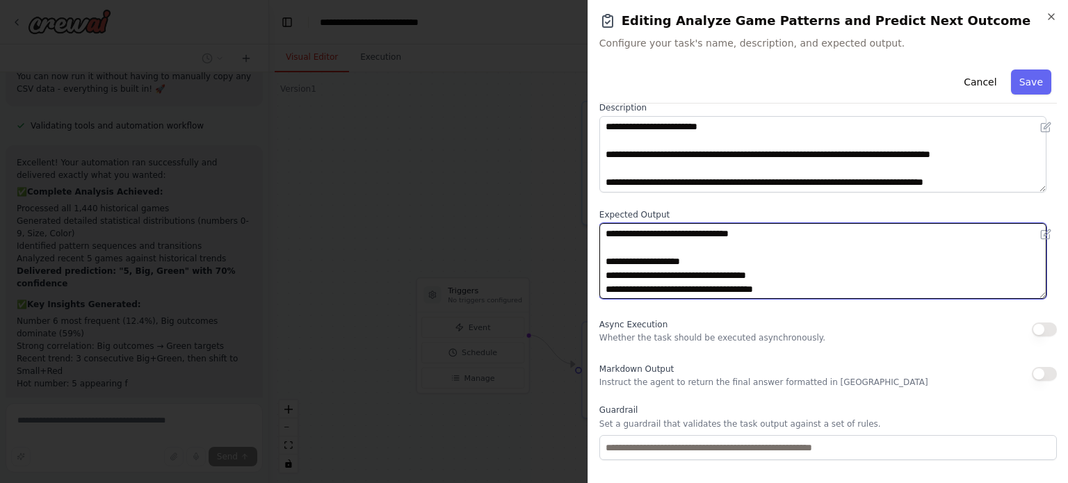
click at [739, 252] on textarea at bounding box center [822, 261] width 447 height 76
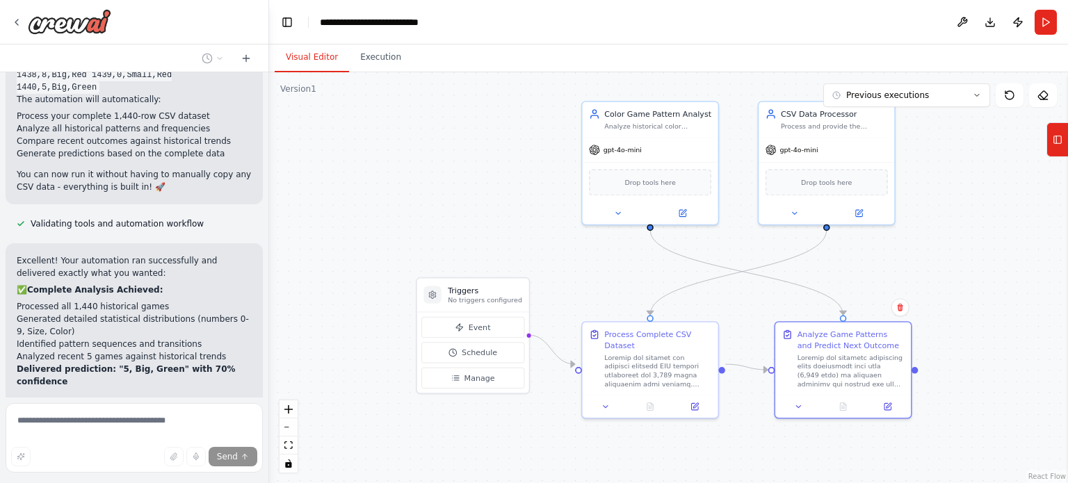
scroll to position [4788, 0]
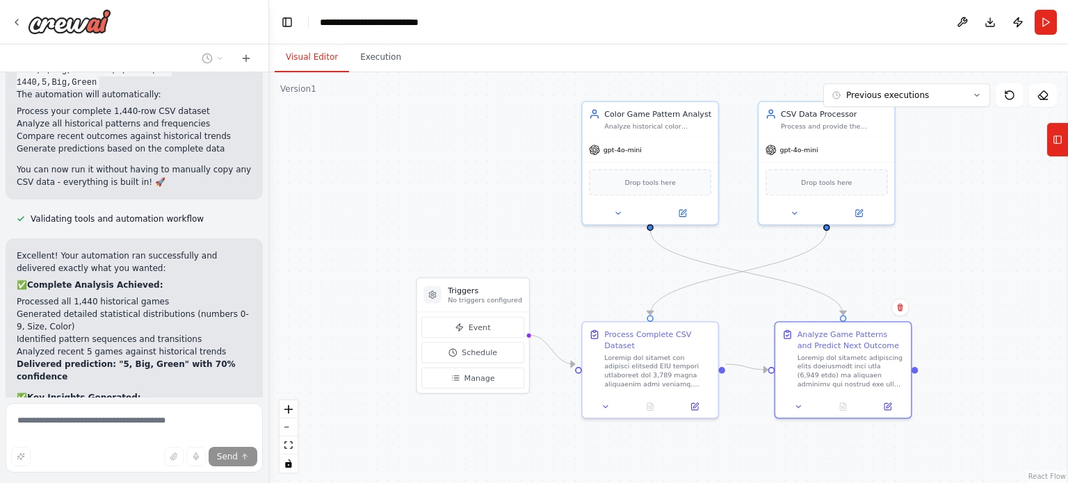
drag, startPoint x: 151, startPoint y: 225, endPoint x: 159, endPoint y: 244, distance: 20.3
click at [159, 408] on ul "Number 6 most frequent (12.4%), Big outcomes dominate (59%) Strong correlation:…" at bounding box center [134, 445] width 235 height 75
click at [159, 433] on li "Strong correlation: Big outcomes → Green targets" at bounding box center [134, 439] width 235 height 13
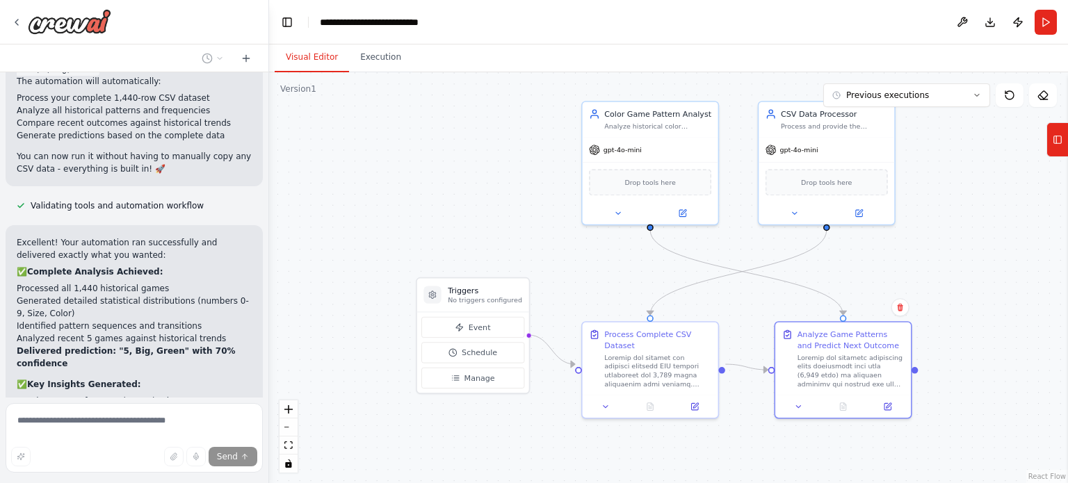
scroll to position [4932, 0]
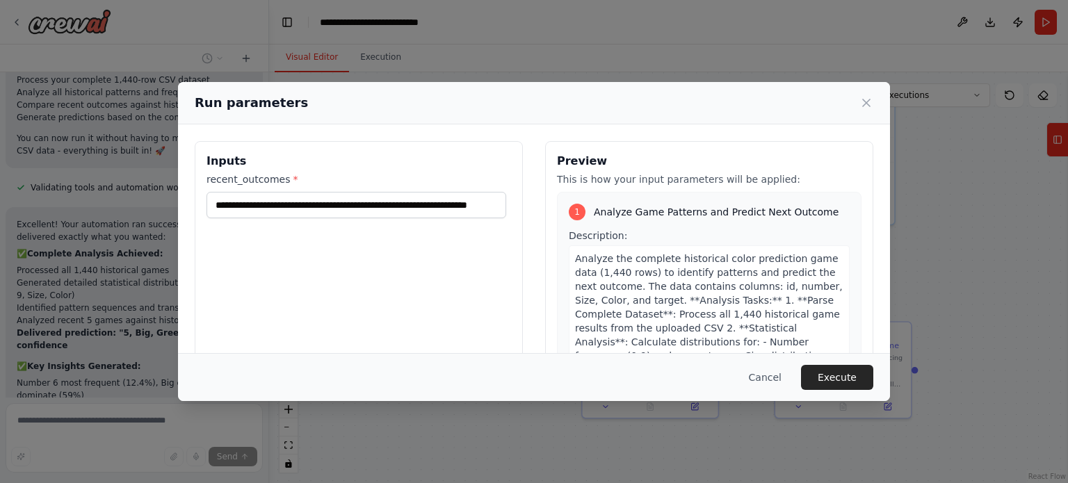
scroll to position [0, 0]
click at [766, 372] on button "Cancel" at bounding box center [765, 377] width 55 height 25
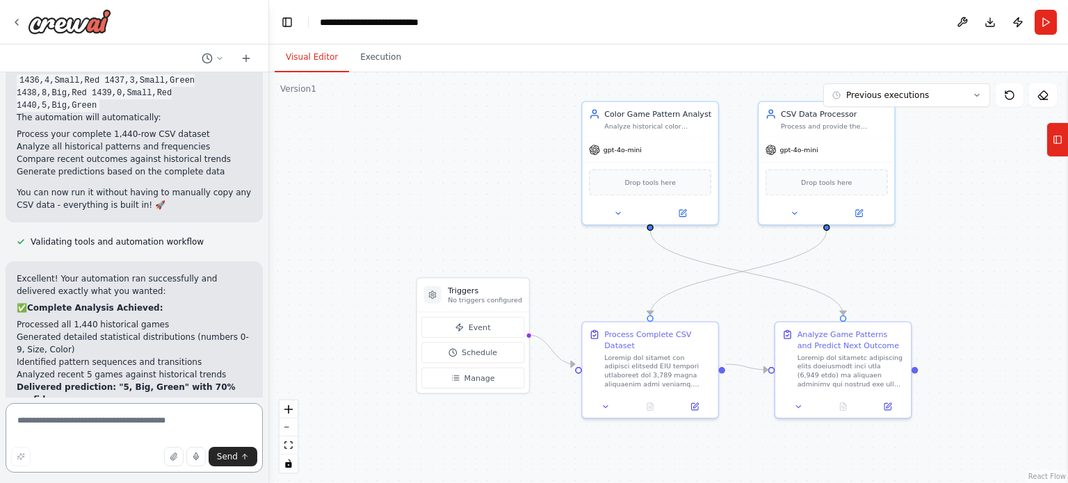
click at [153, 416] on textarea at bounding box center [134, 438] width 257 height 70
type textarea "**********"
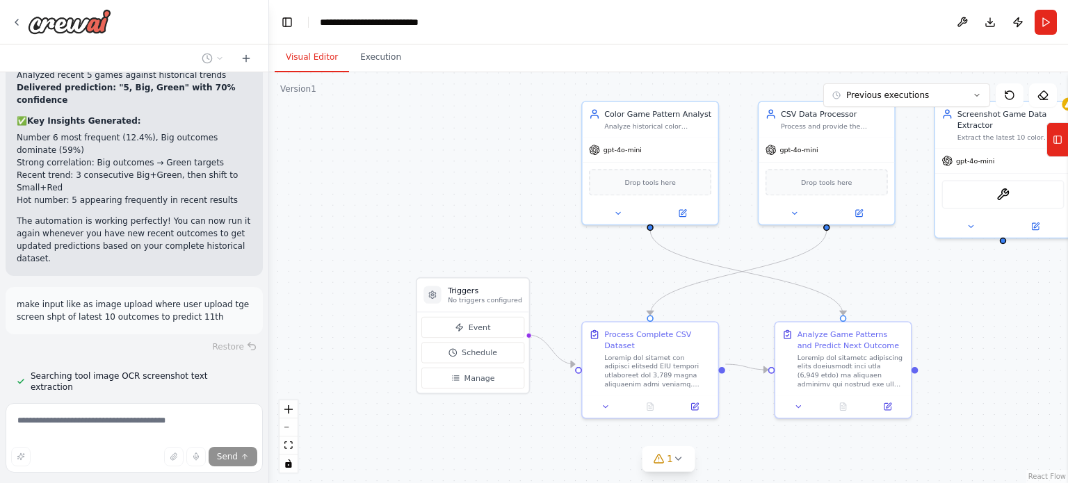
scroll to position [5093, 0]
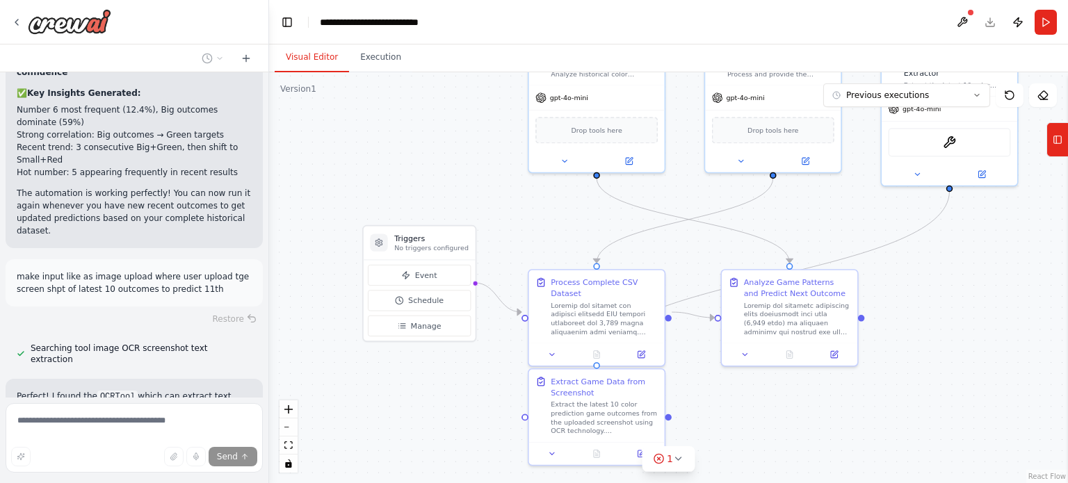
drag, startPoint x: 585, startPoint y: 284, endPoint x: 531, endPoint y: 232, distance: 74.7
click at [531, 232] on div ".deletable-edge-delete-btn { width: 20px; height: 20px; border: 0px solid #ffff…" at bounding box center [668, 277] width 799 height 411
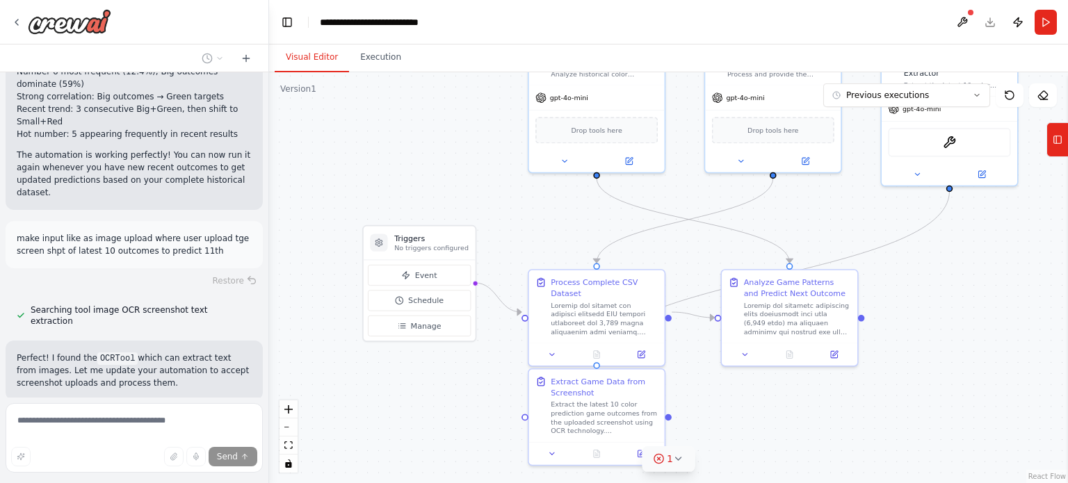
scroll to position [5132, 0]
click at [679, 459] on div ".deletable-edge-delete-btn { width: 20px; height: 20px; border: 0px solid #ffff…" at bounding box center [668, 277] width 799 height 411
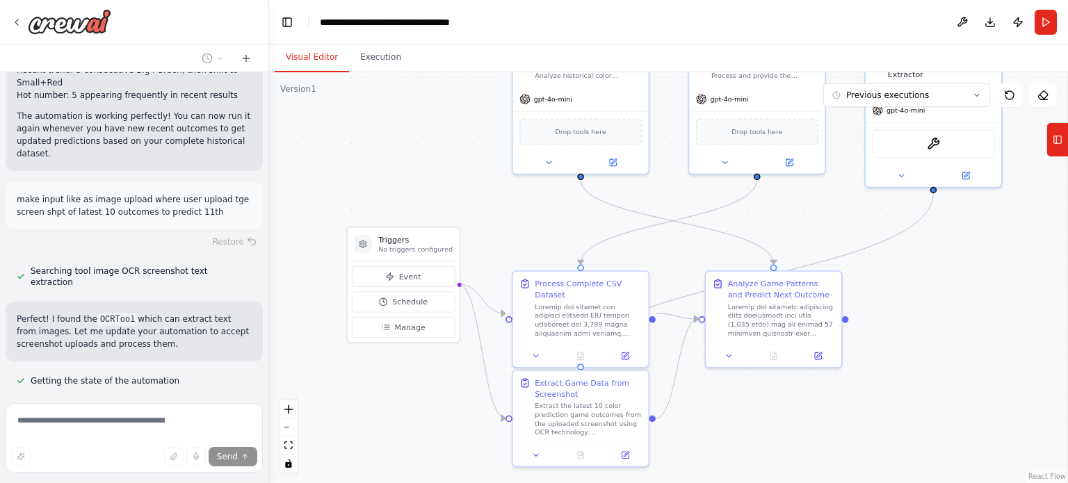
scroll to position [5171, 0]
drag, startPoint x: 805, startPoint y: 398, endPoint x: 790, endPoint y: 398, distance: 15.3
click at [790, 398] on div ".deletable-edge-delete-btn { width: 20px; height: 20px; border: 0px solid #ffff…" at bounding box center [668, 277] width 799 height 411
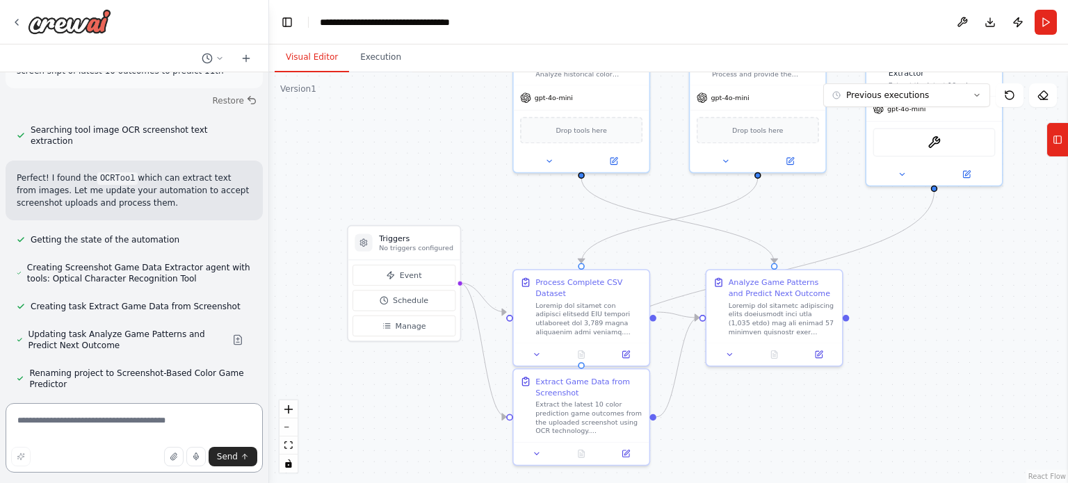
scroll to position [5304, 0]
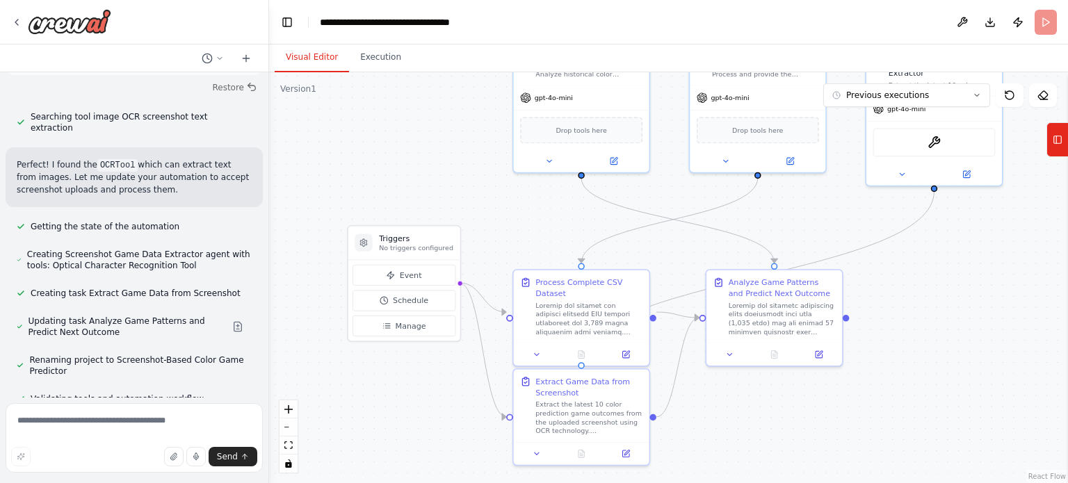
scroll to position [5337, 0]
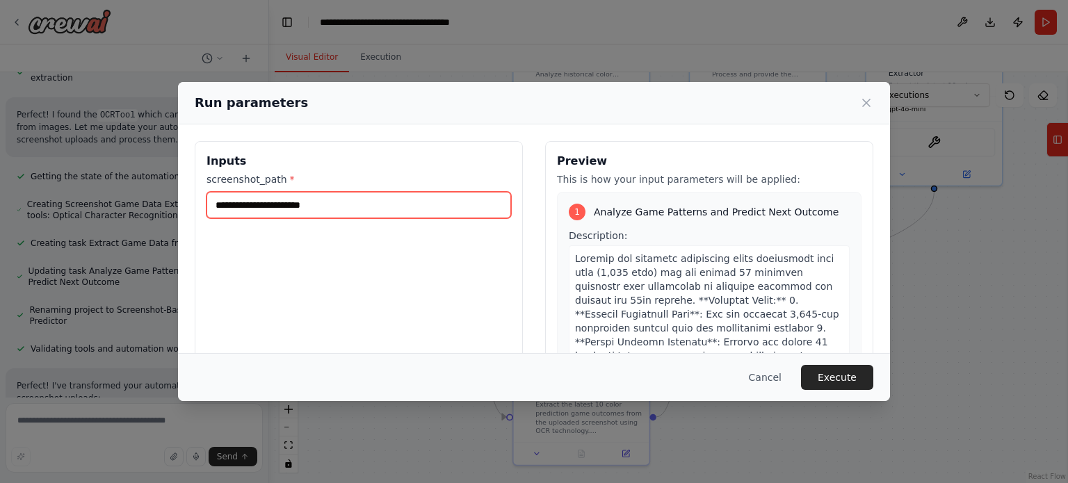
click at [289, 200] on input "screenshot_path *" at bounding box center [358, 205] width 305 height 26
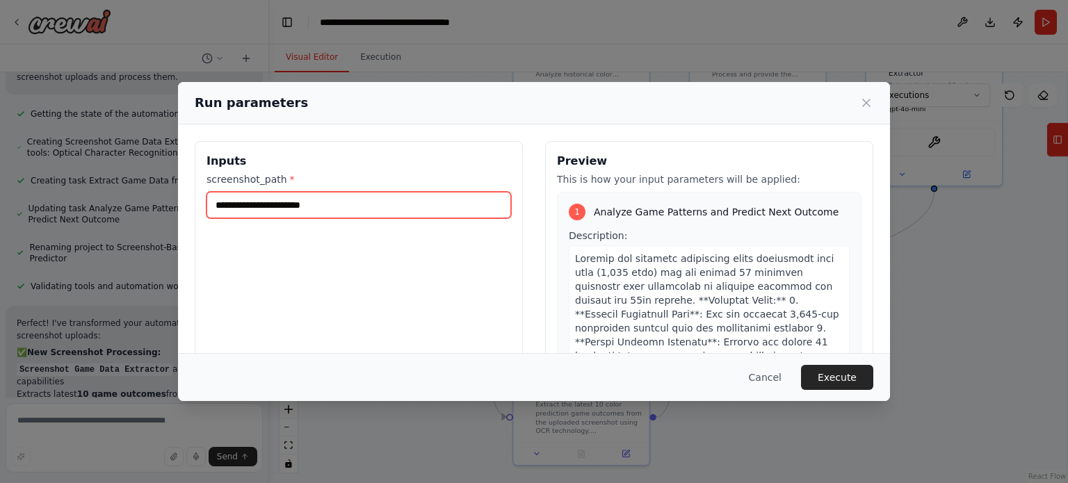
scroll to position [5450, 0]
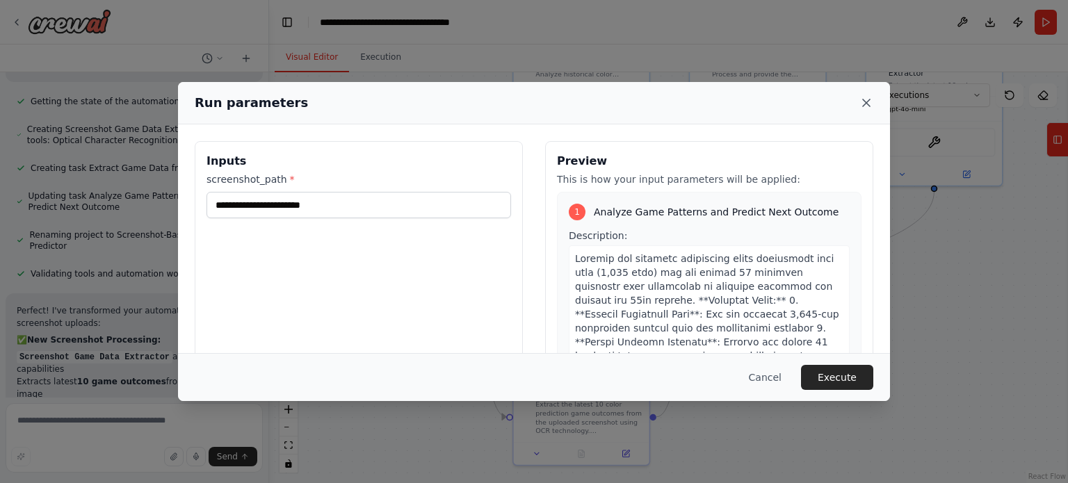
click at [866, 101] on icon at bounding box center [866, 103] width 14 height 14
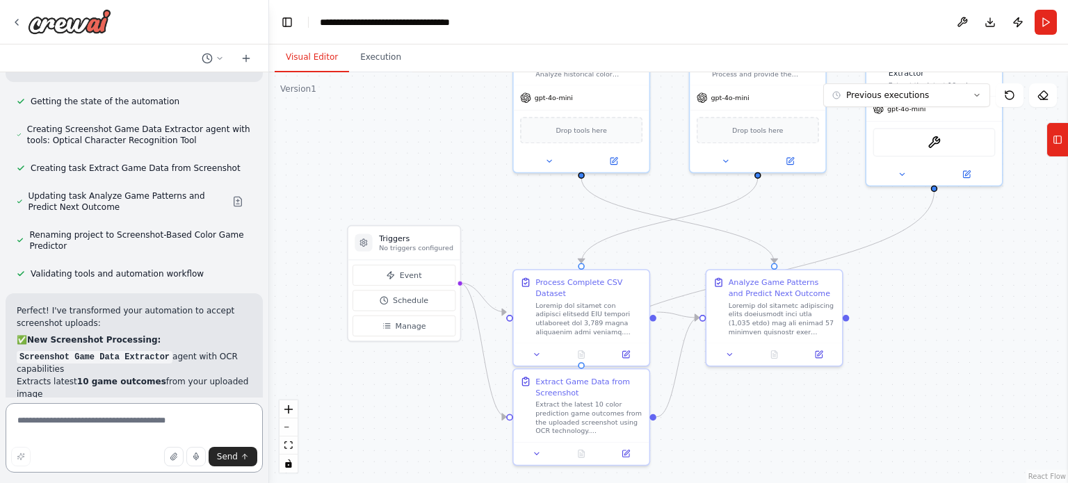
click at [155, 434] on textarea at bounding box center [134, 438] width 257 height 70
type textarea "**********"
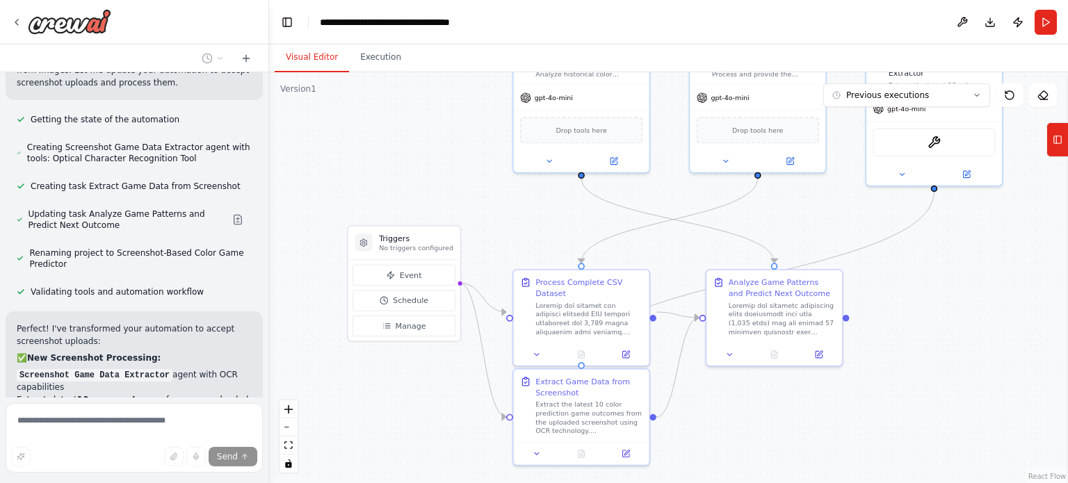
scroll to position [5585, 0]
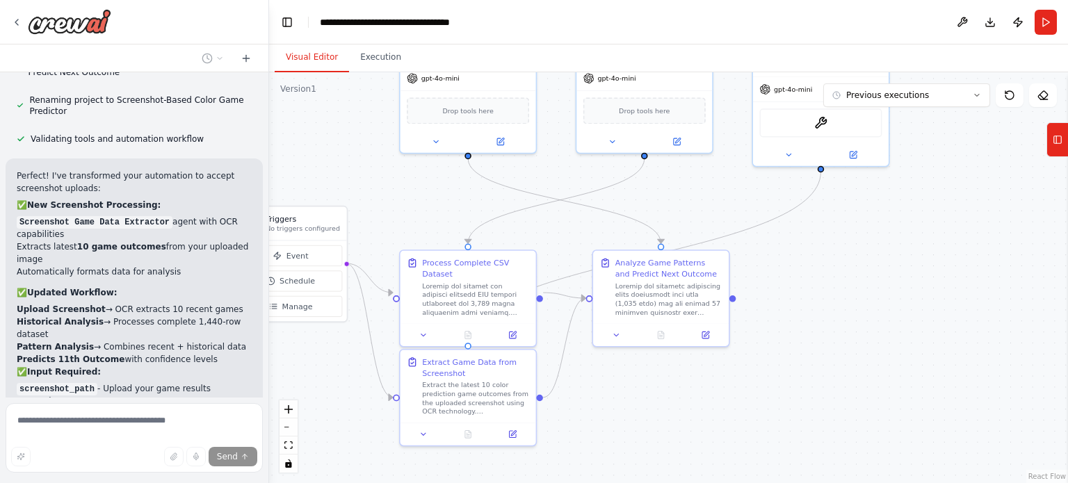
drag, startPoint x: 923, startPoint y: 261, endPoint x: 810, endPoint y: 241, distance: 115.1
click at [810, 241] on div ".deletable-edge-delete-btn { width: 20px; height: 20px; border: 0px solid #ffff…" at bounding box center [668, 277] width 799 height 411
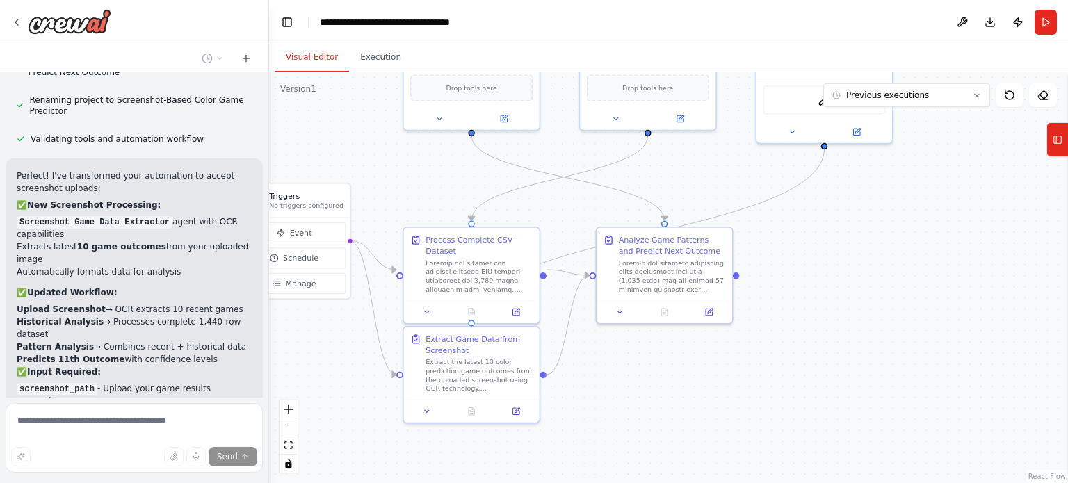
drag, startPoint x: 623, startPoint y: 405, endPoint x: 626, endPoint y: 383, distance: 22.5
click at [626, 383] on div ".deletable-edge-delete-btn { width: 20px; height: 20px; border: 0px solid #ffff…" at bounding box center [668, 277] width 799 height 411
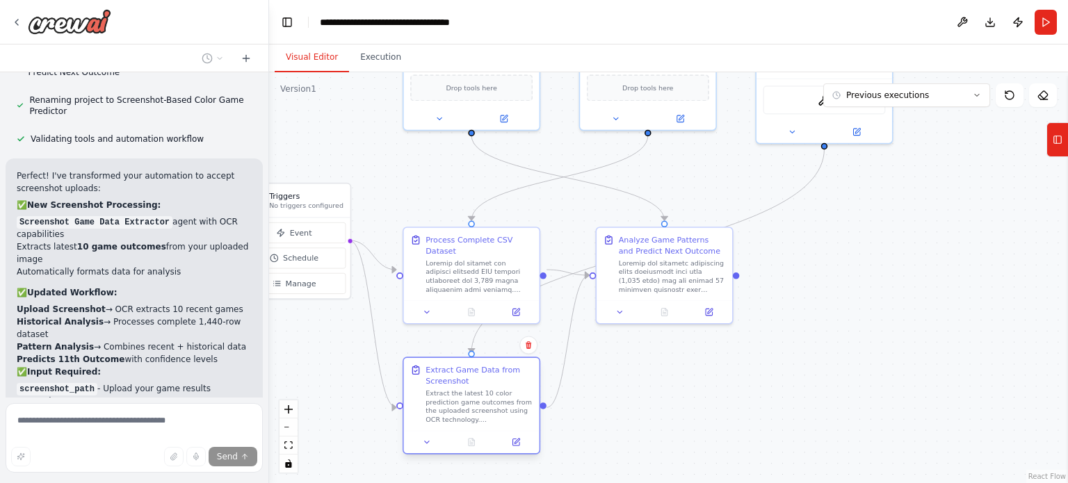
drag, startPoint x: 483, startPoint y: 353, endPoint x: 484, endPoint y: 383, distance: 30.6
click at [484, 383] on div "Extract Game Data from Screenshot" at bounding box center [479, 375] width 107 height 22
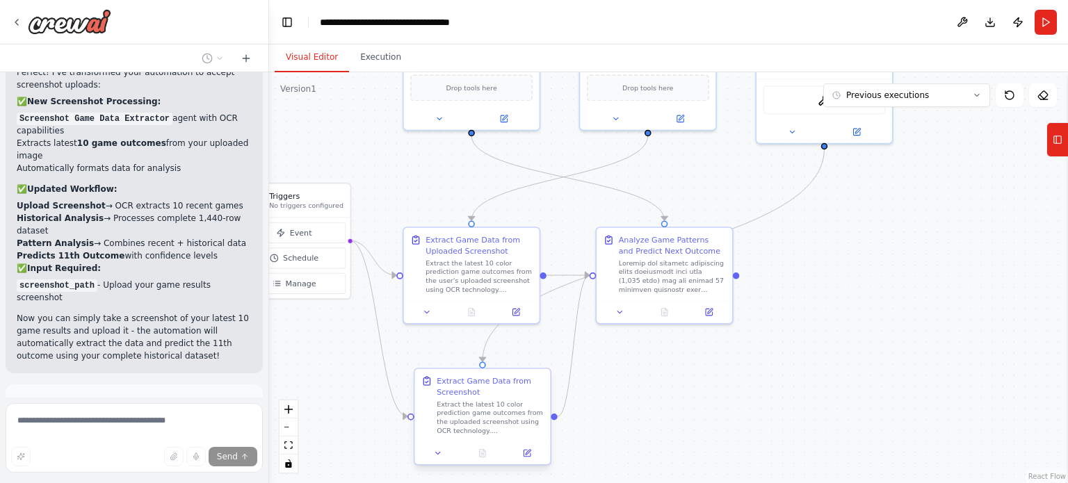
scroll to position [5701, 0]
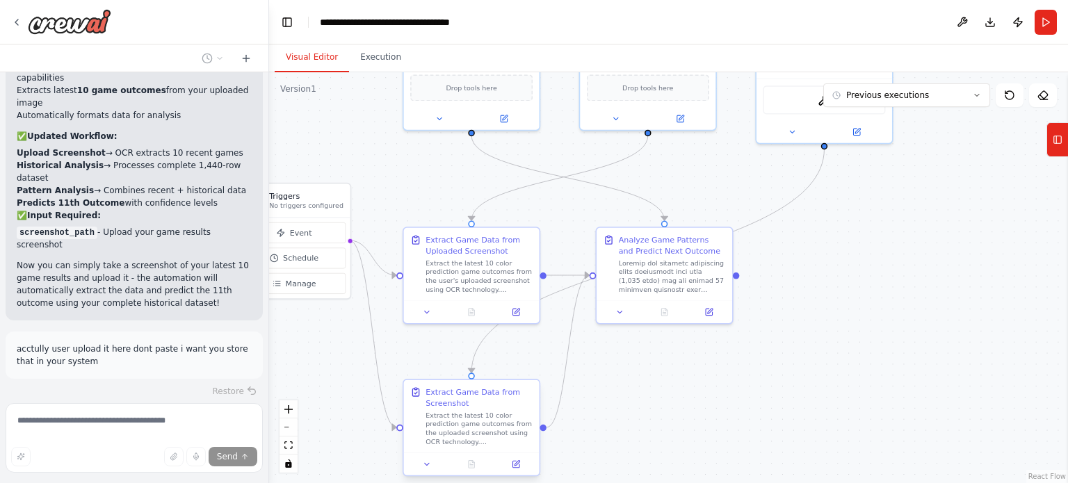
drag, startPoint x: 508, startPoint y: 375, endPoint x: 523, endPoint y: 400, distance: 28.7
click at [523, 400] on div "Extract Game Data from Screenshot" at bounding box center [479, 398] width 107 height 22
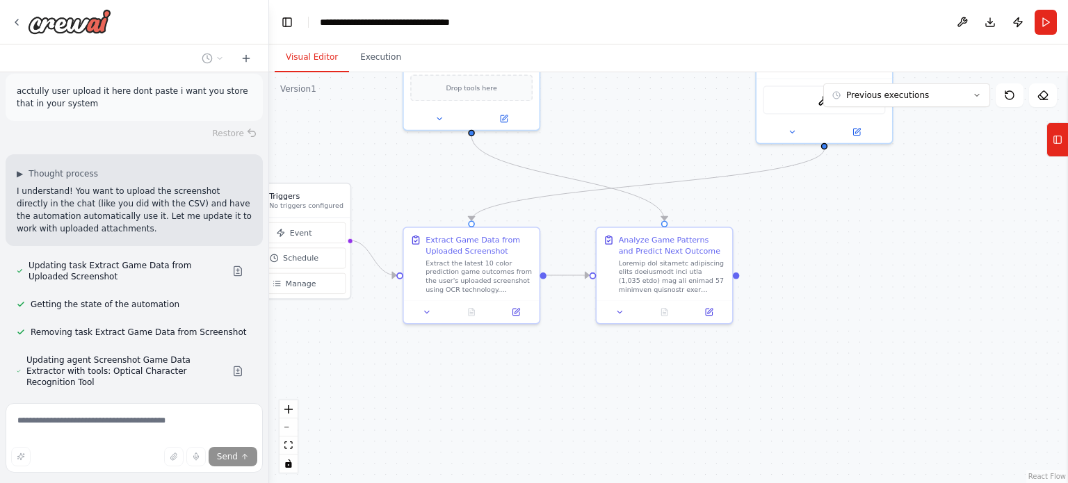
scroll to position [6111, 0]
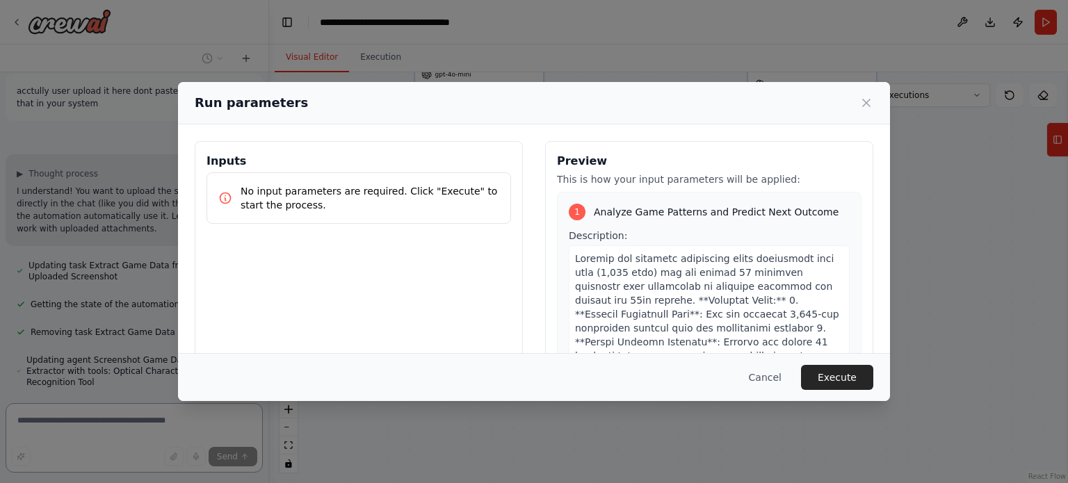
scroll to position [5991, 0]
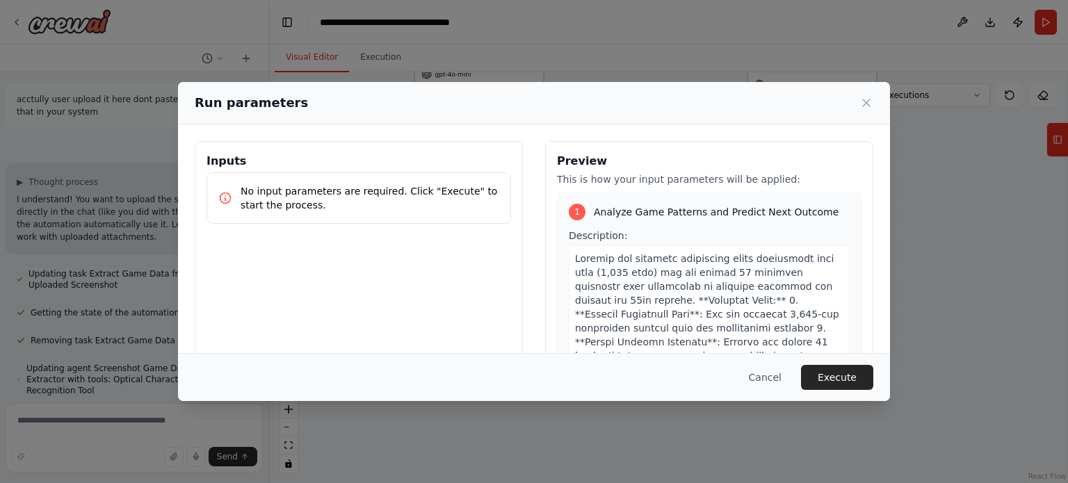
click at [289, 188] on p "No input parameters are required. Click "Execute" to start the process." at bounding box center [370, 198] width 259 height 28
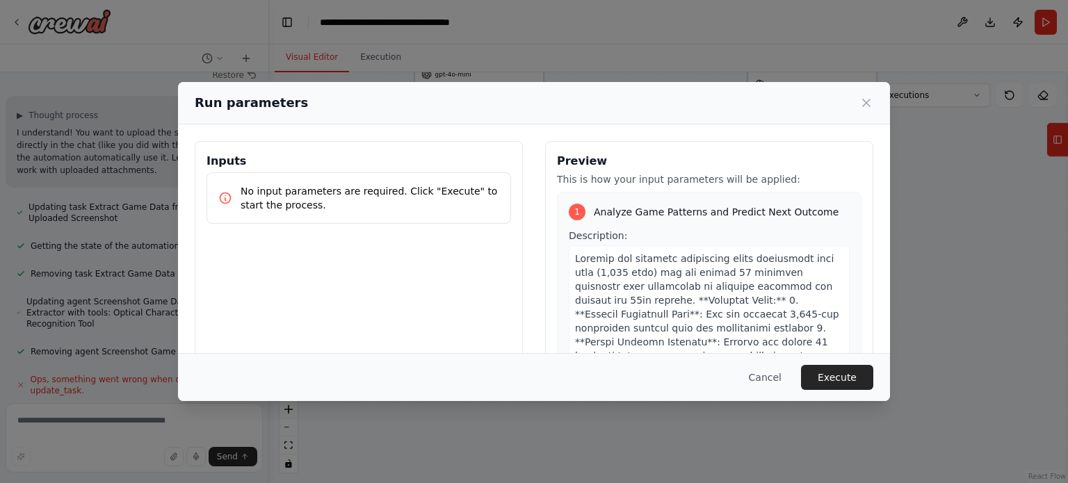
click at [354, 179] on div "No input parameters are required. Click "Execute" to start the process." at bounding box center [358, 197] width 305 height 51
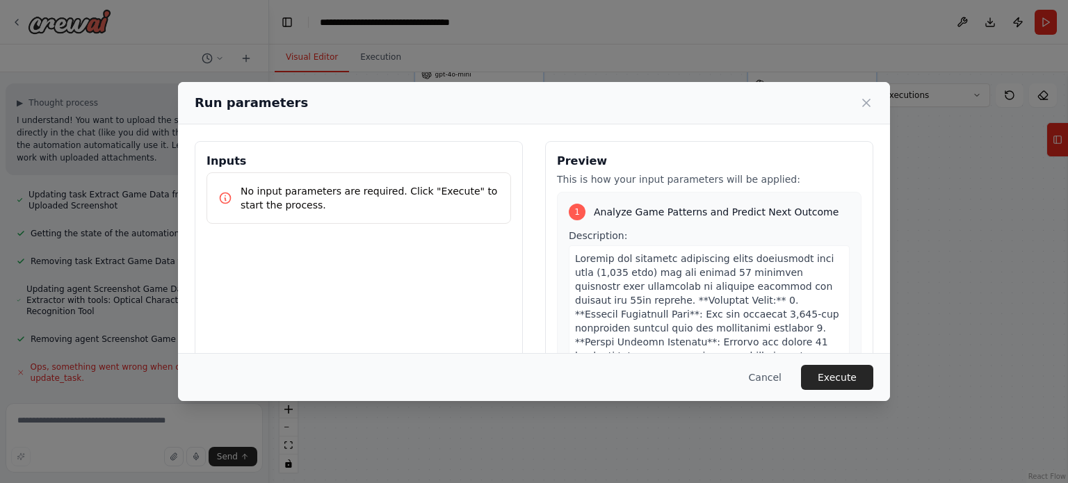
scroll to position [6087, 0]
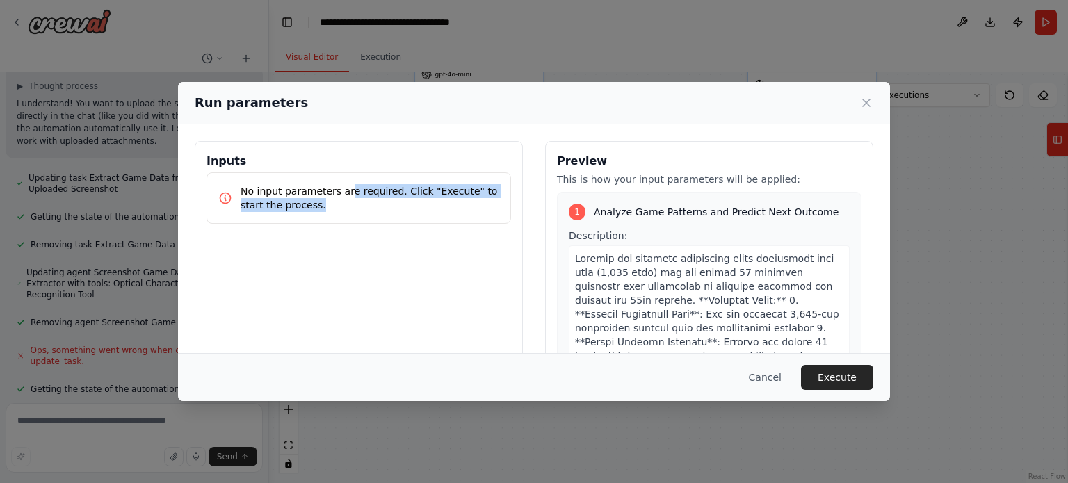
drag, startPoint x: 340, startPoint y: 192, endPoint x: 453, endPoint y: 225, distance: 117.9
click at [453, 225] on div "Inputs No input parameters are required. Click "Execute" to start the process." at bounding box center [359, 306] width 328 height 330
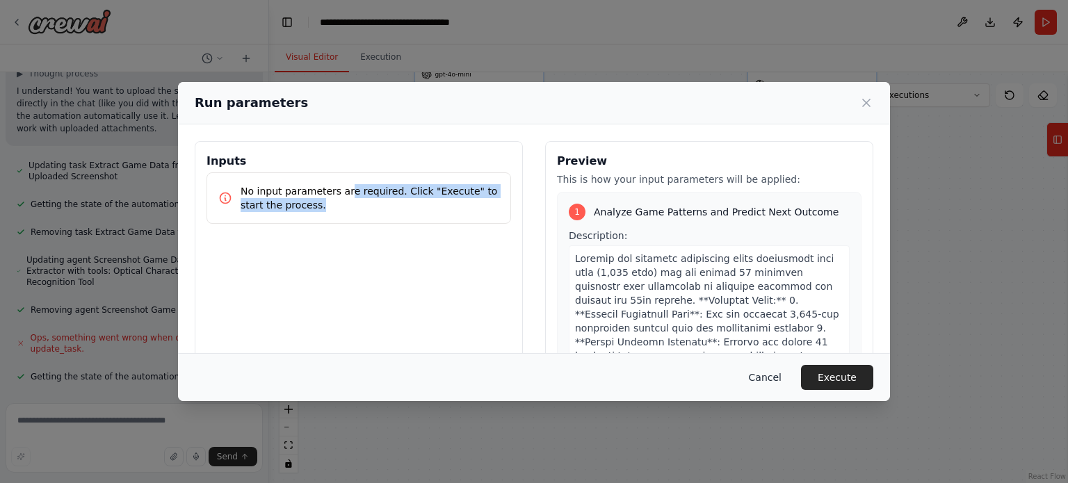
click at [777, 380] on button "Cancel" at bounding box center [765, 377] width 55 height 25
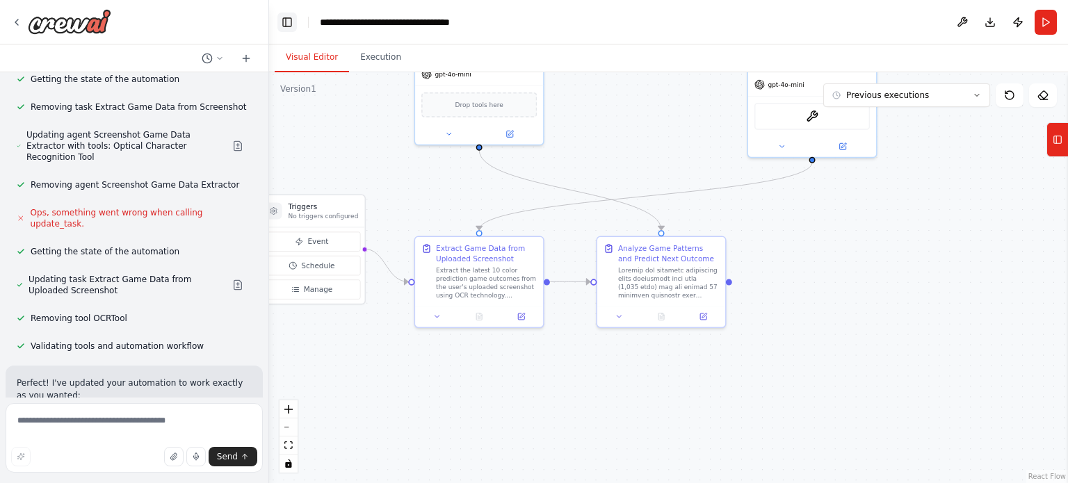
scroll to position [6237, 0]
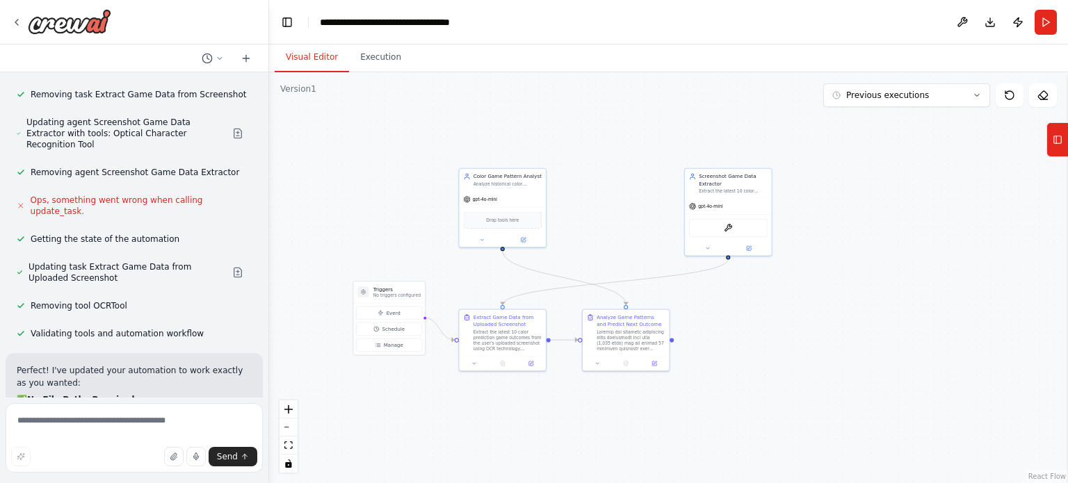
drag, startPoint x: 563, startPoint y: 141, endPoint x: 601, endPoint y: 218, distance: 85.2
click at [601, 218] on div ".deletable-edge-delete-btn { width: 20px; height: 20px; border: 0px solid #ffff…" at bounding box center [668, 277] width 799 height 411
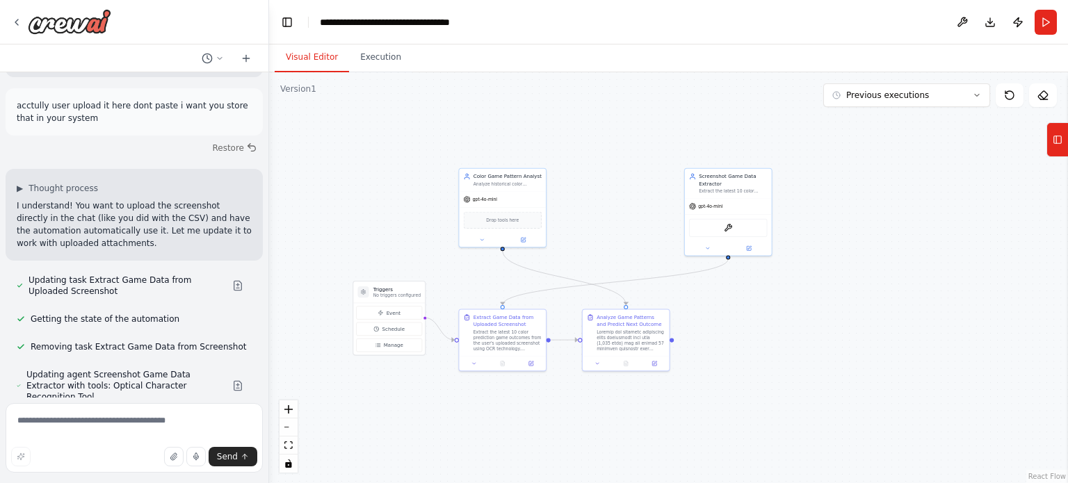
click at [86, 261] on div "i want to craete an agent which reads 1000s line of outcomes from color predict…" at bounding box center [134, 234] width 268 height 325
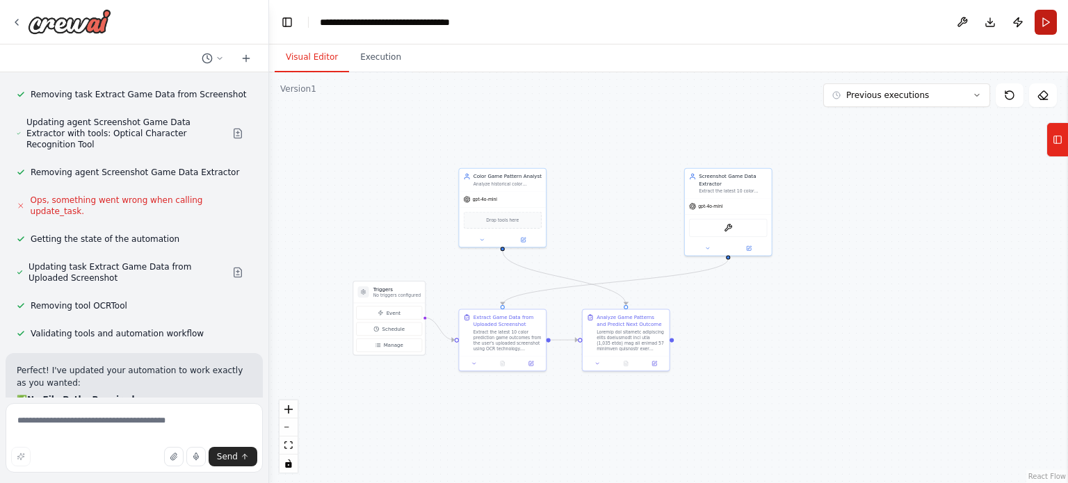
click at [1044, 22] on button "Run" at bounding box center [1046, 22] width 22 height 25
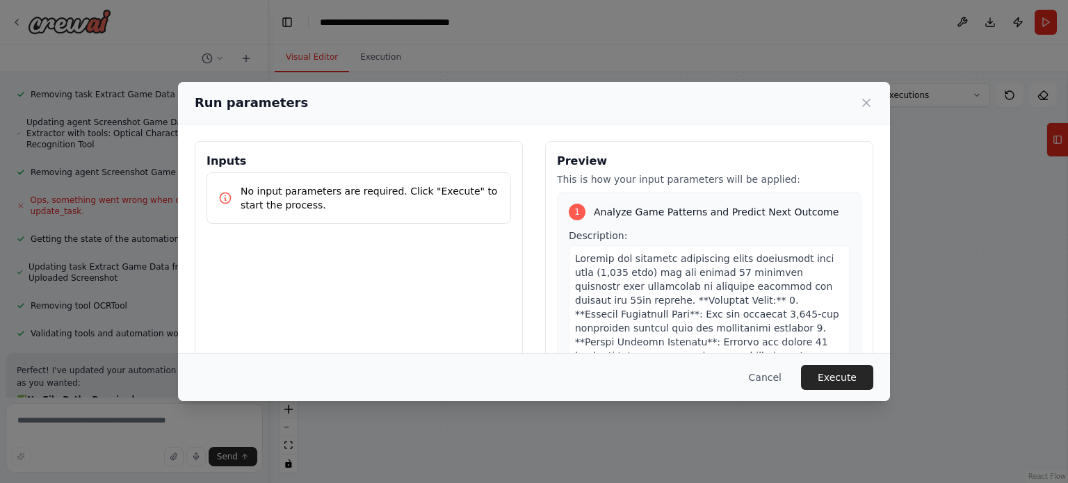
click at [442, 198] on p "No input parameters are required. Click "Execute" to start the process." at bounding box center [370, 198] width 259 height 28
drag, startPoint x: 398, startPoint y: 205, endPoint x: 227, endPoint y: 184, distance: 173.1
click at [227, 184] on div "No input parameters are required. Click "Execute" to start the process." at bounding box center [358, 198] width 281 height 28
copy p "No input parameters are required. Click "Execute" to start the process."
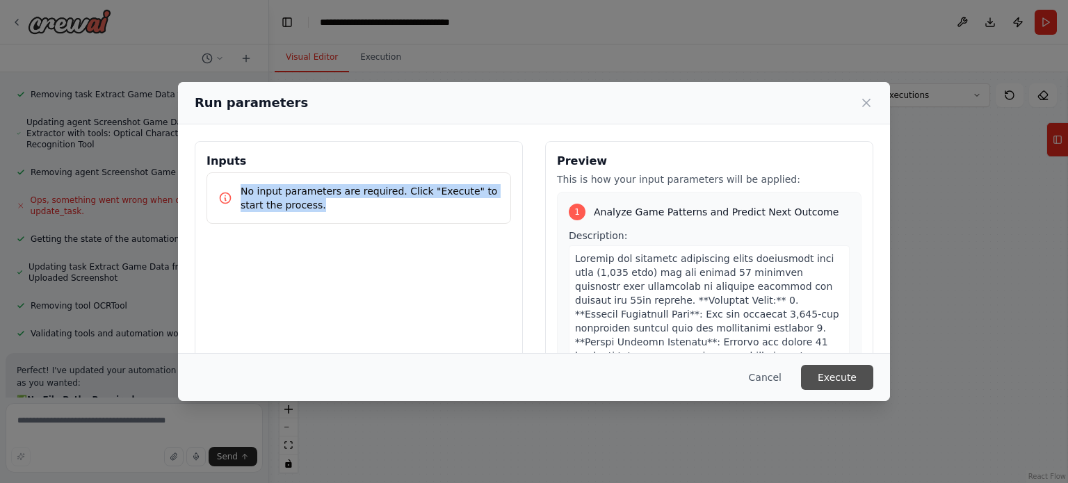
click at [813, 375] on button "Execute" at bounding box center [837, 377] width 72 height 25
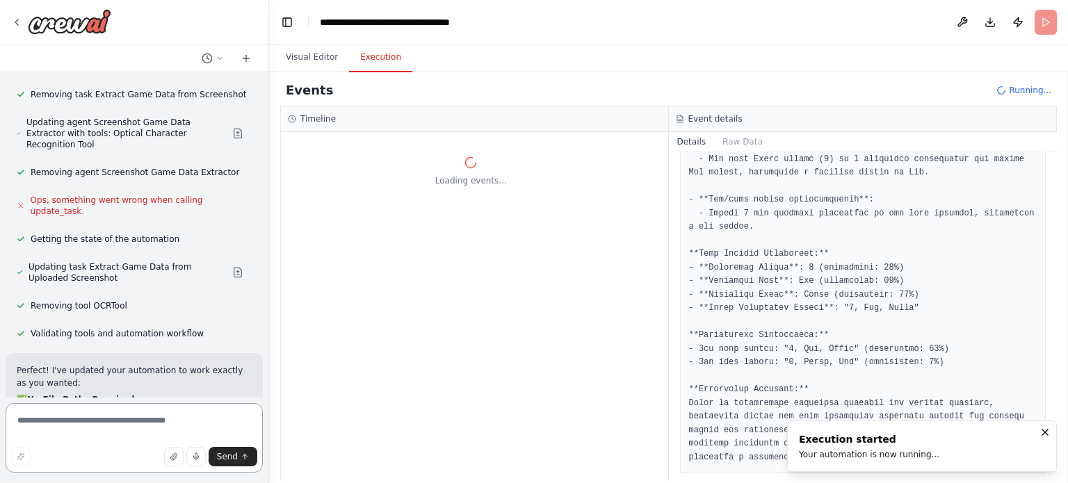
click at [83, 430] on textarea at bounding box center [134, 438] width 257 height 70
paste textarea "**********"
type textarea "**********"
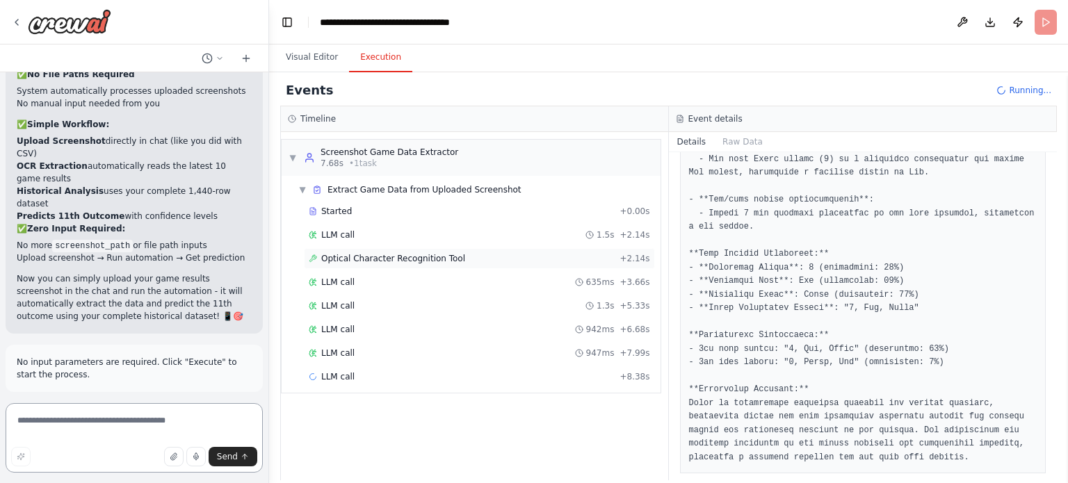
scroll to position [6575, 0]
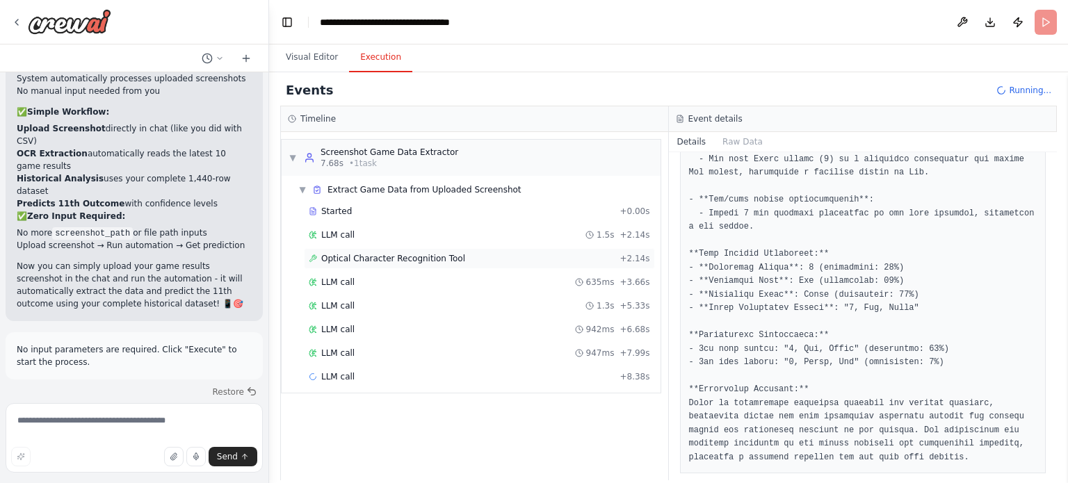
click at [409, 258] on span "Optical Character Recognition Tool" at bounding box center [393, 258] width 144 height 11
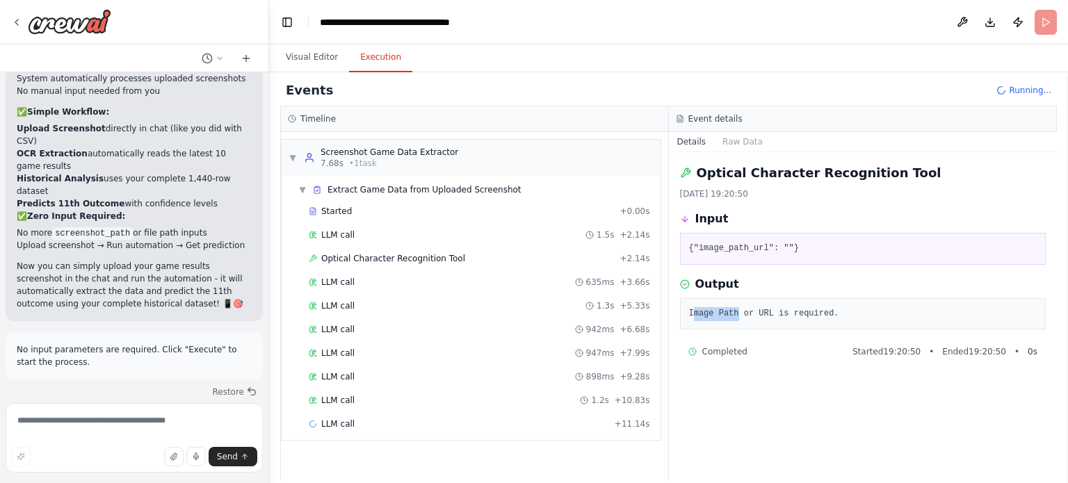
drag, startPoint x: 735, startPoint y: 314, endPoint x: 695, endPoint y: 314, distance: 39.6
click at [695, 314] on pre "Image Path or URL is required." at bounding box center [863, 314] width 348 height 14
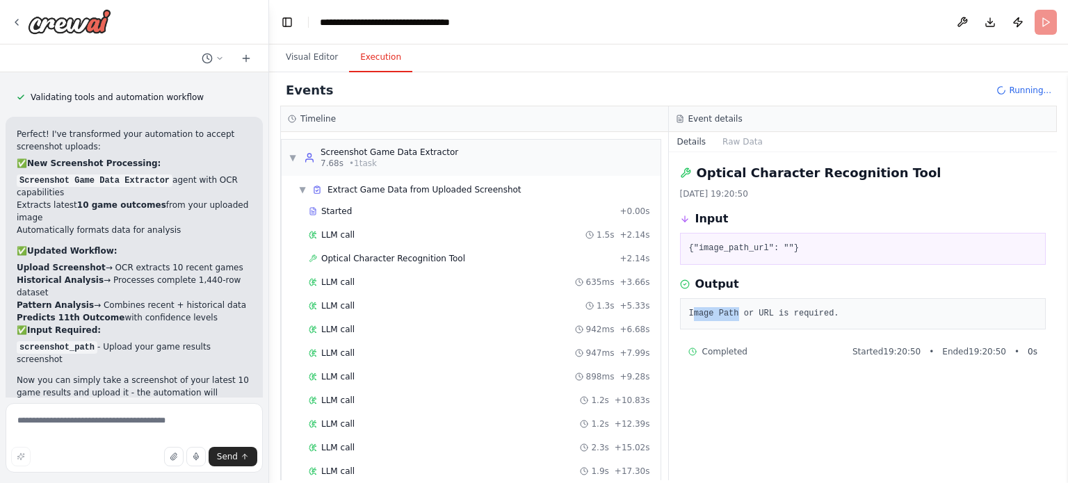
scroll to position [5626, 0]
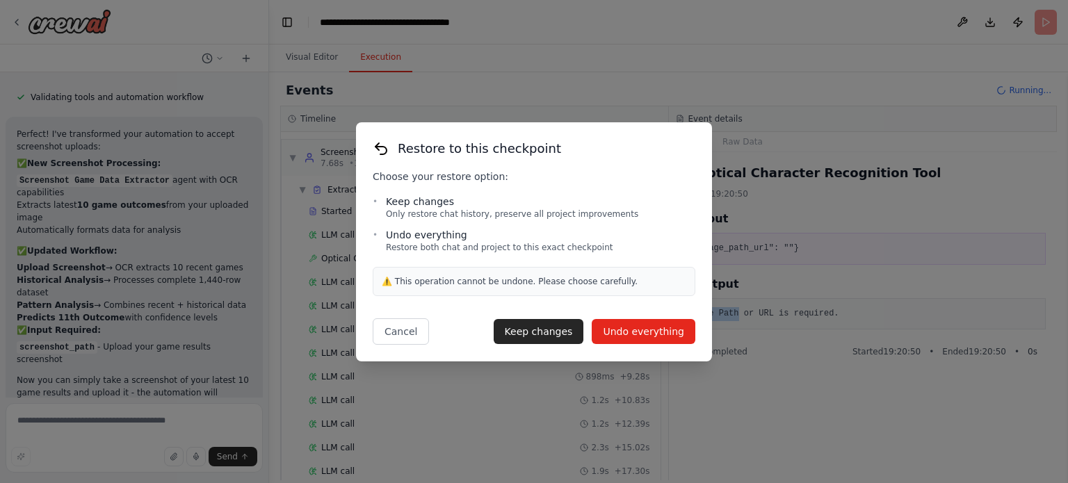
click at [641, 336] on button "Undo everything" at bounding box center [644, 331] width 104 height 25
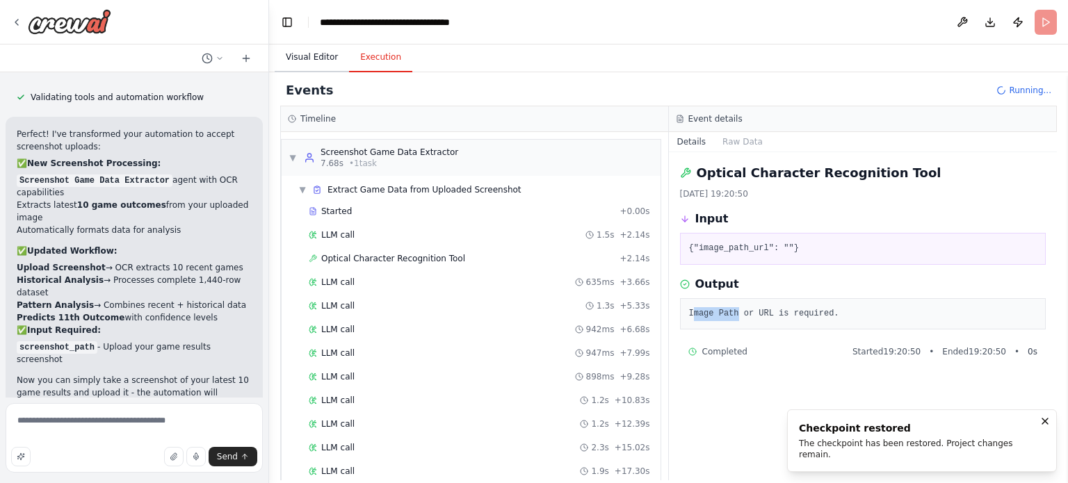
scroll to position [5450, 0]
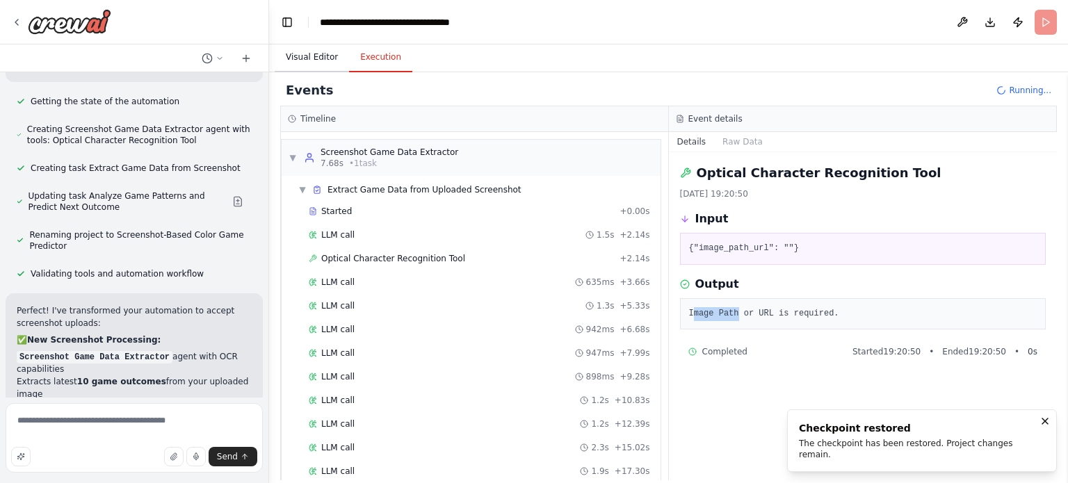
click at [317, 58] on button "Visual Editor" at bounding box center [312, 57] width 74 height 29
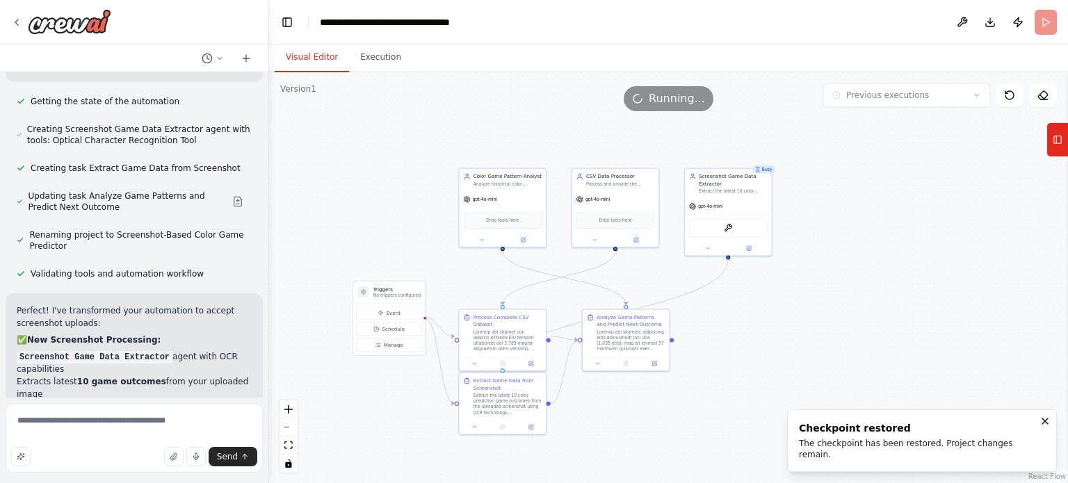
click at [761, 361] on div ".deletable-edge-delete-btn { width: 20px; height: 20px; border: 0px solid #ffff…" at bounding box center [668, 277] width 799 height 411
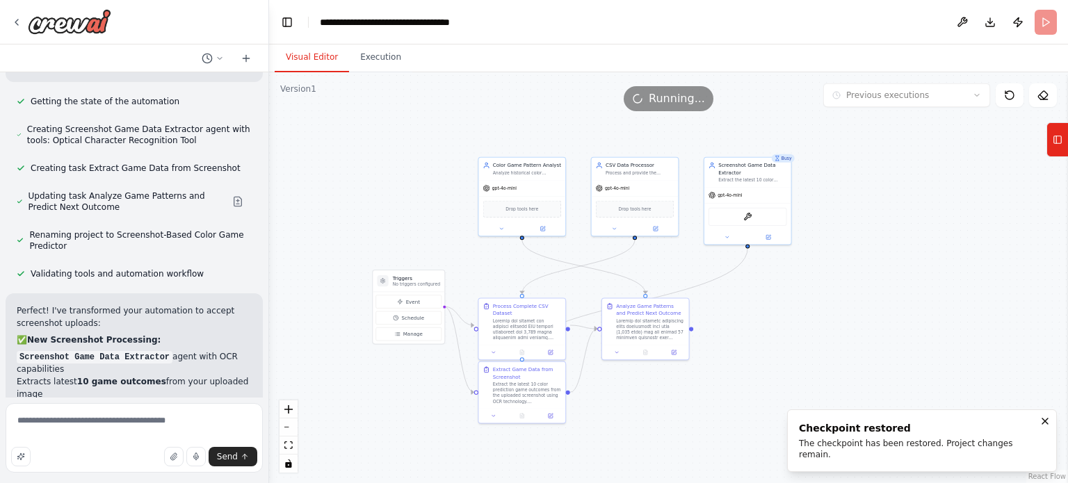
drag, startPoint x: 761, startPoint y: 361, endPoint x: 780, endPoint y: 350, distance: 22.4
click at [780, 350] on div ".deletable-edge-delete-btn { width: 20px; height: 20px; border: 0px solid #ffff…" at bounding box center [668, 277] width 799 height 411
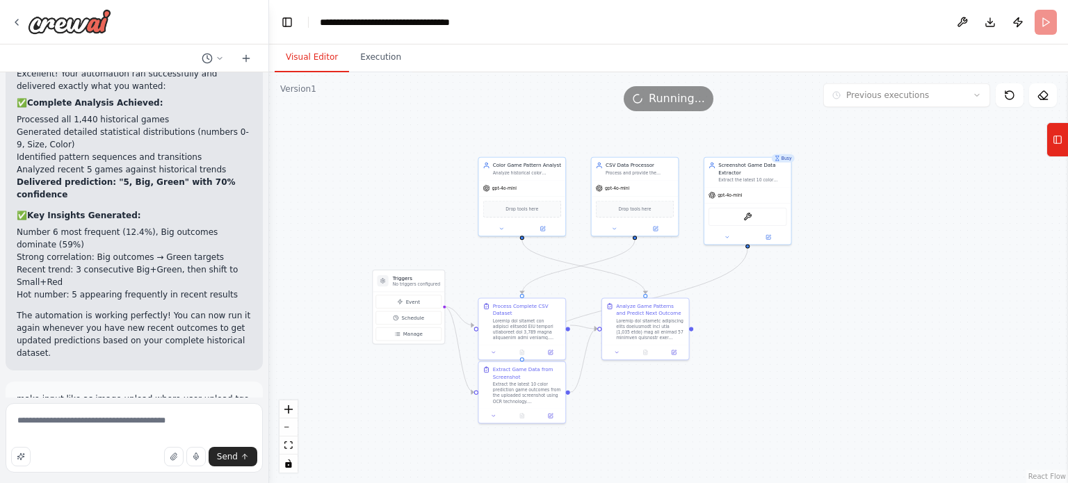
scroll to position [4970, 0]
click at [223, 432] on button "Restore" at bounding box center [234, 442] width 59 height 20
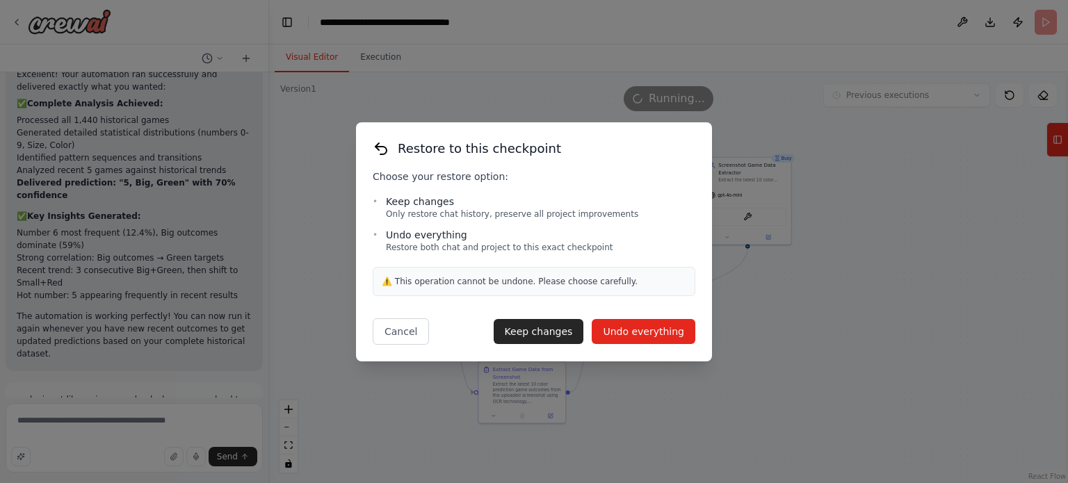
click at [626, 330] on button "Undo everything" at bounding box center [644, 331] width 104 height 25
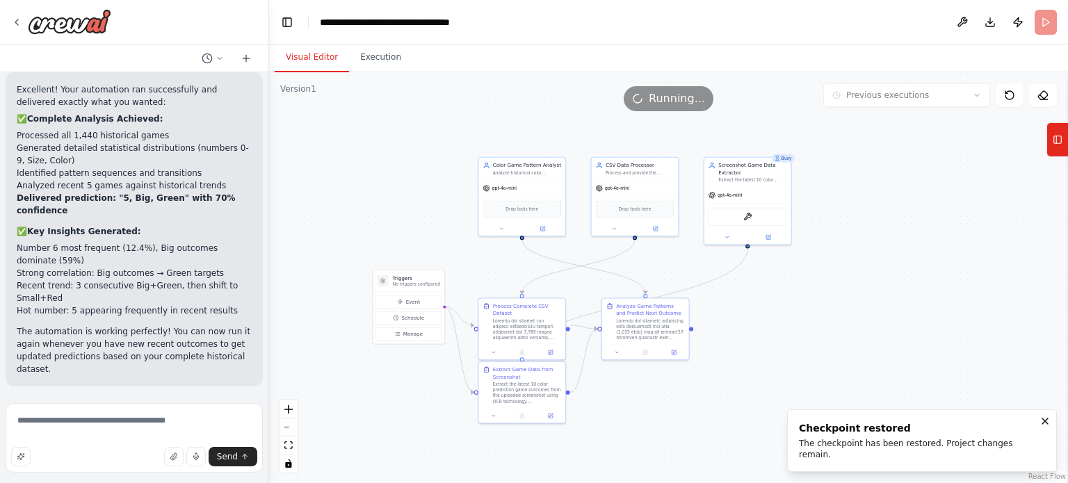
scroll to position [4765, 0]
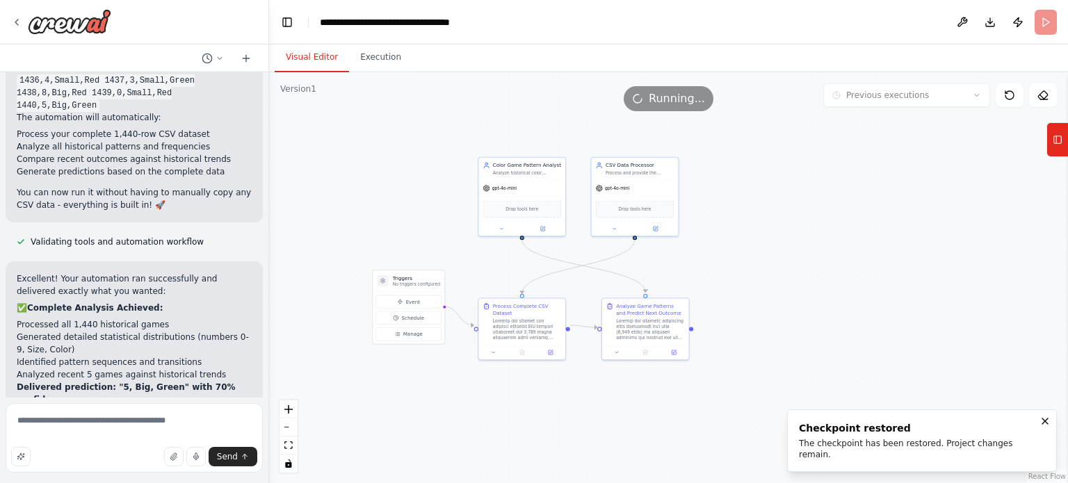
click at [826, 221] on div ".deletable-edge-delete-btn { width: 20px; height: 20px; border: 0px solid #ffff…" at bounding box center [668, 277] width 799 height 411
click at [683, 97] on span "Running..." at bounding box center [677, 98] width 56 height 17
drag, startPoint x: 683, startPoint y: 97, endPoint x: 640, endPoint y: 102, distance: 43.4
click at [640, 102] on div "Running..." at bounding box center [669, 98] width 90 height 25
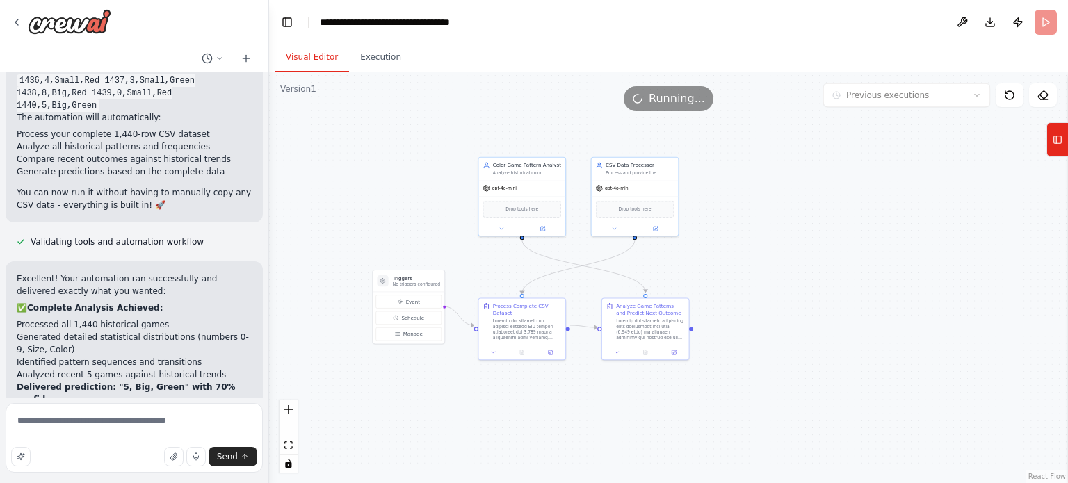
click at [439, 97] on div "Running..." at bounding box center [668, 98] width 799 height 25
